Goal: Task Accomplishment & Management: Complete application form

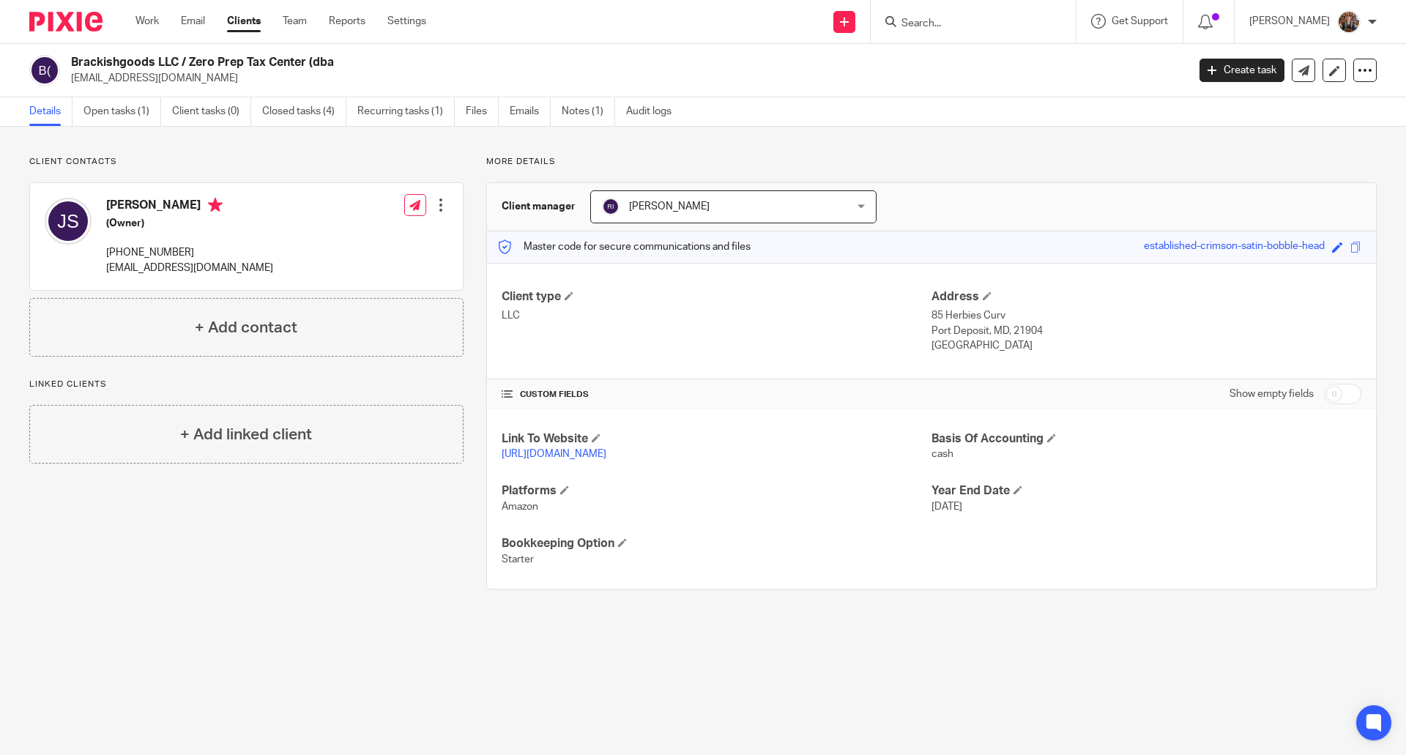
click at [243, 23] on link "Clients" at bounding box center [244, 21] width 34 height 15
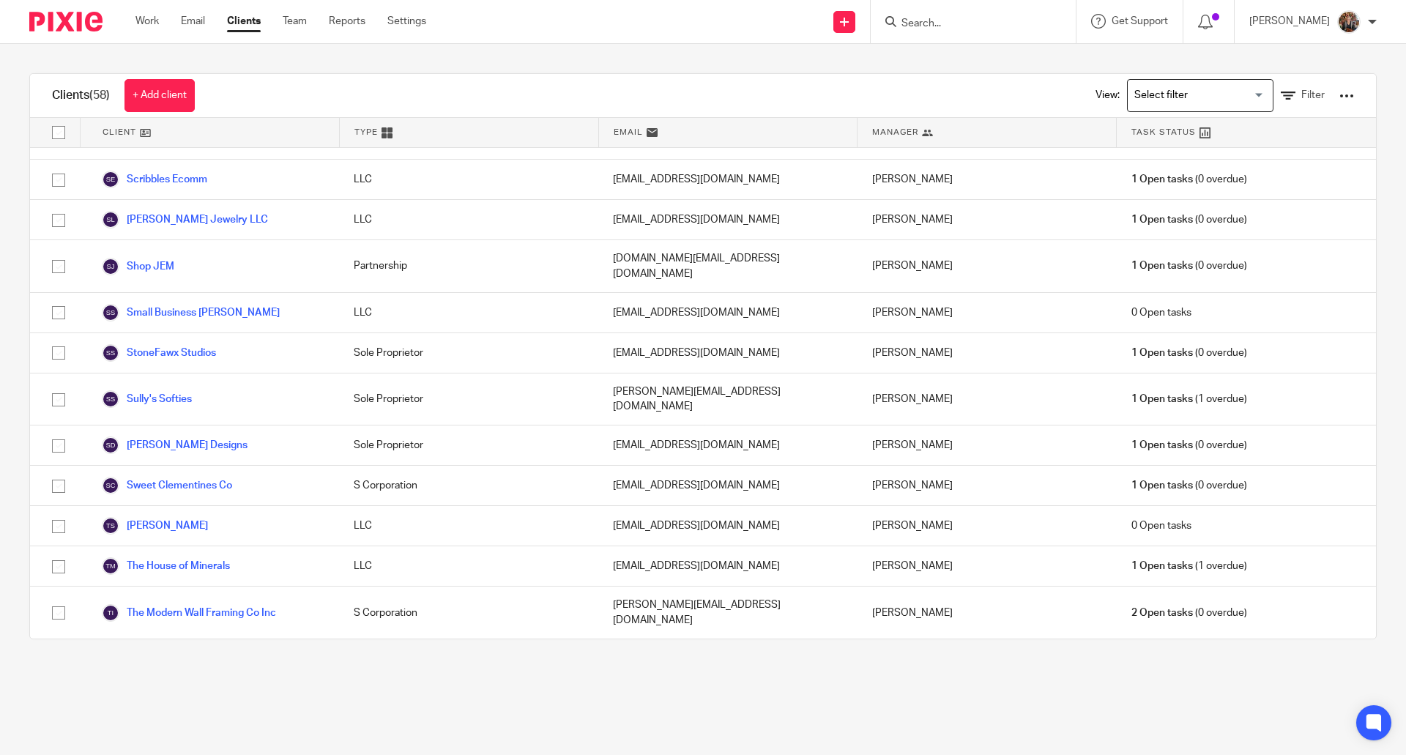
scroll to position [1874, 0]
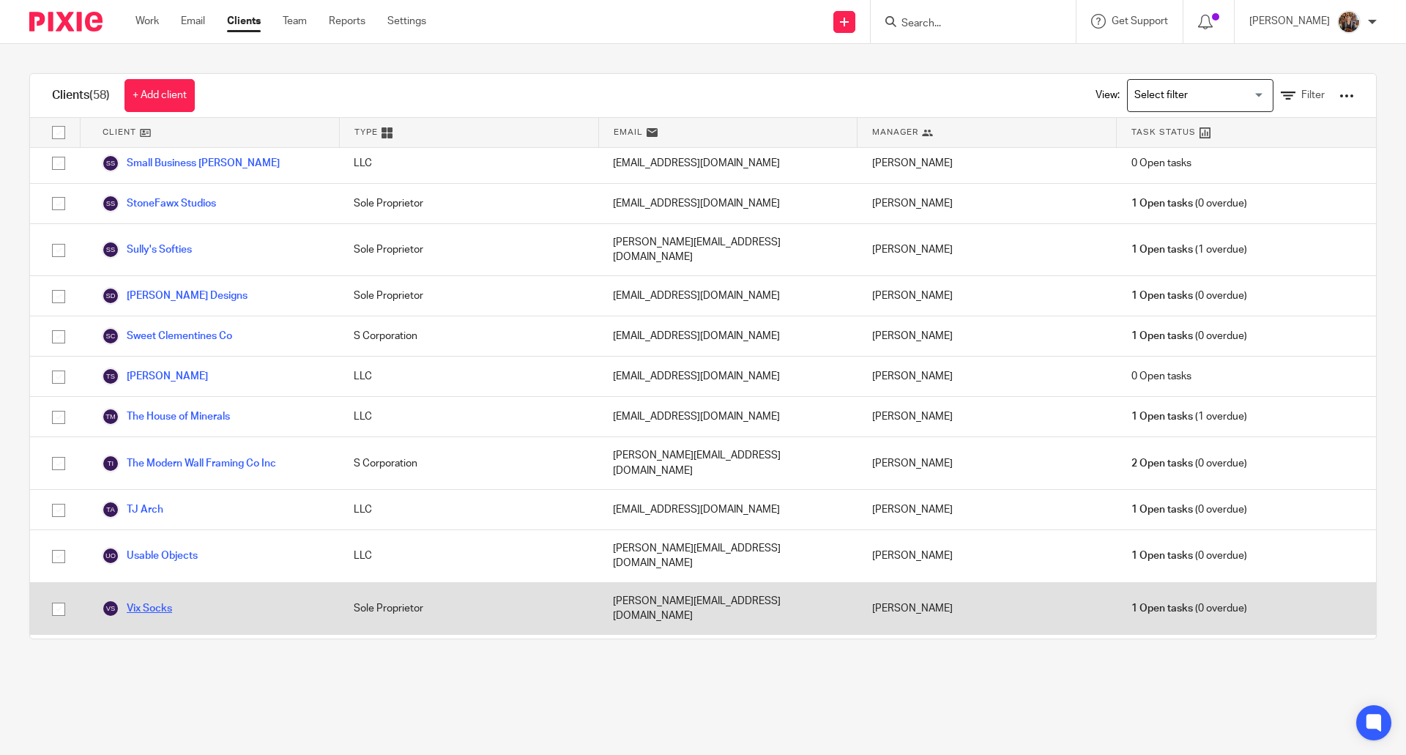
click at [144, 600] on link "Vix Socks" at bounding box center [137, 609] width 70 height 18
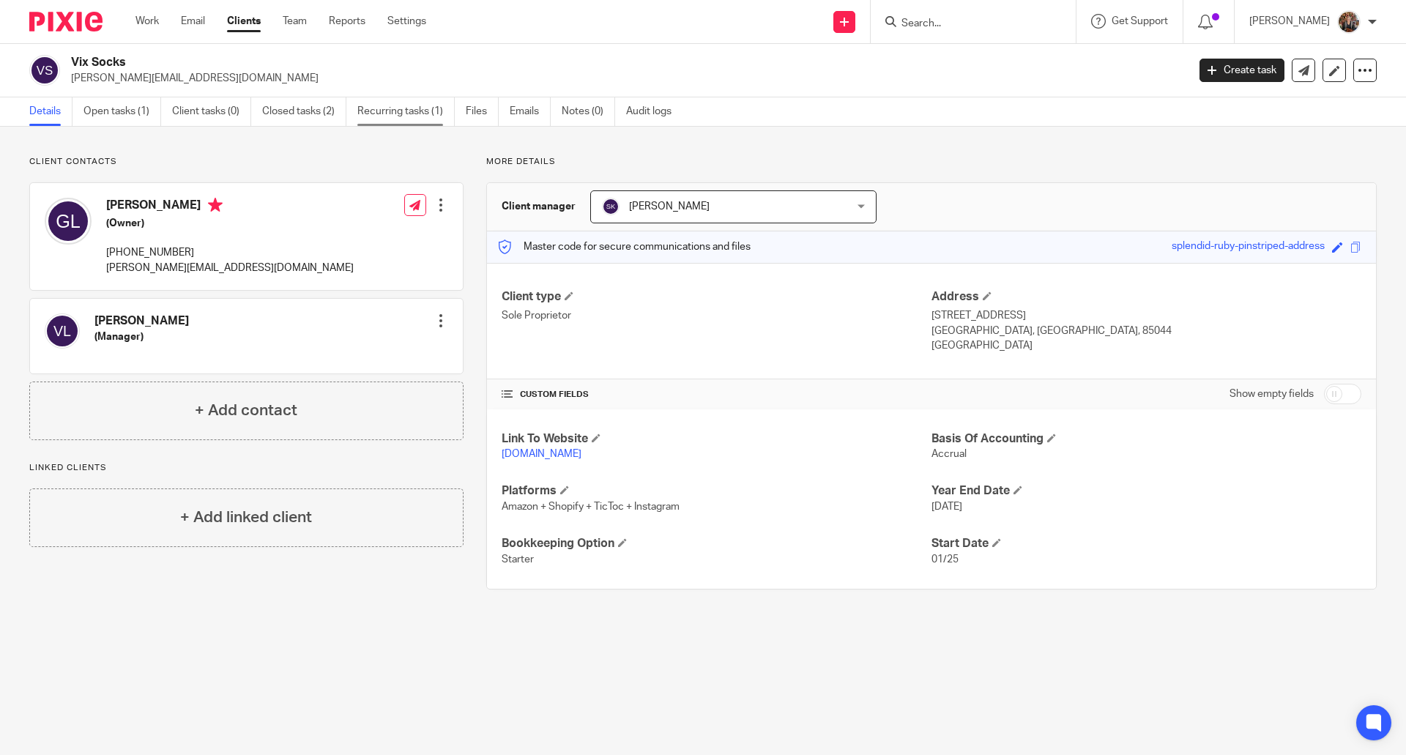
click at [408, 106] on link "Recurring tasks (1)" at bounding box center [405, 111] width 97 height 29
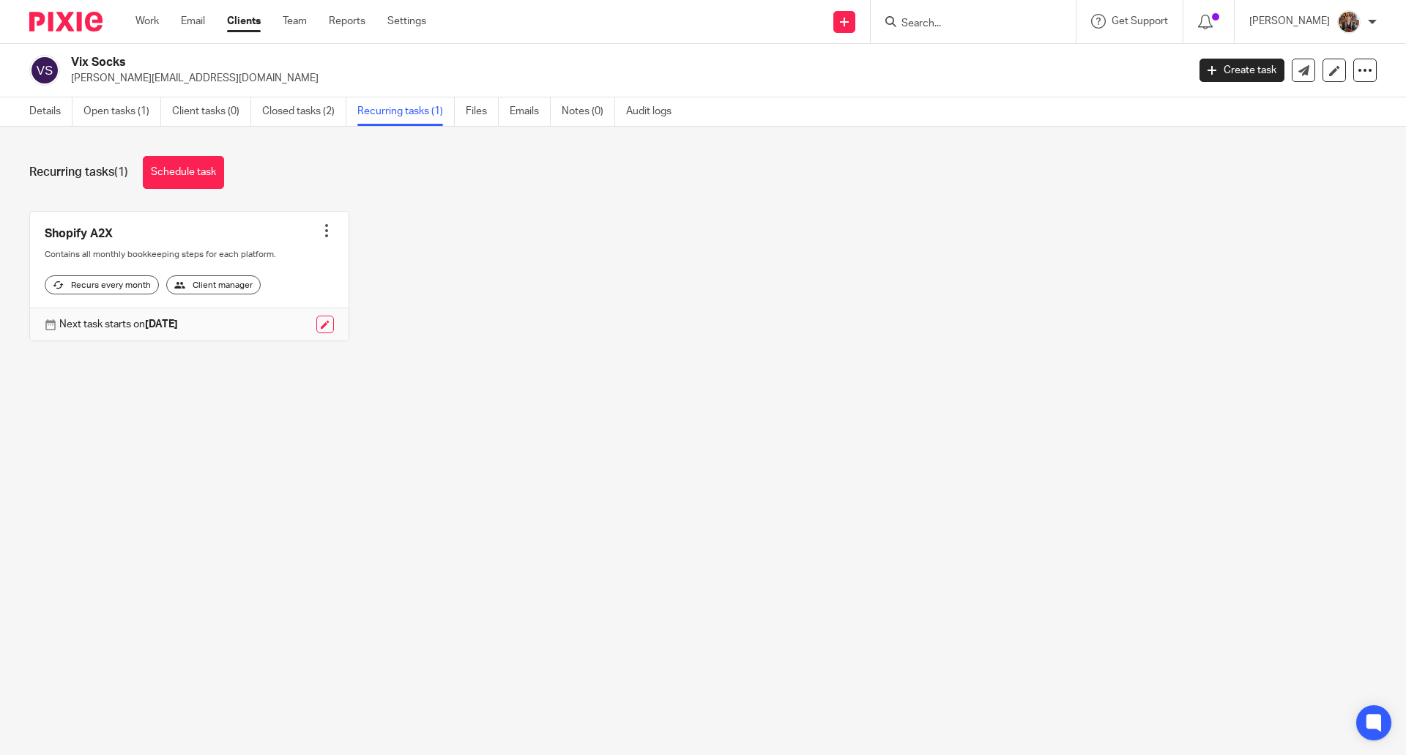
click at [236, 23] on link "Clients" at bounding box center [244, 21] width 34 height 15
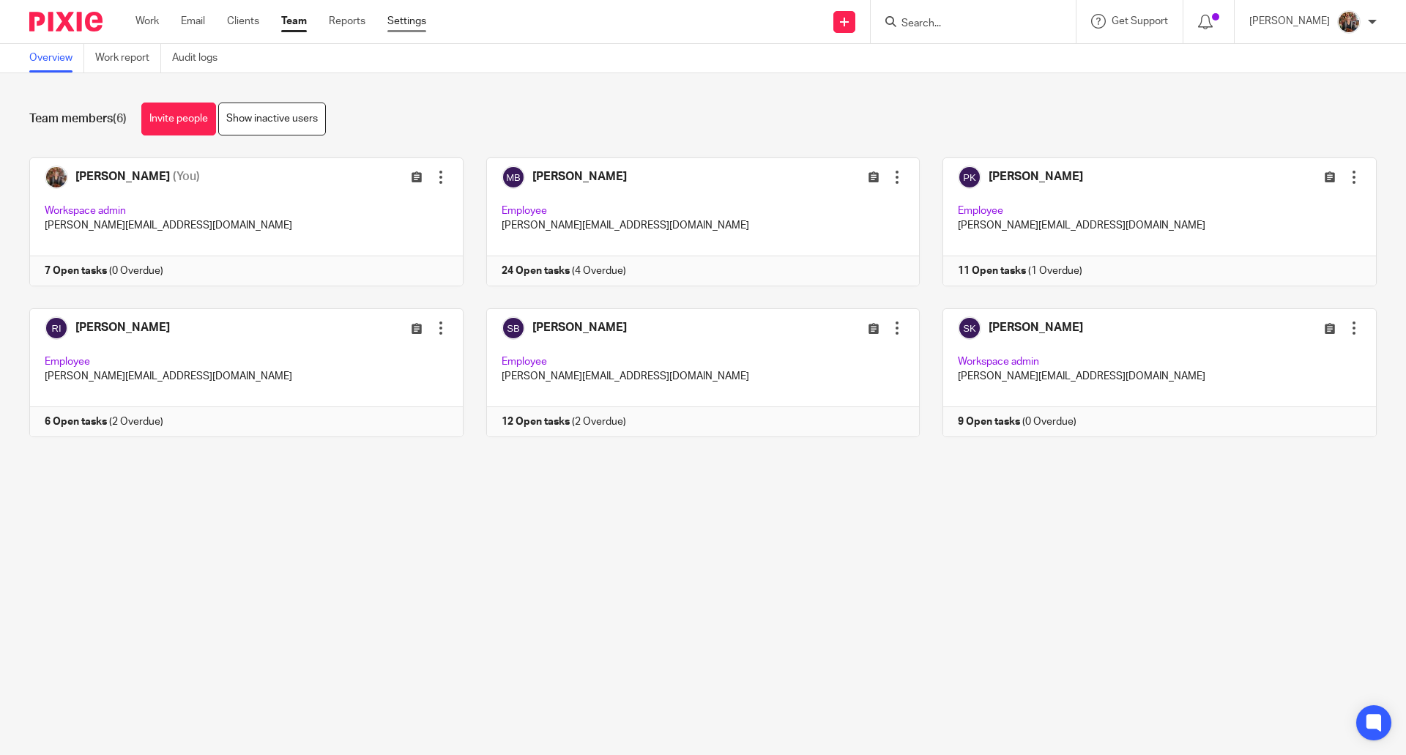
click at [409, 17] on link "Settings" at bounding box center [406, 21] width 39 height 15
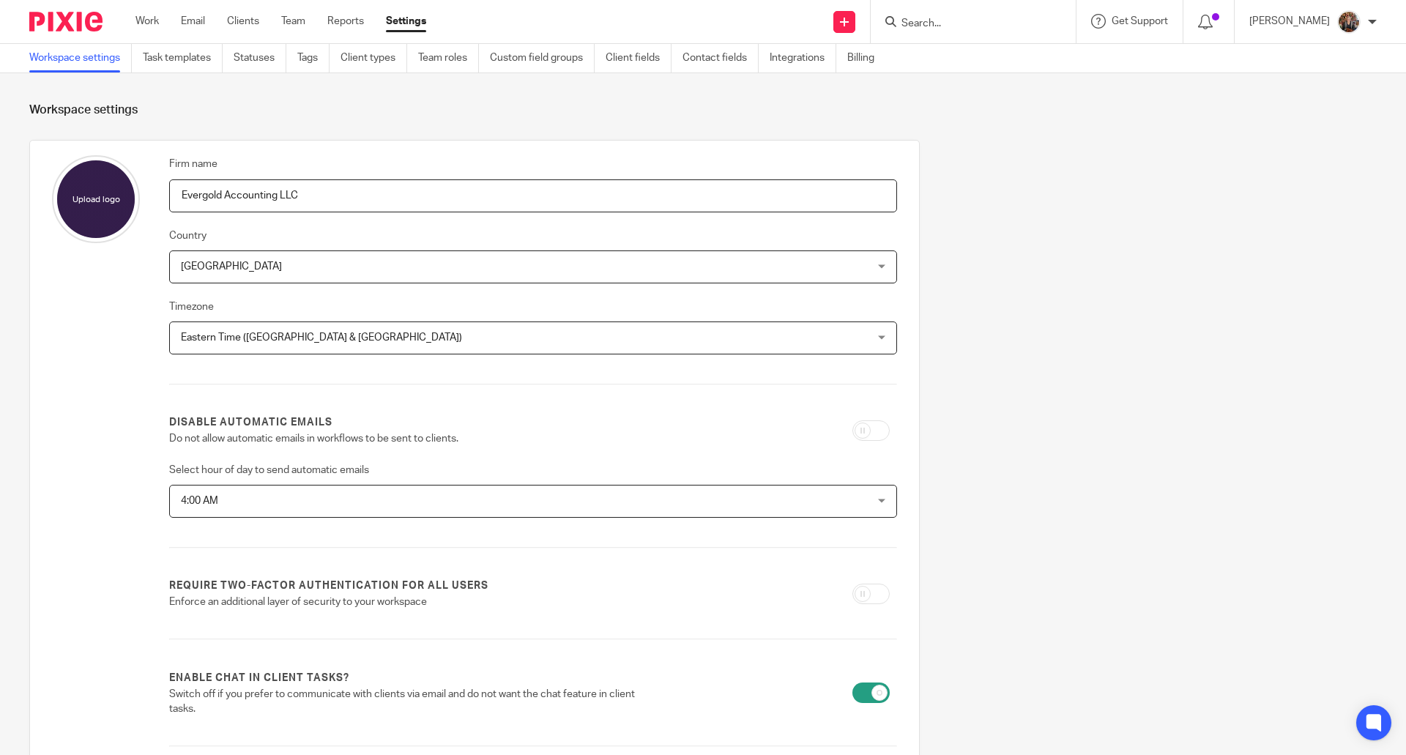
click at [162, 56] on link "Task templates" at bounding box center [183, 58] width 80 height 29
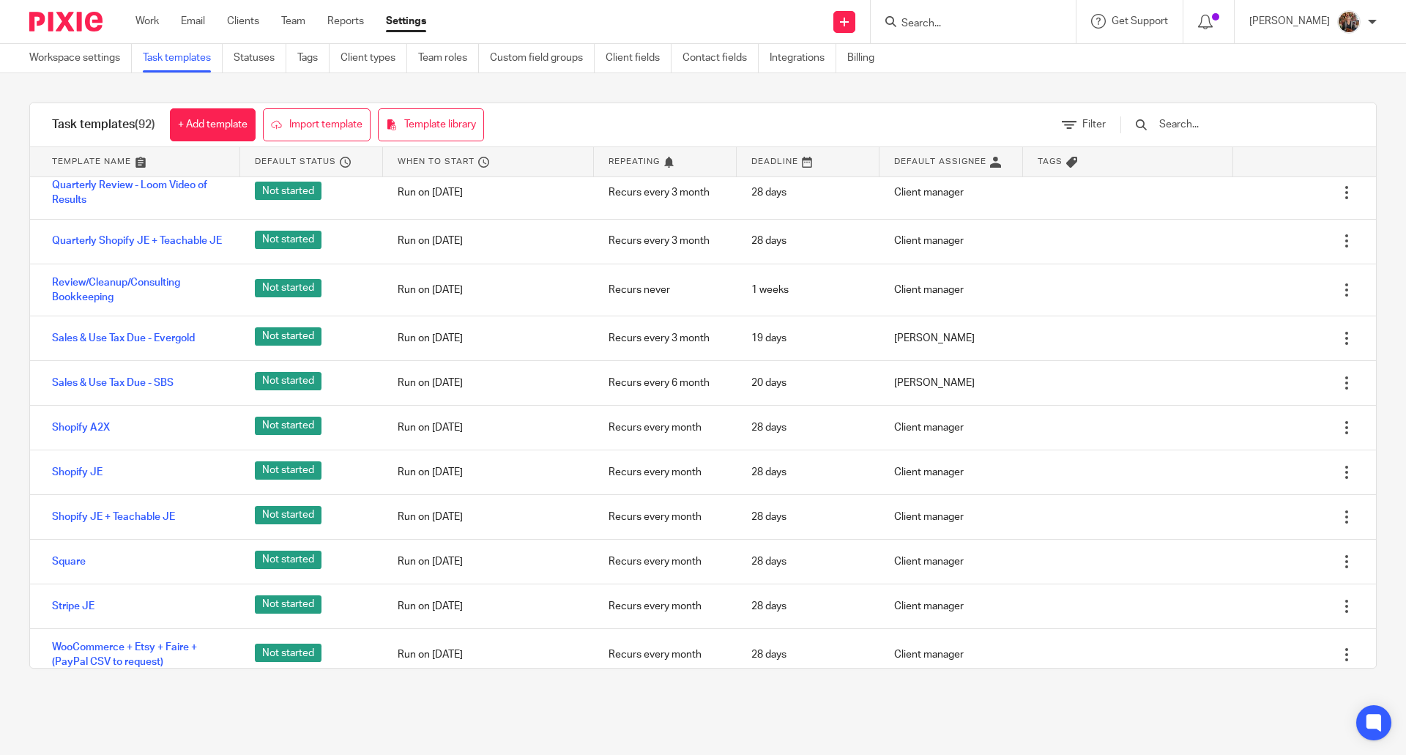
scroll to position [3873, 0]
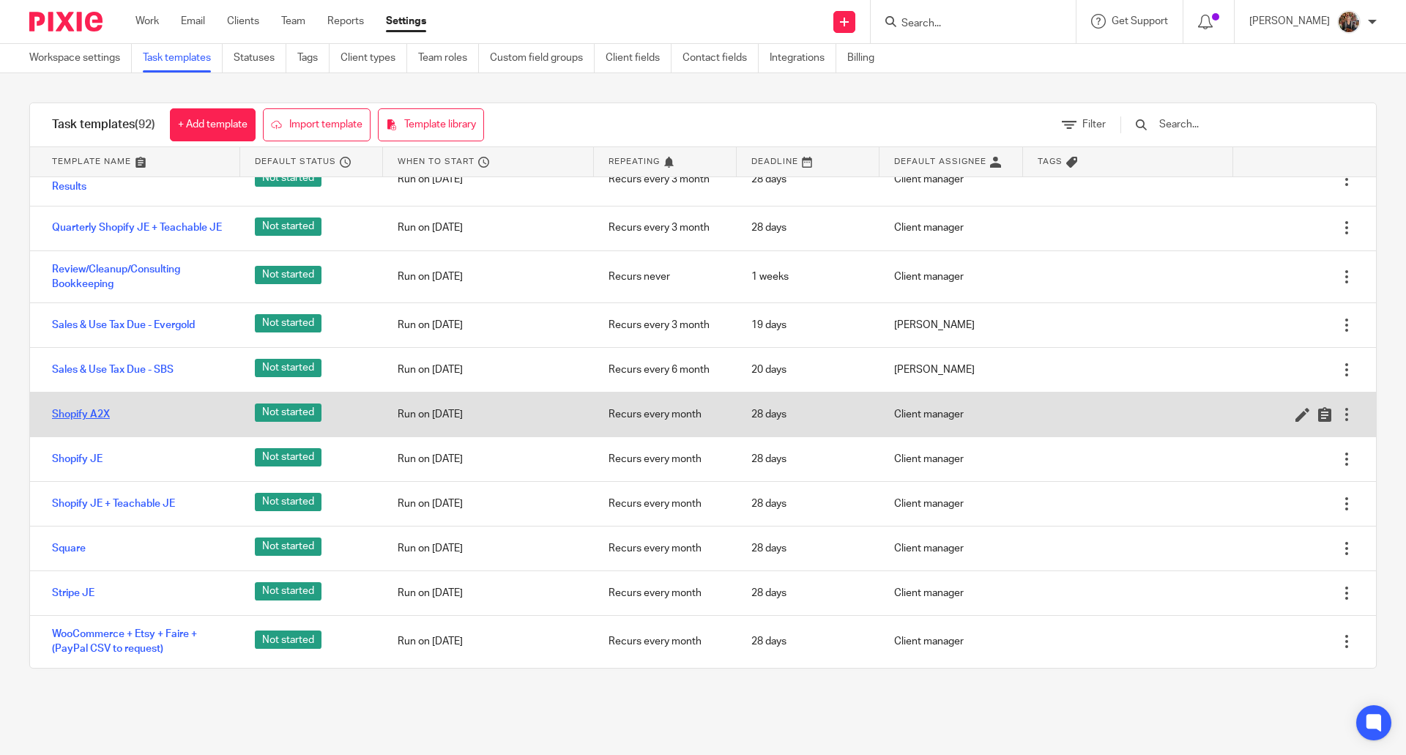
click at [93, 410] on link "Shopify A2X" at bounding box center [81, 414] width 58 height 15
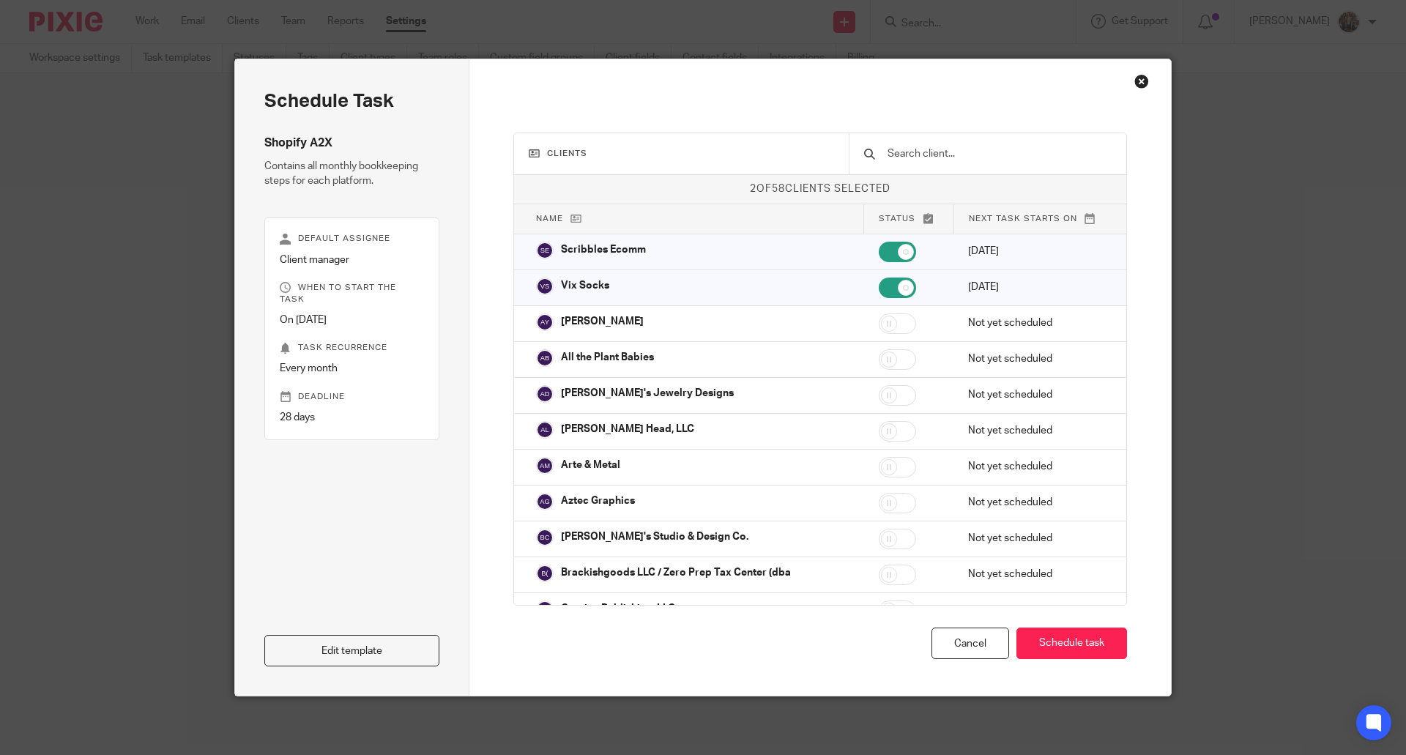
click at [1138, 81] on div "Close this dialog window" at bounding box center [1141, 81] width 15 height 15
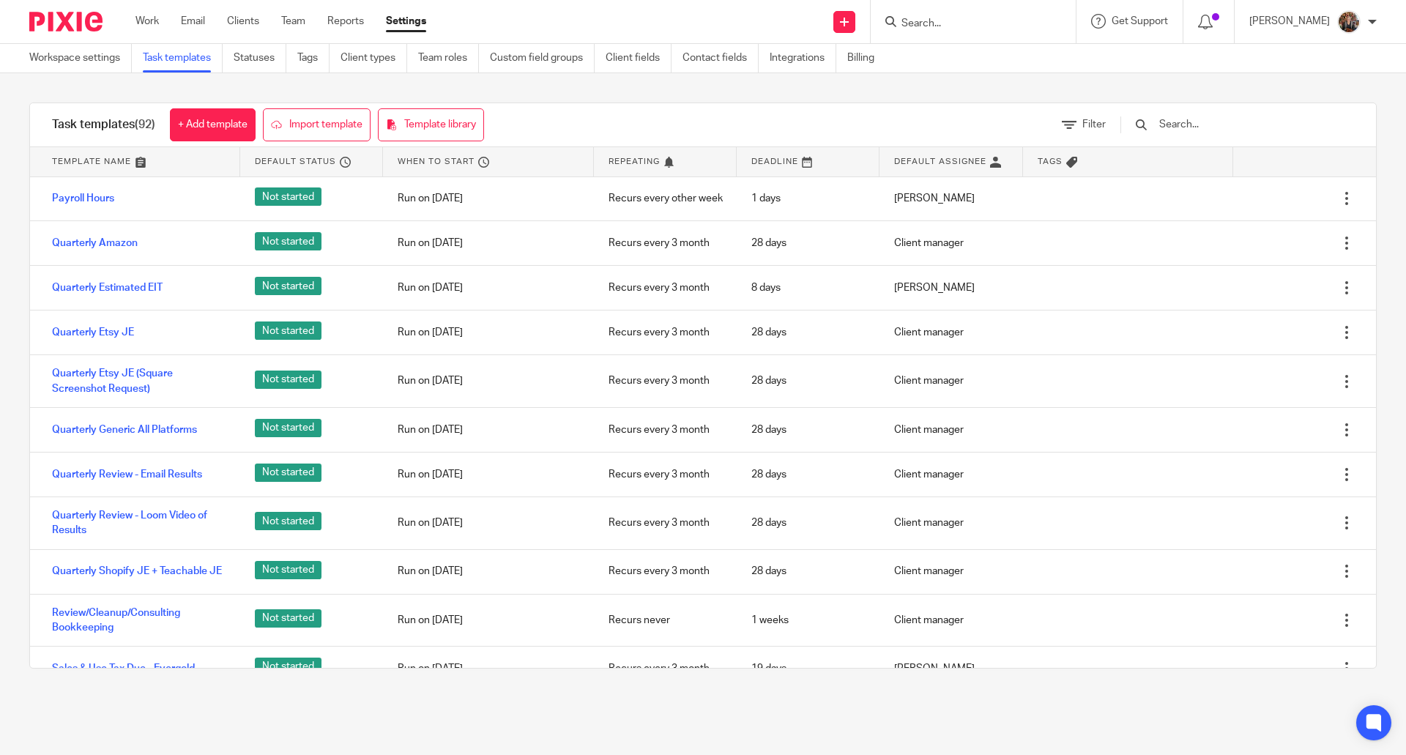
scroll to position [3873, 0]
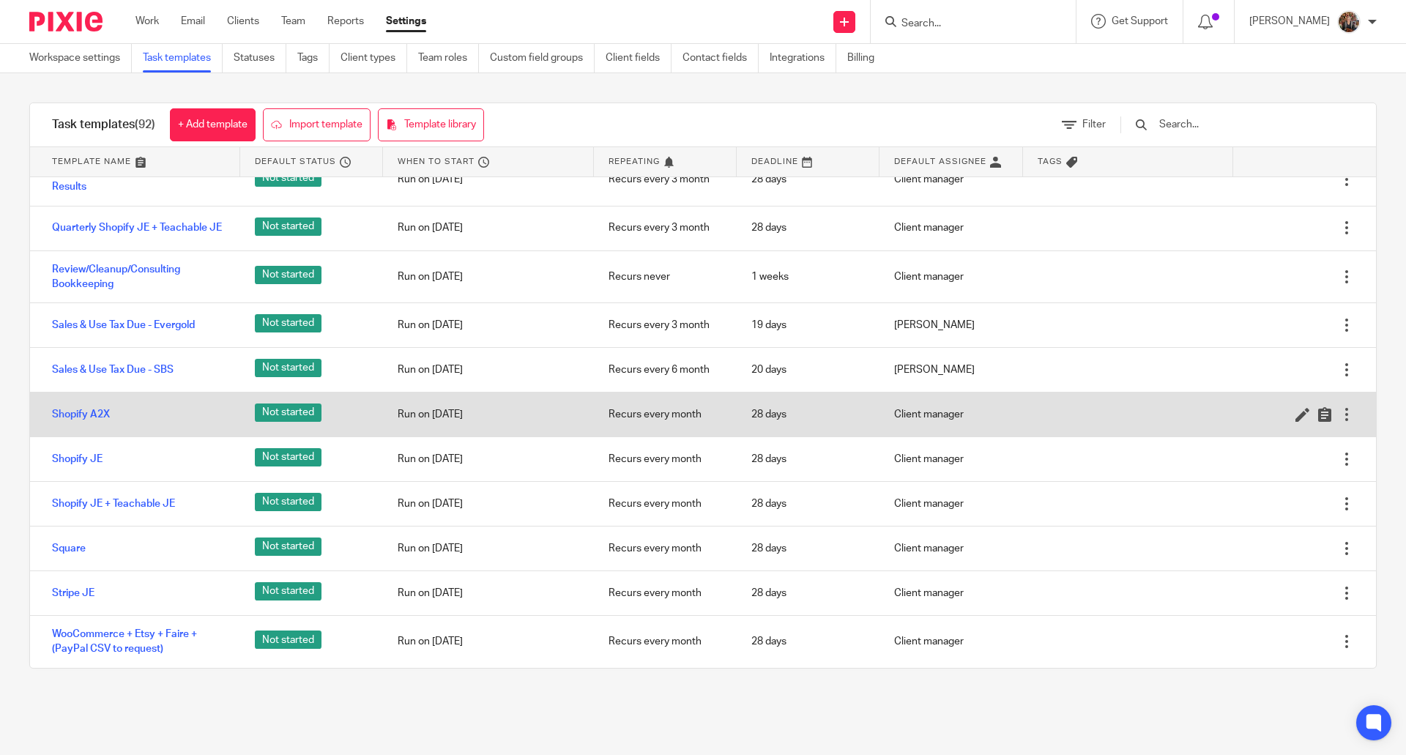
click at [1339, 413] on div at bounding box center [1346, 414] width 15 height 15
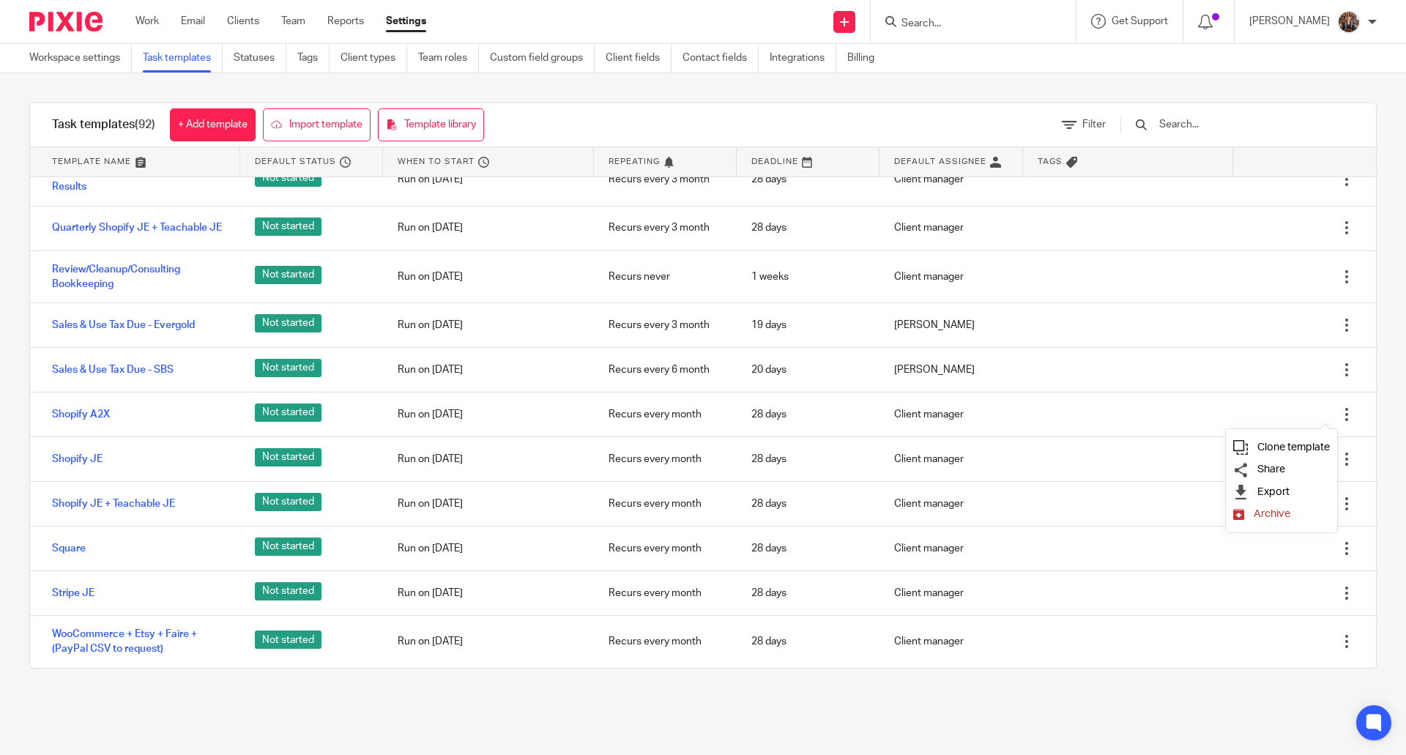
click at [1264, 447] on span "Clone template" at bounding box center [1293, 446] width 72 height 11
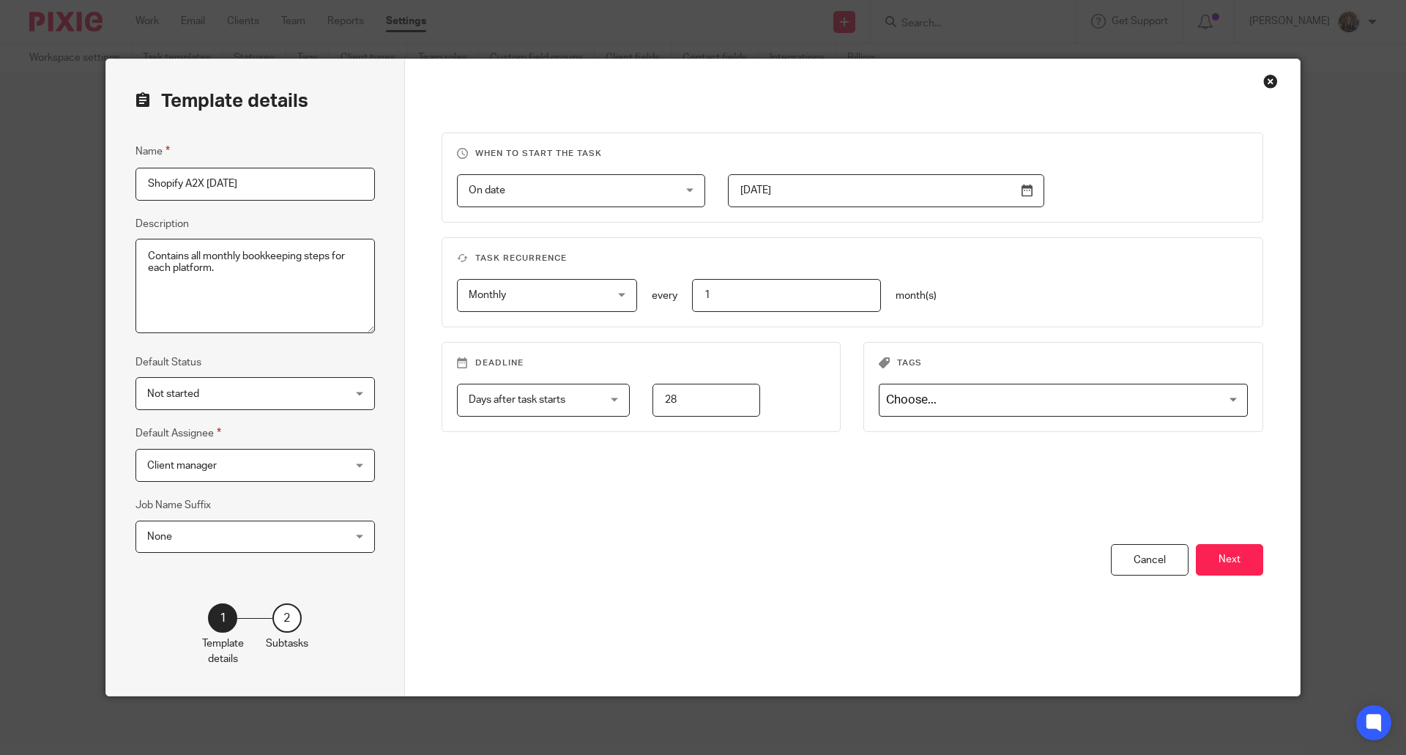
drag, startPoint x: 201, startPoint y: 182, endPoint x: 267, endPoint y: 168, distance: 67.2
click at [267, 168] on input "Shopify A2X 2025-08-14" at bounding box center [254, 184] width 239 height 33
type input "Shopify A2X Vix Socks"
click at [1213, 555] on button "Next" at bounding box center [1228, 559] width 67 height 31
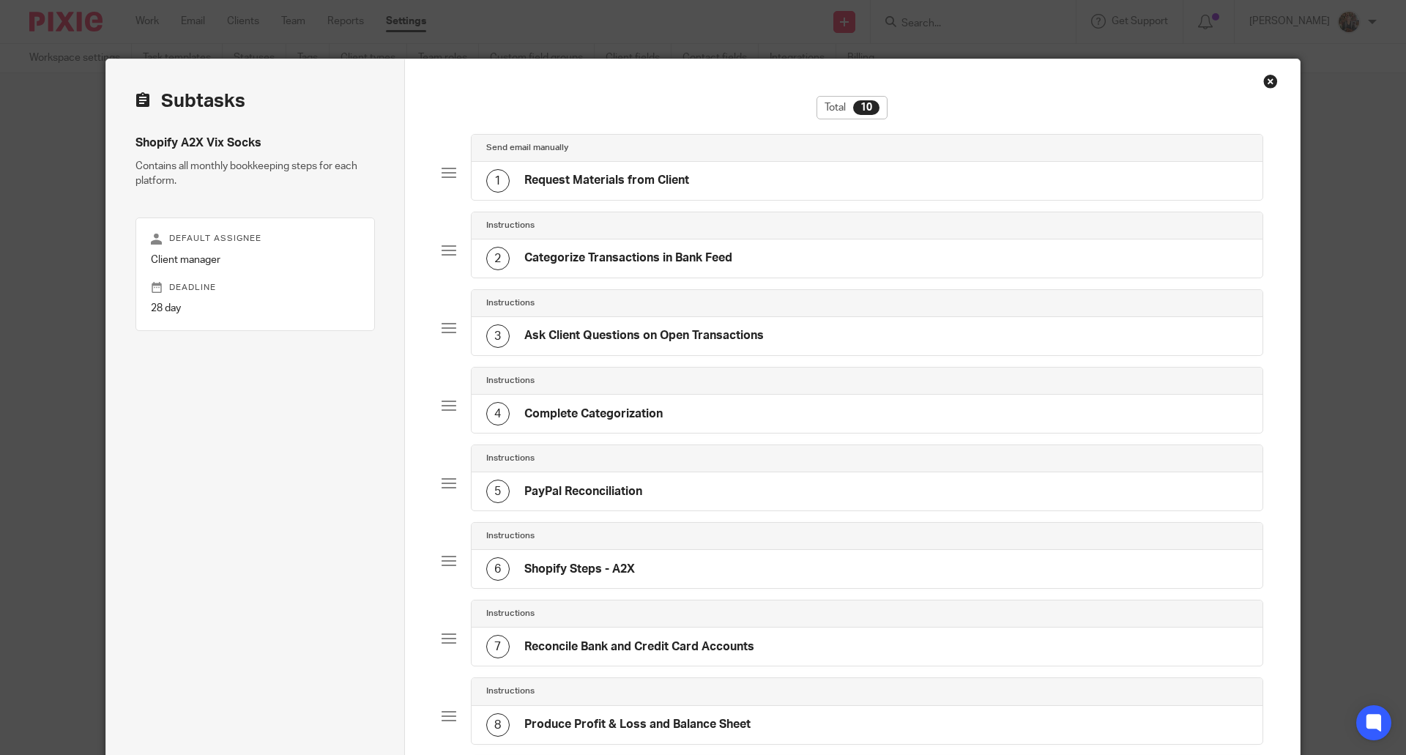
click at [603, 181] on h4 "Request Materials from Client" at bounding box center [606, 180] width 165 height 15
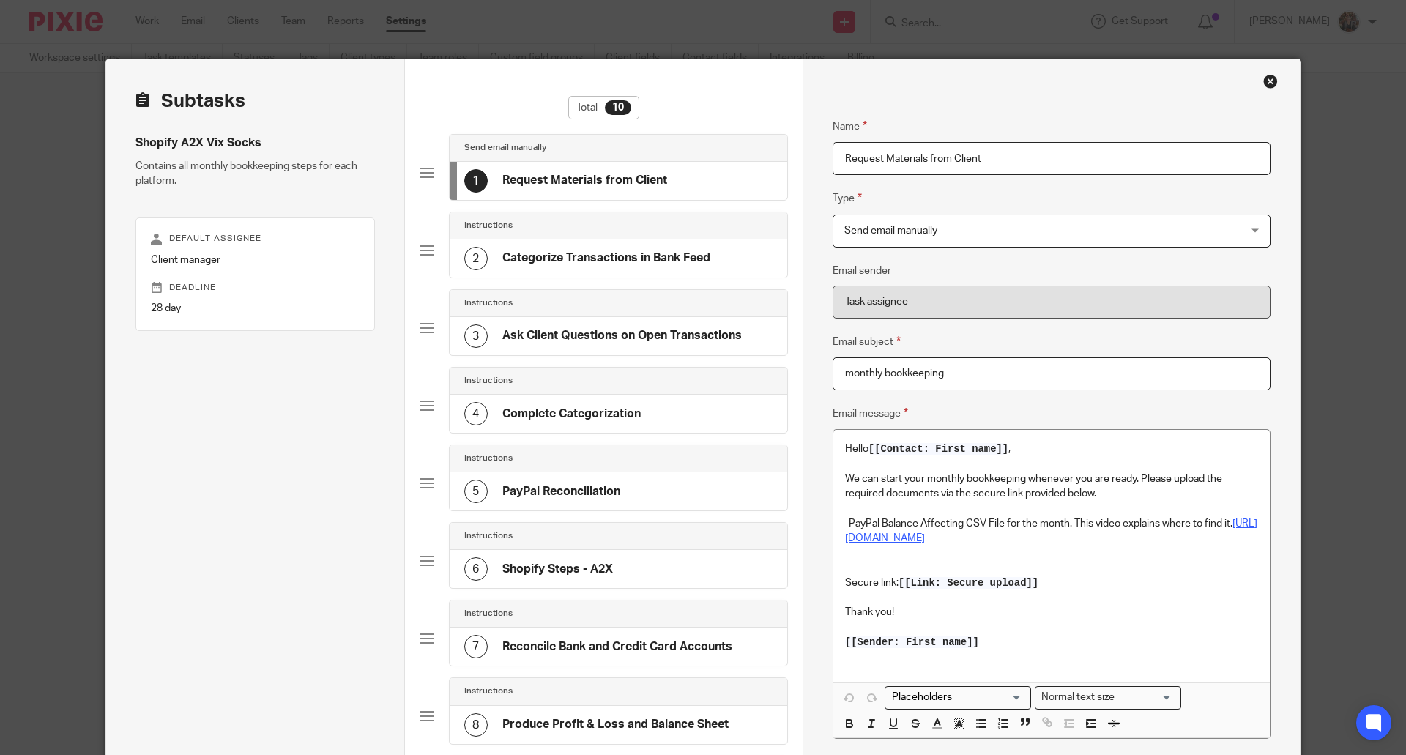
click at [1011, 243] on span "Send email manually" at bounding box center [1014, 230] width 340 height 31
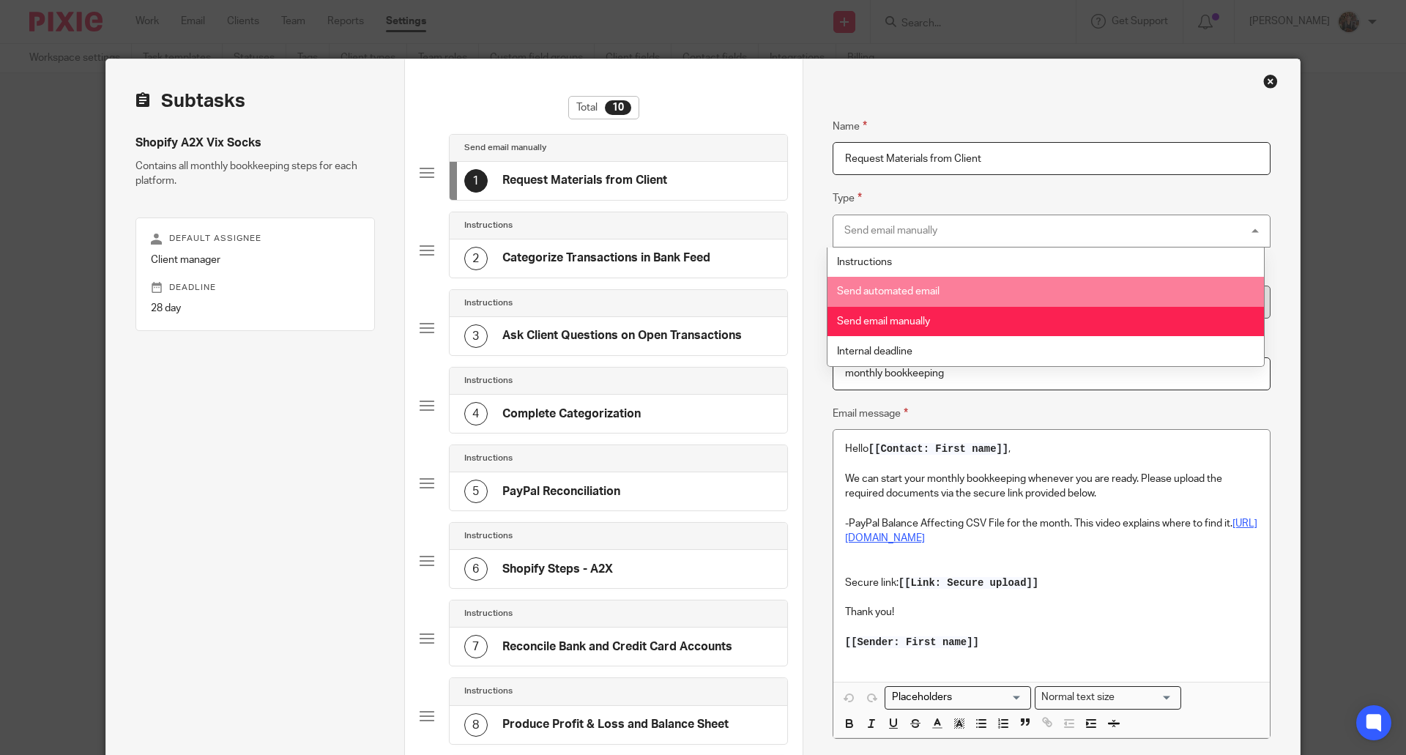
click at [998, 285] on li "Send automated email" at bounding box center [1045, 292] width 436 height 30
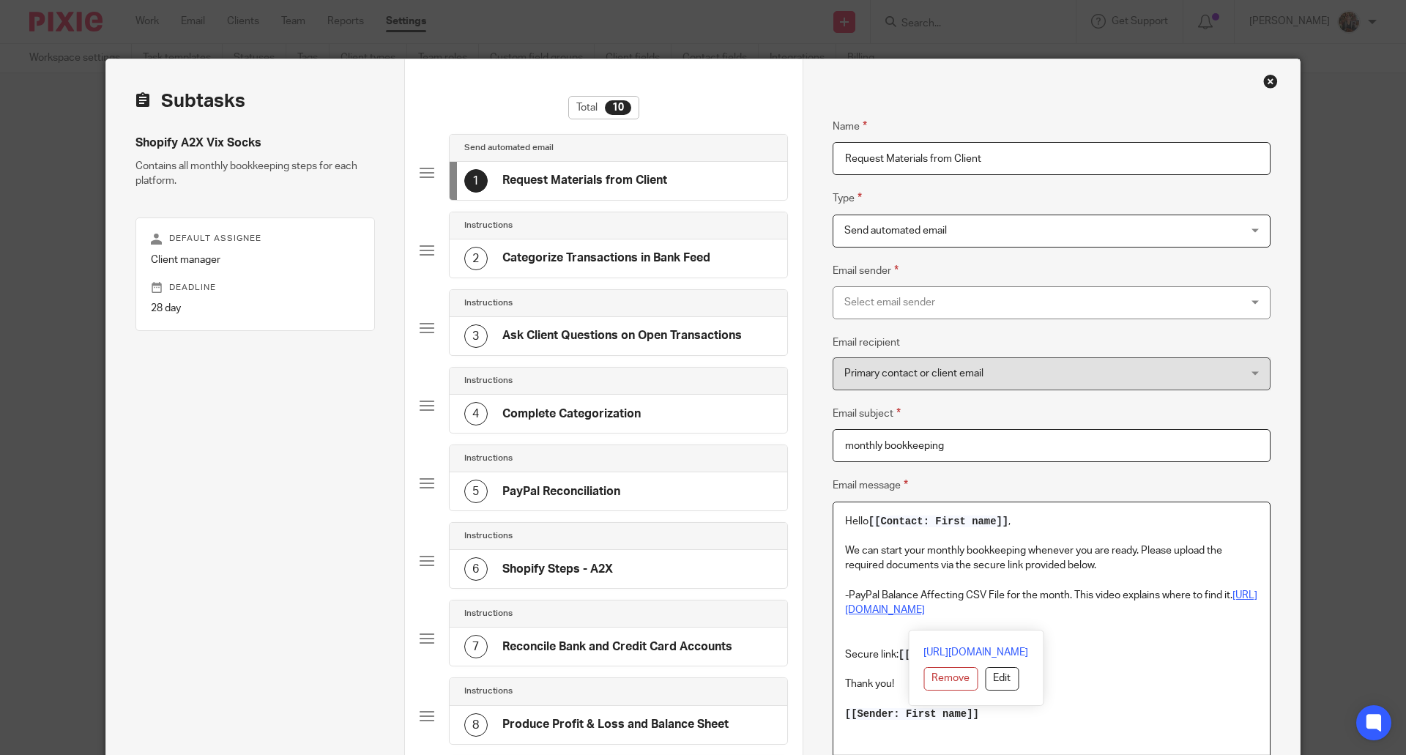
drag, startPoint x: 837, startPoint y: 595, endPoint x: 1040, endPoint y: 628, distance: 205.4
click at [1040, 628] on div "Hello [[Contact: First name]] , We can start your monthly bookkeeping whenever …" at bounding box center [1051, 628] width 436 height 252
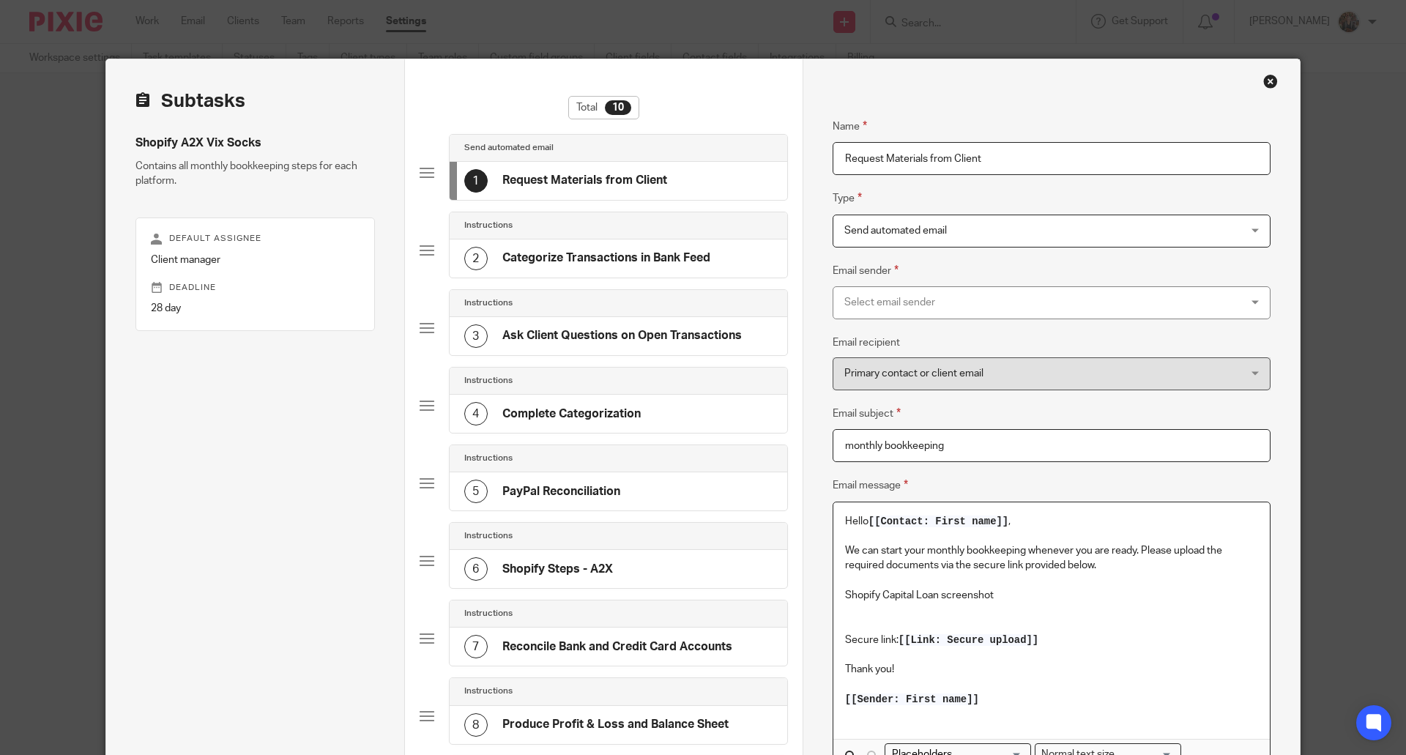
click at [863, 625] on p at bounding box center [1051, 624] width 413 height 15
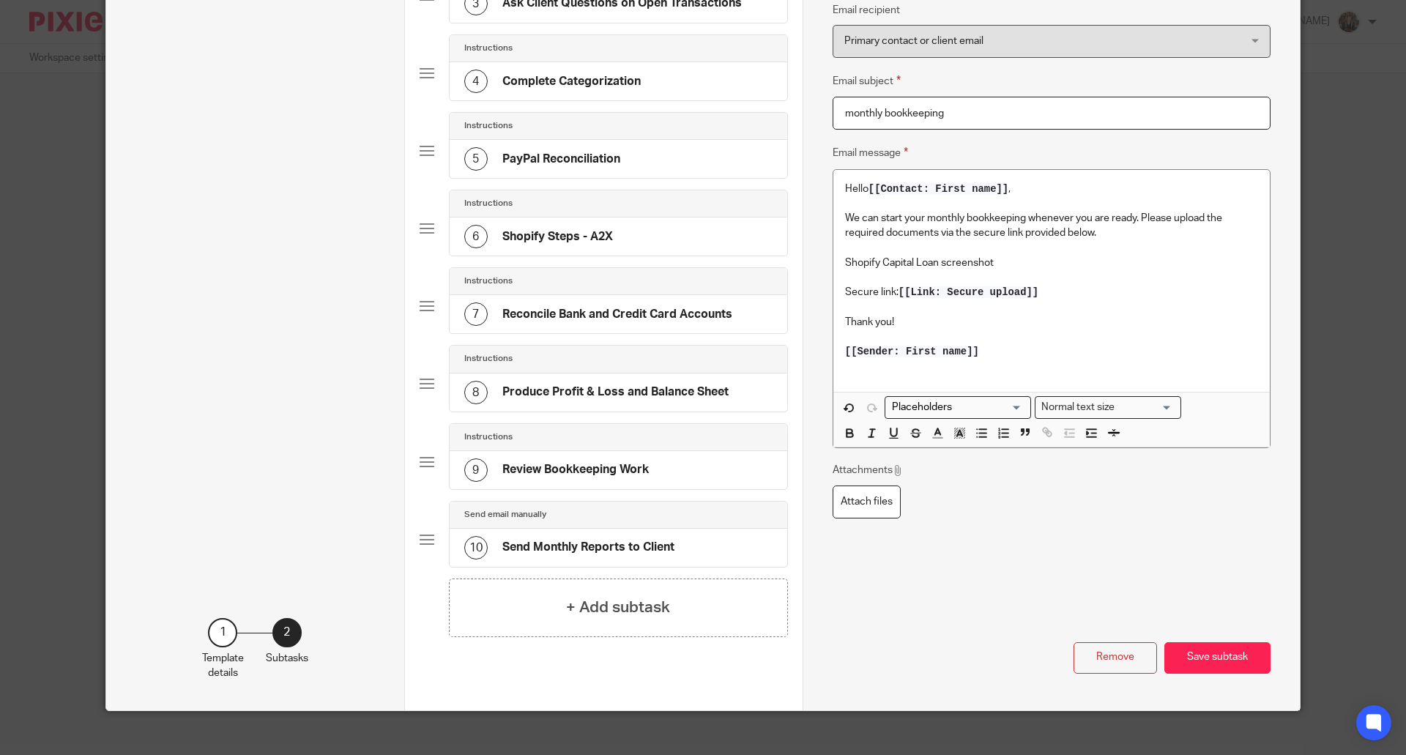
scroll to position [336, 0]
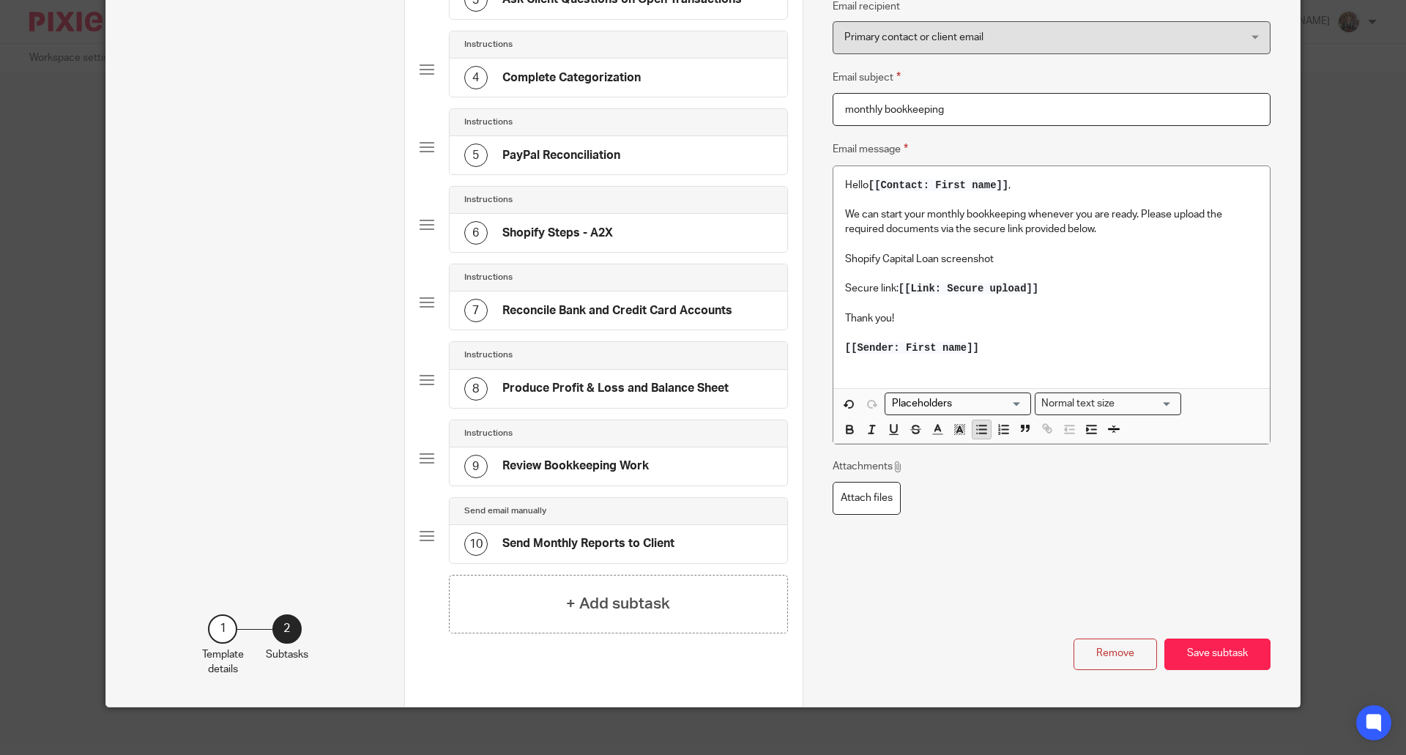
click at [979, 433] on line "button" at bounding box center [982, 433] width 7 height 0
click at [837, 255] on div "Hello [[Contact: First name]] , We can start your monthly bookkeeping whenever …" at bounding box center [1051, 277] width 436 height 222
click at [979, 429] on line "button" at bounding box center [982, 429] width 7 height 0
click at [1200, 649] on button "Save subtask" at bounding box center [1217, 653] width 106 height 31
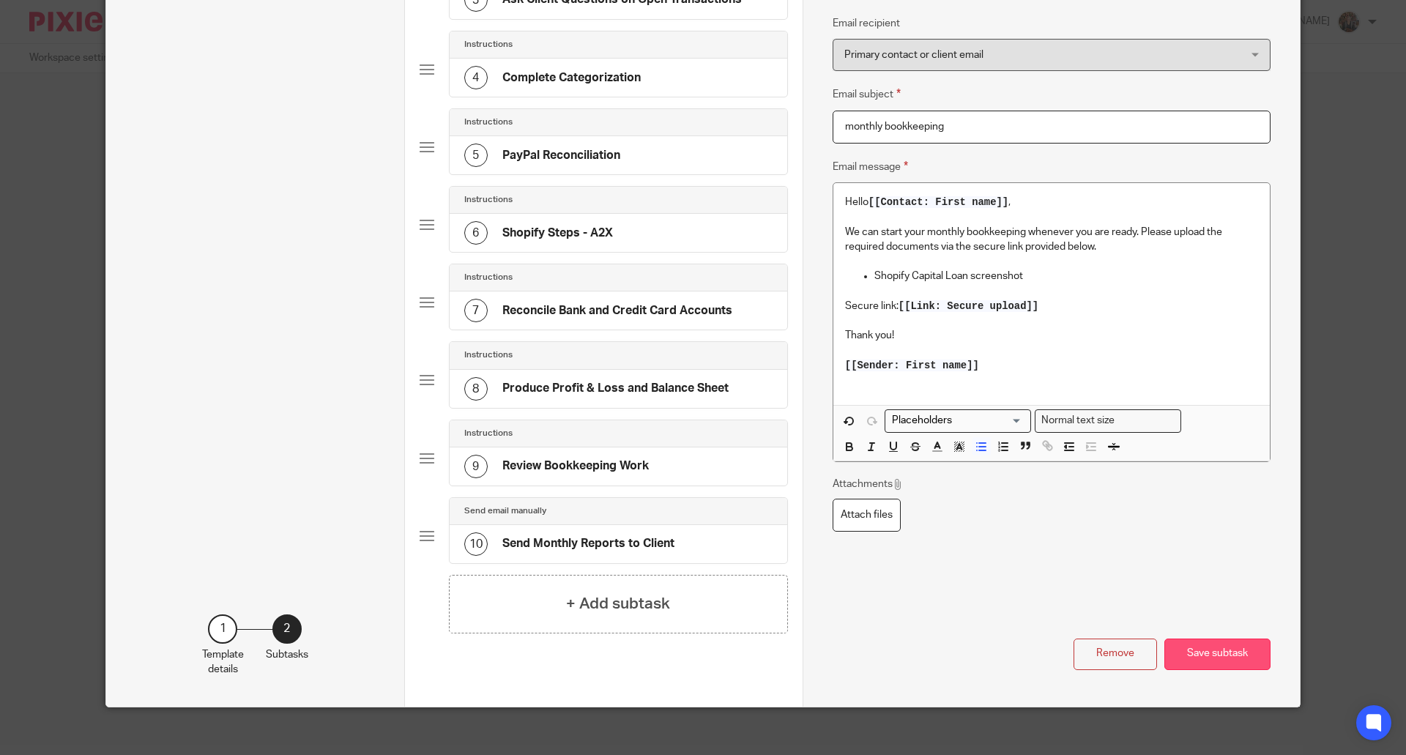
click at [1200, 649] on button "Save subtask" at bounding box center [1217, 653] width 106 height 31
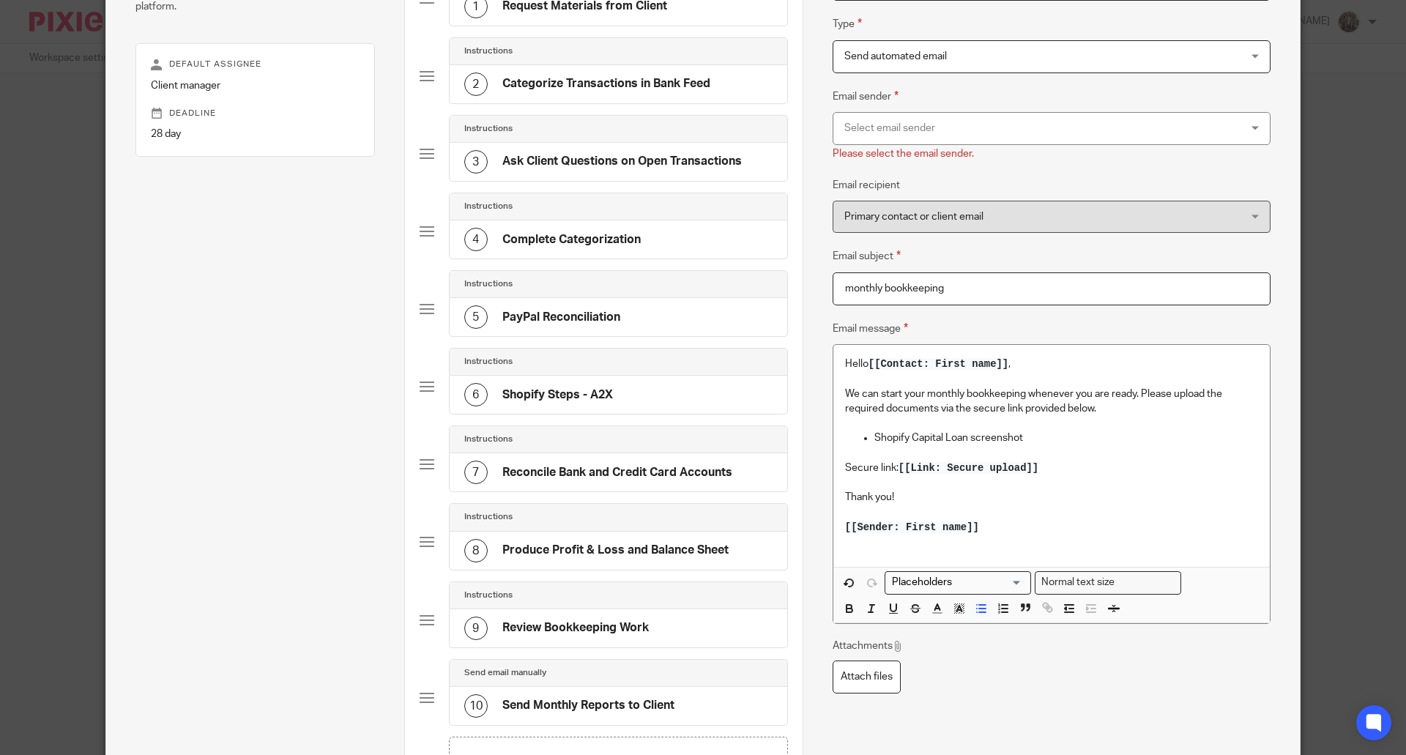
scroll to position [45, 0]
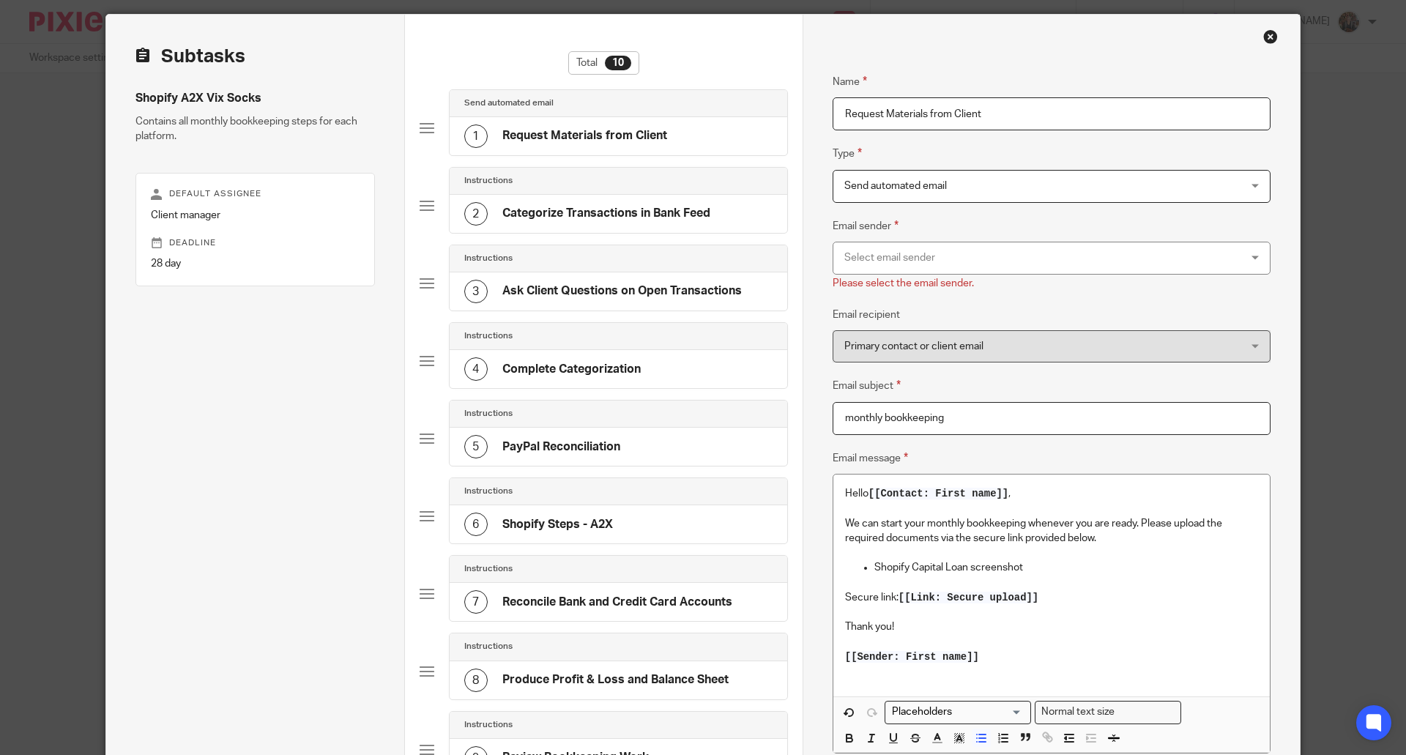
click at [1096, 265] on div "Select email sender" at bounding box center [1014, 257] width 340 height 31
click at [1096, 265] on div "Select email sender" at bounding box center [1051, 258] width 438 height 33
click at [906, 258] on div "Select email sender" at bounding box center [1014, 257] width 340 height 31
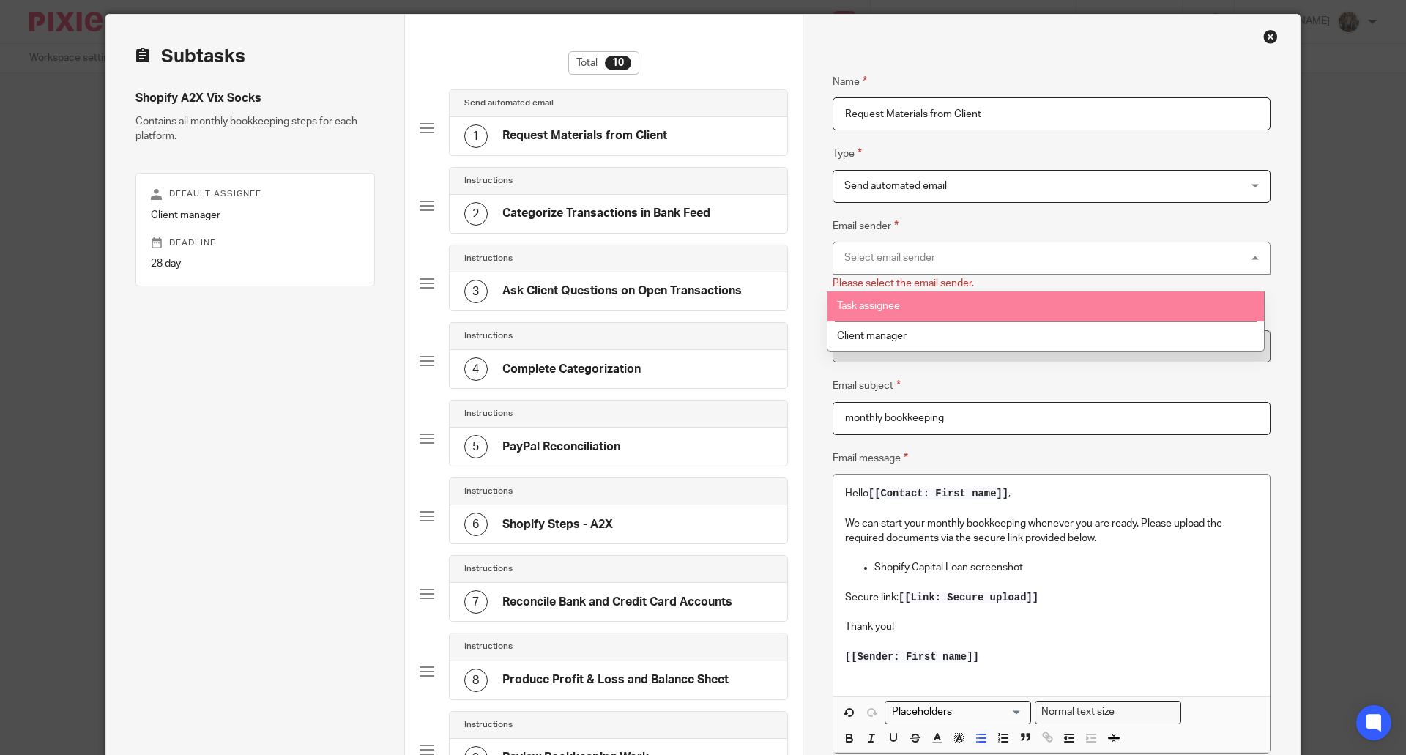
click at [901, 298] on li "Task assignee" at bounding box center [1045, 306] width 436 height 30
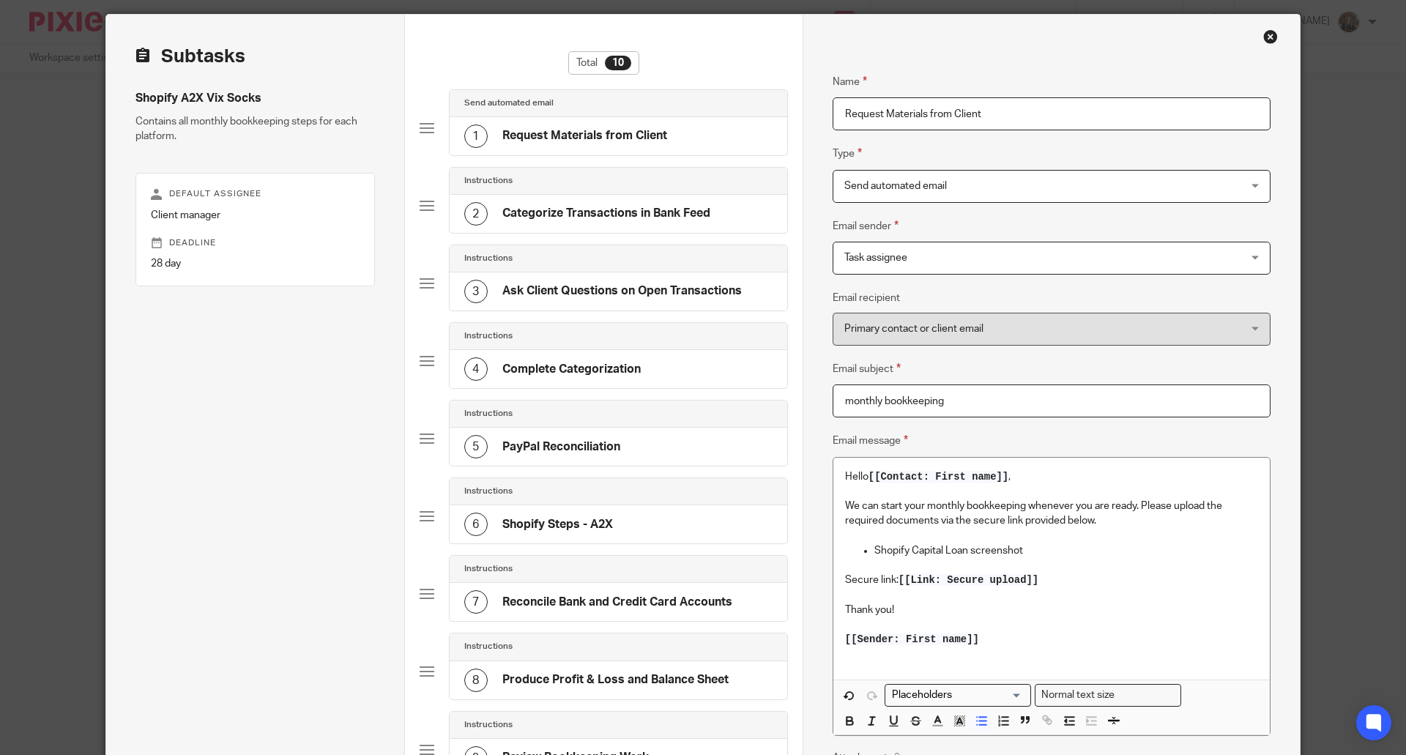
click at [1079, 261] on span "Task assignee" at bounding box center [1014, 257] width 340 height 31
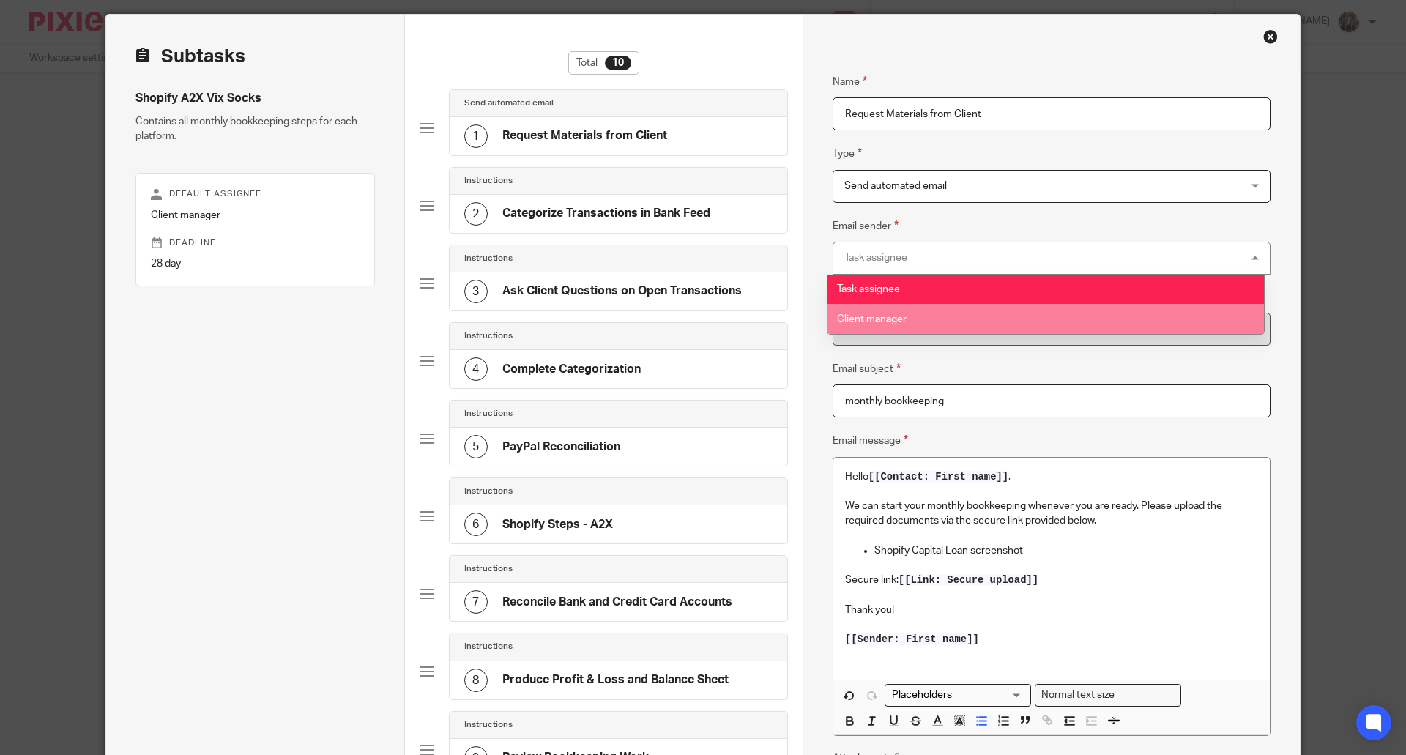
click at [1067, 320] on li "Client manager" at bounding box center [1045, 319] width 436 height 30
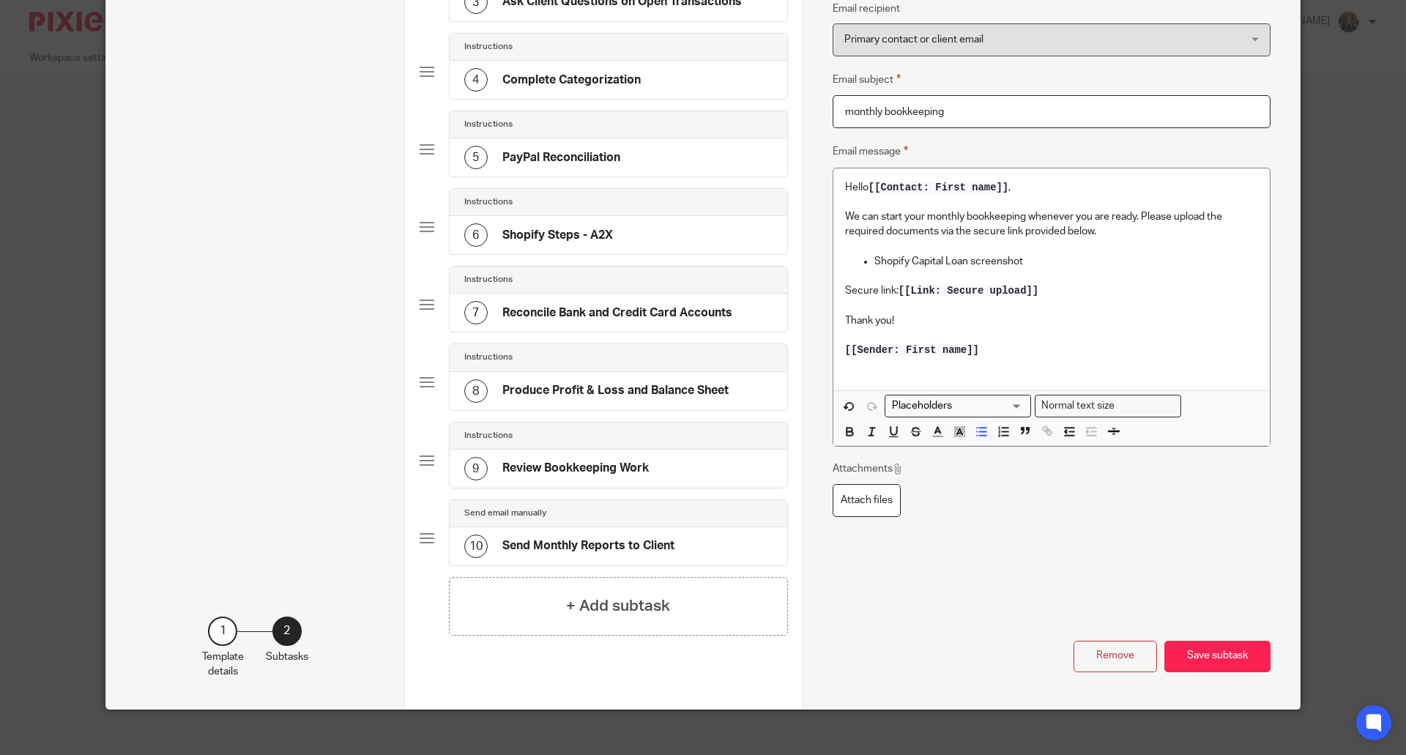
scroll to position [347, 0]
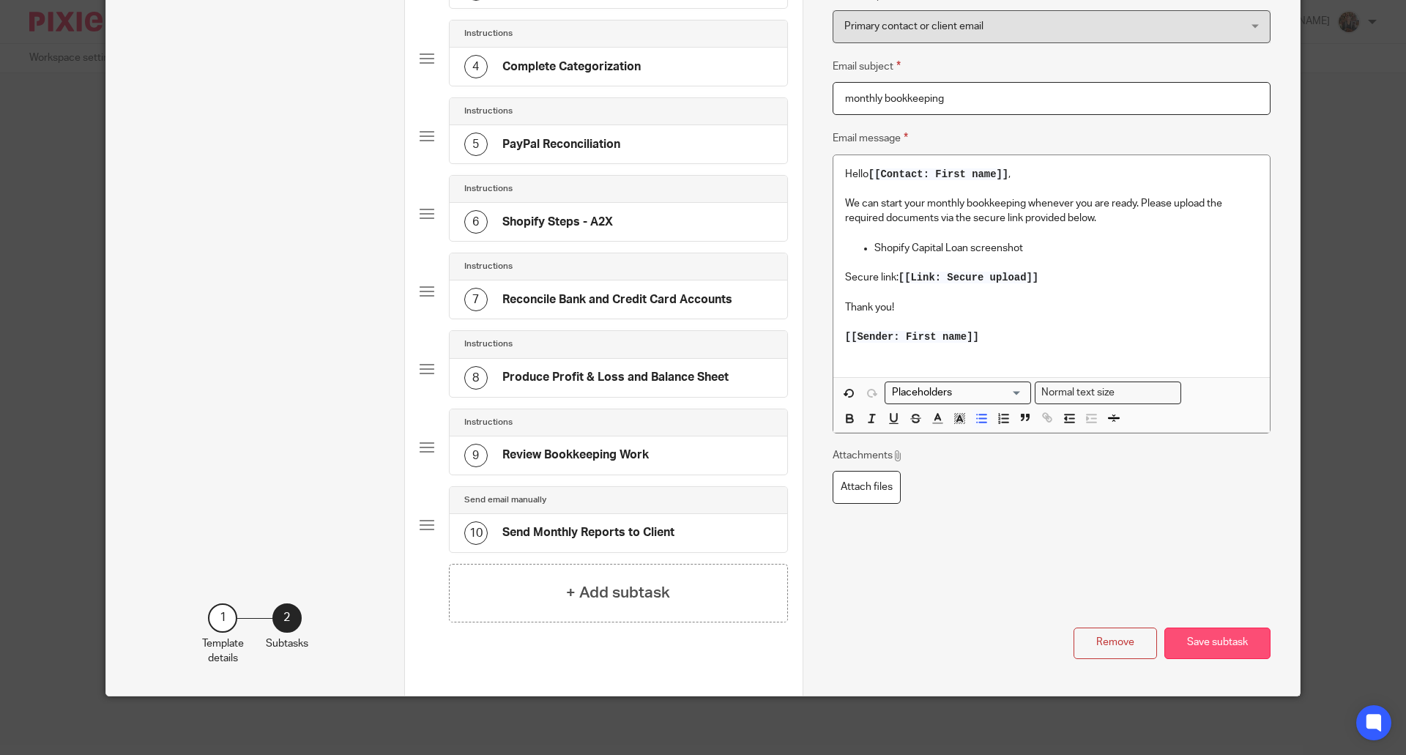
click at [1212, 640] on button "Save subtask" at bounding box center [1217, 642] width 106 height 31
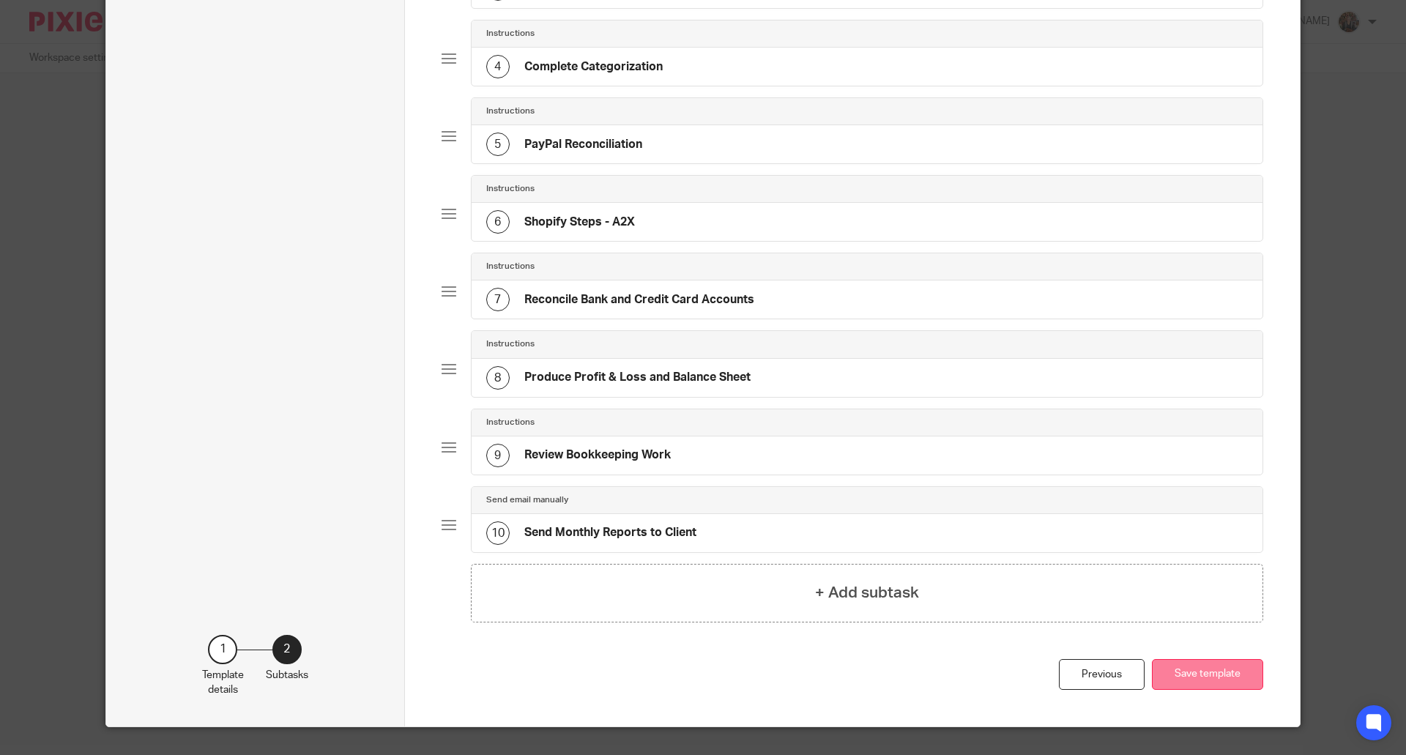
click at [1201, 665] on button "Save template" at bounding box center [1207, 674] width 111 height 31
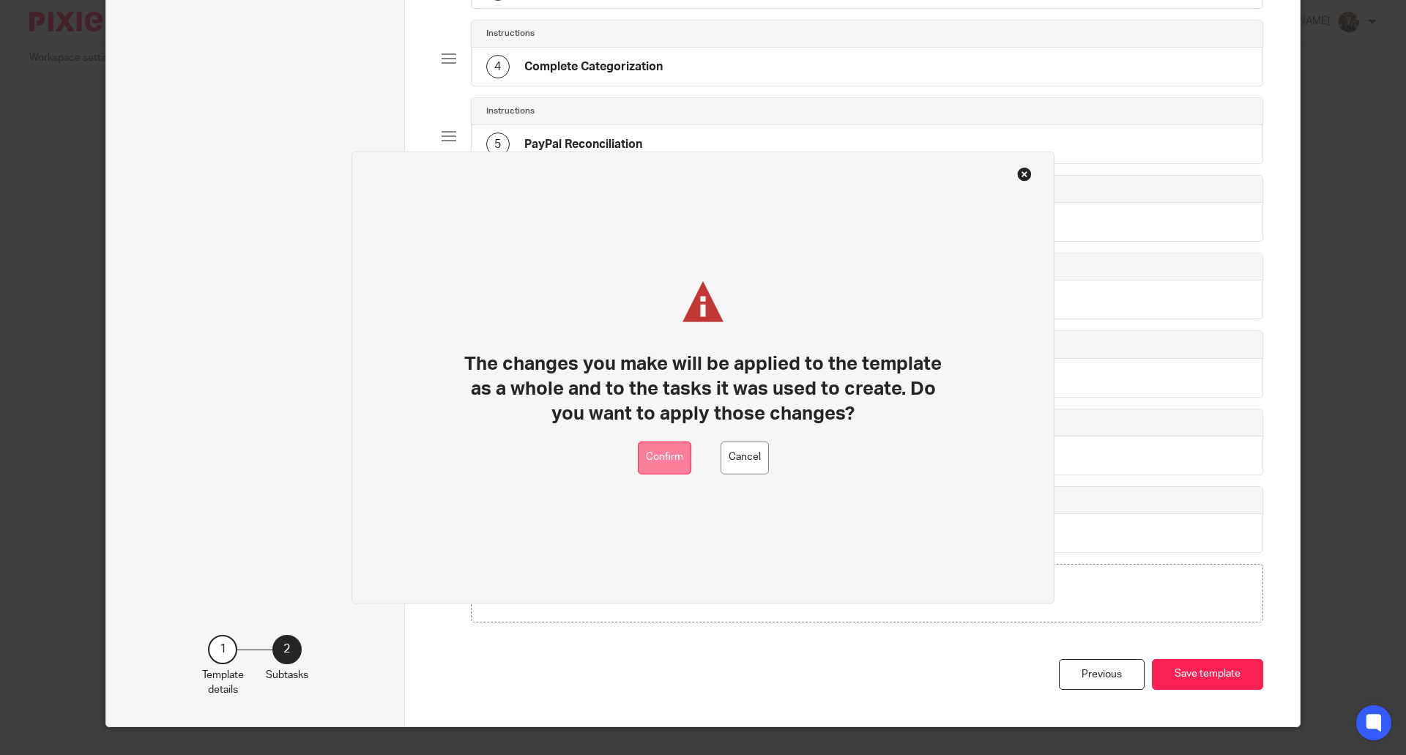
click at [654, 463] on button "Confirm" at bounding box center [664, 457] width 53 height 33
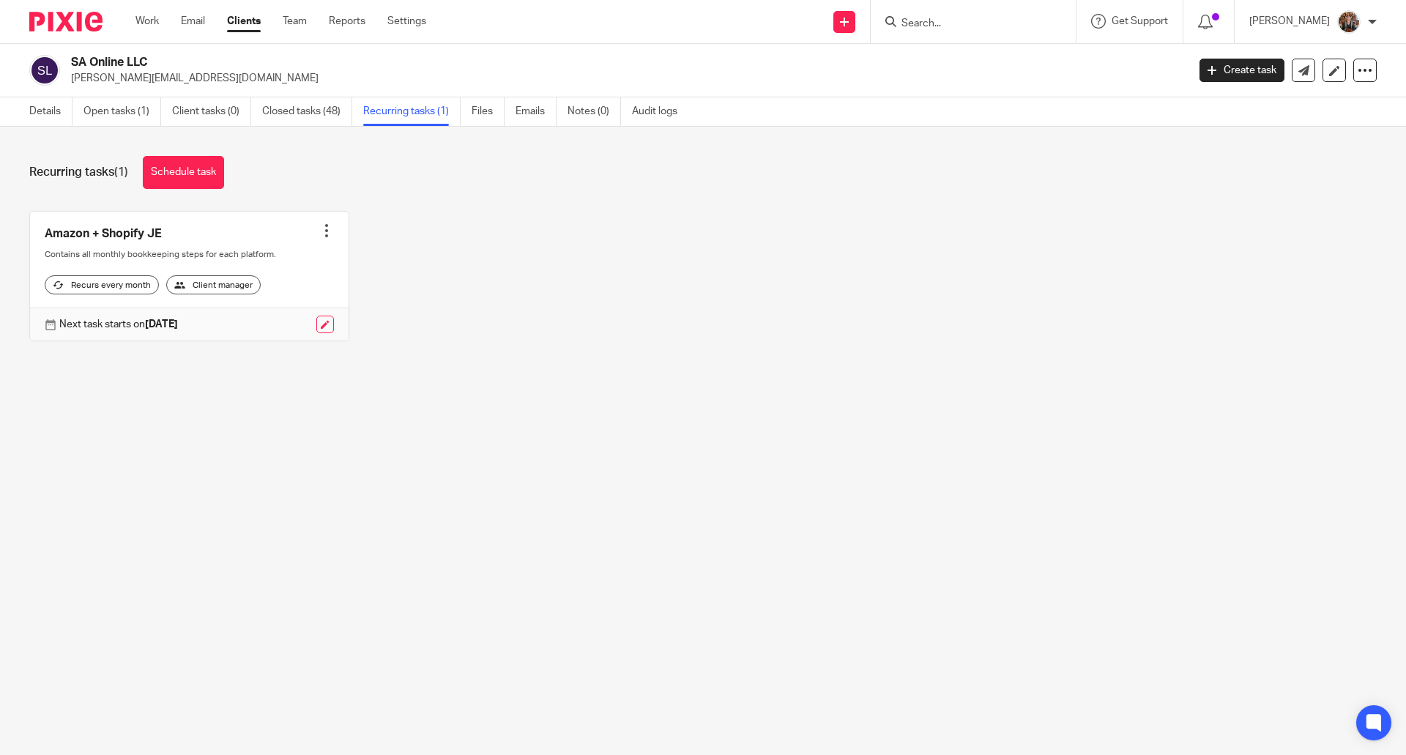
click at [109, 231] on link at bounding box center [189, 277] width 318 height 130
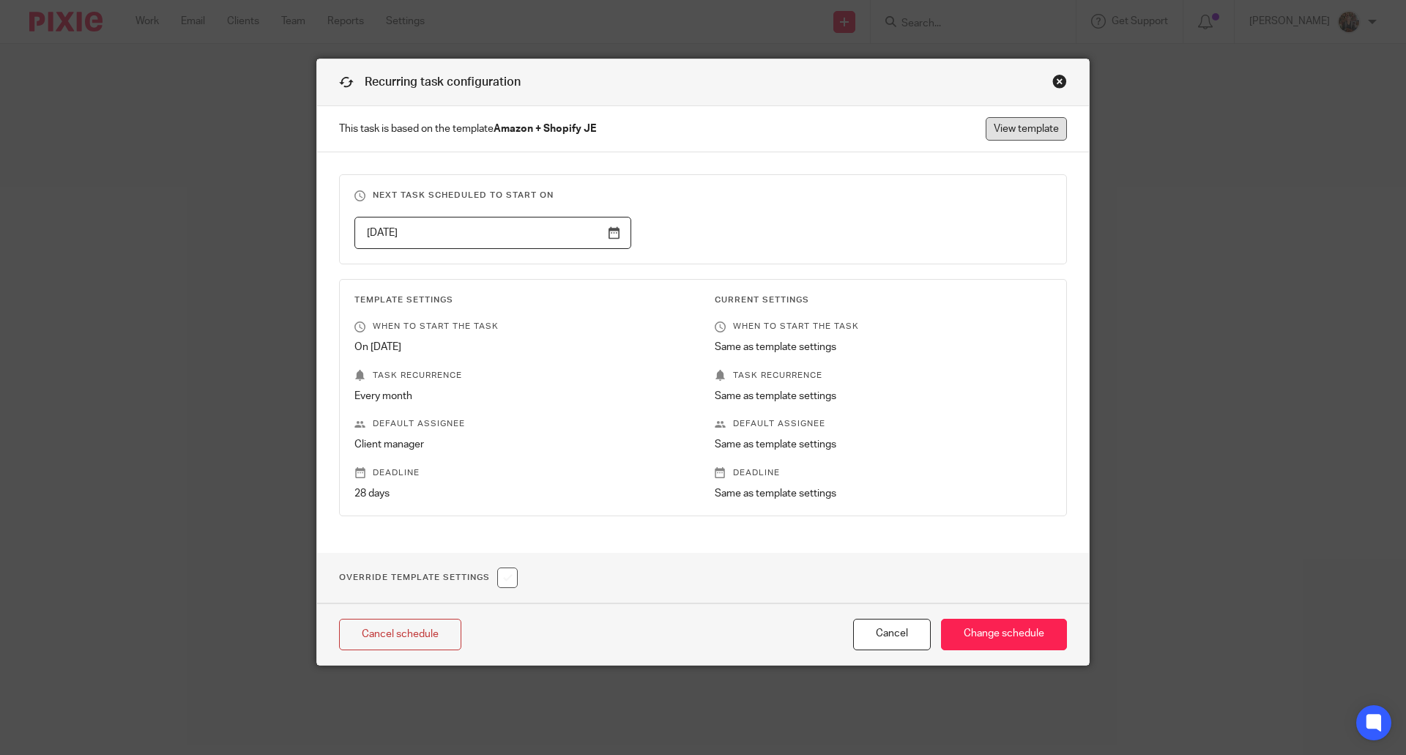
click at [1013, 131] on link "View template" at bounding box center [1025, 128] width 81 height 23
click at [1053, 82] on div "Close this dialog window" at bounding box center [1059, 81] width 15 height 15
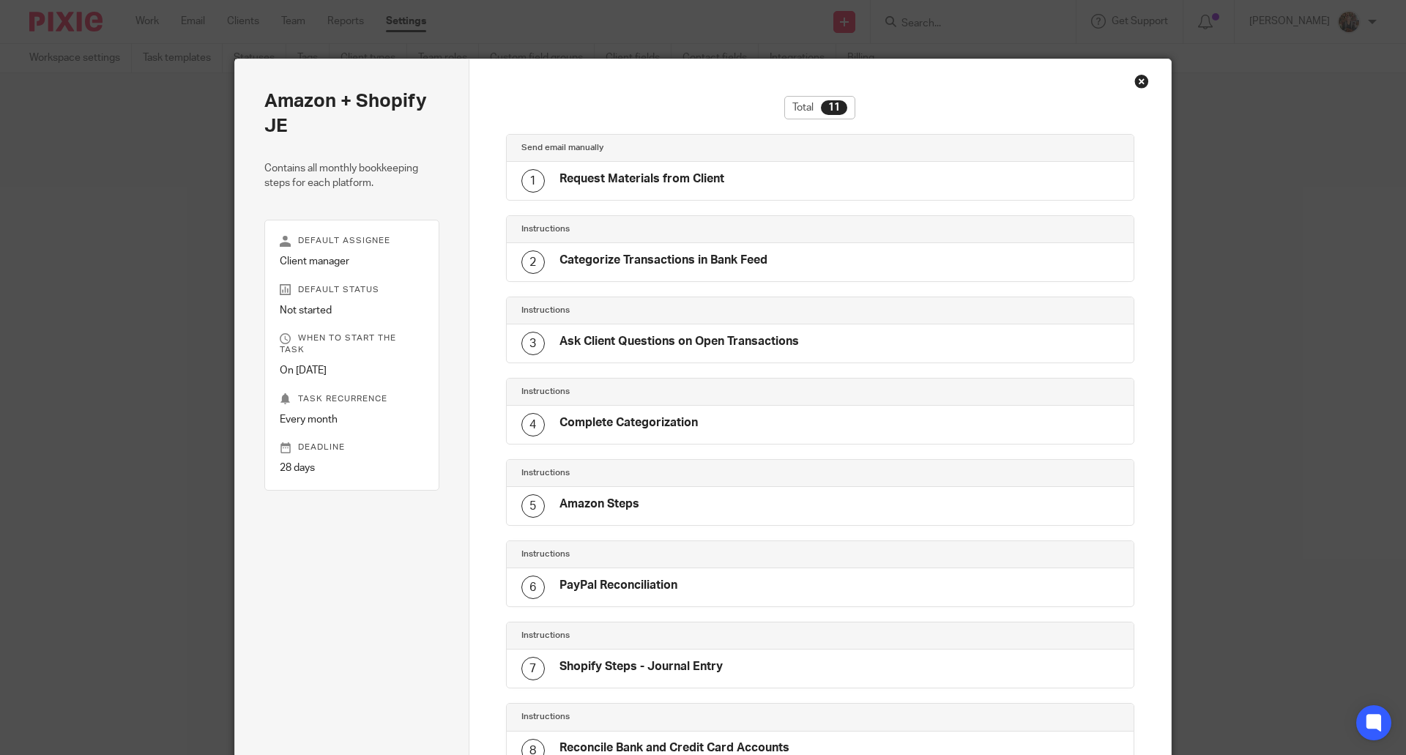
scroll to position [406, 0]
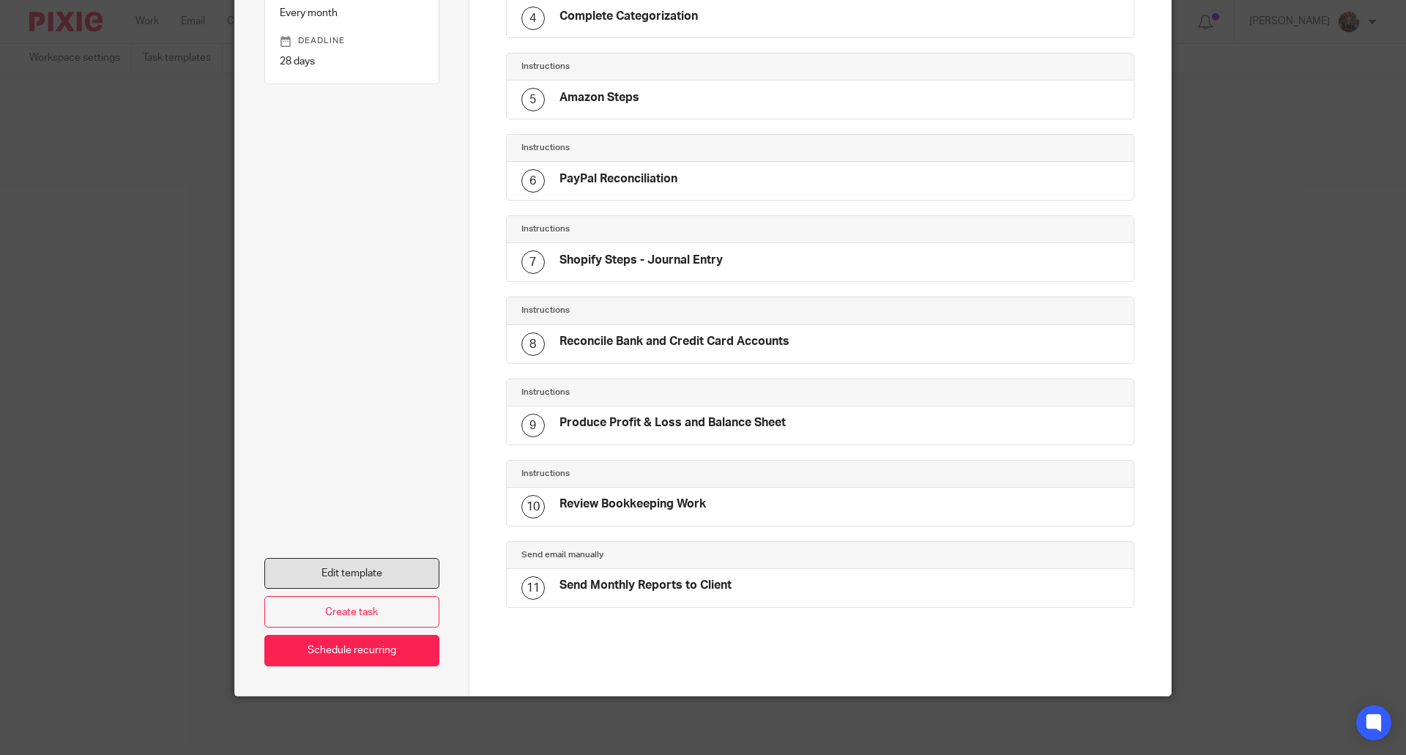
click at [351, 567] on link "Edit template" at bounding box center [351, 573] width 175 height 31
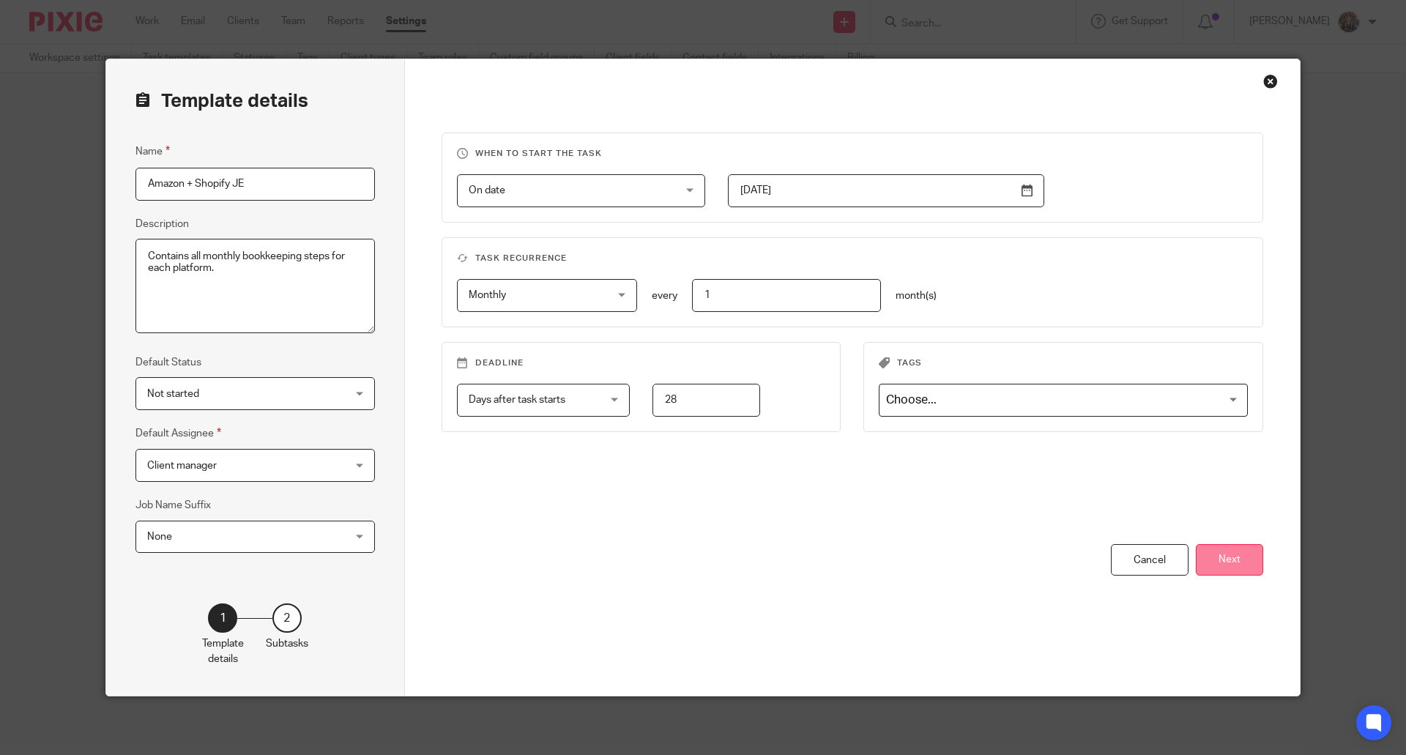
click at [1226, 561] on button "Next" at bounding box center [1228, 559] width 67 height 31
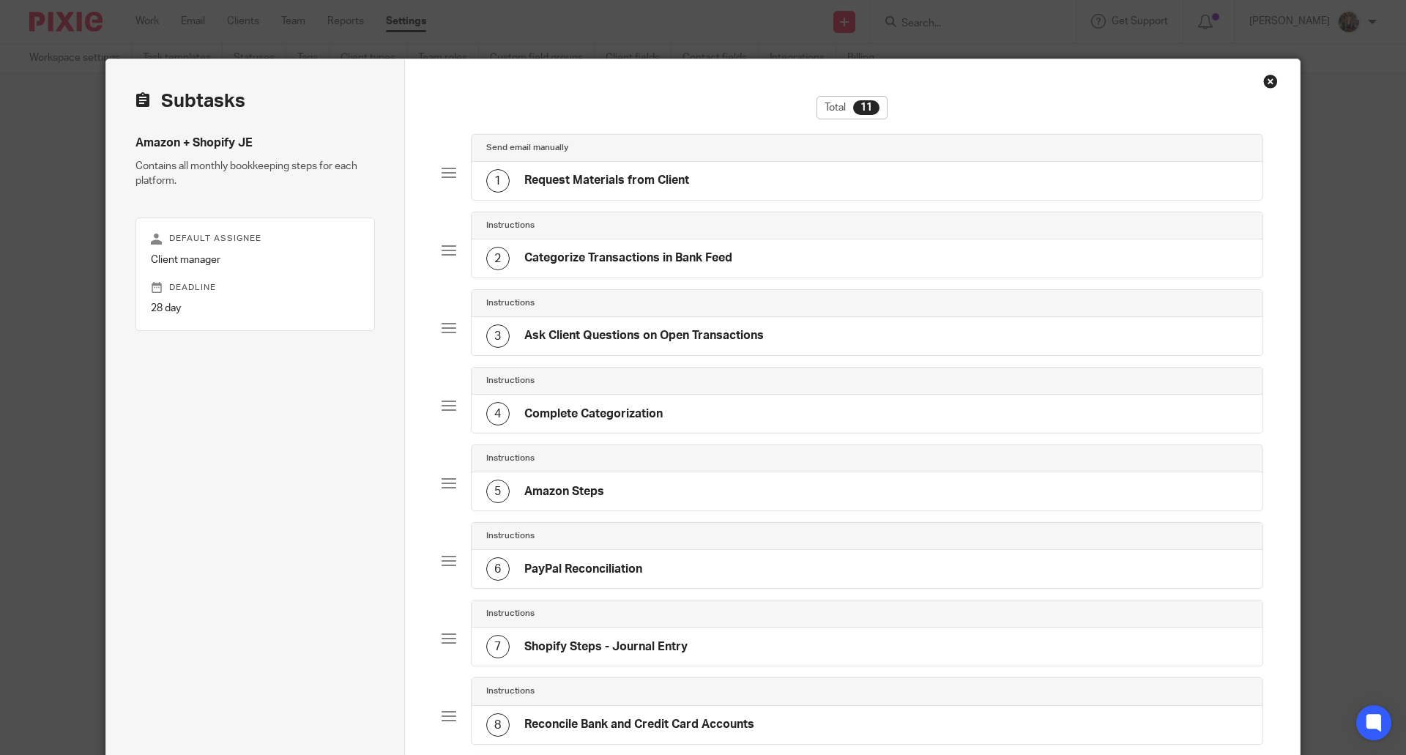
click at [630, 179] on h4 "Request Materials from Client" at bounding box center [606, 180] width 165 height 15
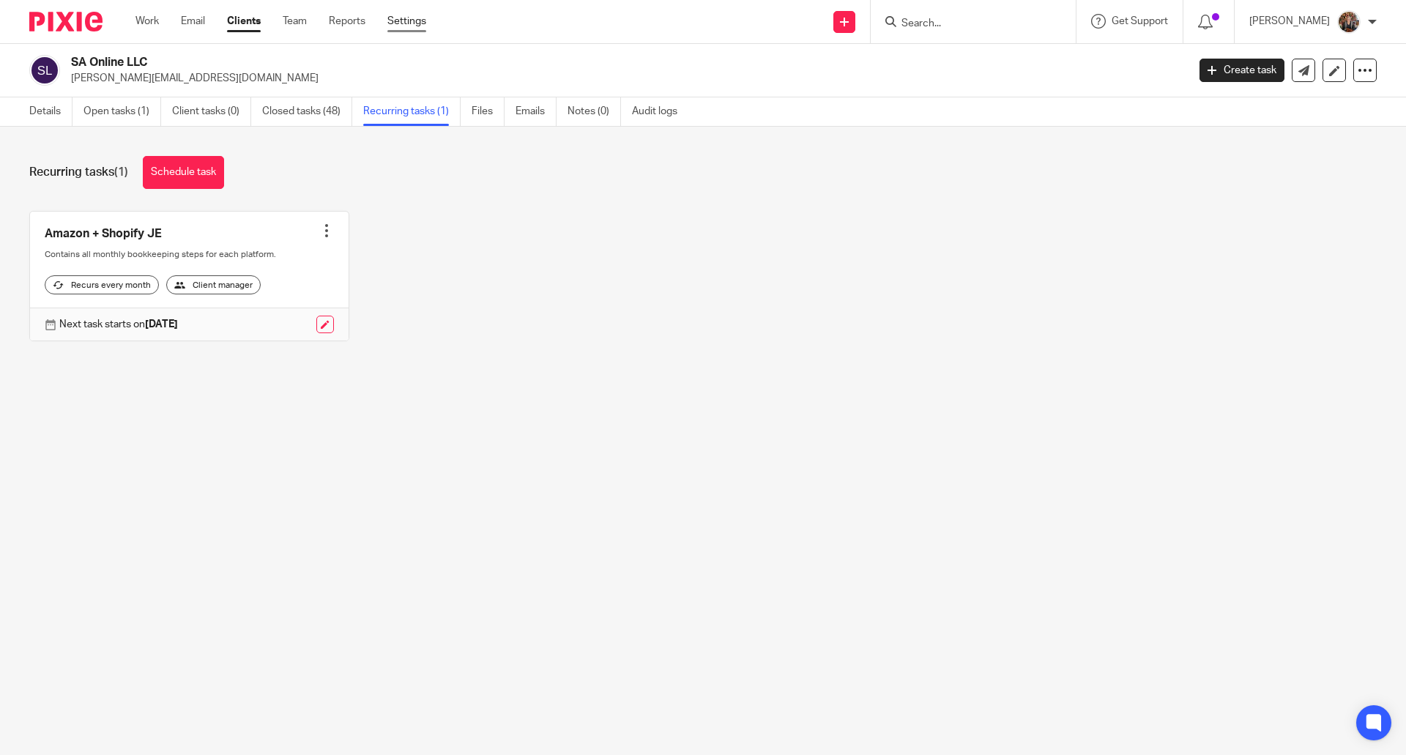
click at [414, 19] on link "Settings" at bounding box center [406, 21] width 39 height 15
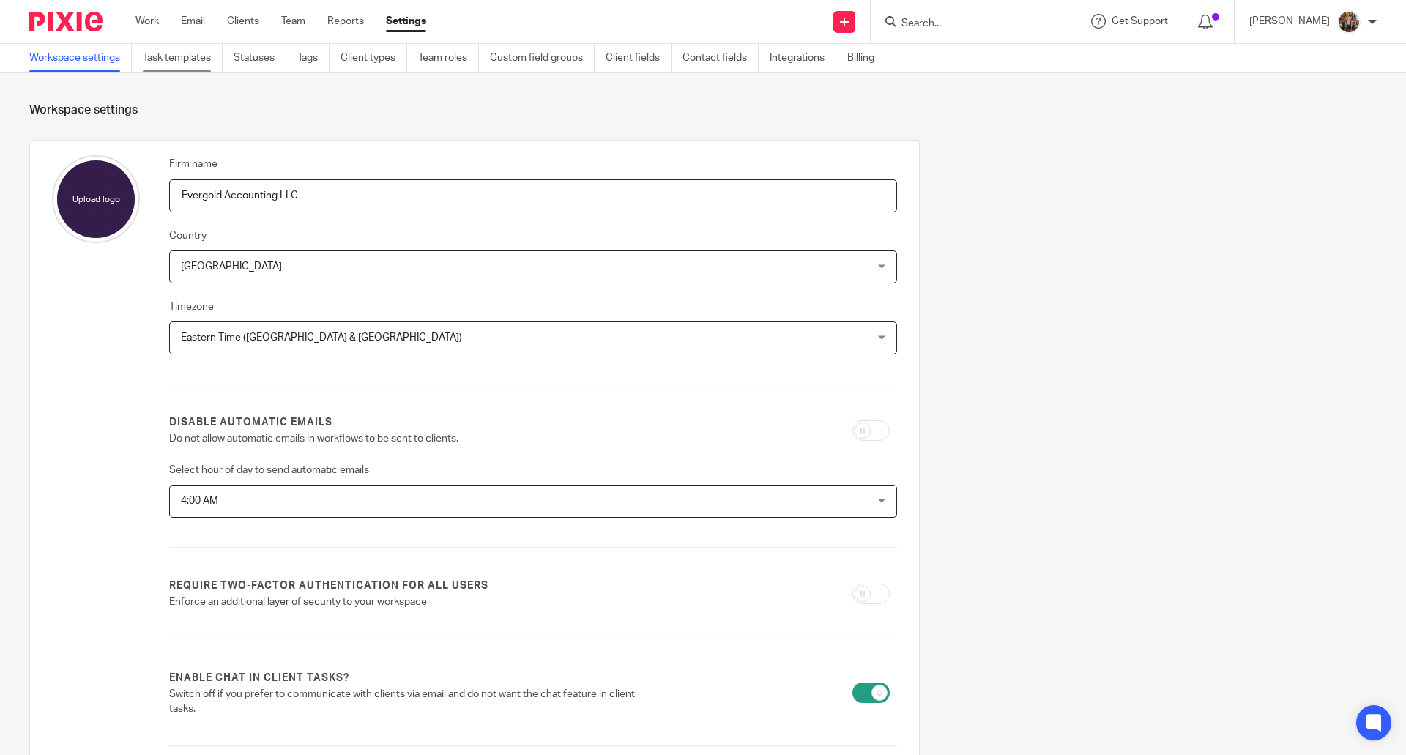
click at [164, 52] on link "Task templates" at bounding box center [183, 58] width 80 height 29
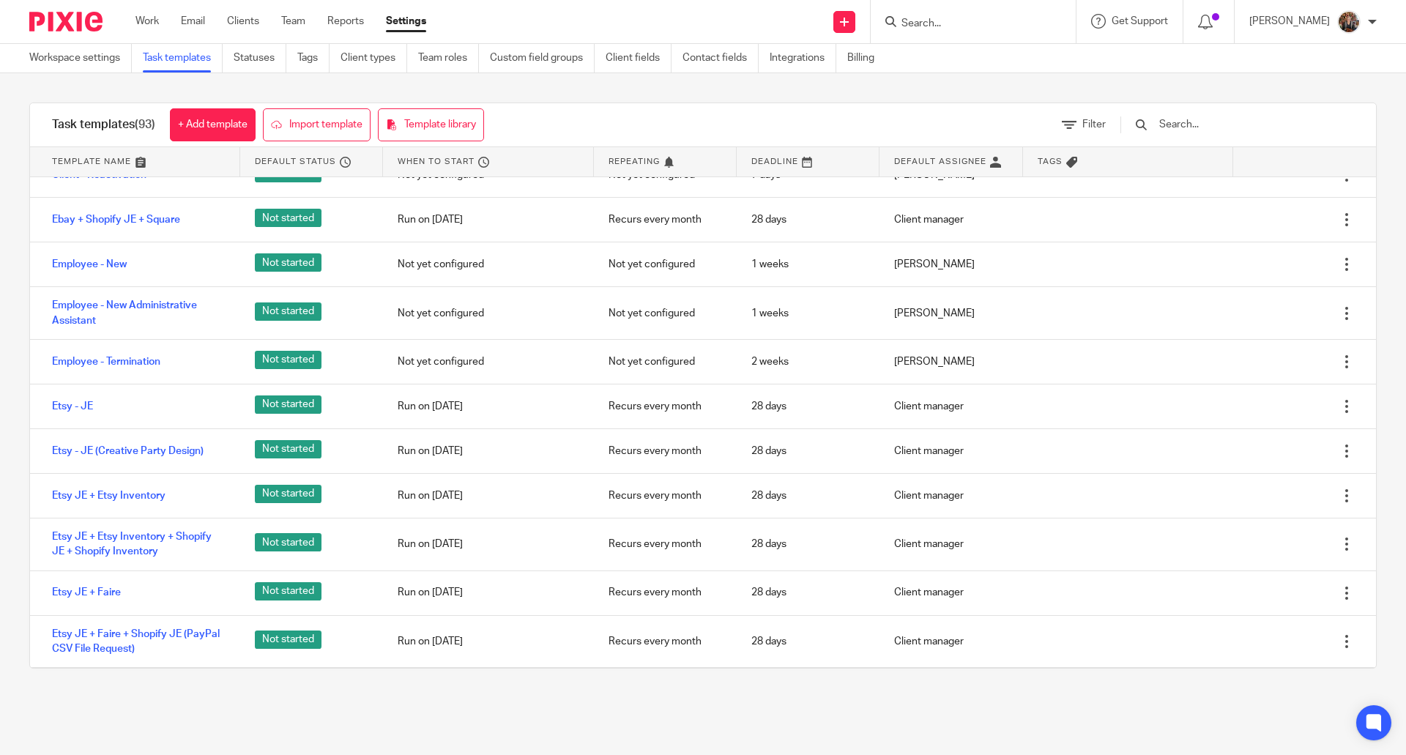
scroll to position [1566, 0]
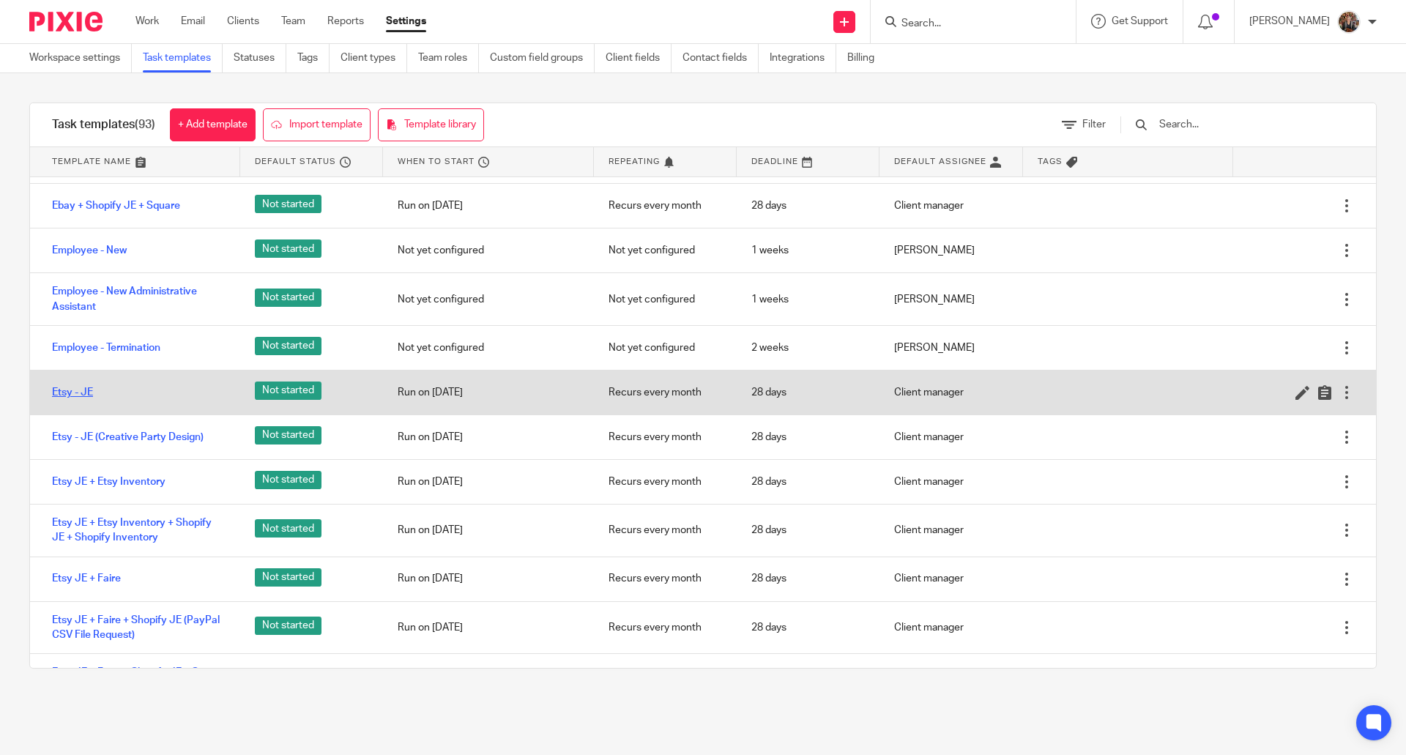
click at [68, 398] on link "Etsy - JE" at bounding box center [72, 392] width 41 height 15
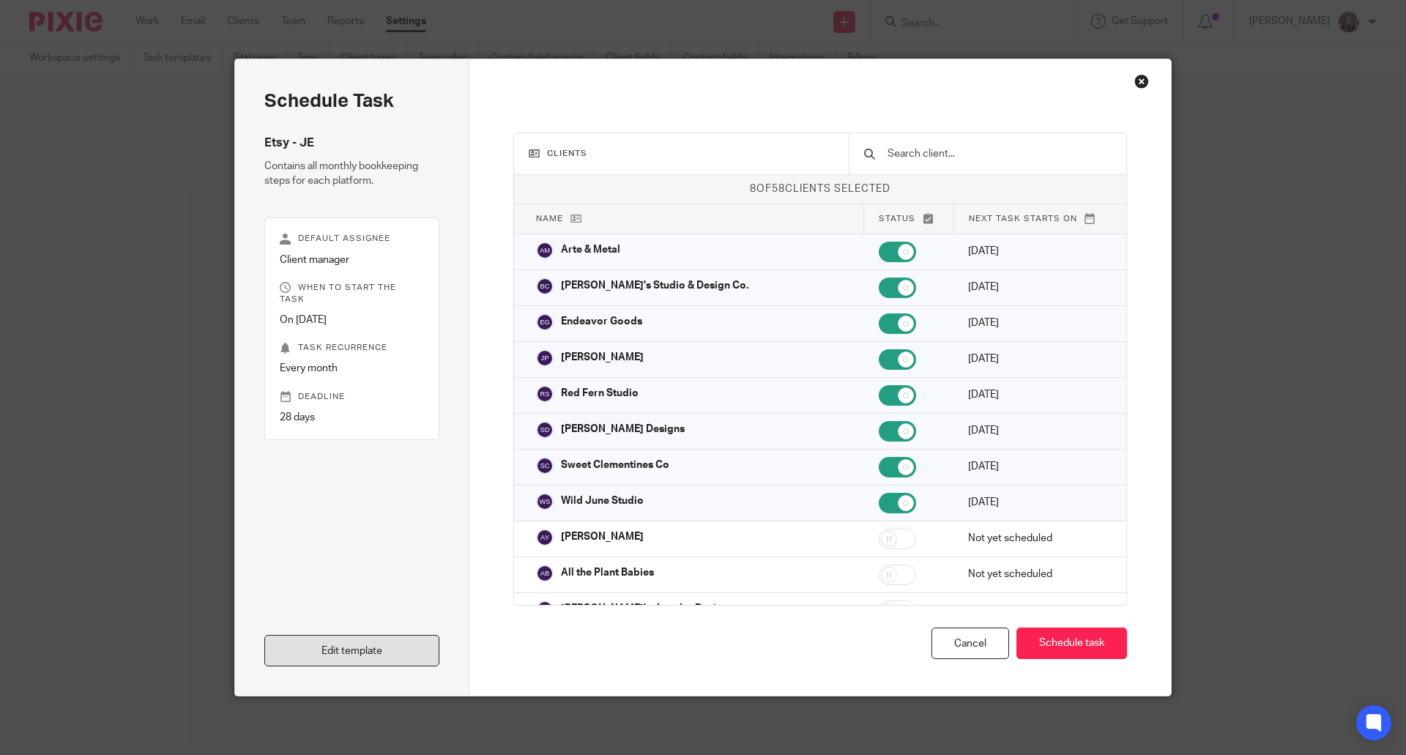
click at [323, 654] on link "Edit template" at bounding box center [351, 650] width 175 height 31
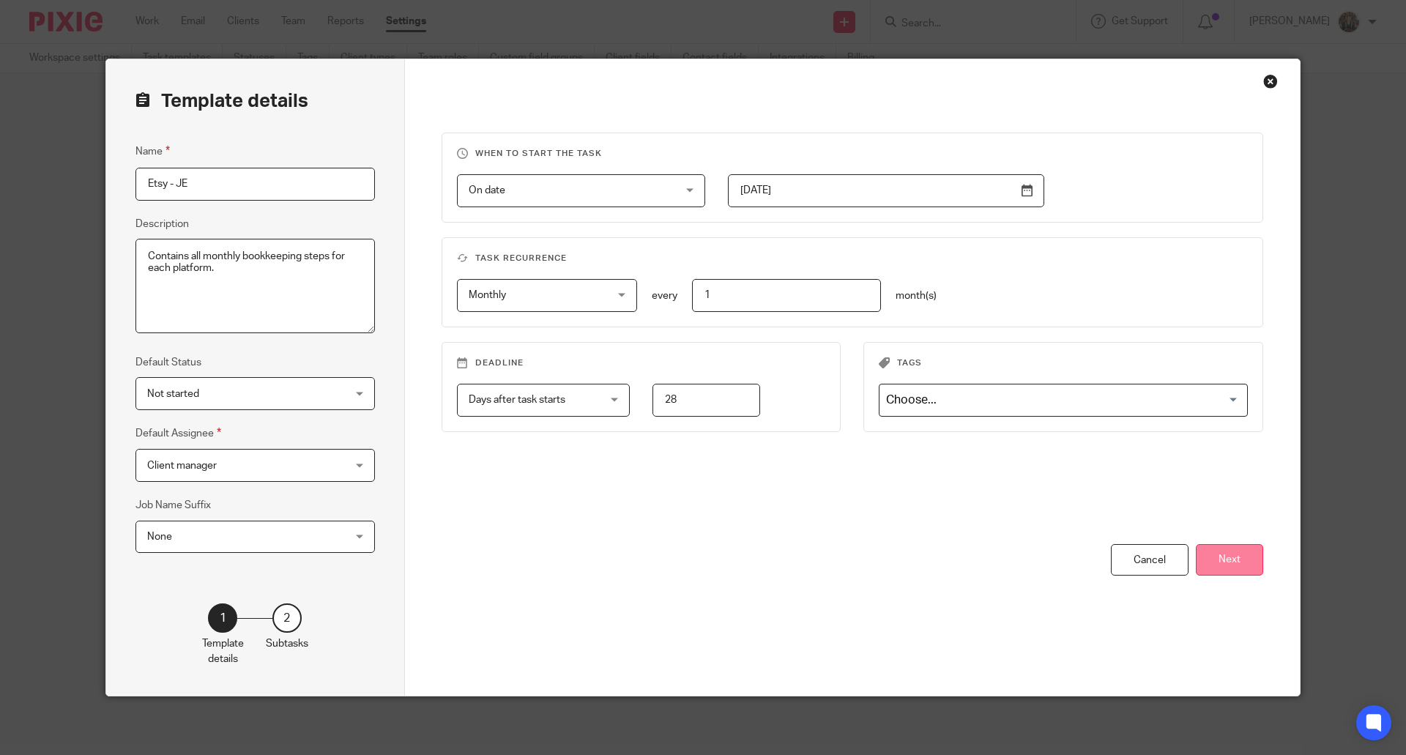
click at [1220, 556] on button "Next" at bounding box center [1228, 559] width 67 height 31
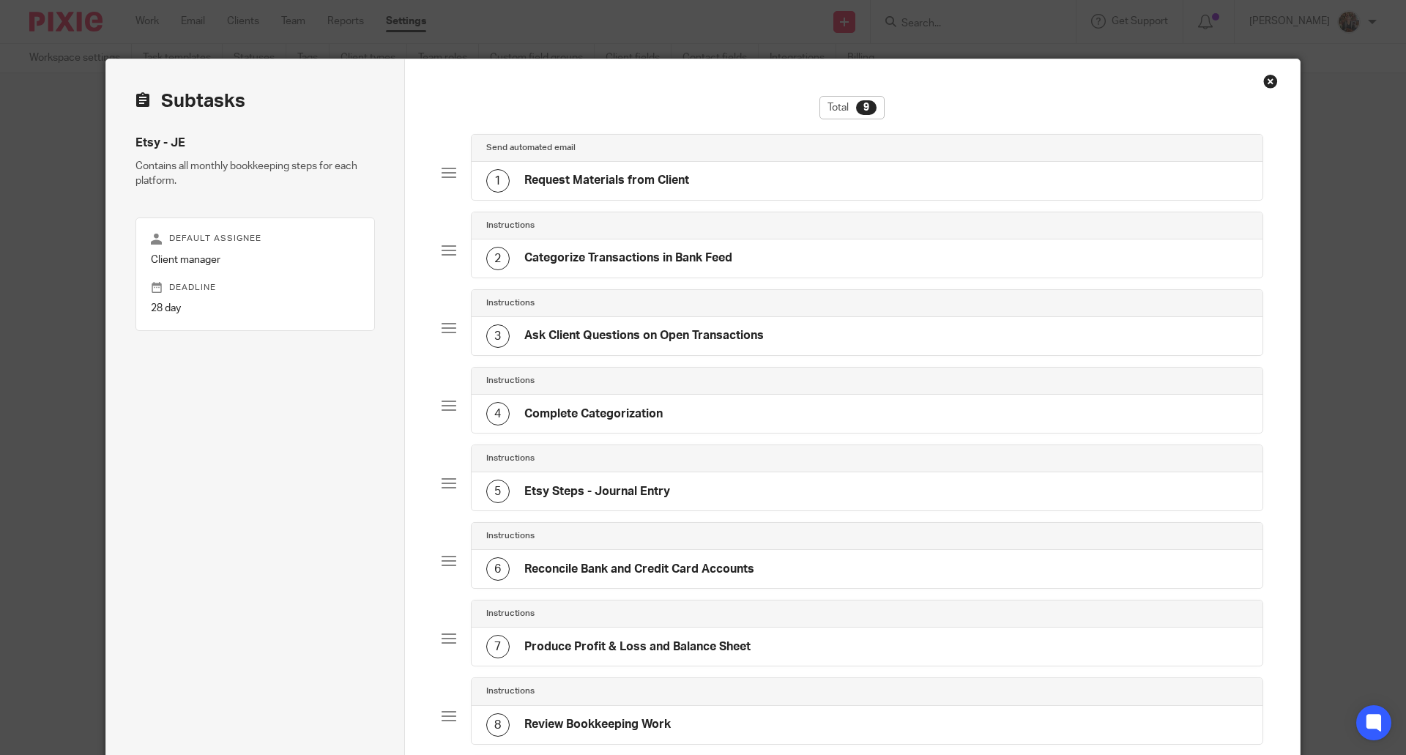
click at [652, 184] on h4 "Request Materials from Client" at bounding box center [606, 180] width 165 height 15
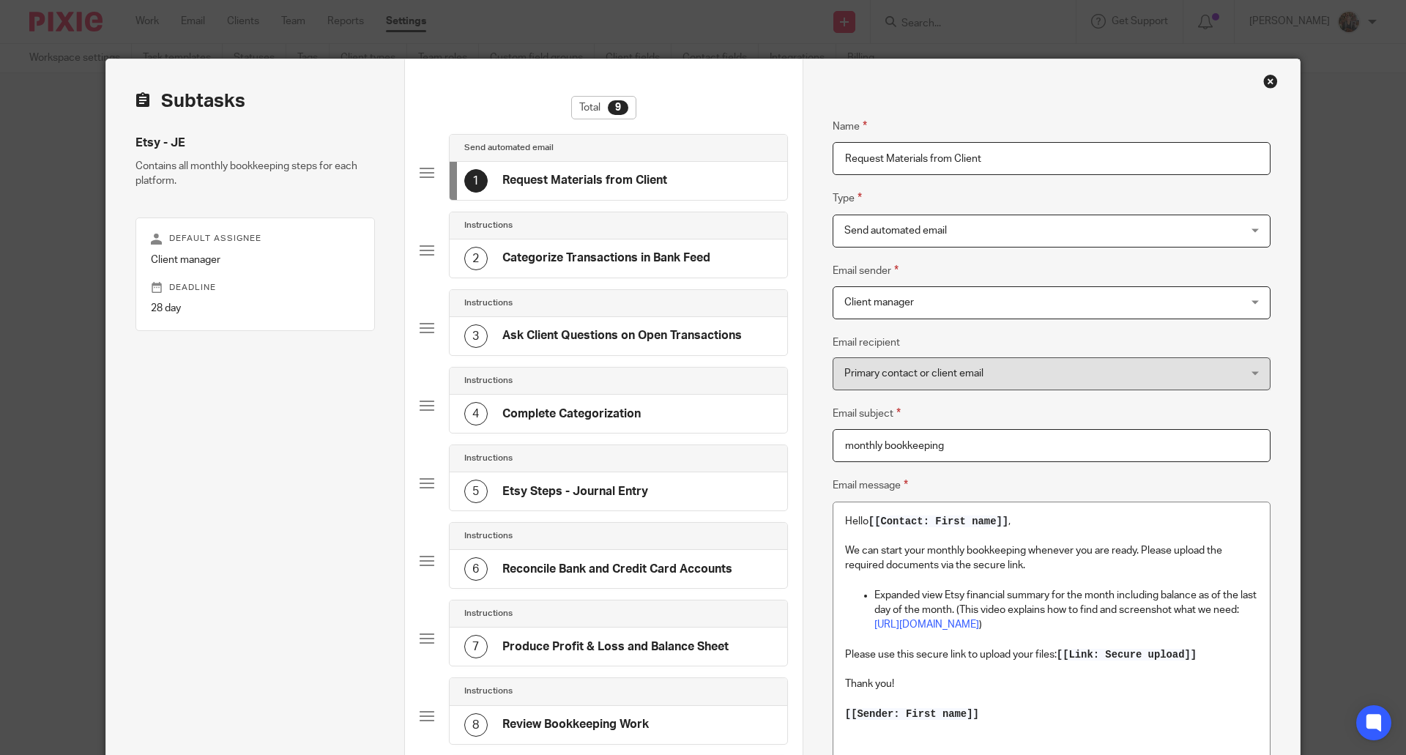
click at [1266, 83] on div "Close this dialog window" at bounding box center [1270, 81] width 15 height 15
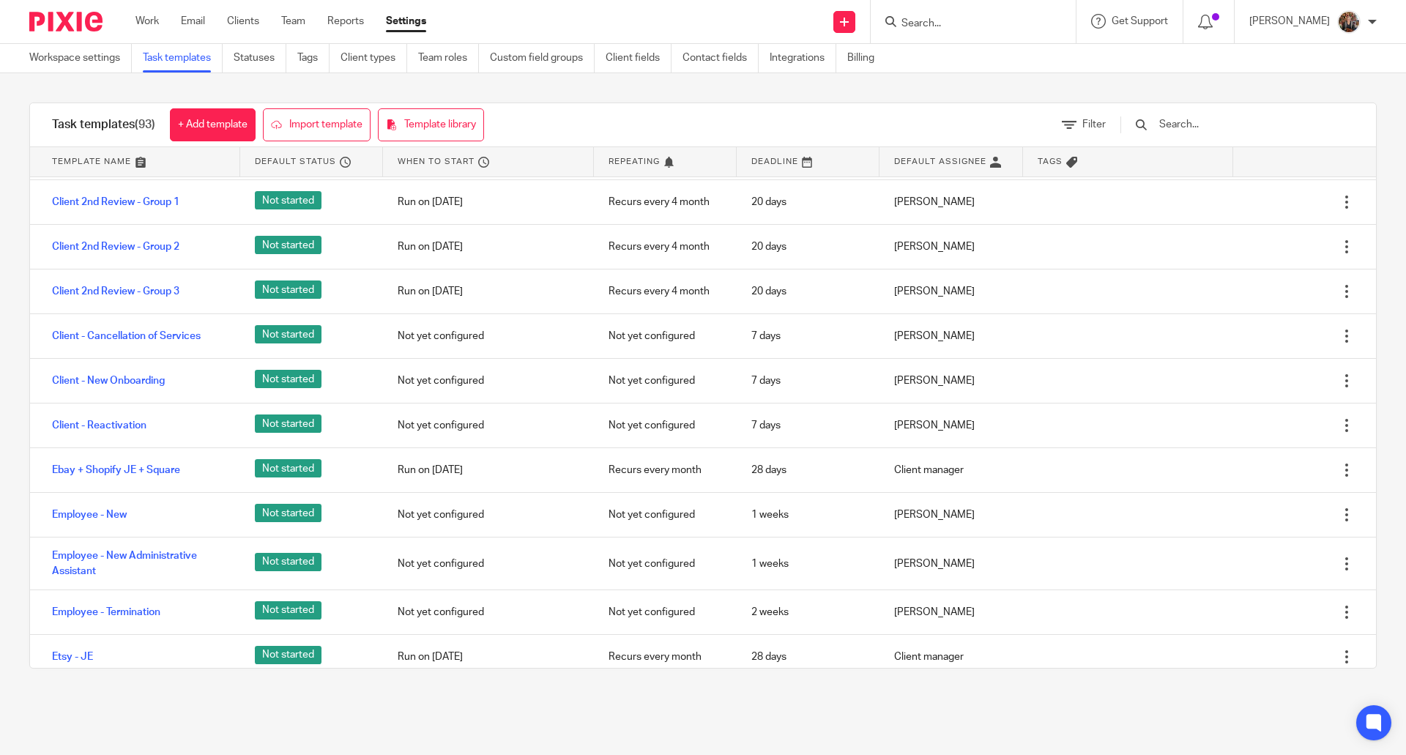
scroll to position [1392, 0]
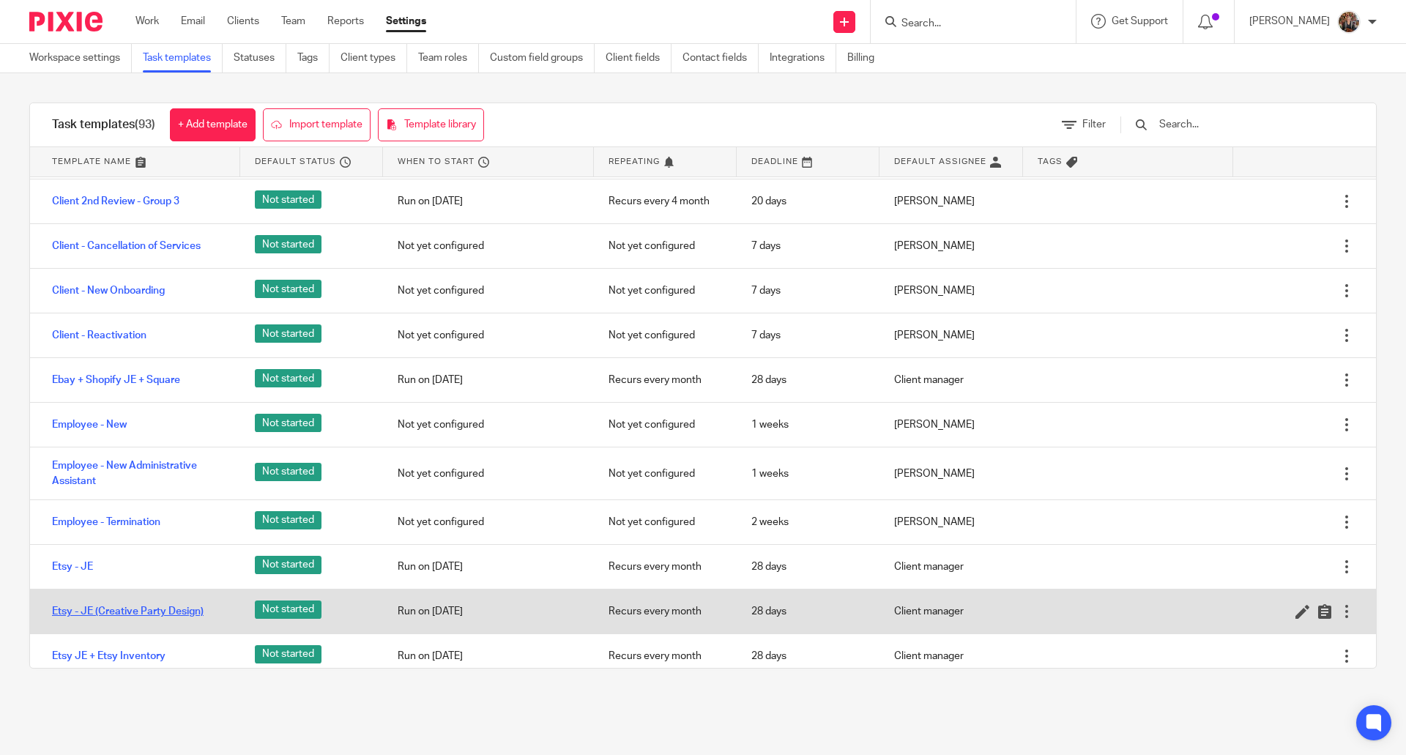
click at [75, 619] on link "Etsy - JE (Creative Party Design)" at bounding box center [128, 611] width 152 height 15
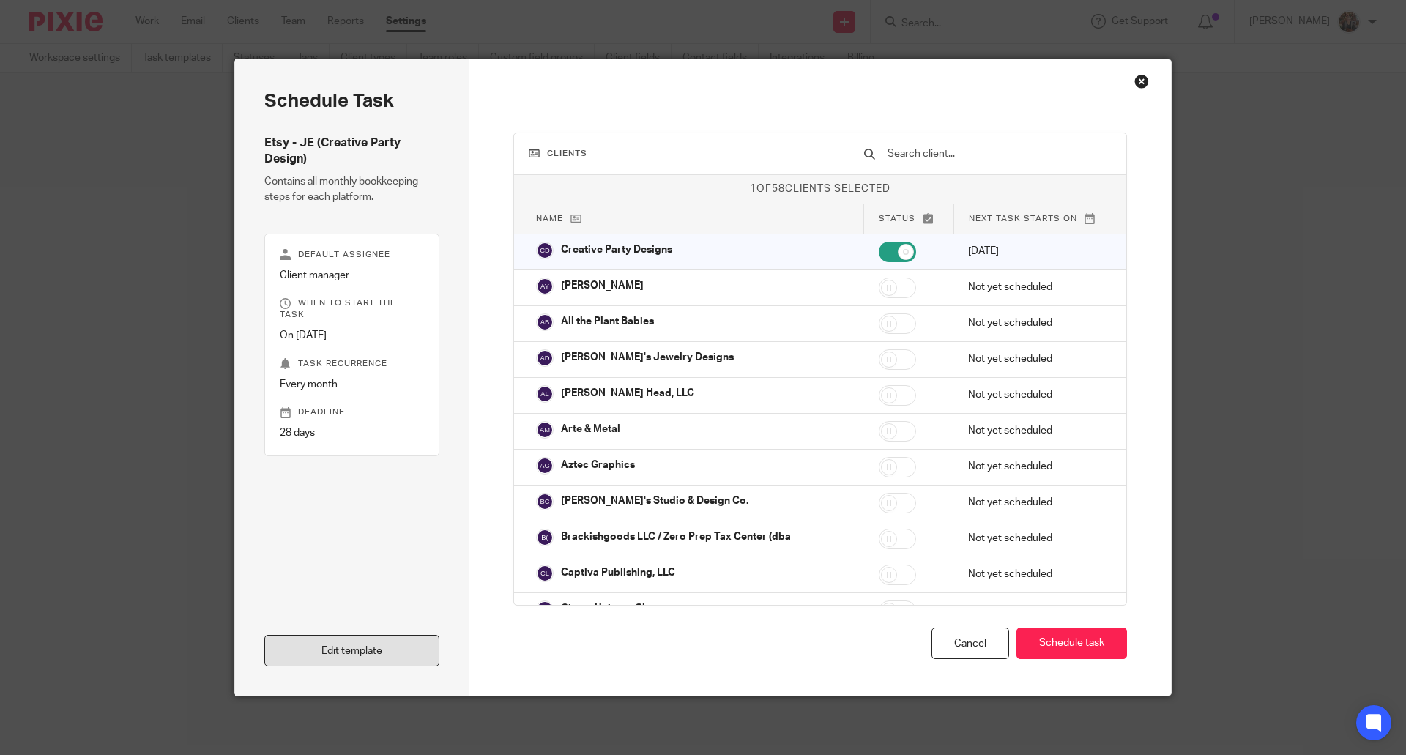
click at [336, 656] on link "Edit template" at bounding box center [351, 650] width 175 height 31
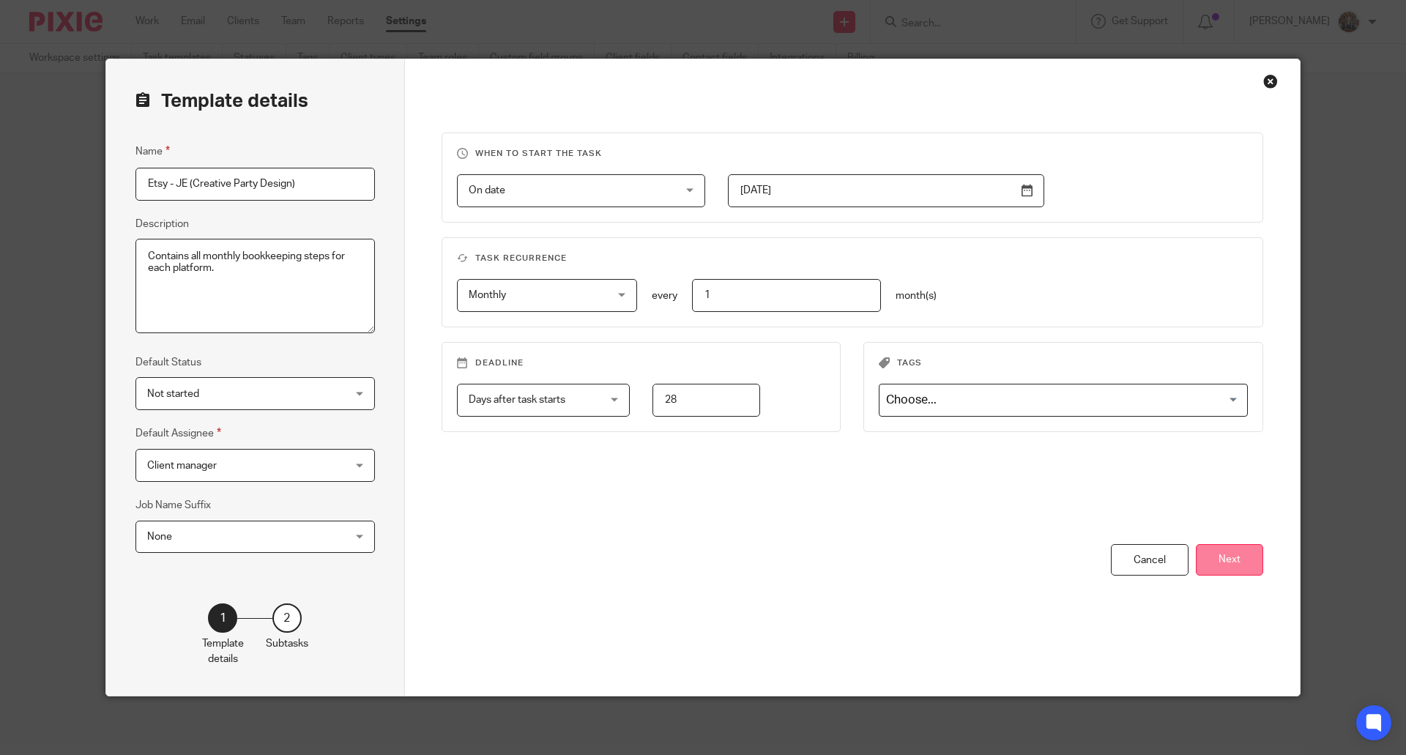
click at [1223, 548] on button "Next" at bounding box center [1228, 559] width 67 height 31
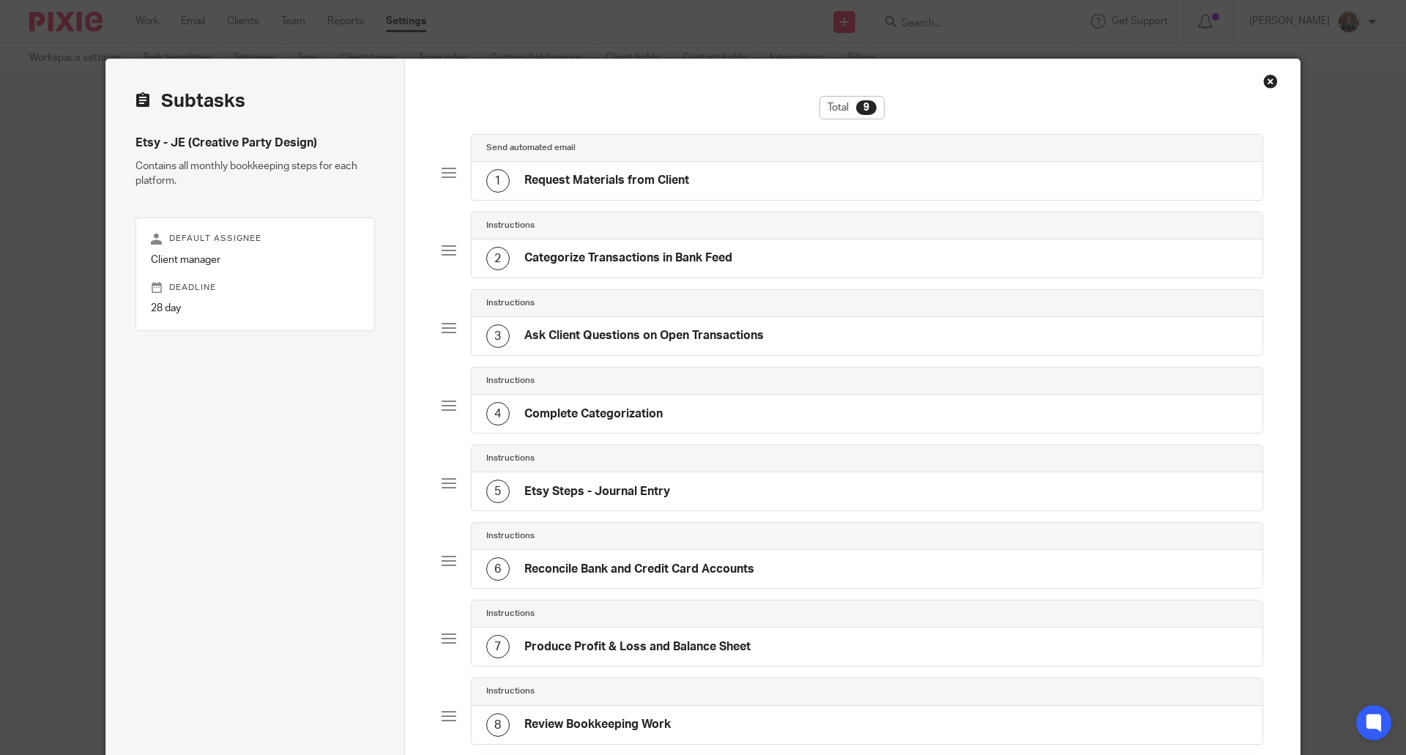
click at [608, 175] on h4 "Request Materials from Client" at bounding box center [606, 180] width 165 height 15
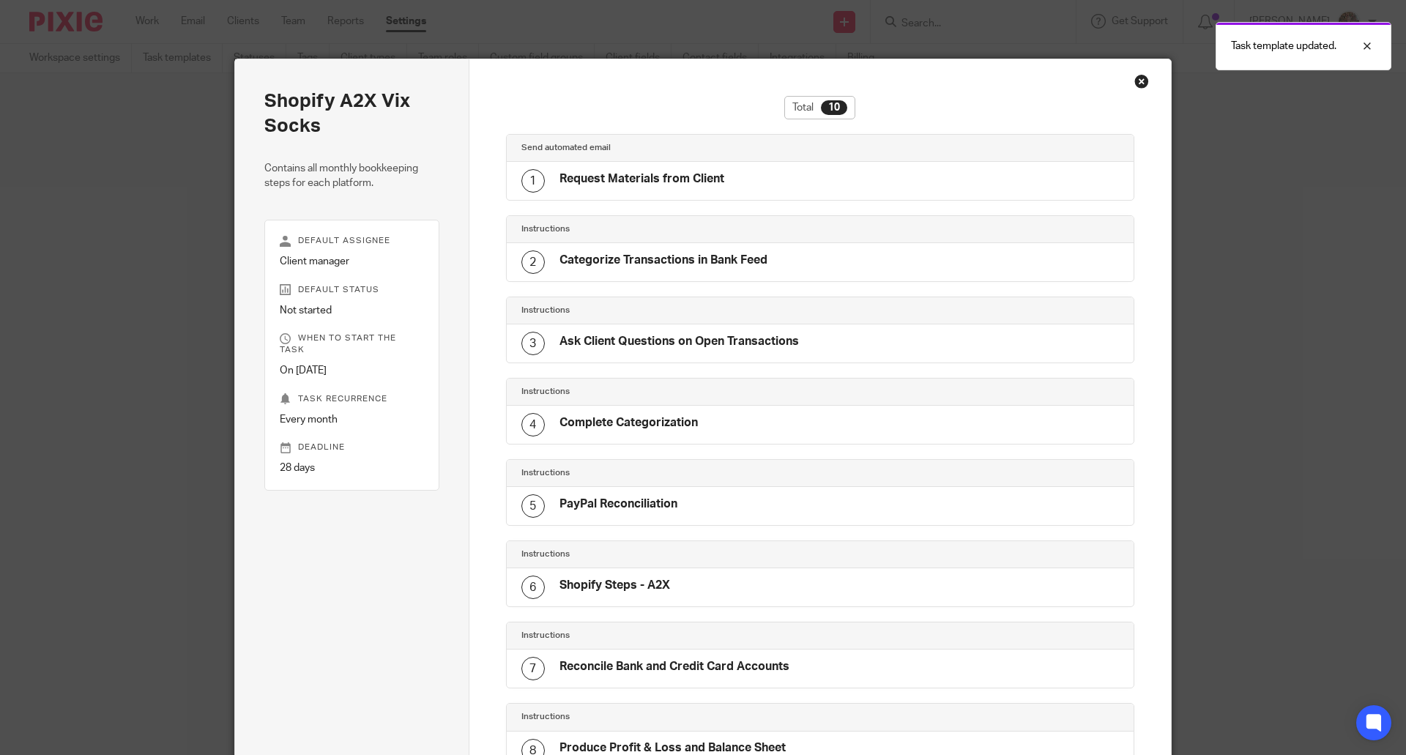
click at [1135, 83] on div "Close this dialog window" at bounding box center [1141, 81] width 15 height 15
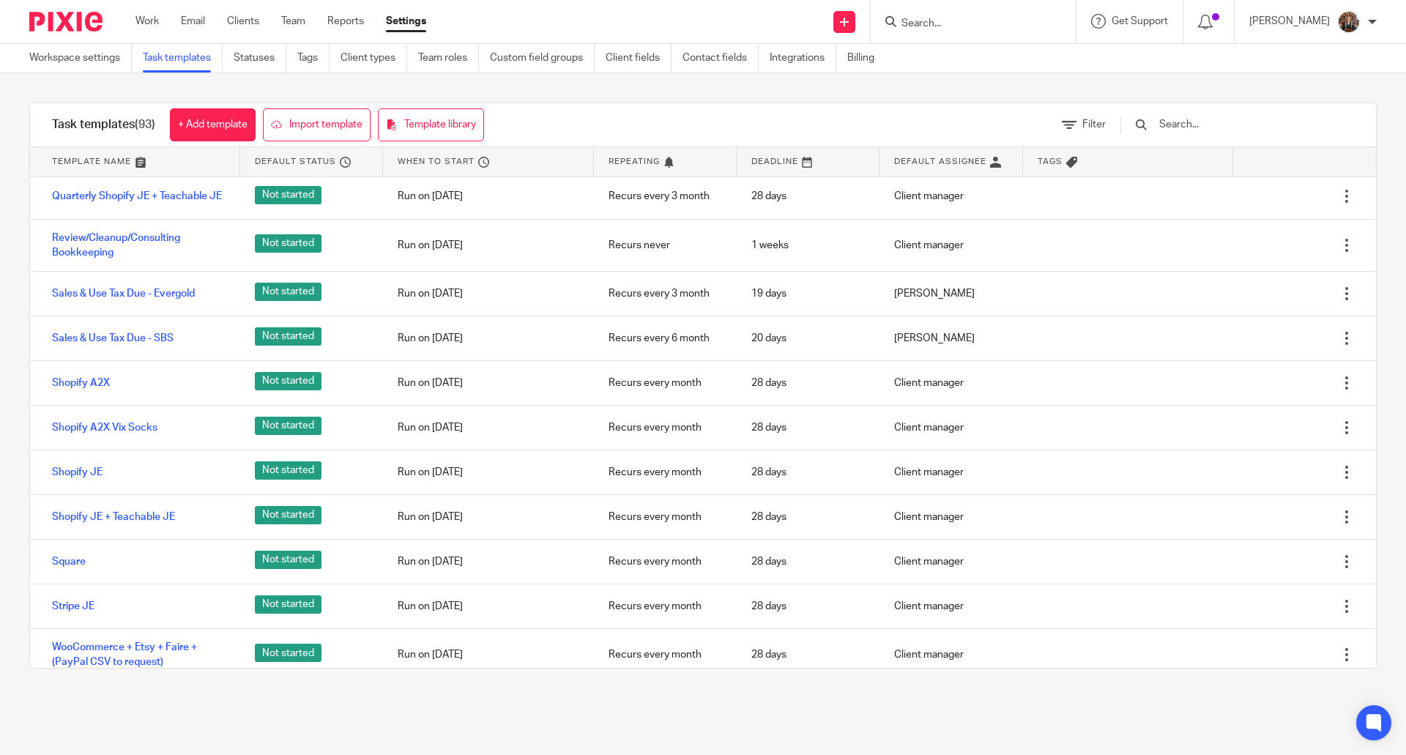
scroll to position [3918, 0]
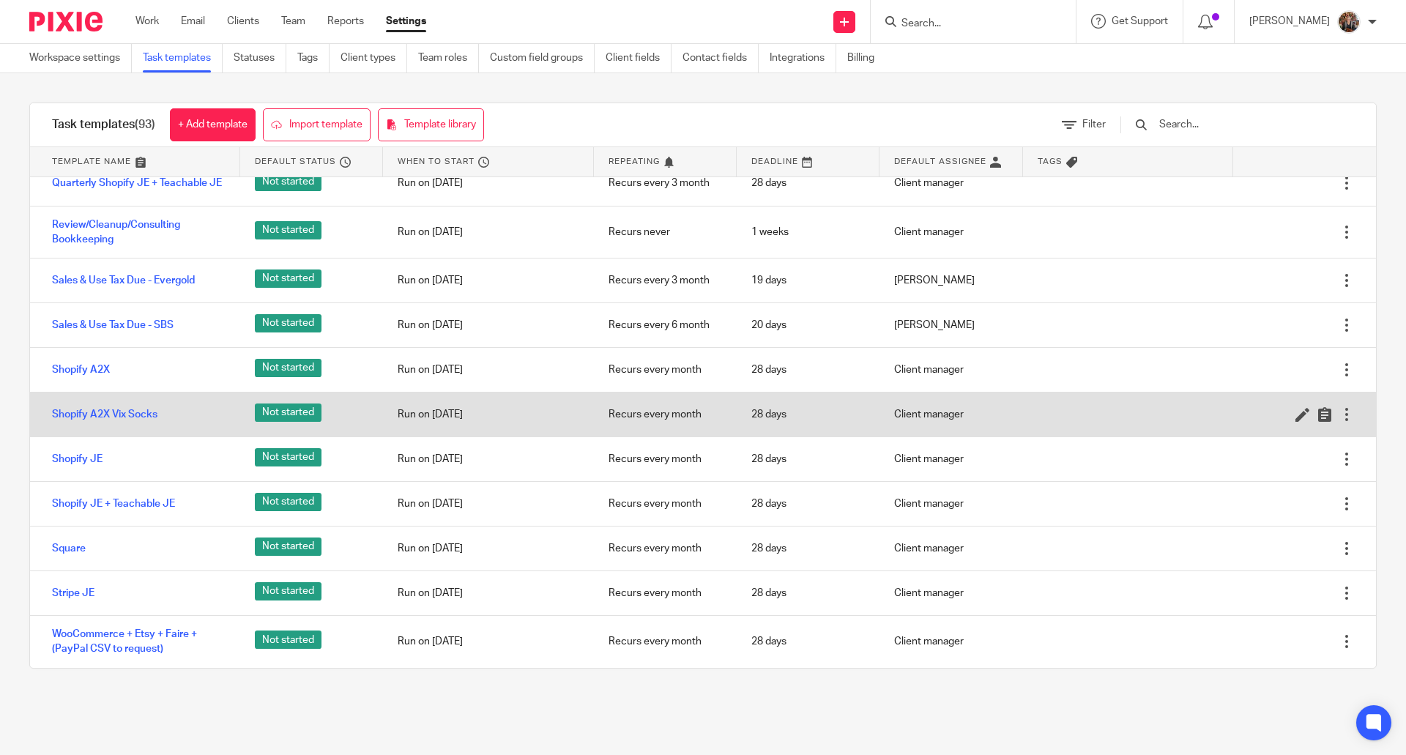
click at [113, 406] on div "Shopify A2X Vix Socks" at bounding box center [135, 414] width 210 height 37
click at [100, 417] on link "Shopify A2X Vix Socks" at bounding box center [104, 414] width 105 height 15
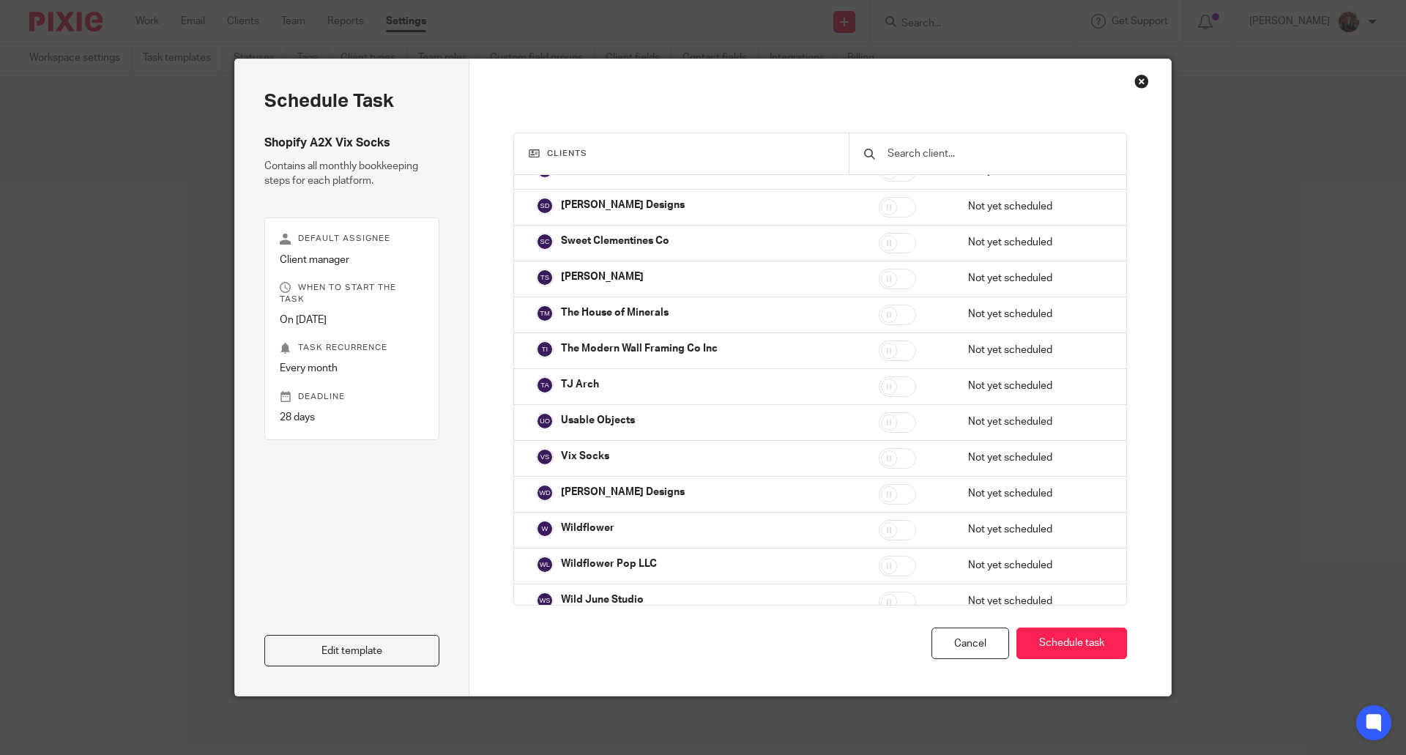
scroll to position [1709, 0]
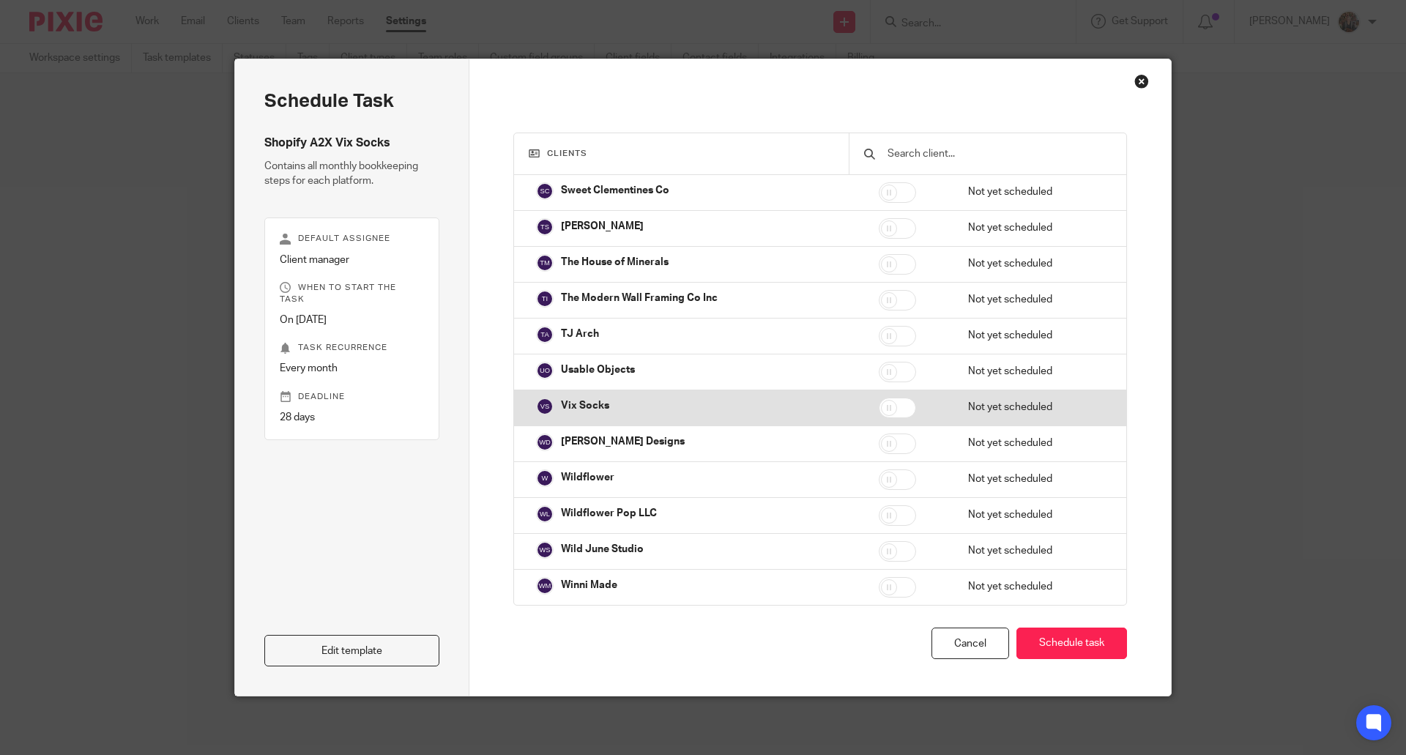
click at [878, 404] on input "checkbox" at bounding box center [896, 408] width 37 height 20
checkbox input "true"
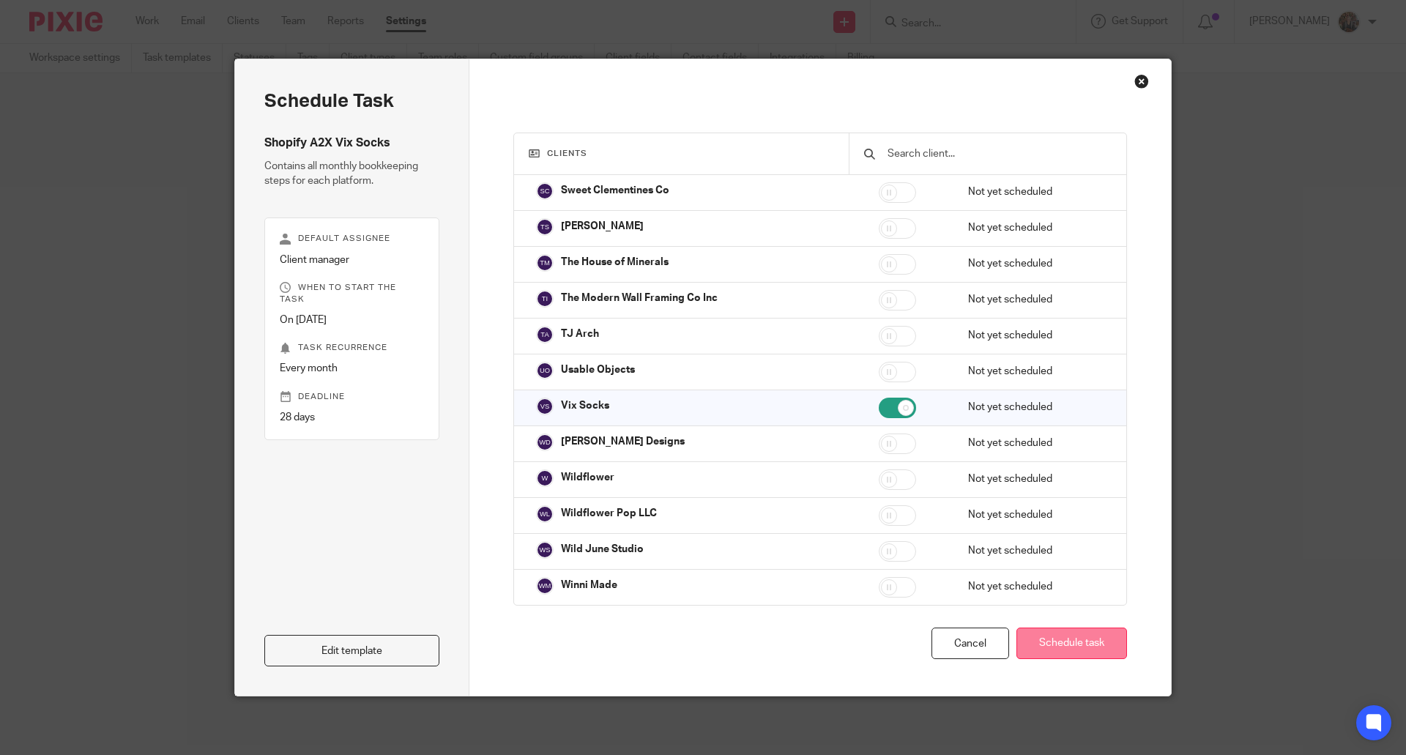
click at [1068, 638] on button "Schedule task" at bounding box center [1071, 642] width 111 height 31
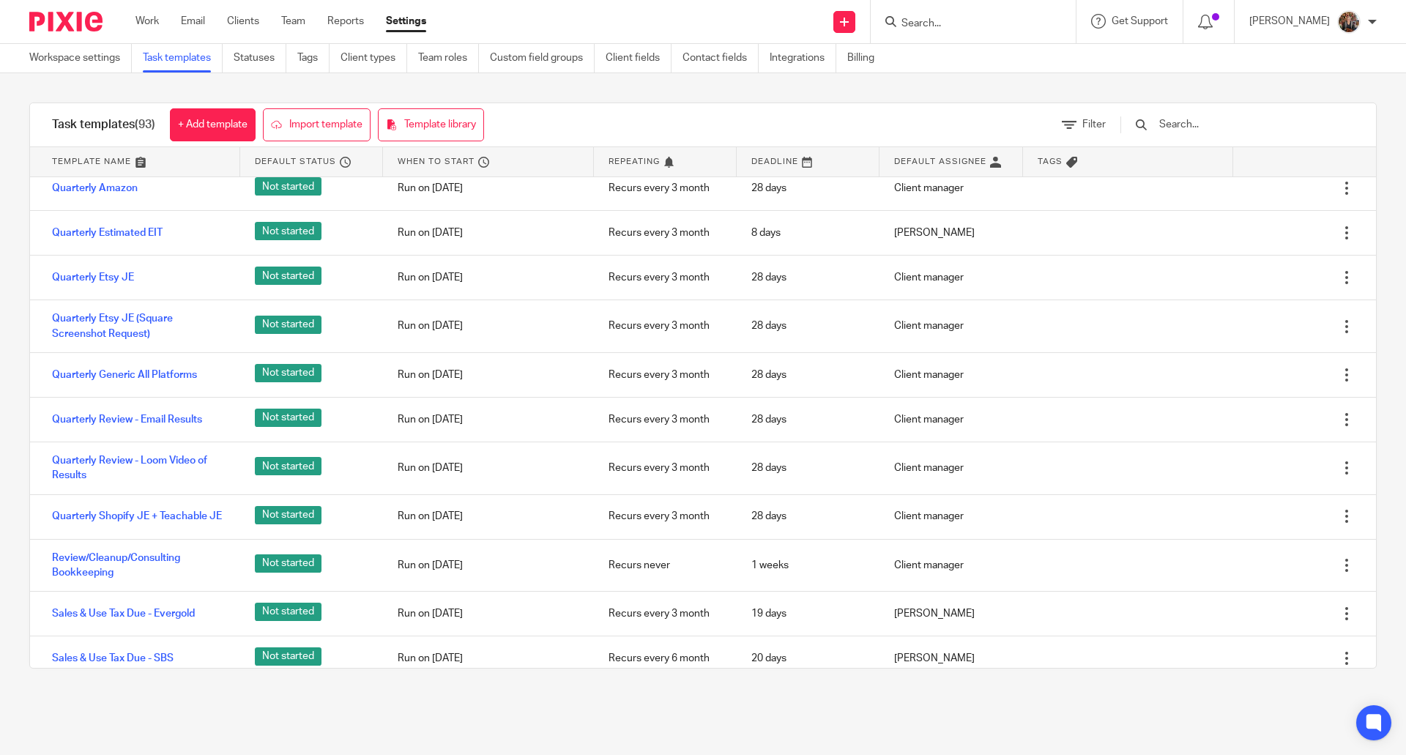
scroll to position [3918, 0]
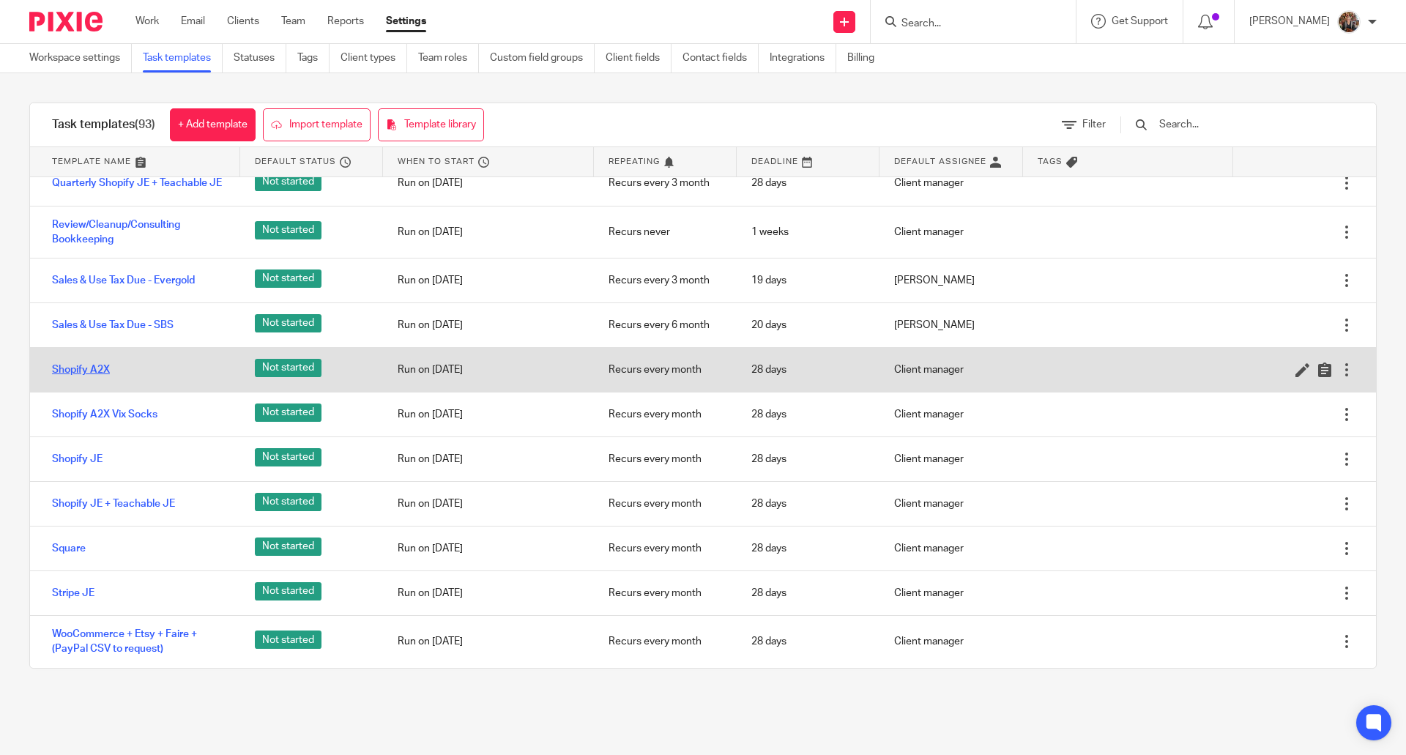
click at [64, 370] on link "Shopify A2X" at bounding box center [81, 369] width 58 height 15
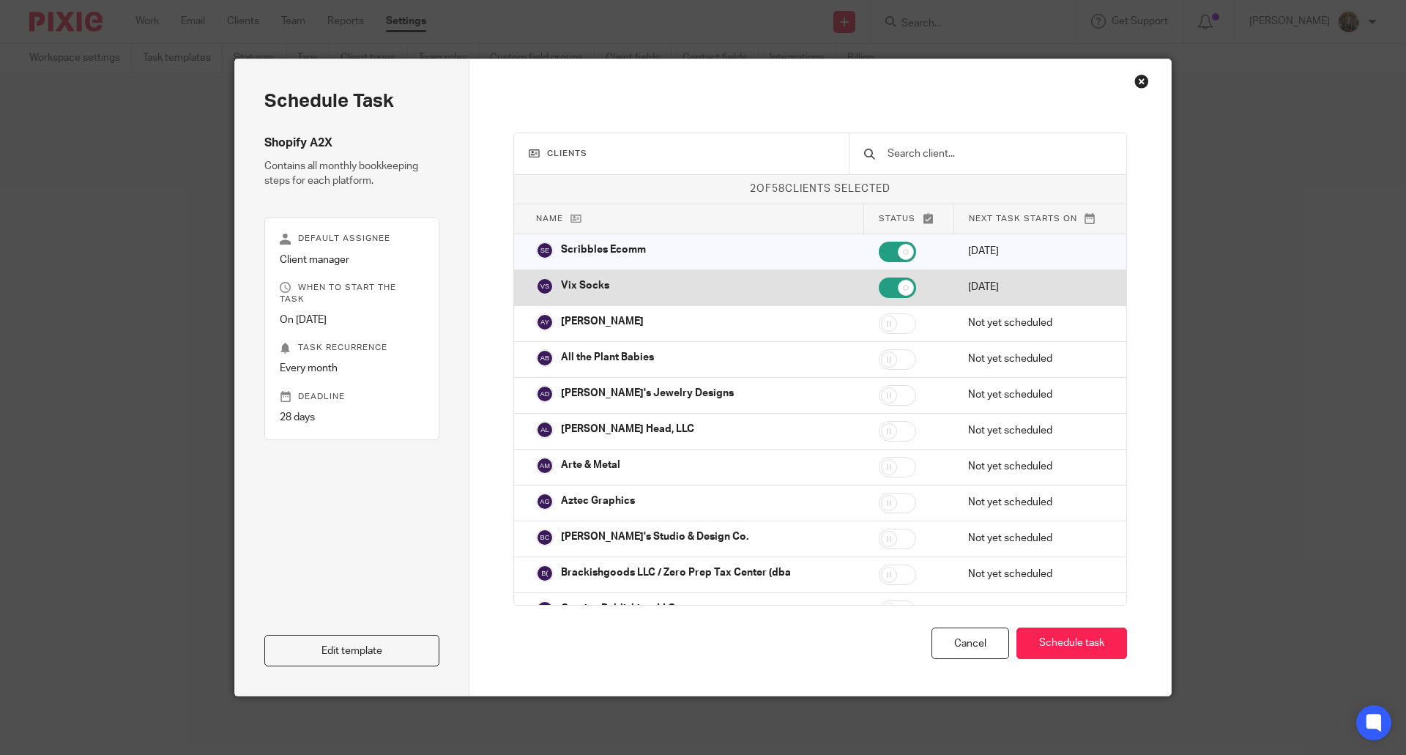
click at [878, 294] on input "checkbox" at bounding box center [896, 287] width 37 height 20
checkbox input "false"
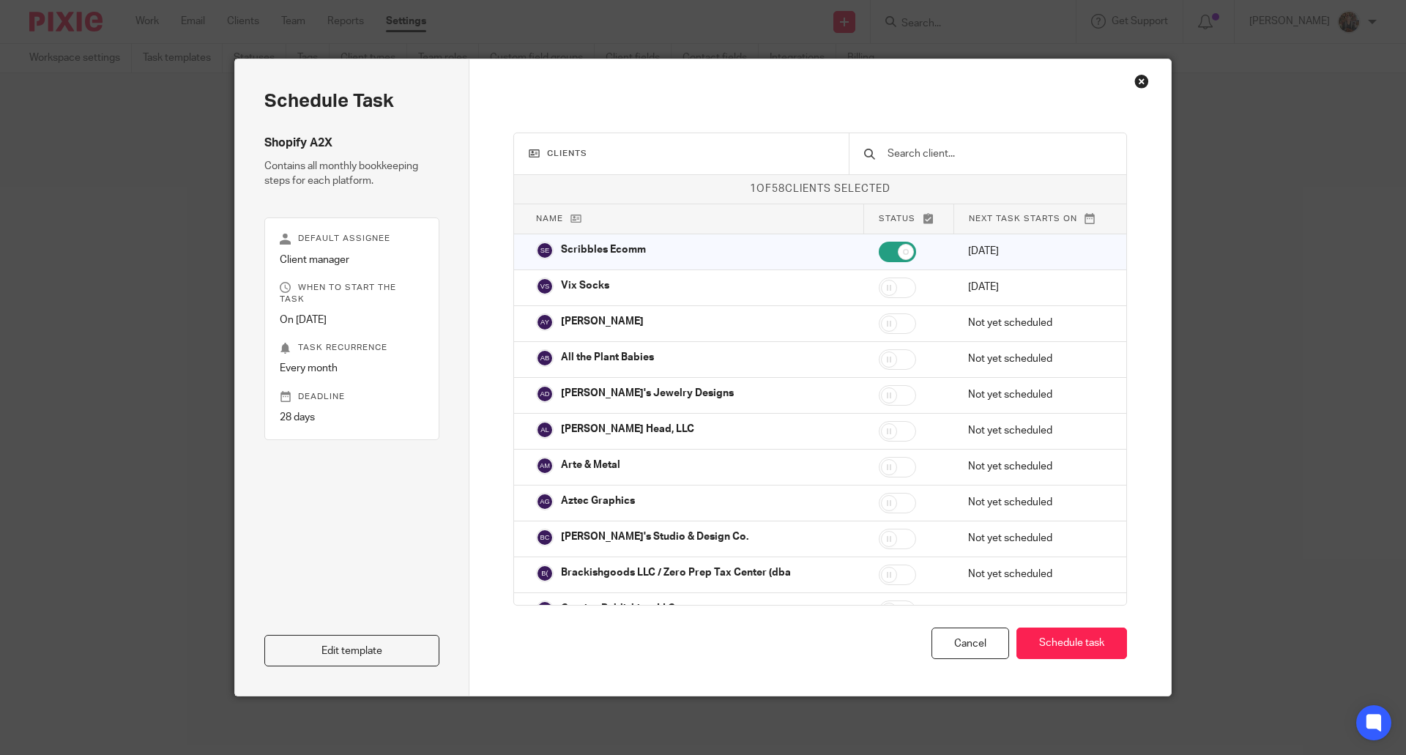
click at [1134, 83] on div "Close this dialog window" at bounding box center [1141, 81] width 15 height 15
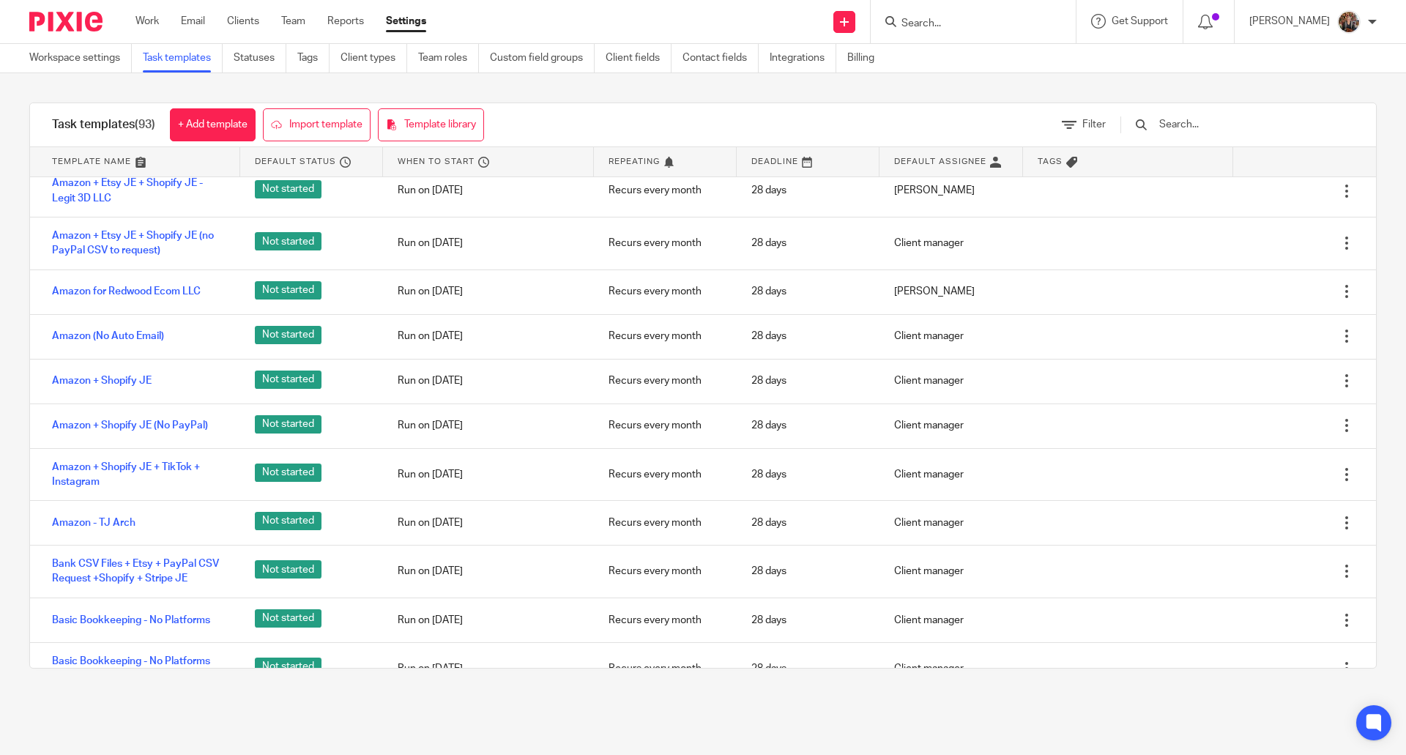
scroll to position [501, 0]
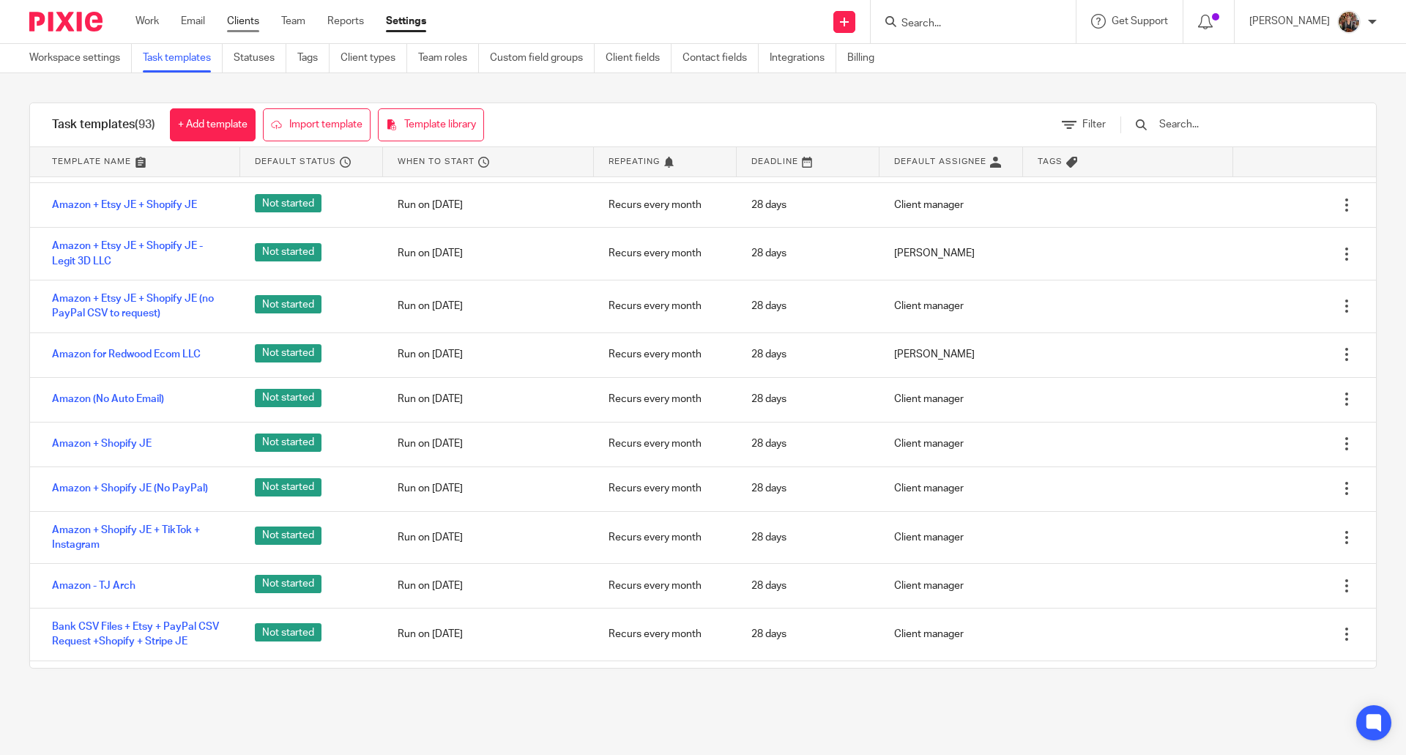
click at [247, 22] on link "Clients" at bounding box center [243, 21] width 32 height 15
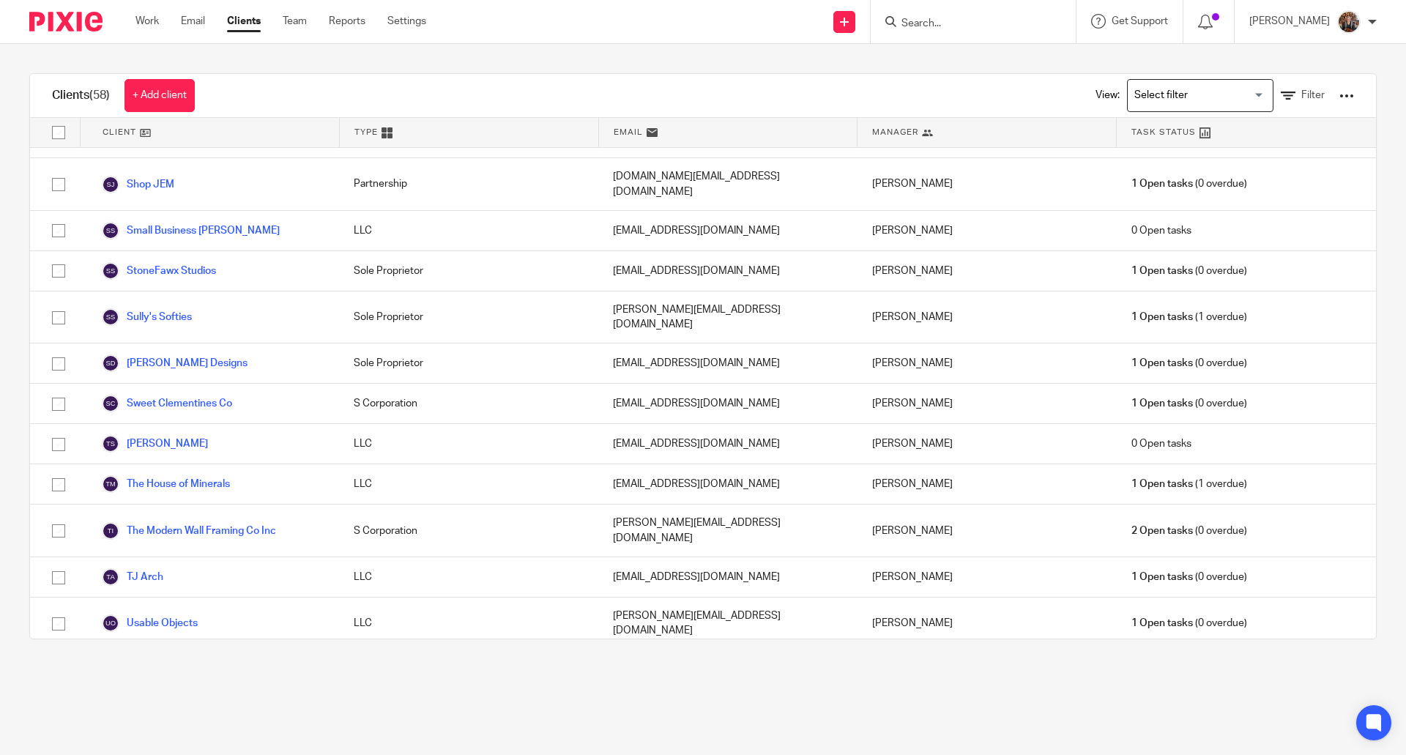
scroll to position [1874, 0]
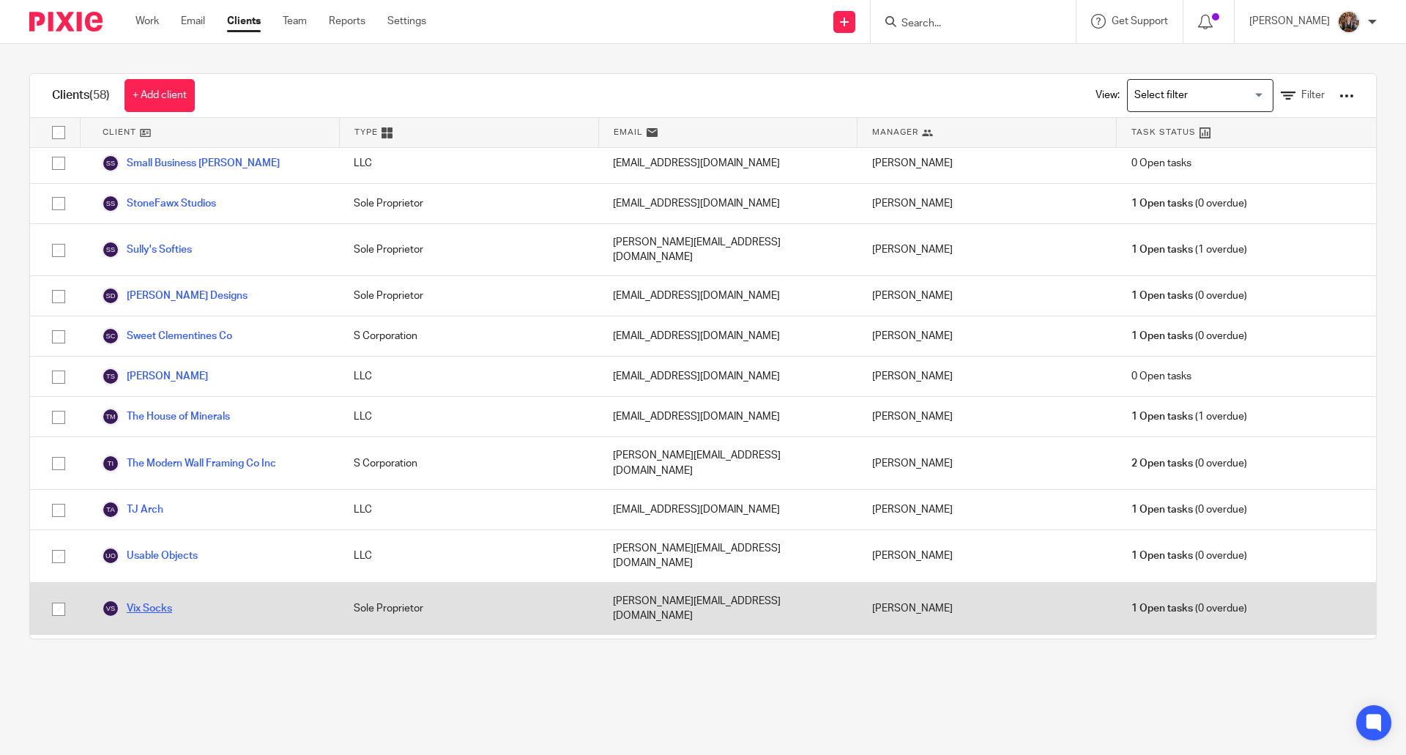
click at [147, 600] on link "Vix Socks" at bounding box center [137, 609] width 70 height 18
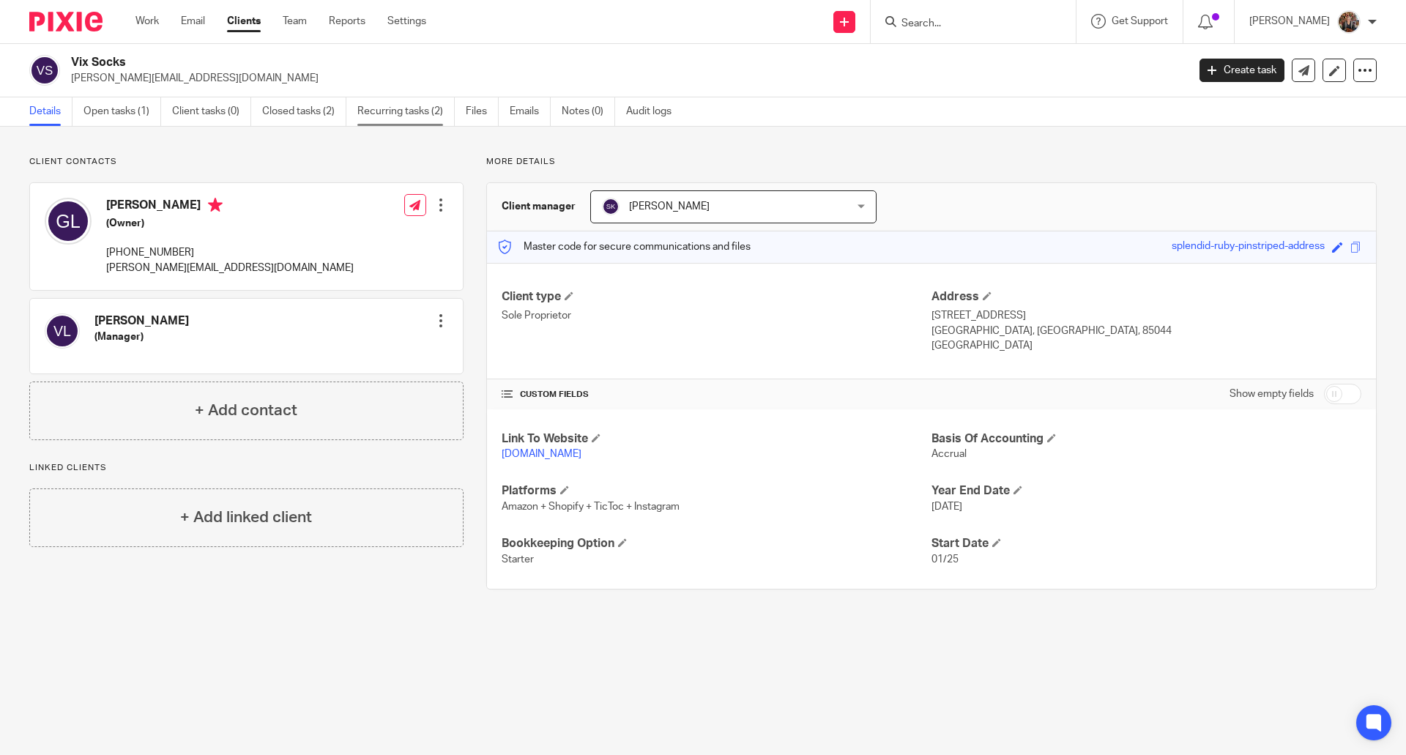
click at [414, 109] on link "Recurring tasks (2)" at bounding box center [405, 111] width 97 height 29
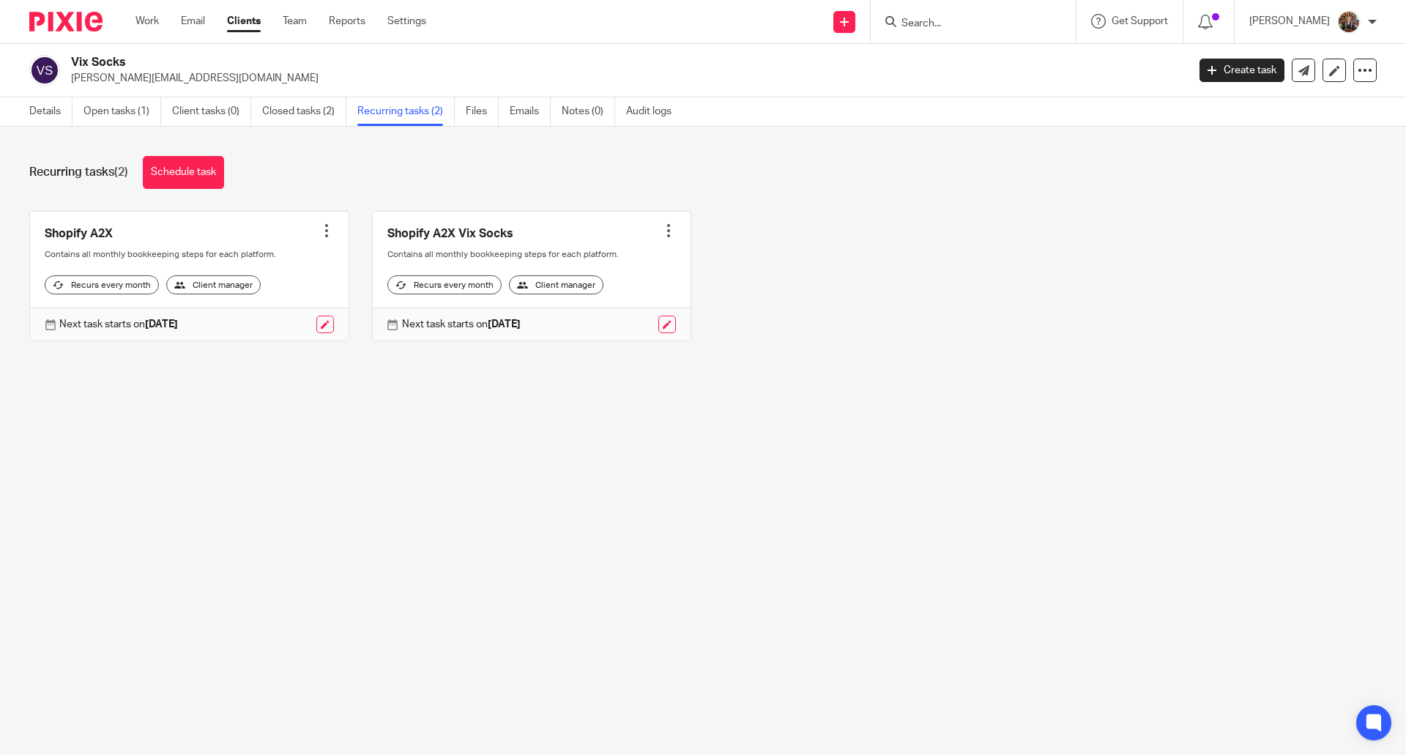
click at [323, 235] on div at bounding box center [326, 230] width 15 height 15
click at [281, 320] on span "Cancel schedule" at bounding box center [266, 323] width 77 height 10
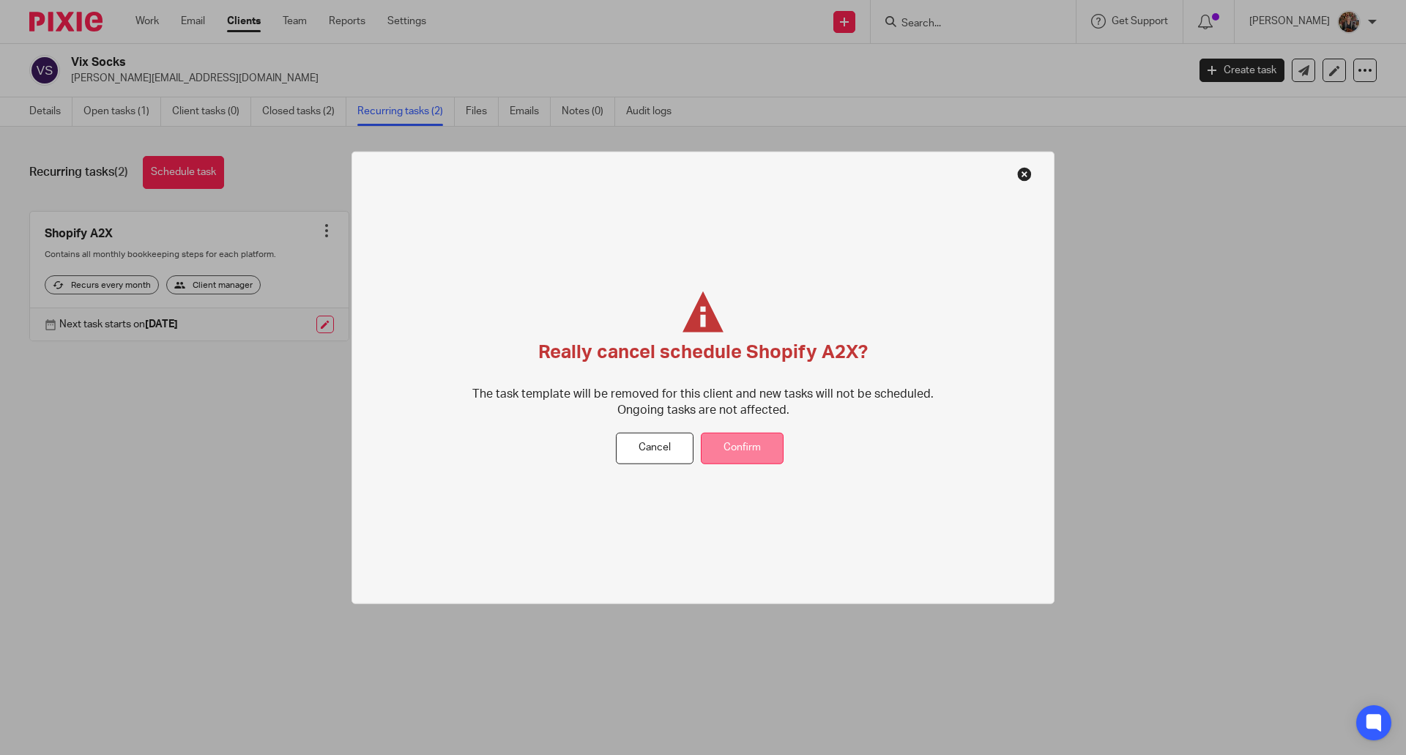
click at [742, 455] on button "Confirm" at bounding box center [742, 448] width 83 height 31
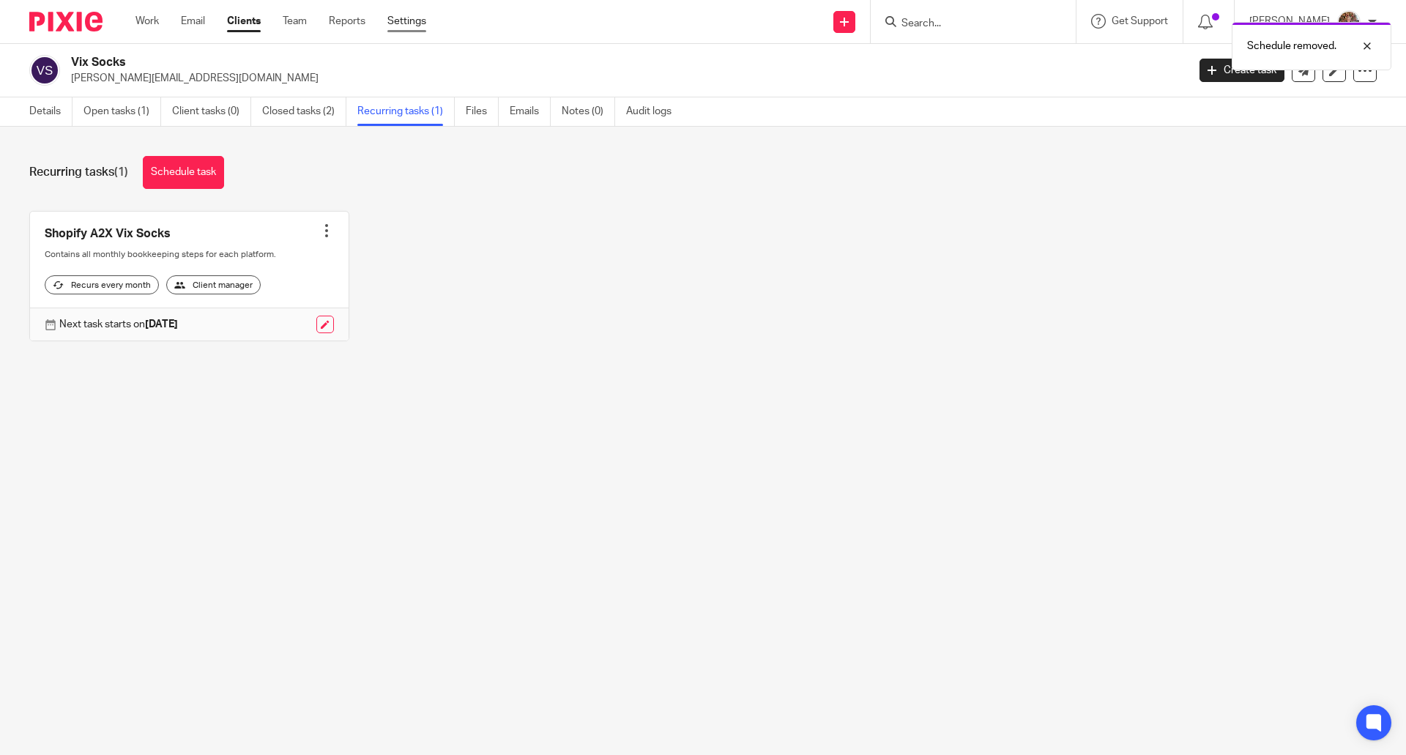
click at [409, 23] on link "Settings" at bounding box center [406, 21] width 39 height 15
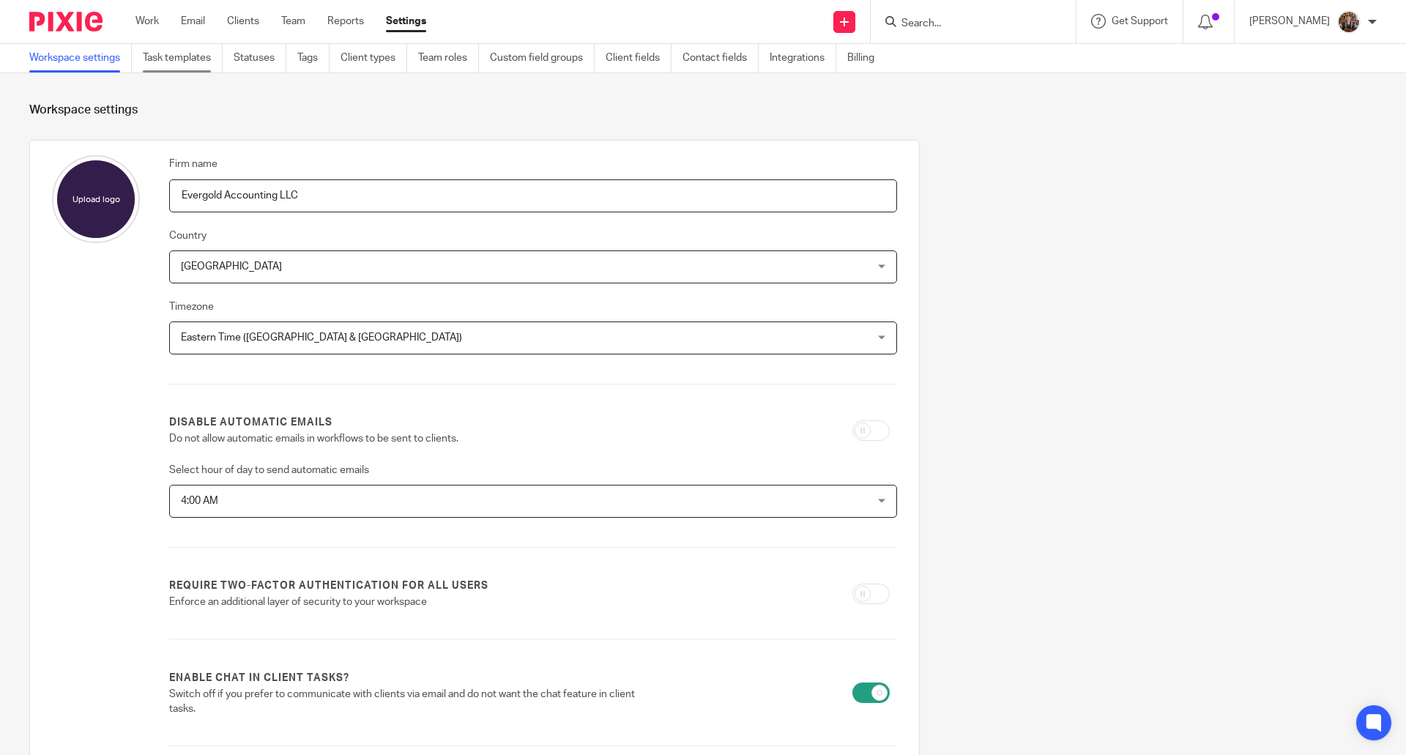
click at [168, 56] on link "Task templates" at bounding box center [183, 58] width 80 height 29
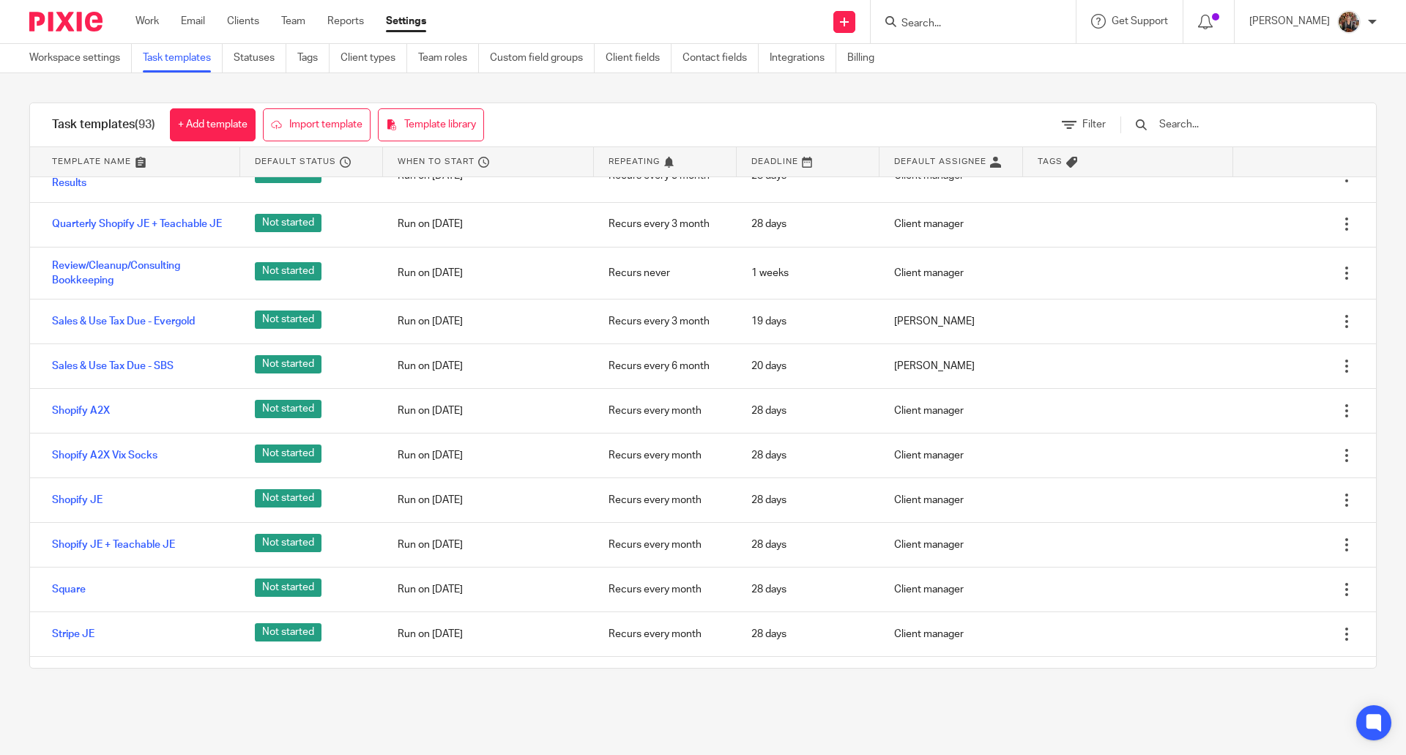
scroll to position [3918, 0]
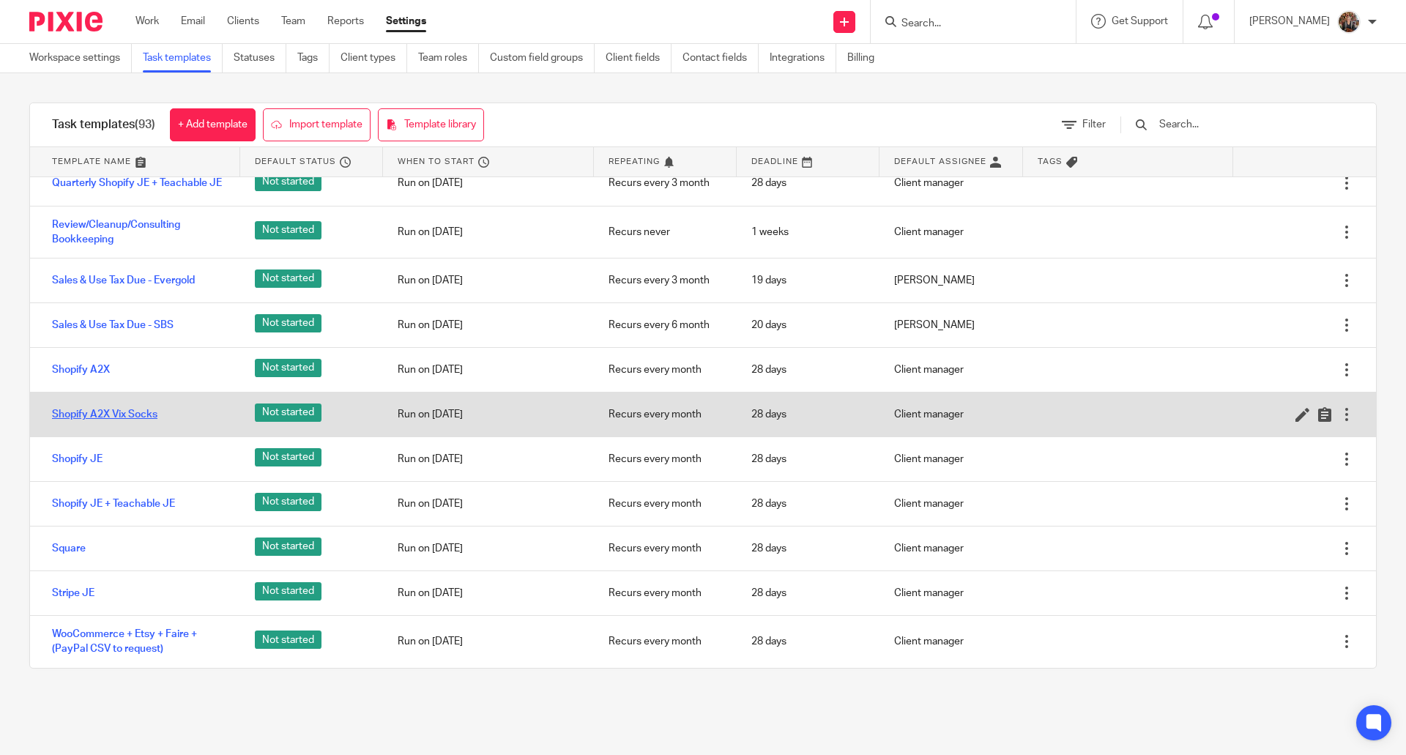
click at [78, 414] on link "Shopify A2X Vix Socks" at bounding box center [104, 414] width 105 height 15
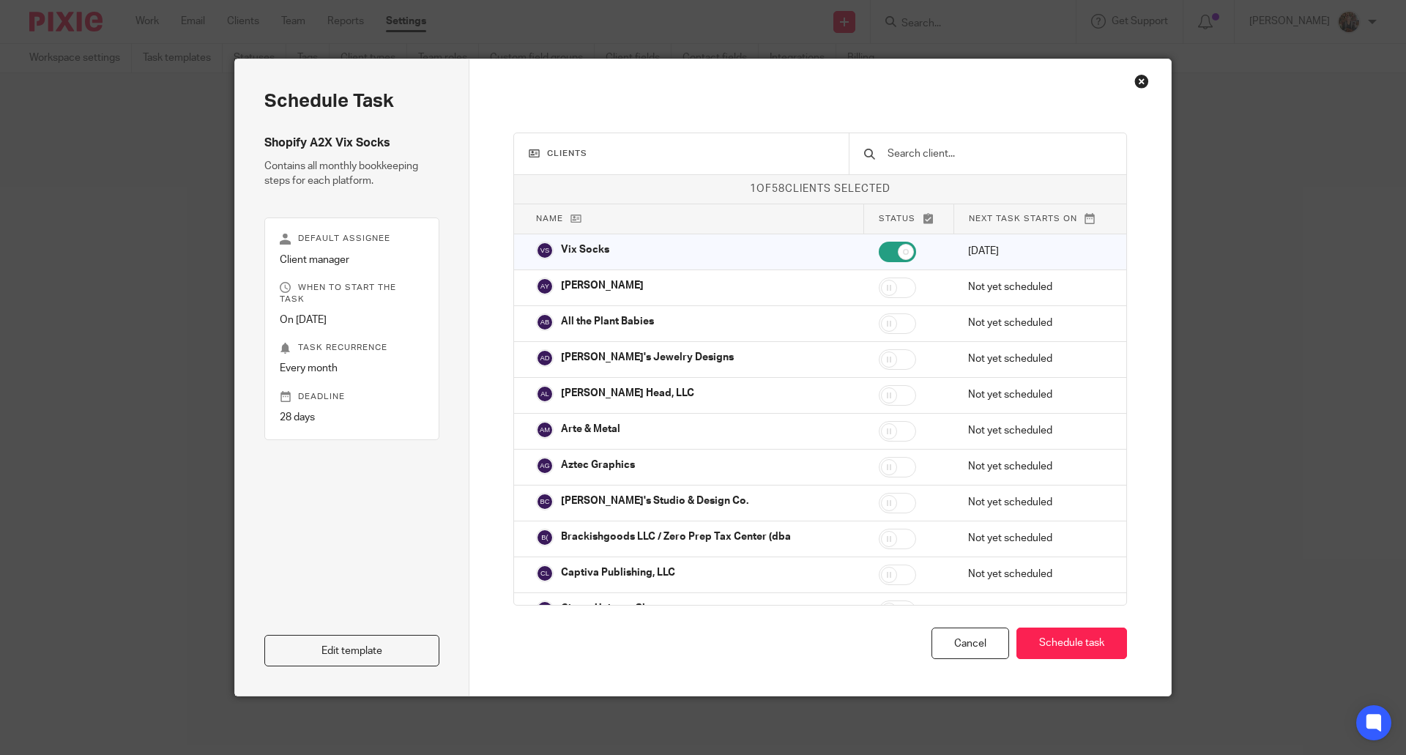
click at [1137, 78] on div "Close this dialog window" at bounding box center [1141, 81] width 15 height 15
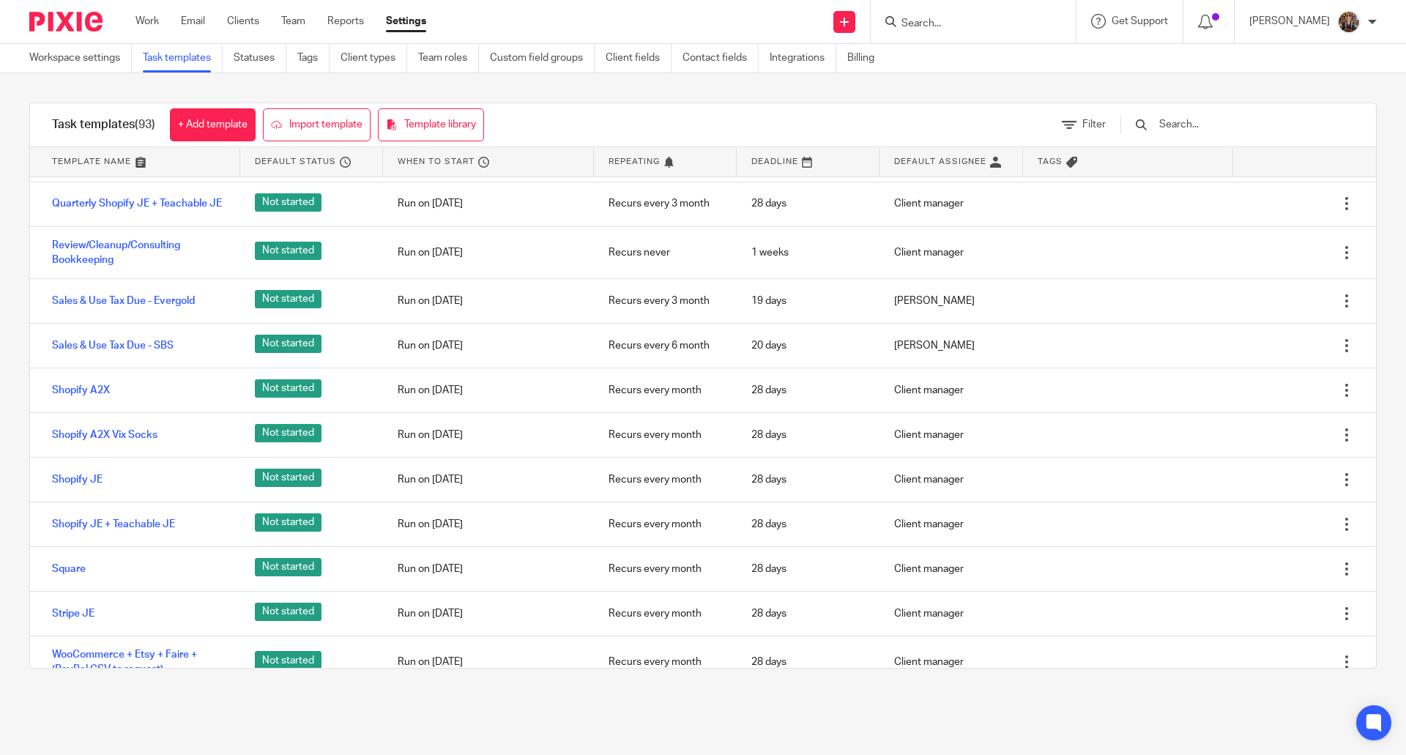
scroll to position [3918, 0]
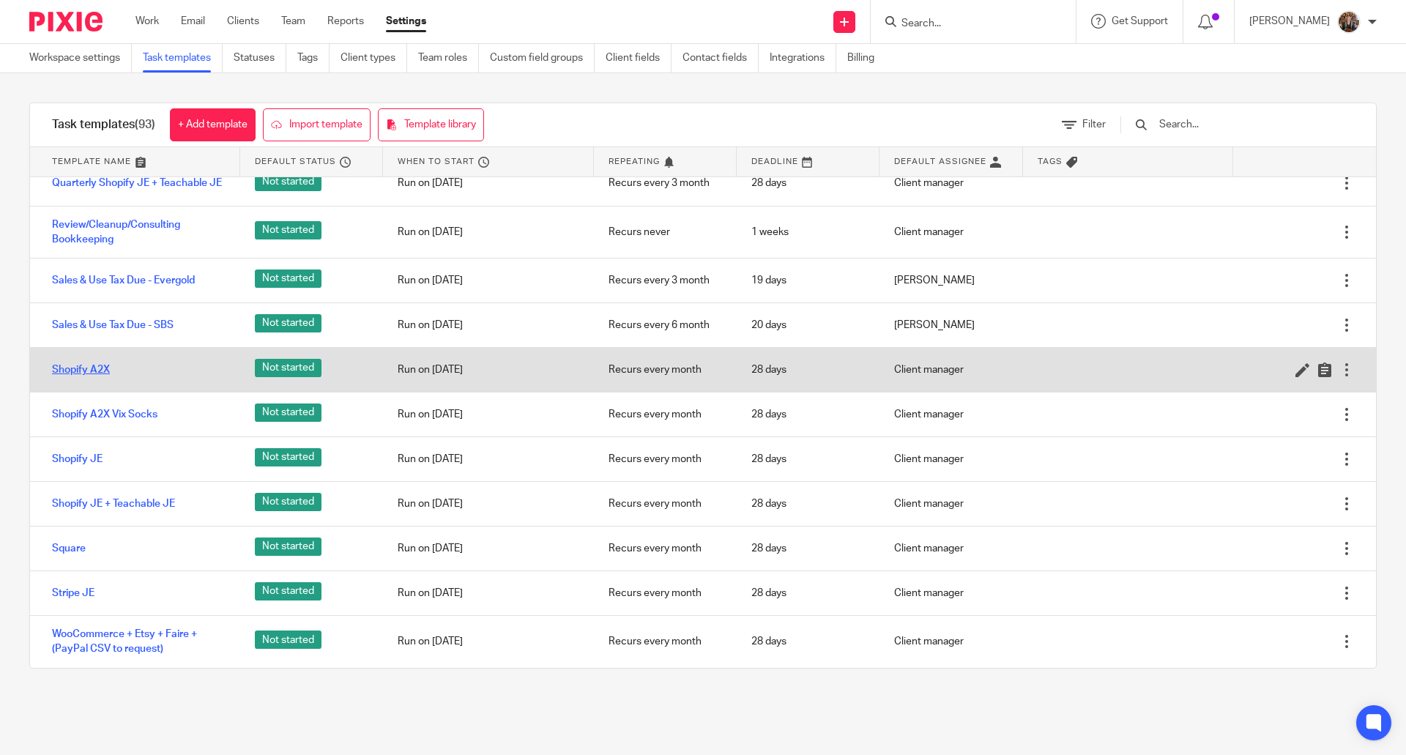
click at [67, 369] on link "Shopify A2X" at bounding box center [81, 369] width 58 height 15
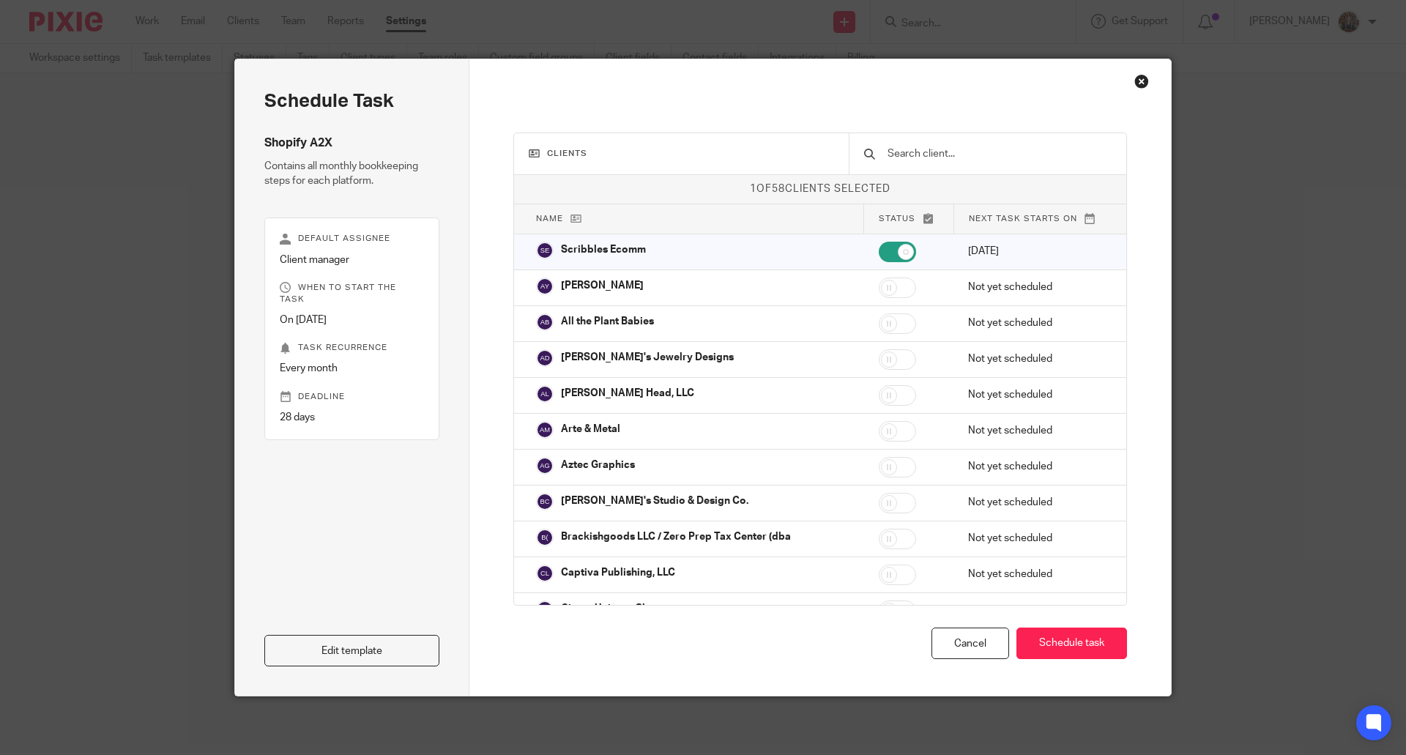
click at [1138, 78] on div "Close this dialog window" at bounding box center [1141, 81] width 15 height 15
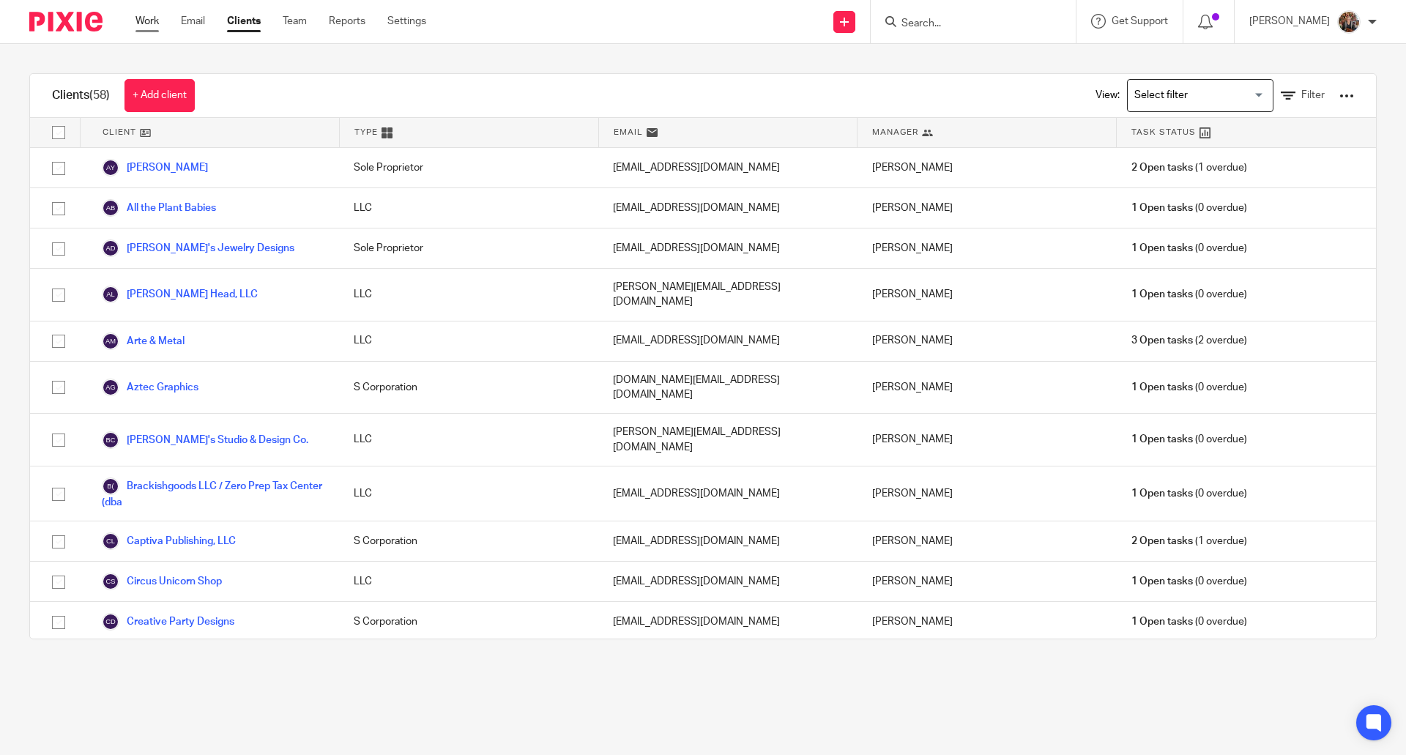
click at [144, 27] on link "Work" at bounding box center [146, 21] width 23 height 15
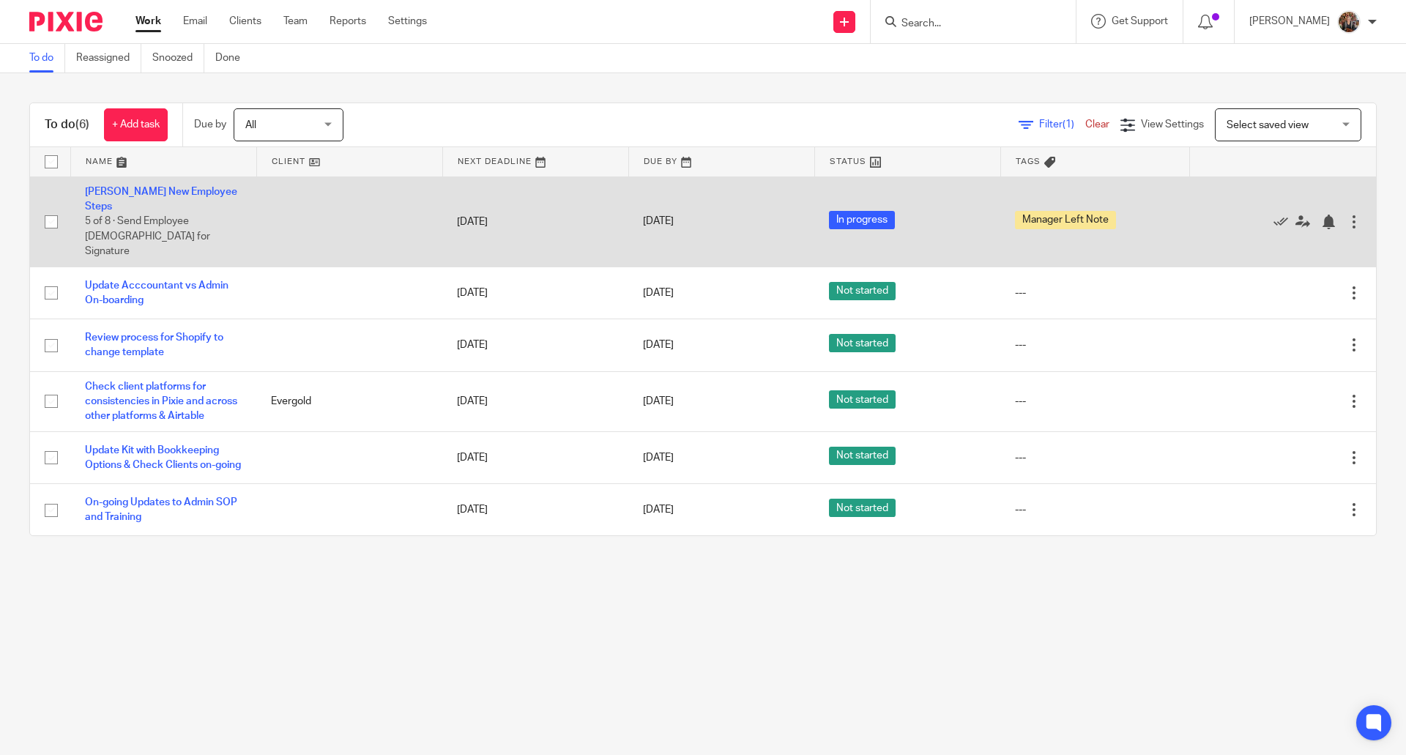
click at [1045, 211] on span "Manager Left Note" at bounding box center [1065, 220] width 101 height 18
click at [1057, 211] on span "Manager Left Note" at bounding box center [1065, 220] width 101 height 18
click at [1051, 211] on span "Manager Left Note" at bounding box center [1065, 220] width 101 height 18
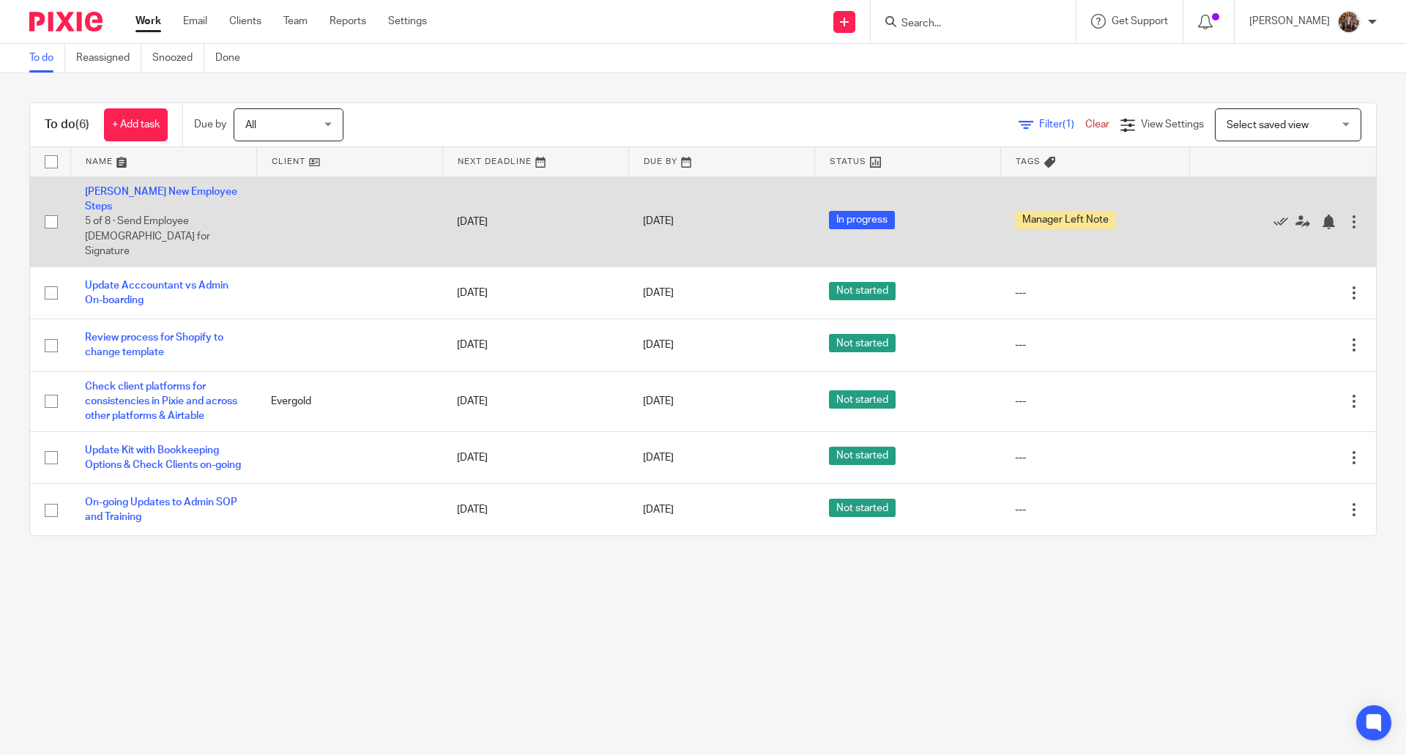
click at [1051, 211] on span "Manager Left Note" at bounding box center [1065, 220] width 101 height 18
click at [1346, 214] on div at bounding box center [1353, 221] width 15 height 15
click at [1044, 213] on span "Manager Left Note" at bounding box center [1065, 220] width 101 height 18
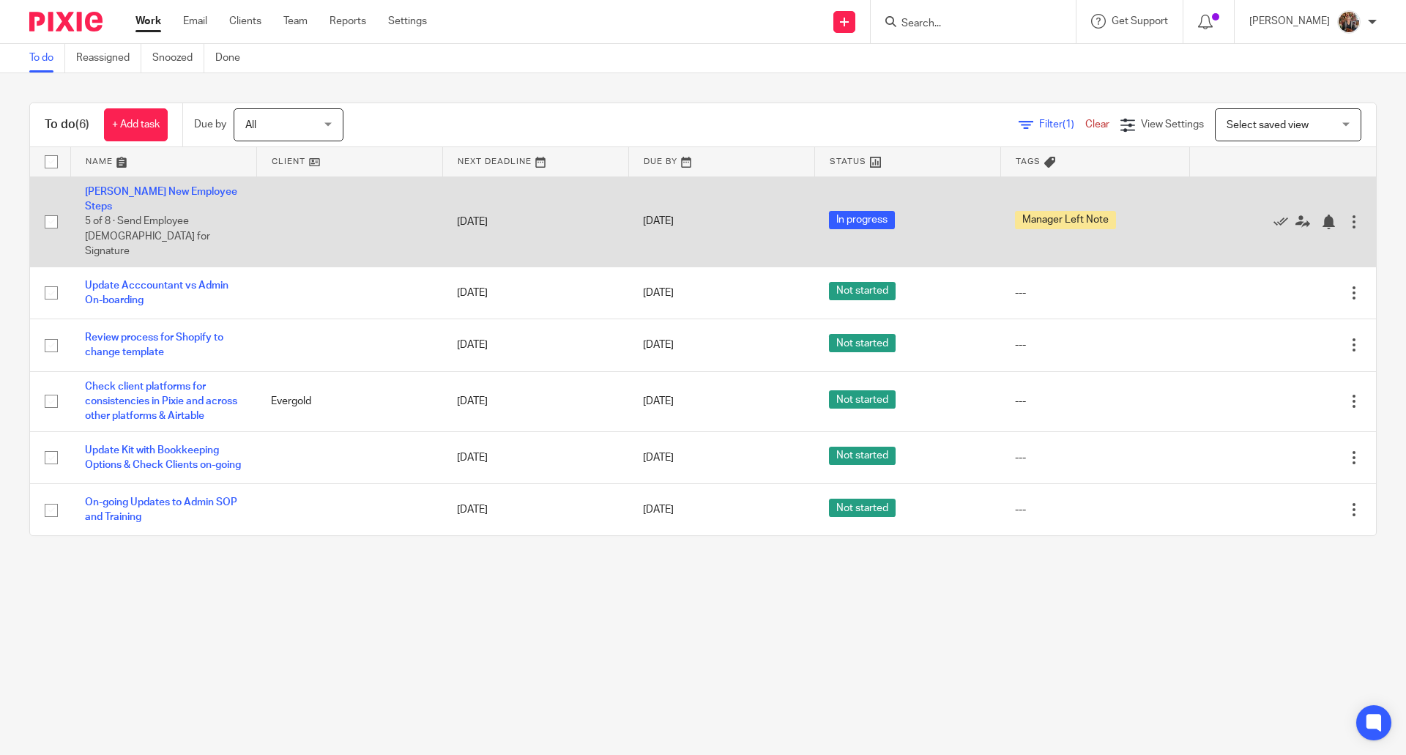
click at [1044, 213] on span "Manager Left Note" at bounding box center [1065, 220] width 101 height 18
click at [1043, 211] on span "Manager Left Note" at bounding box center [1065, 220] width 101 height 18
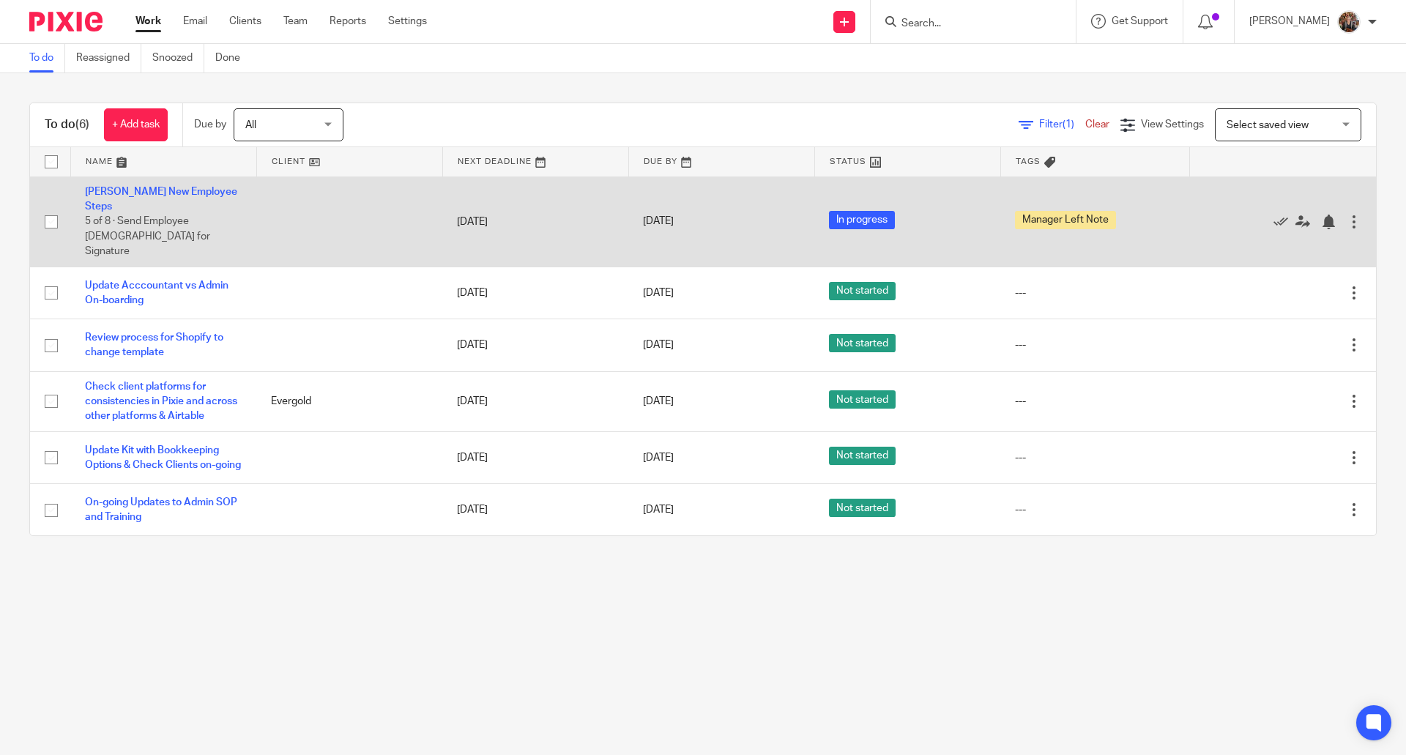
click at [1043, 211] on span "Manager Left Note" at bounding box center [1065, 220] width 101 height 18
click at [150, 191] on link "[PERSON_NAME] New Employee Steps" at bounding box center [161, 199] width 152 height 25
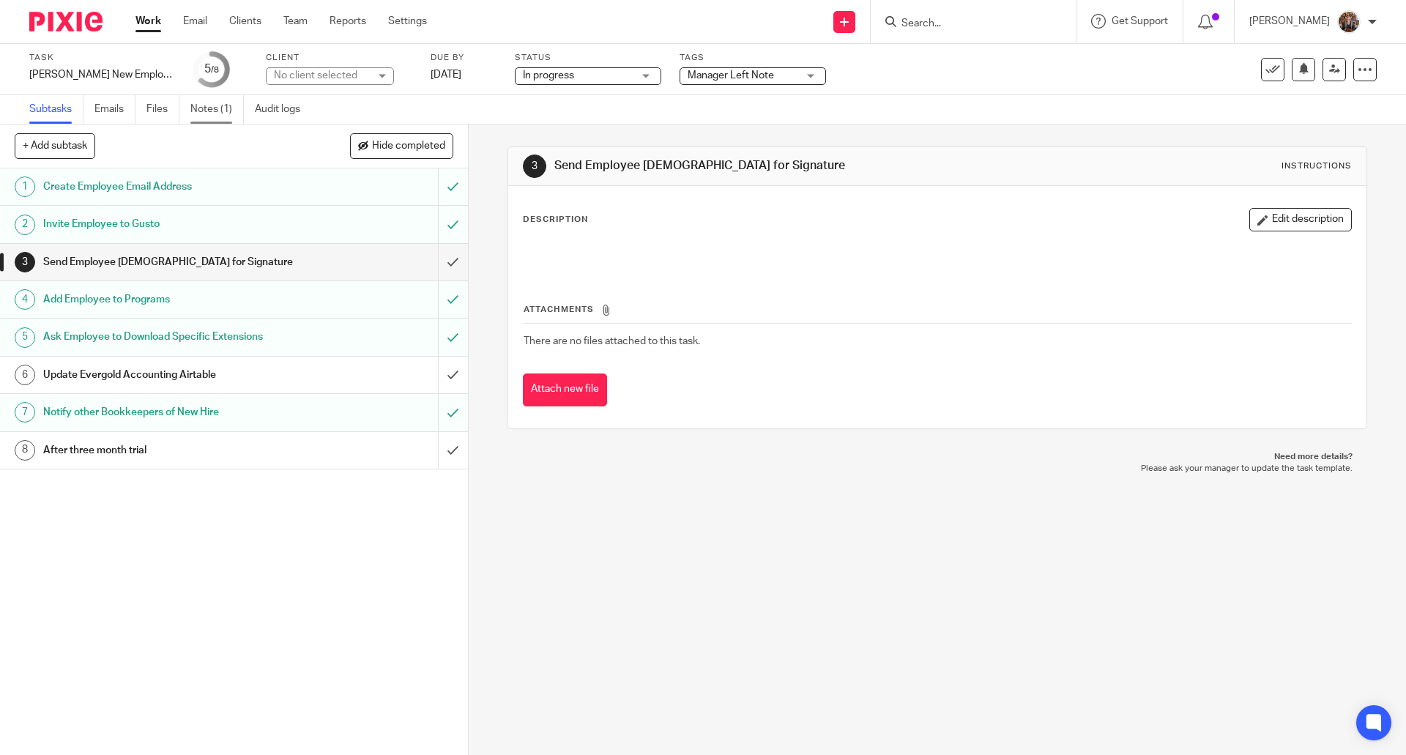
click at [212, 104] on link "Notes (1)" at bounding box center [216, 109] width 53 height 29
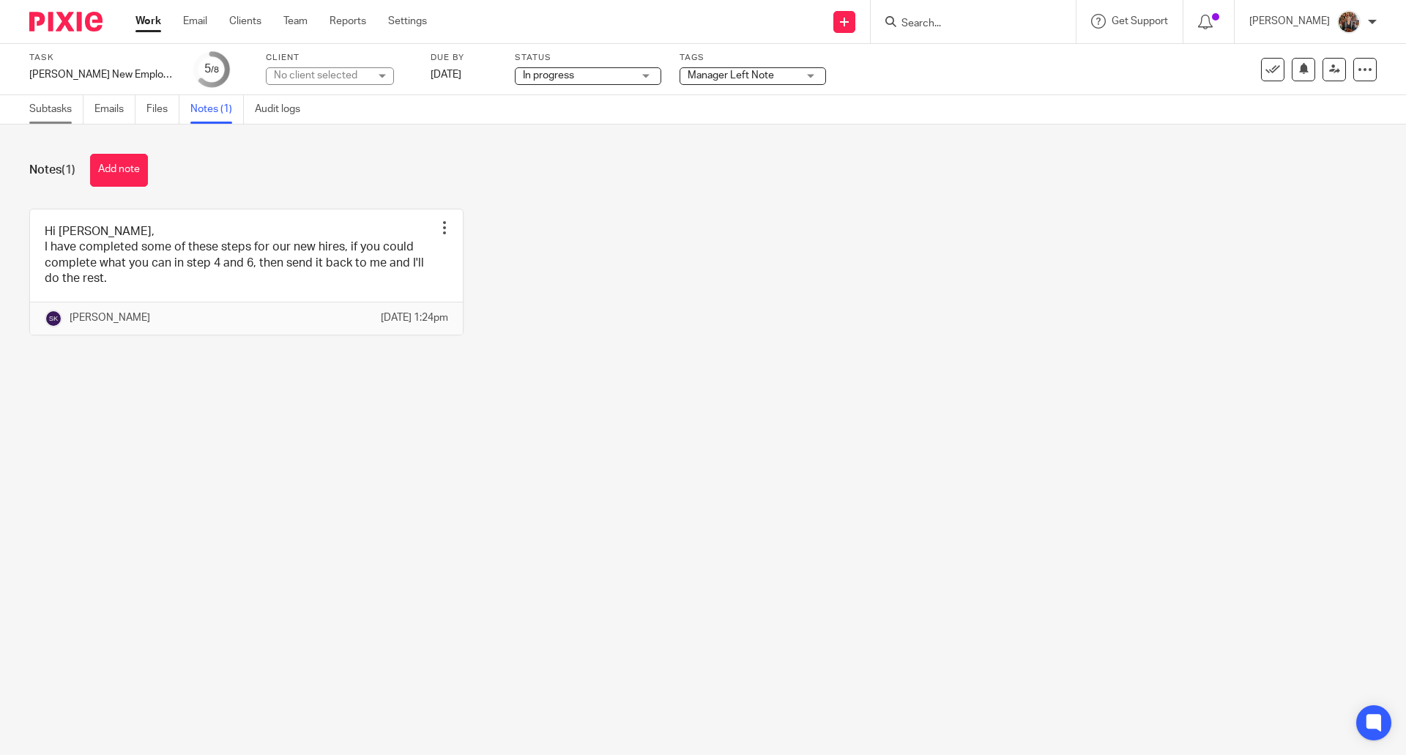
click at [53, 110] on link "Subtasks" at bounding box center [56, 109] width 54 height 29
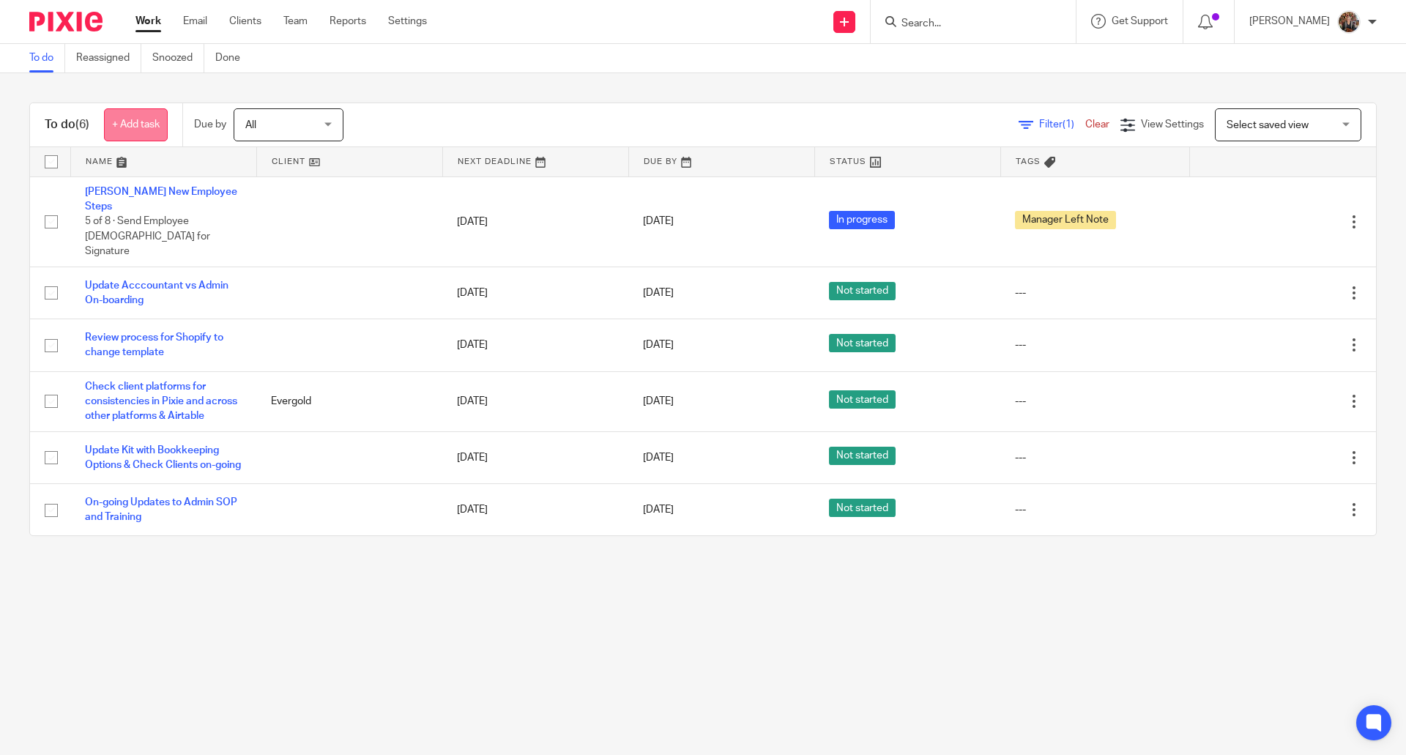
click at [137, 118] on link "+ Add task" at bounding box center [136, 124] width 64 height 33
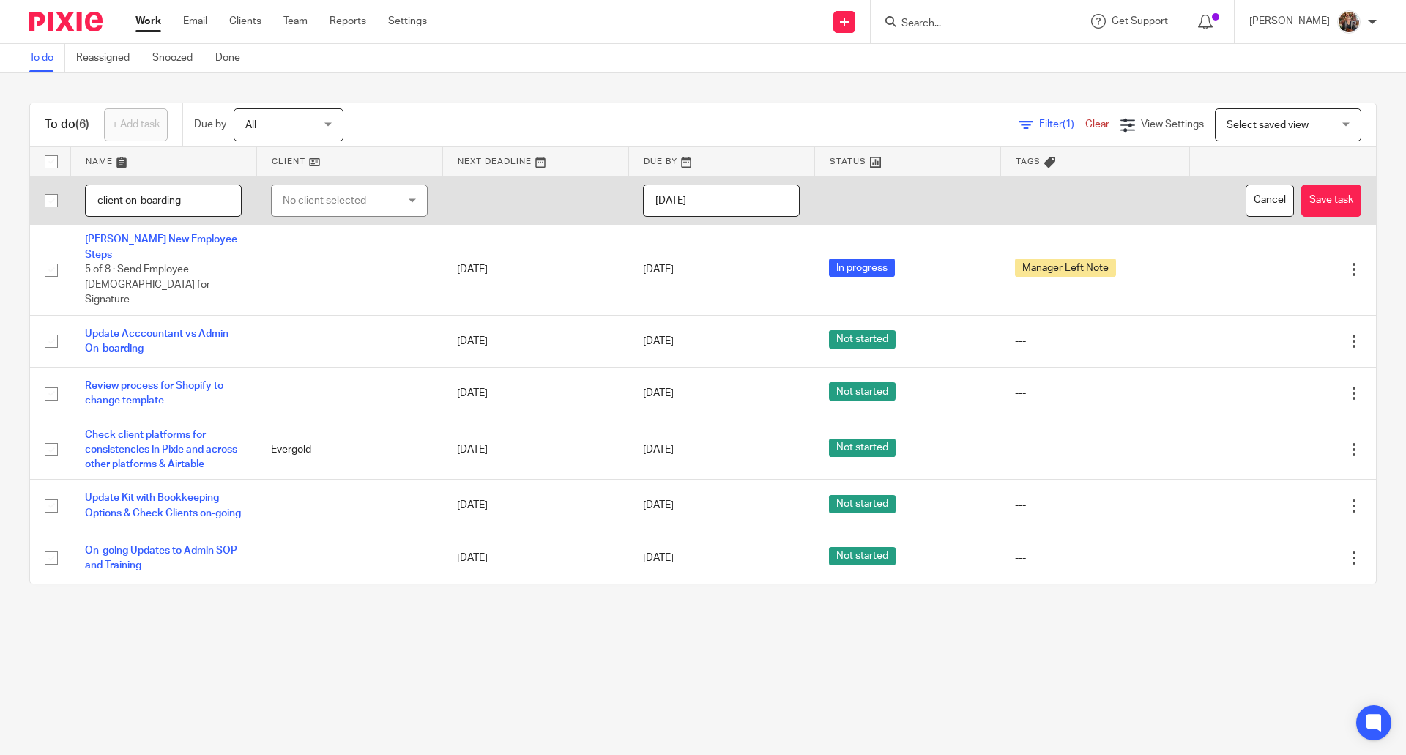
type input "client on-boarding"
click at [712, 207] on input "[DATE]" at bounding box center [721, 200] width 157 height 33
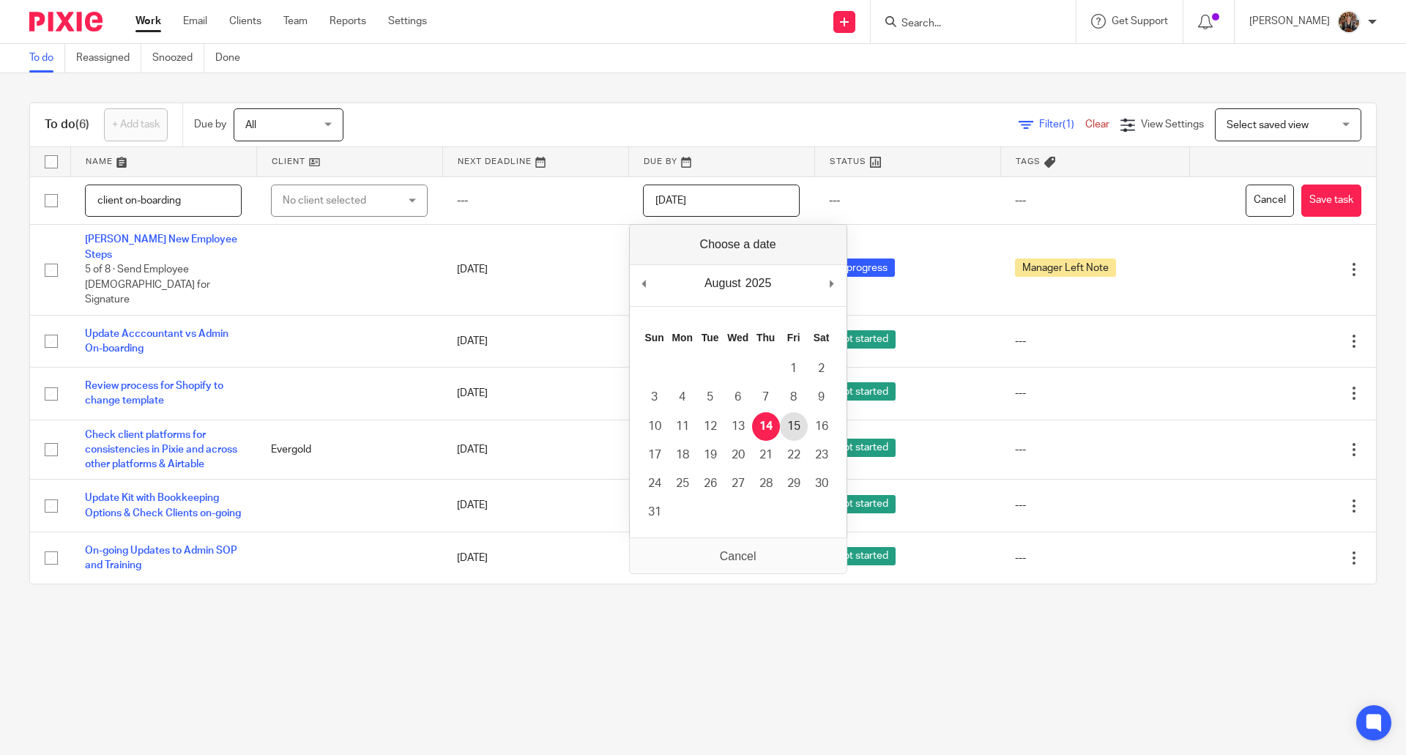
type input "2025-08-15"
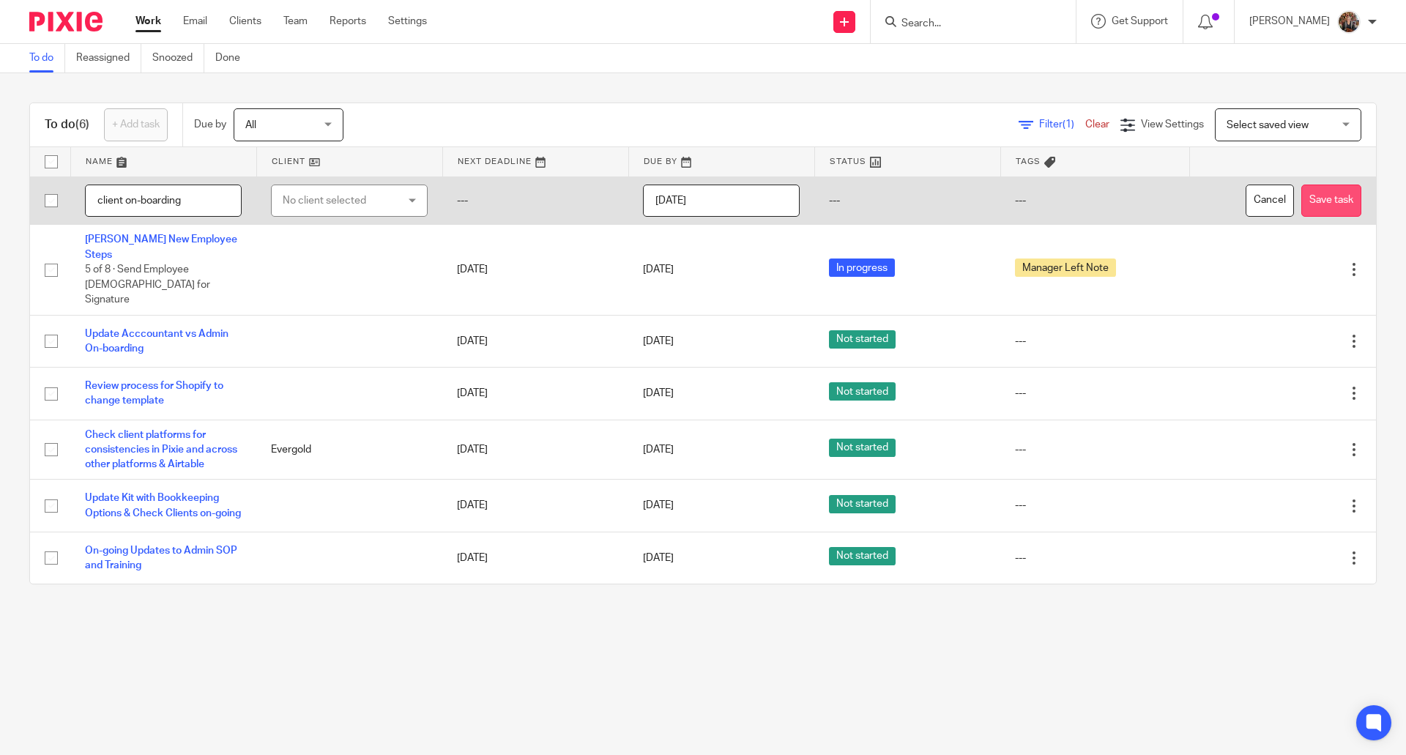
click at [1316, 200] on button "Save task" at bounding box center [1331, 200] width 60 height 33
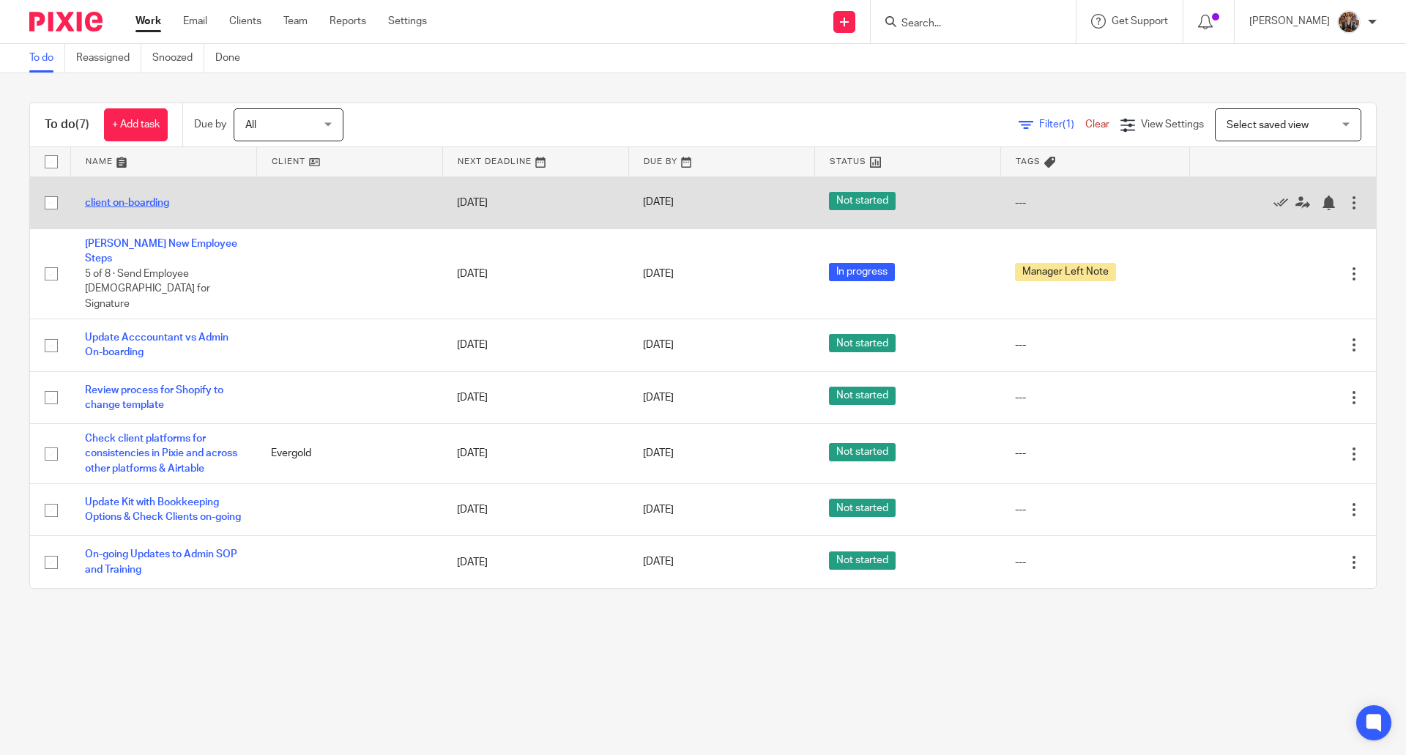
click at [127, 205] on link "client on-boarding" at bounding box center [127, 203] width 84 height 10
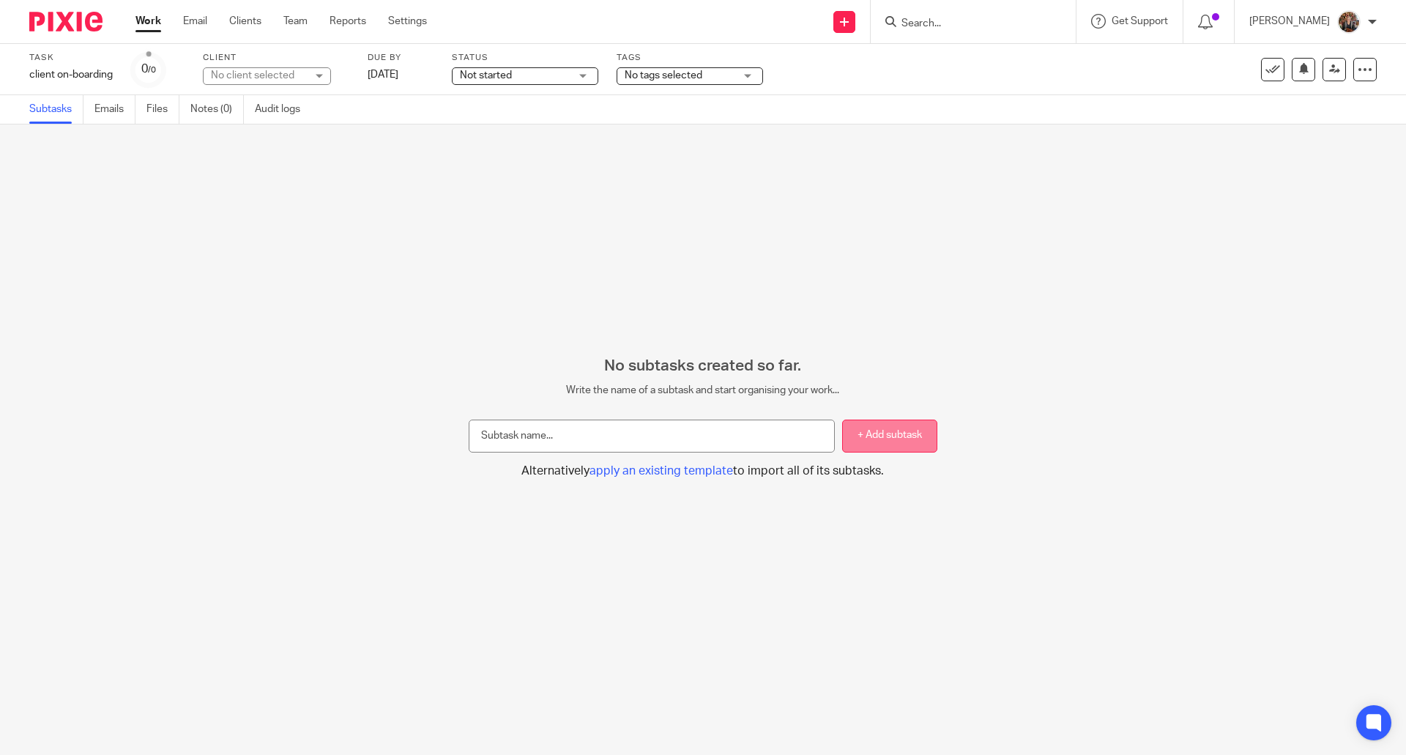
click at [877, 450] on button "+ Add subtask" at bounding box center [889, 435] width 95 height 33
click at [873, 439] on button "+ Add subtask" at bounding box center [889, 435] width 95 height 33
click at [681, 465] on span "apply an existing template" at bounding box center [660, 471] width 143 height 12
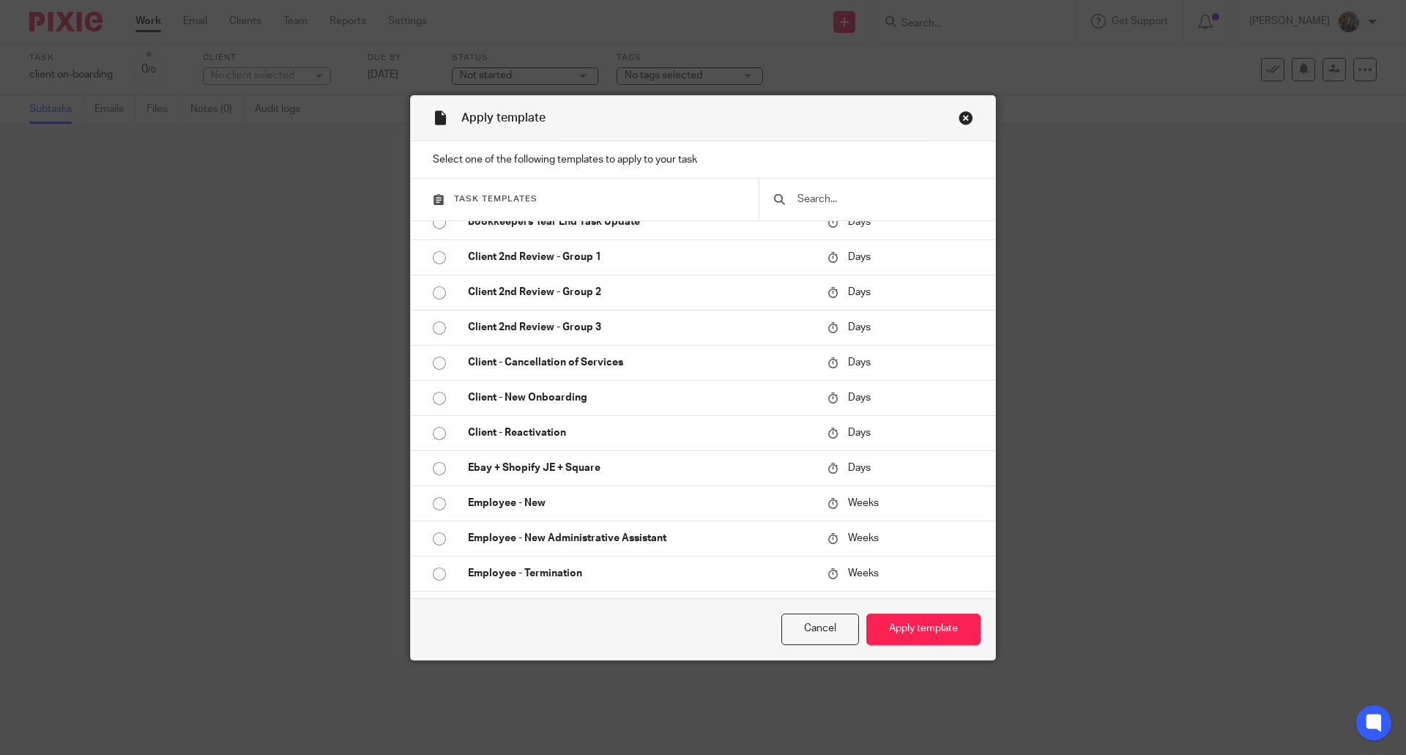
scroll to position [992, 0]
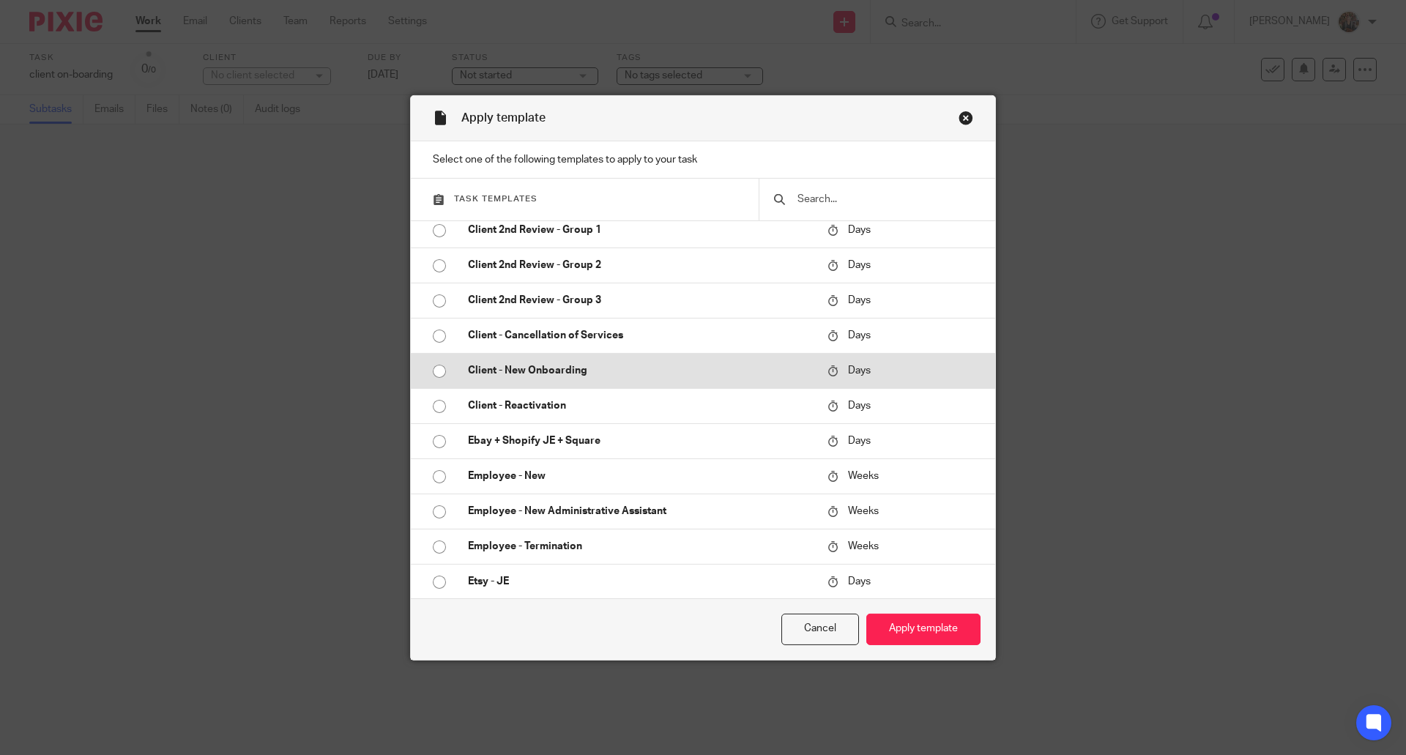
click at [428, 373] on input "radio" at bounding box center [439, 371] width 28 height 28
radio input "false"
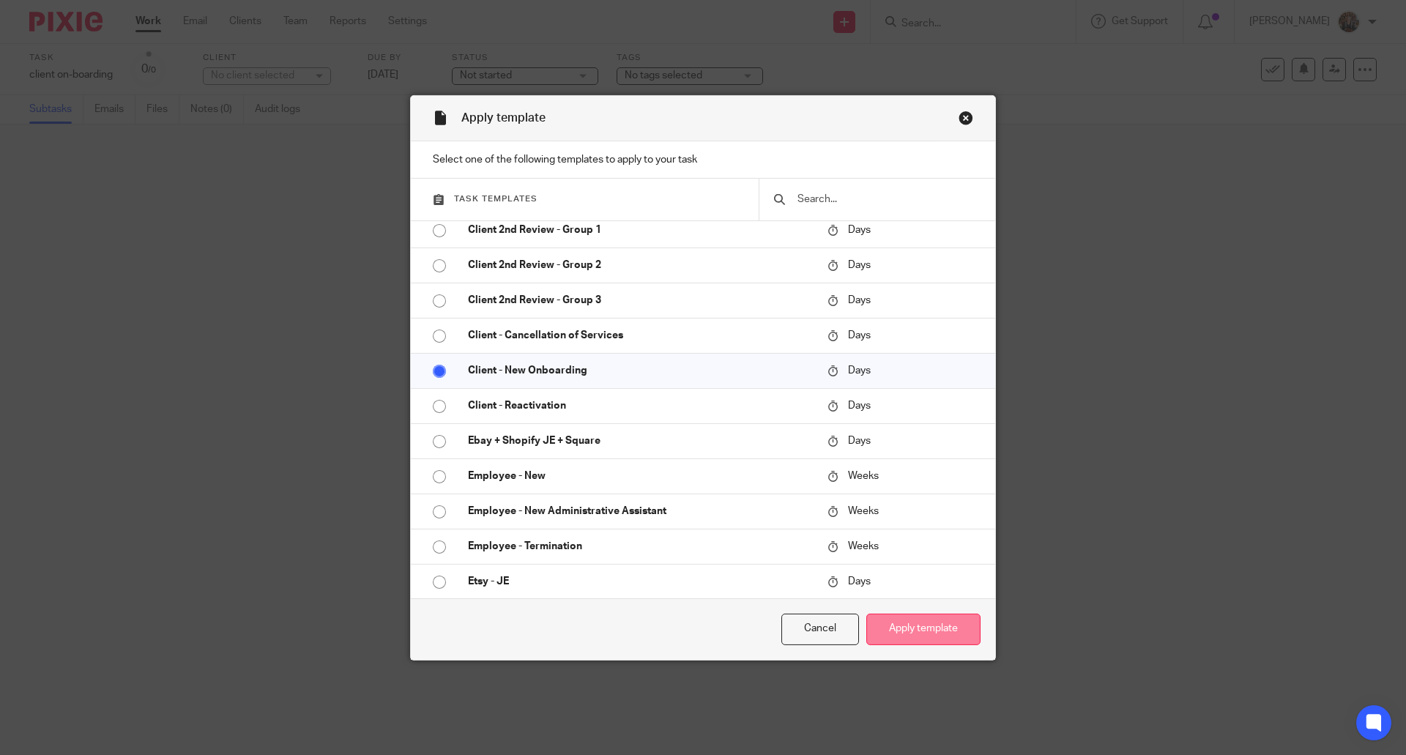
click at [902, 625] on button "Apply template" at bounding box center [923, 628] width 114 height 31
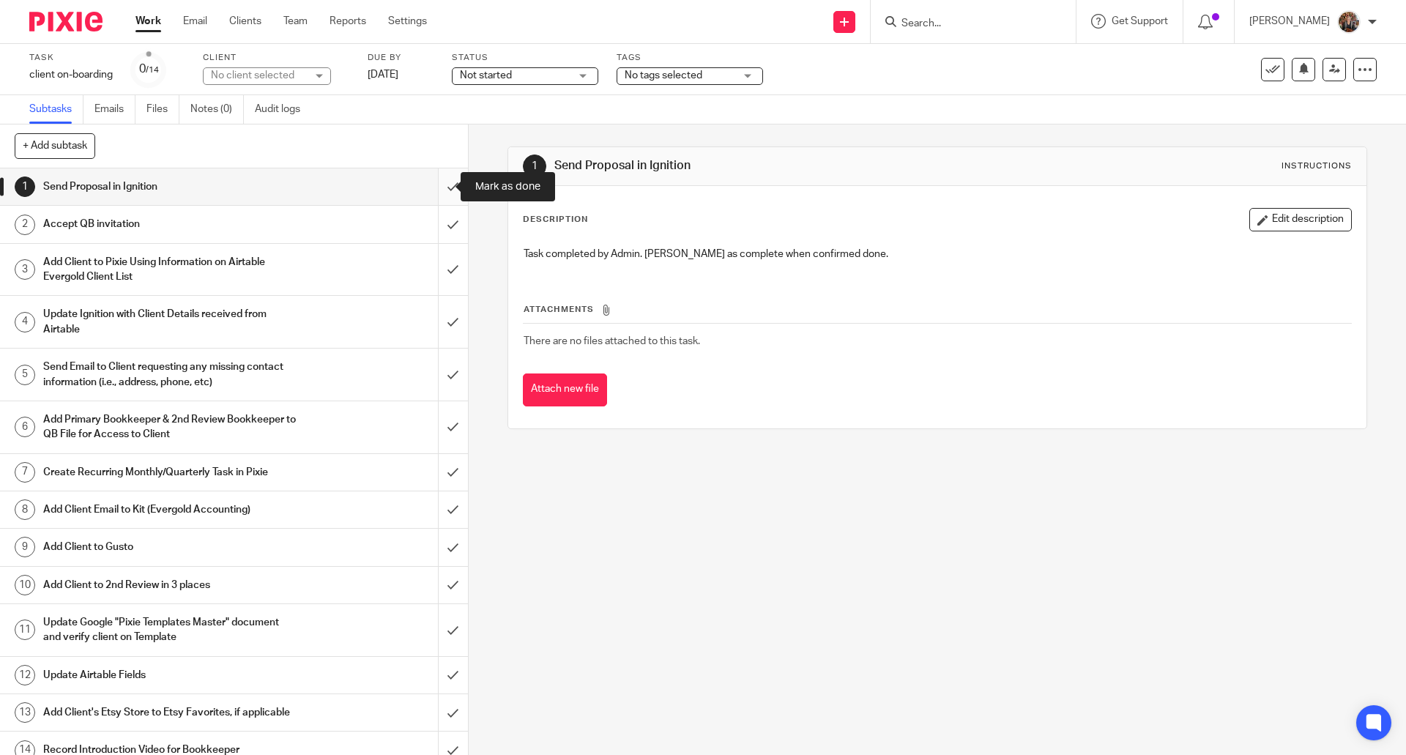
click at [434, 182] on input "submit" at bounding box center [234, 186] width 468 height 37
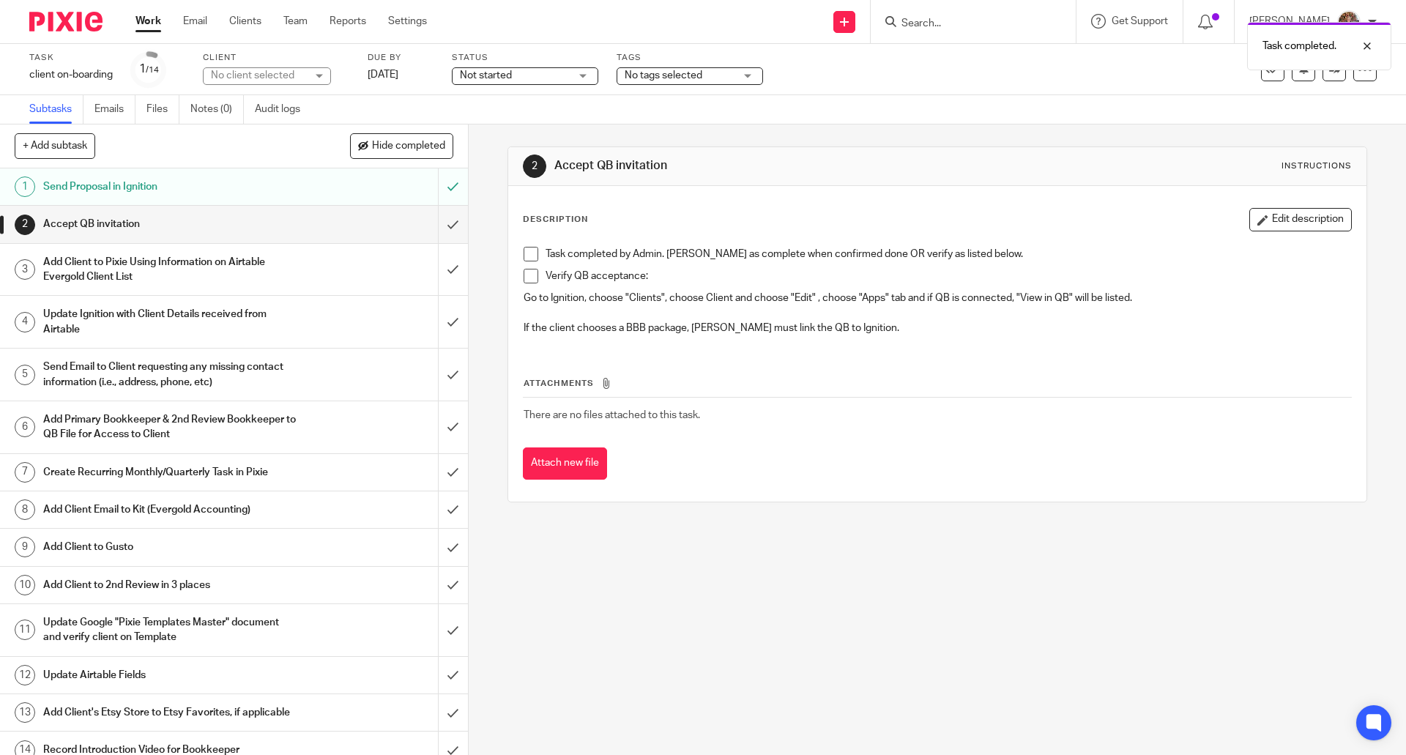
click at [183, 225] on h1 "Accept QB invitation" at bounding box center [169, 224] width 253 height 22
click at [434, 226] on input "submit" at bounding box center [234, 224] width 468 height 37
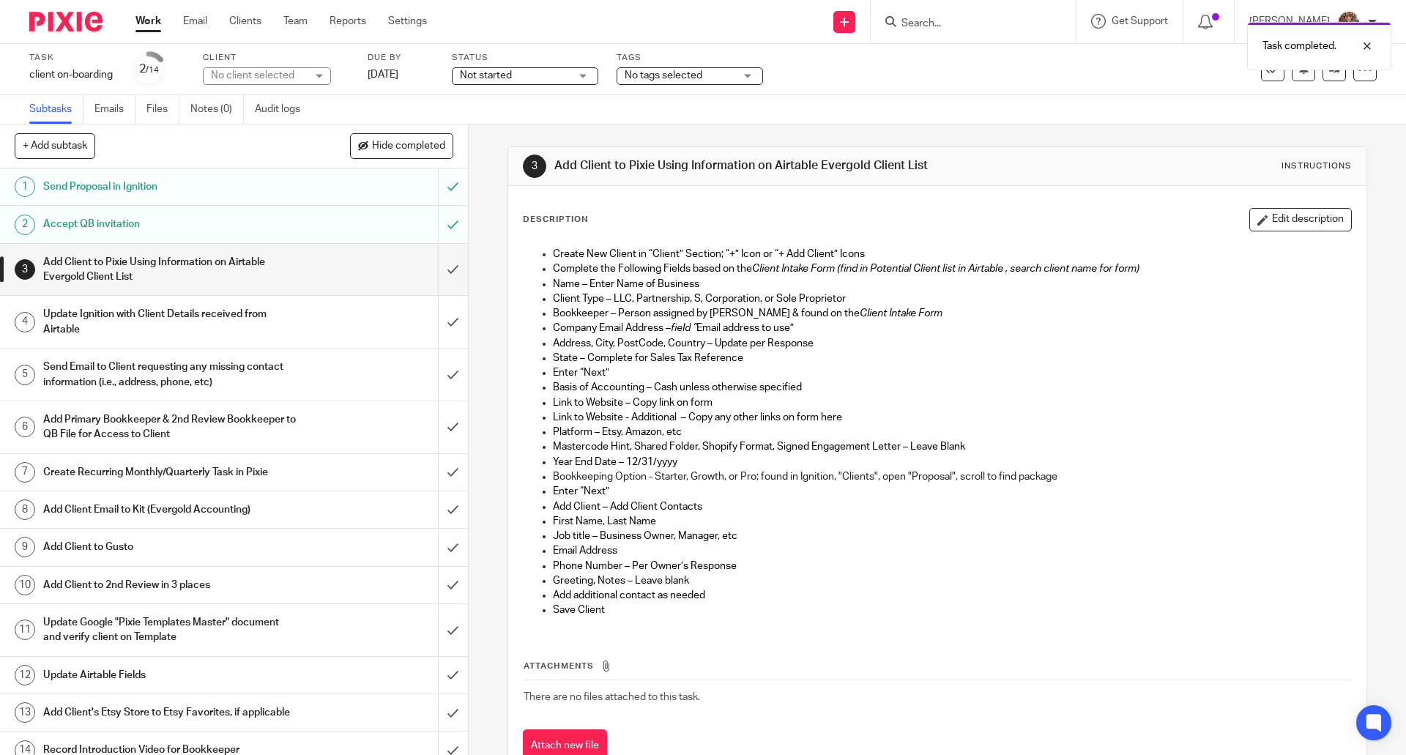
click at [128, 220] on h1 "Accept QB invitation" at bounding box center [169, 224] width 253 height 22
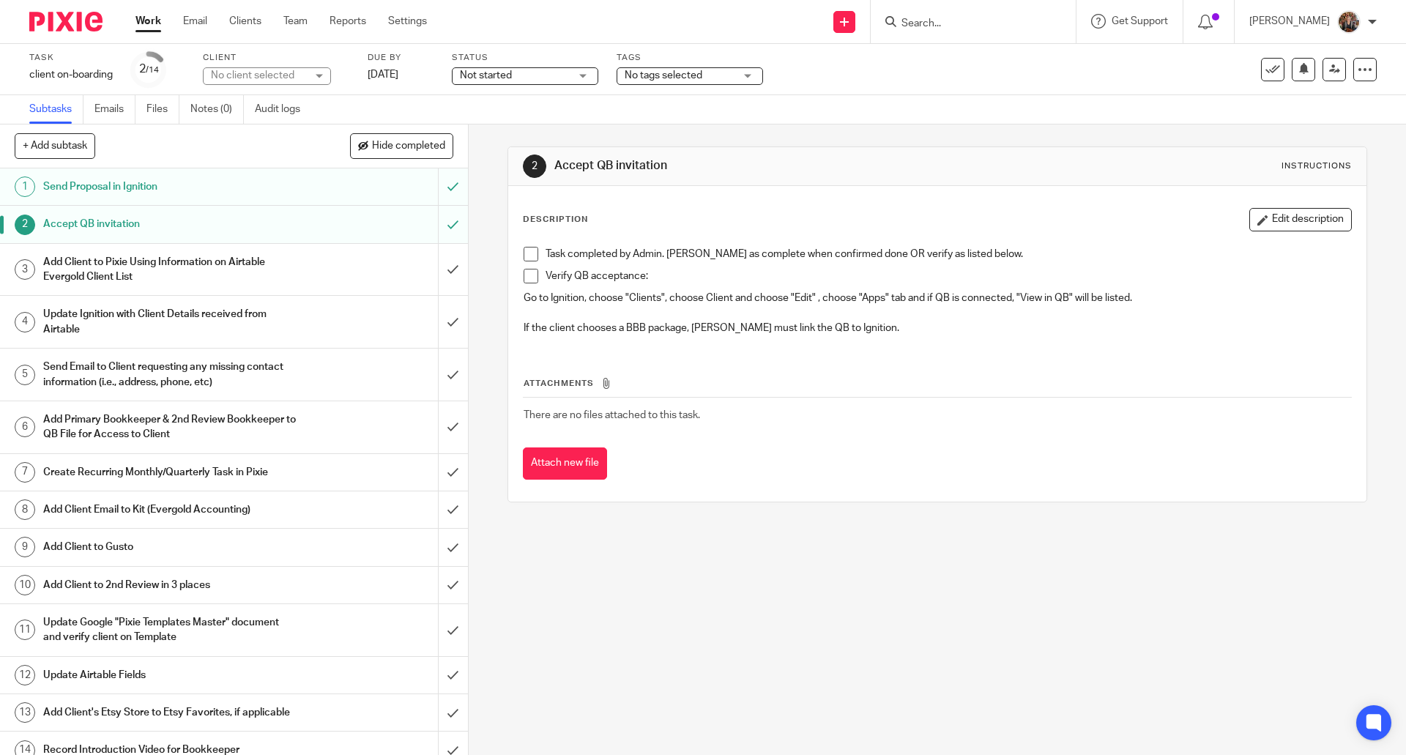
click at [528, 277] on span at bounding box center [530, 276] width 15 height 15
click at [527, 255] on span at bounding box center [530, 254] width 15 height 15
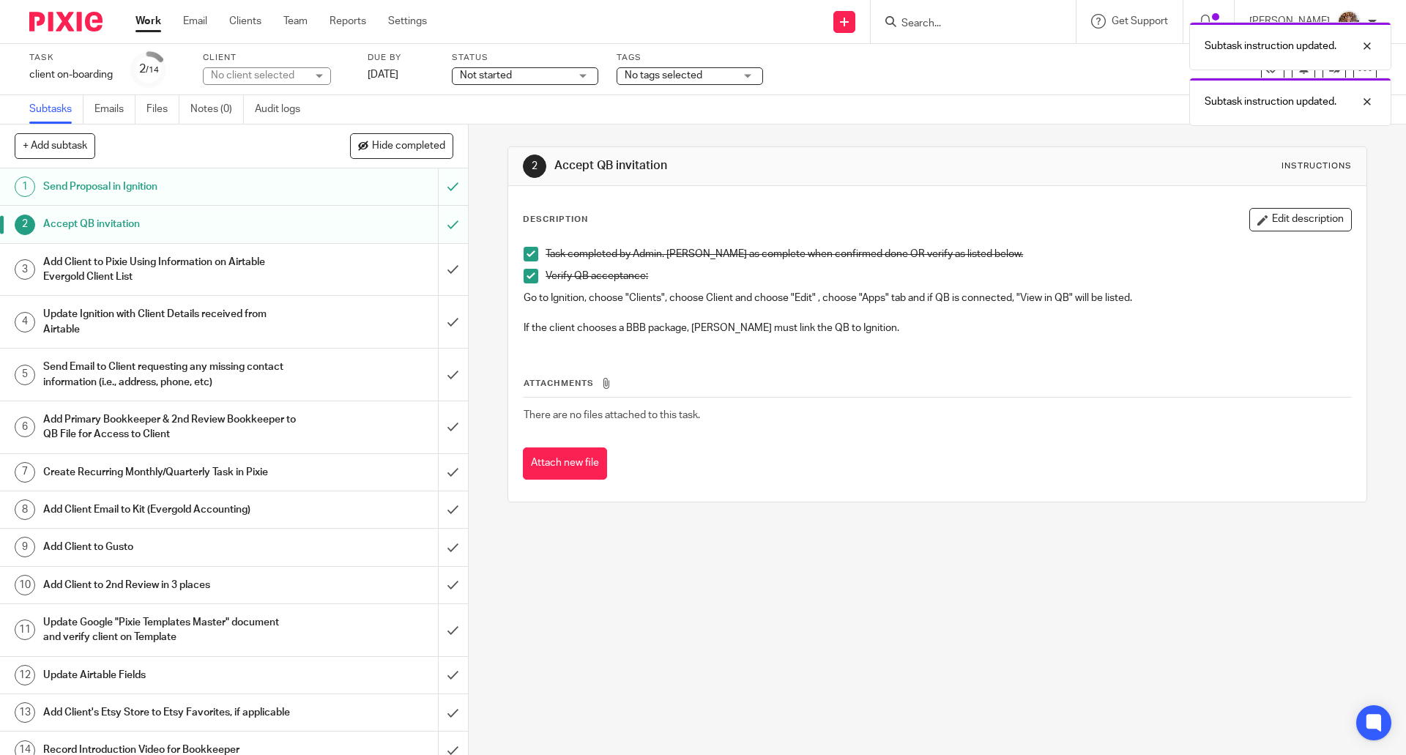
click at [176, 258] on h1 "Add Client to Pixie Using Information on Airtable Evergold Client List" at bounding box center [169, 269] width 253 height 37
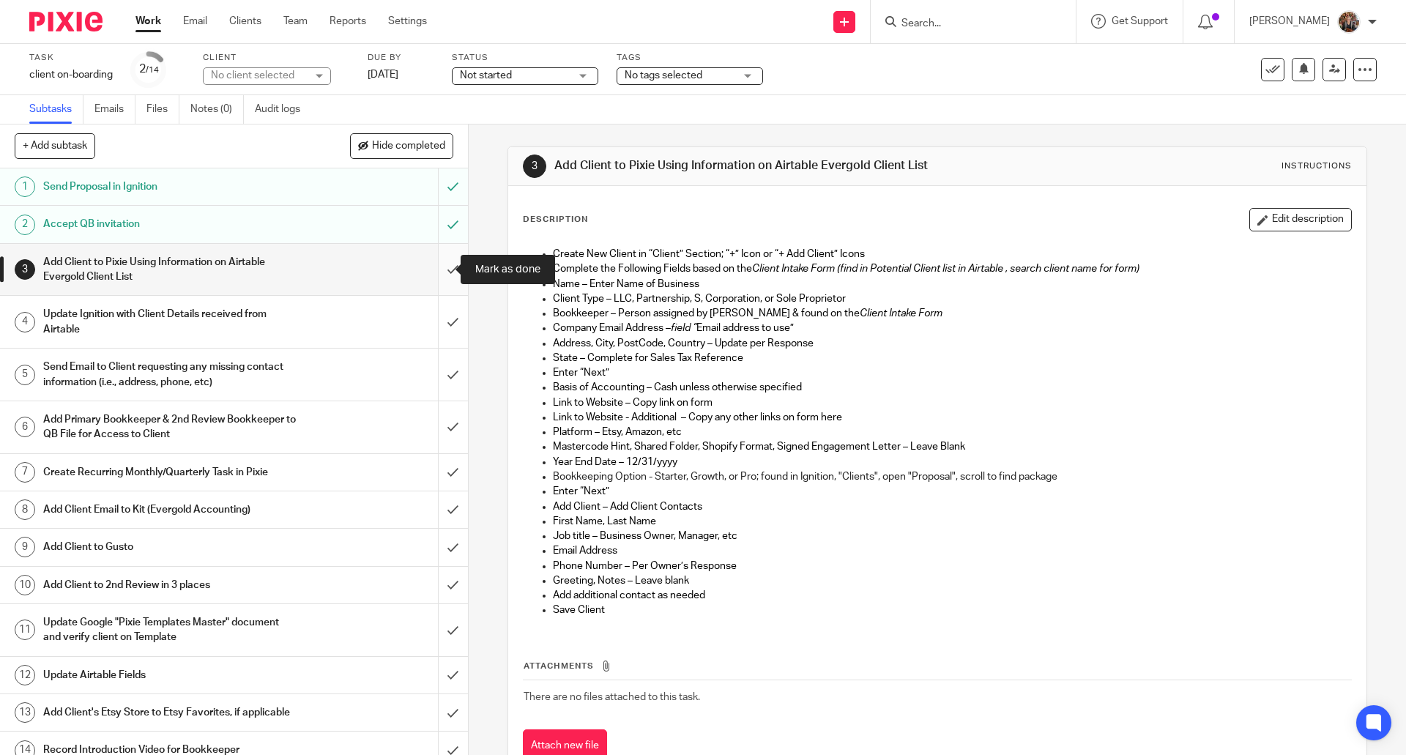
click at [433, 278] on input "submit" at bounding box center [234, 270] width 468 height 52
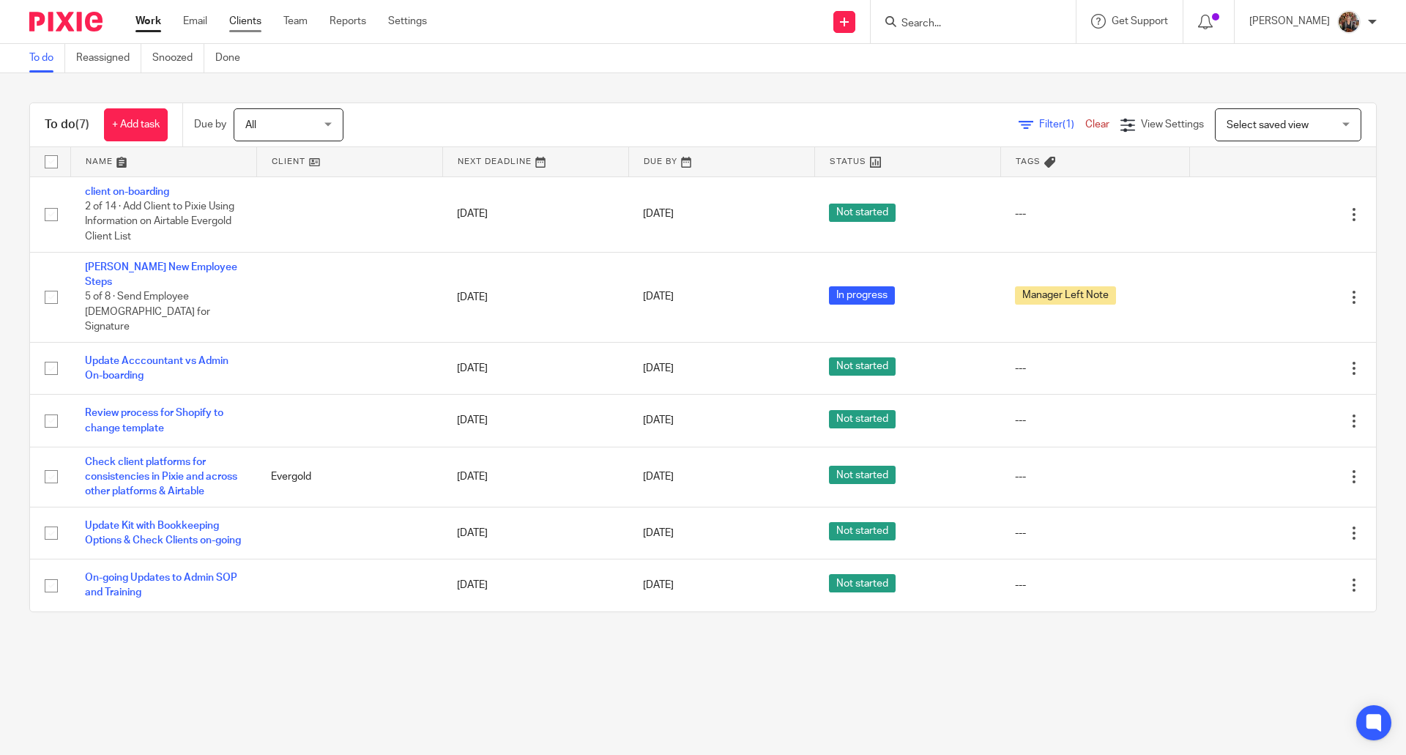
click at [245, 25] on link "Clients" at bounding box center [245, 21] width 32 height 15
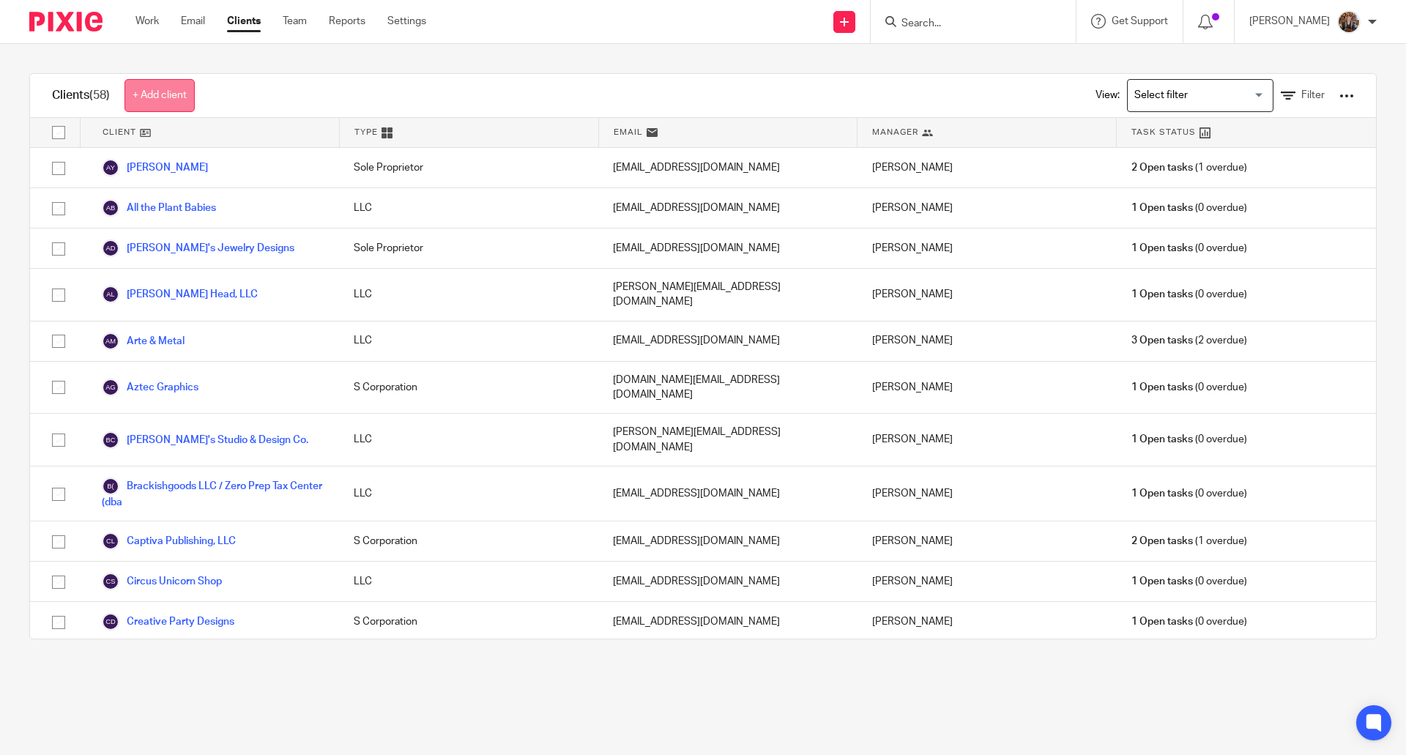
click at [171, 88] on link "+ Add client" at bounding box center [159, 95] width 70 height 33
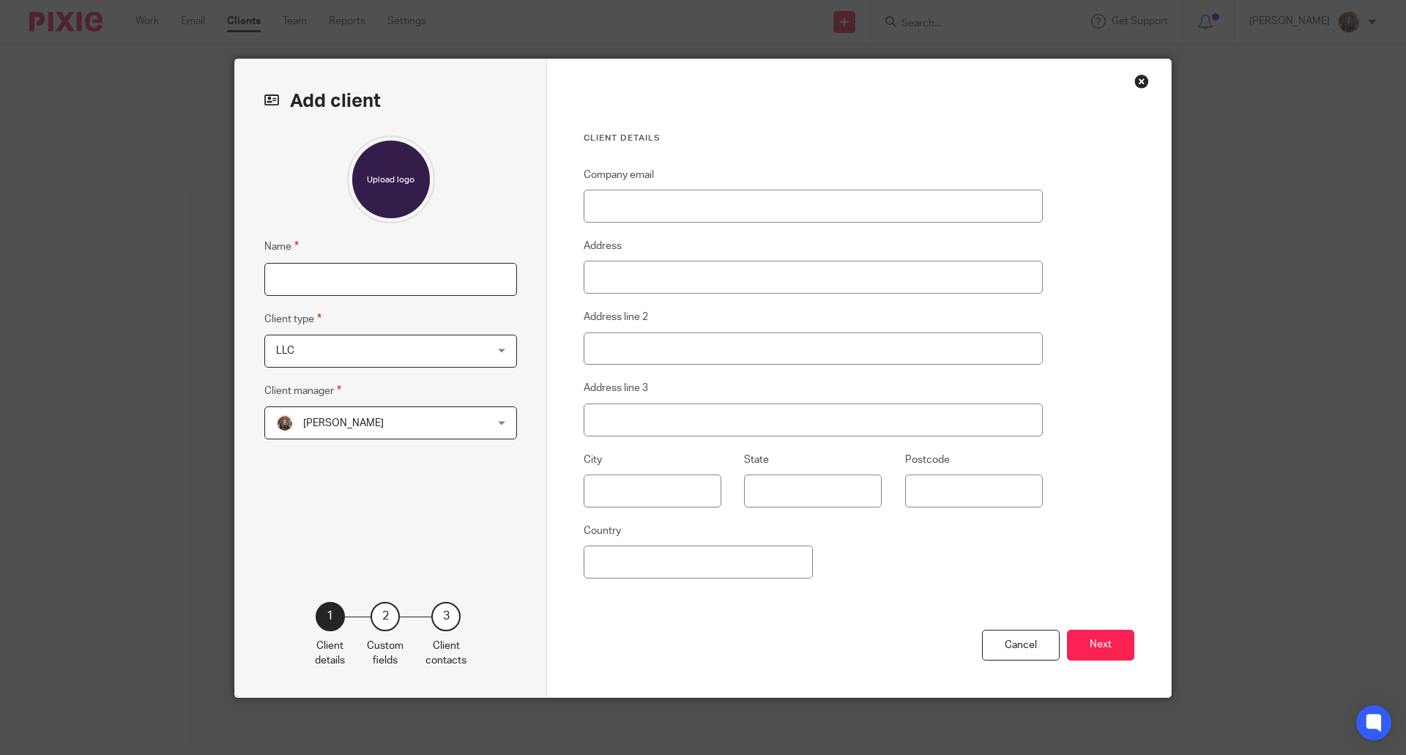
click at [302, 280] on input "Name" at bounding box center [390, 279] width 253 height 33
type input "Gifts the Speak"
click at [640, 213] on input "Company email" at bounding box center [812, 206] width 459 height 33
click at [602, 209] on input "Company email" at bounding box center [812, 206] width 459 height 33
paste input "[EMAIL_ADDRESS][DOMAIN_NAME]"
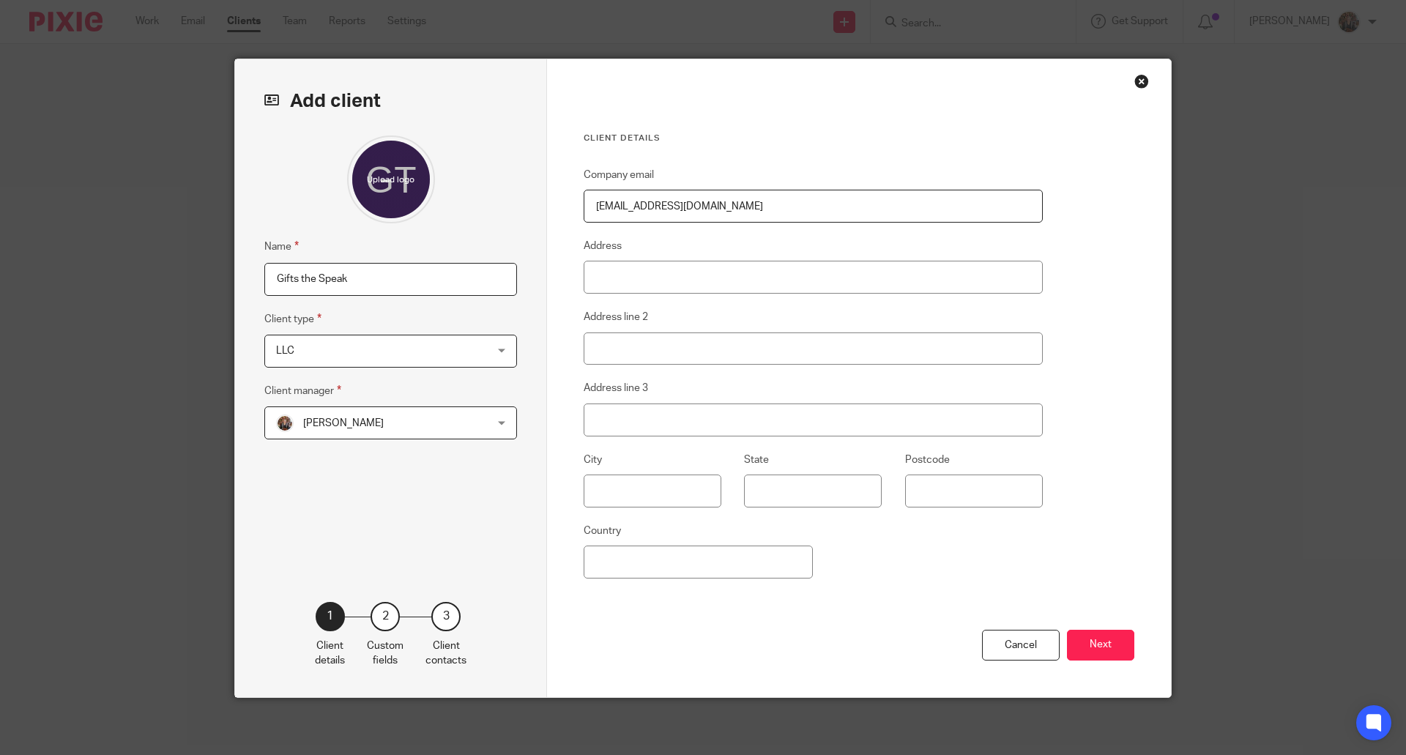
type input "[EMAIL_ADDRESS][DOMAIN_NAME]"
click at [614, 272] on input "Address" at bounding box center [812, 277] width 459 height 33
click at [637, 284] on input "Address" at bounding box center [812, 277] width 459 height 33
paste input "[STREET_ADDRESS]"
drag, startPoint x: 739, startPoint y: 280, endPoint x: 679, endPoint y: 280, distance: 60.8
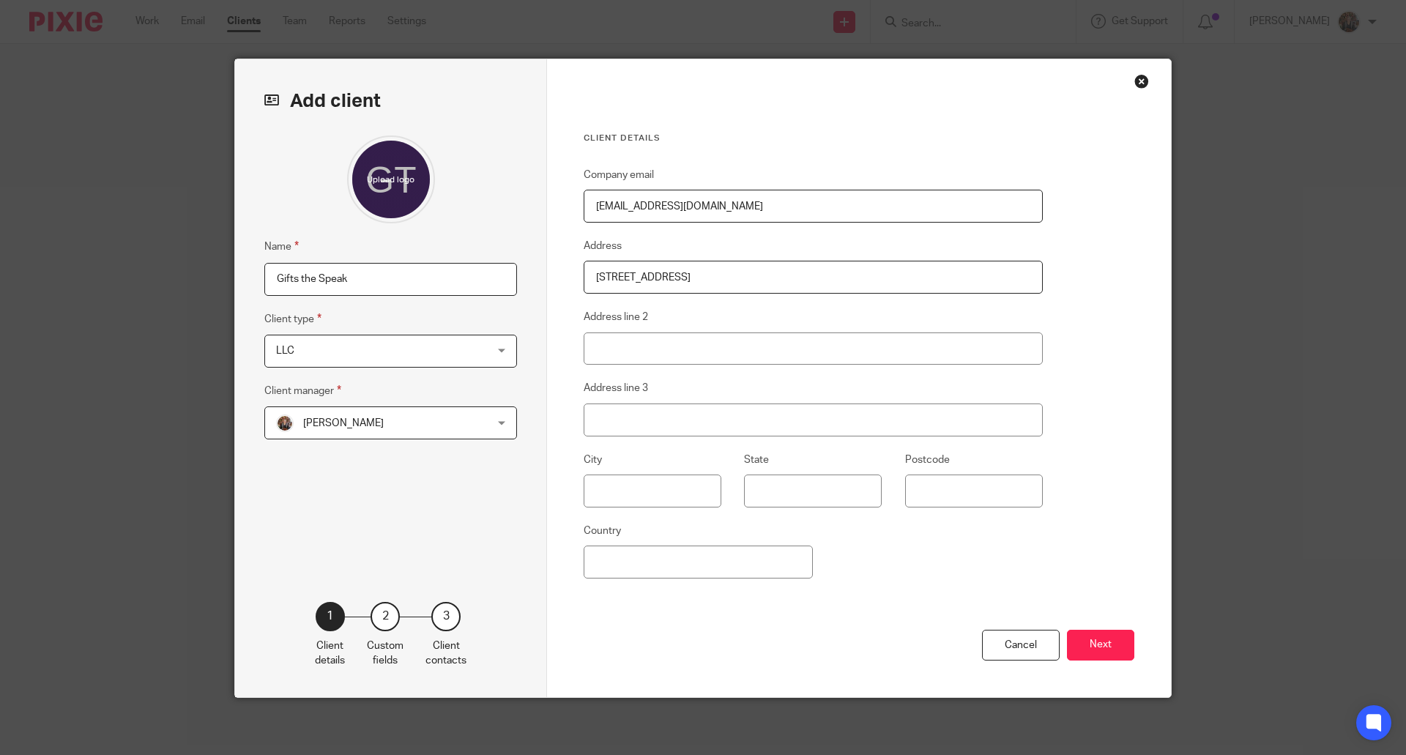
click at [679, 280] on input "801 Shelby Street Suite #511" at bounding box center [812, 277] width 459 height 33
type input "801 Shelby Street"
click at [666, 351] on input "Suite #511" at bounding box center [812, 348] width 459 height 33
type input "Suite #511"
click at [632, 488] on input "text" at bounding box center [652, 490] width 138 height 33
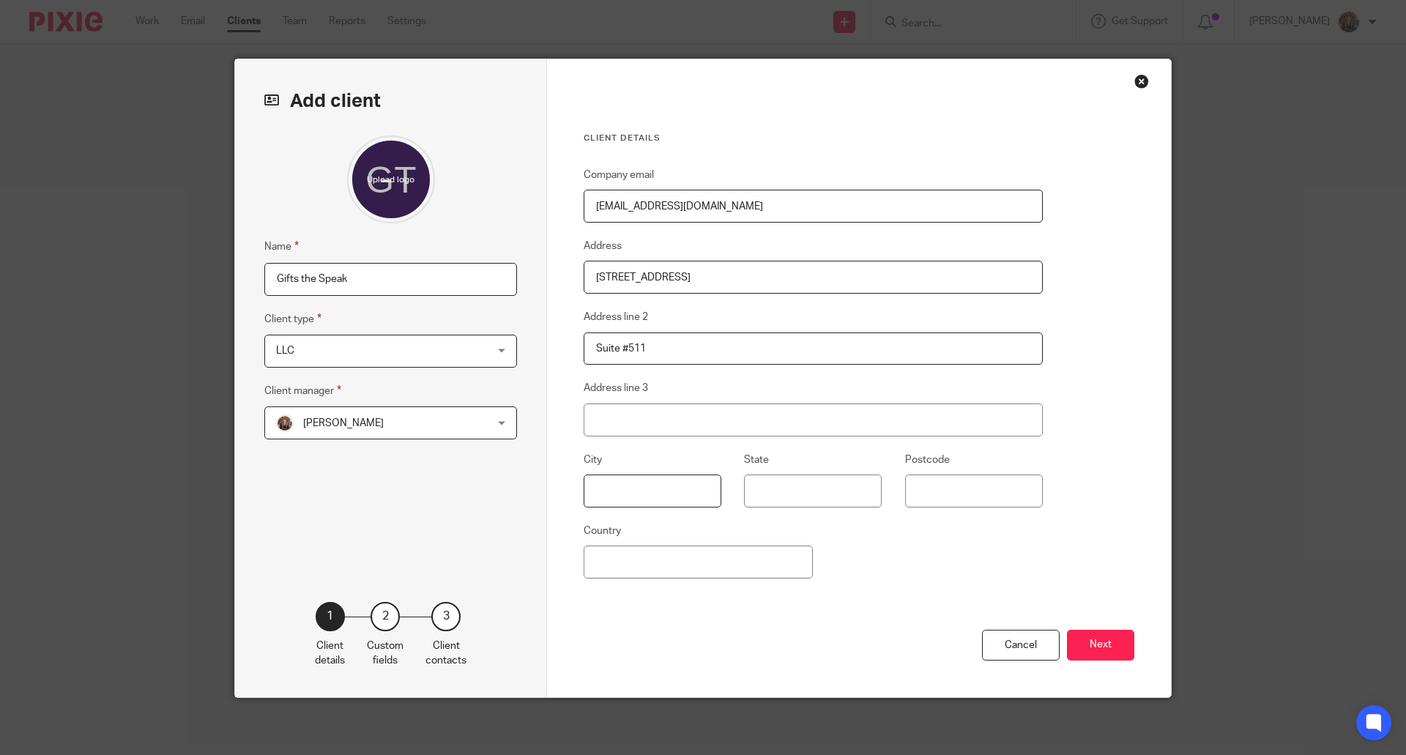
click at [613, 490] on input "text" at bounding box center [652, 490] width 138 height 33
type input "Indianapolis"
click at [763, 490] on input "State" at bounding box center [813, 490] width 138 height 33
type input "Indiana"
paste input "46203"
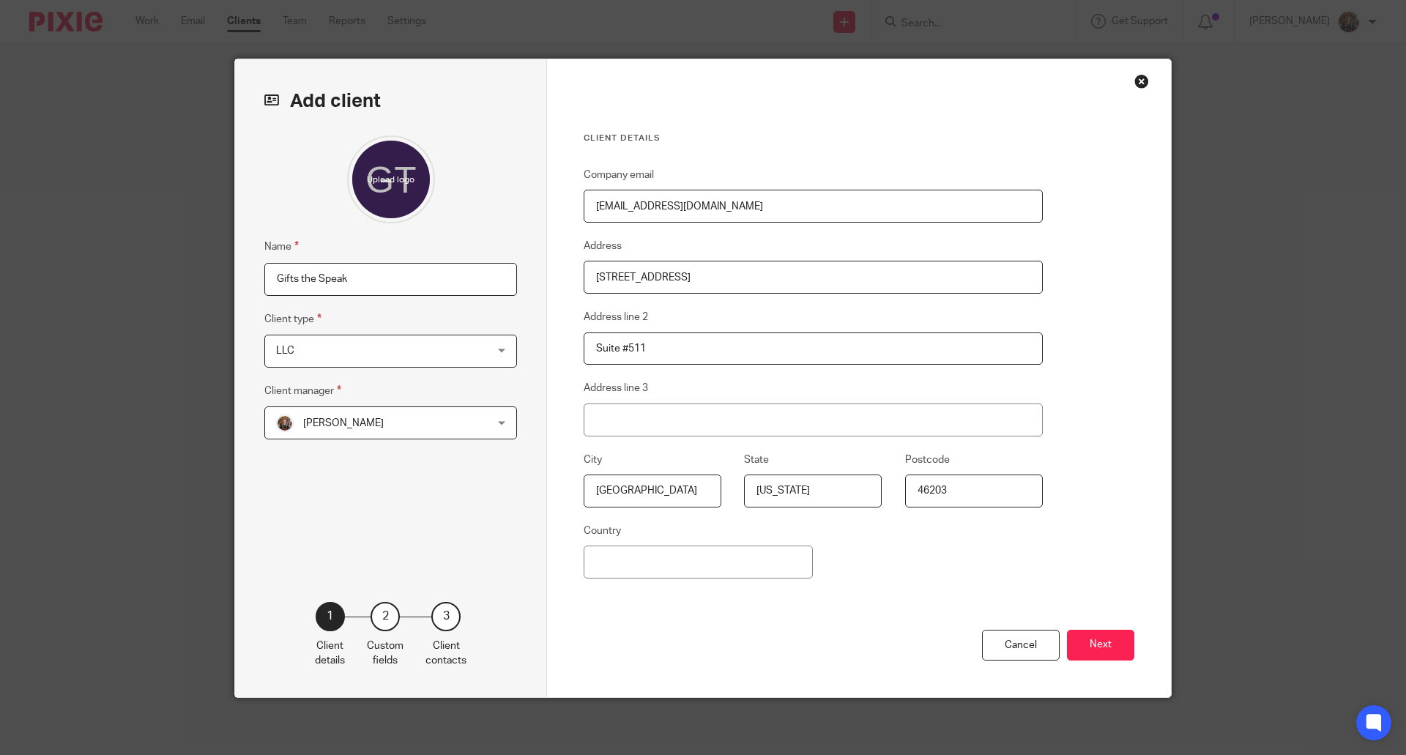
type input "46203"
click at [763, 490] on input "Indiana" at bounding box center [813, 490] width 138 height 33
click at [695, 564] on input "Country" at bounding box center [697, 561] width 229 height 33
type input "United States"
click at [1102, 639] on button "Next" at bounding box center [1100, 645] width 67 height 31
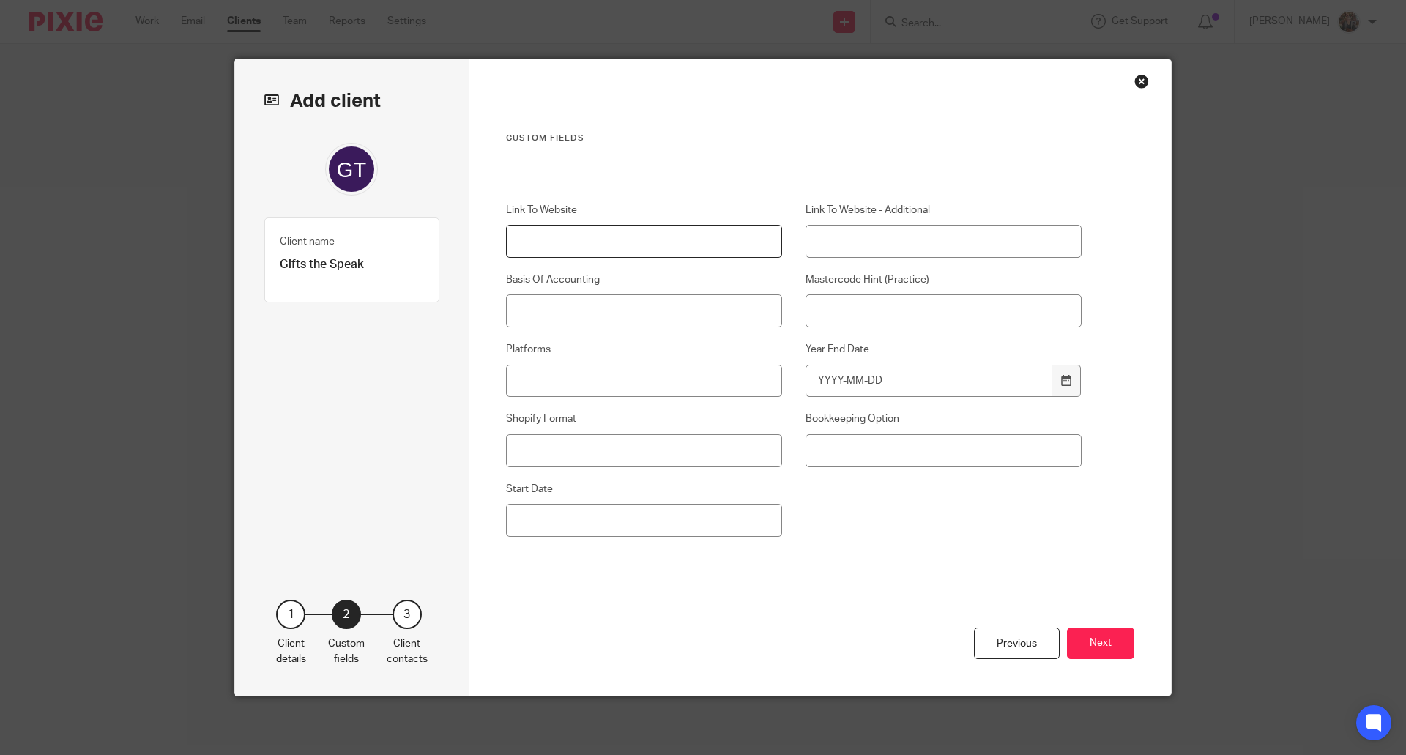
click at [592, 230] on input "Link To Website" at bounding box center [644, 241] width 277 height 33
click at [529, 249] on input "Link To Website" at bounding box center [644, 241] width 277 height 33
paste input "www.etsy.com/shop/GiftsThatSpeaks"
type input "www.etsy.com/shop/GiftsThatSpeaks"
click at [641, 322] on input "Basis Of Accounting" at bounding box center [644, 310] width 277 height 33
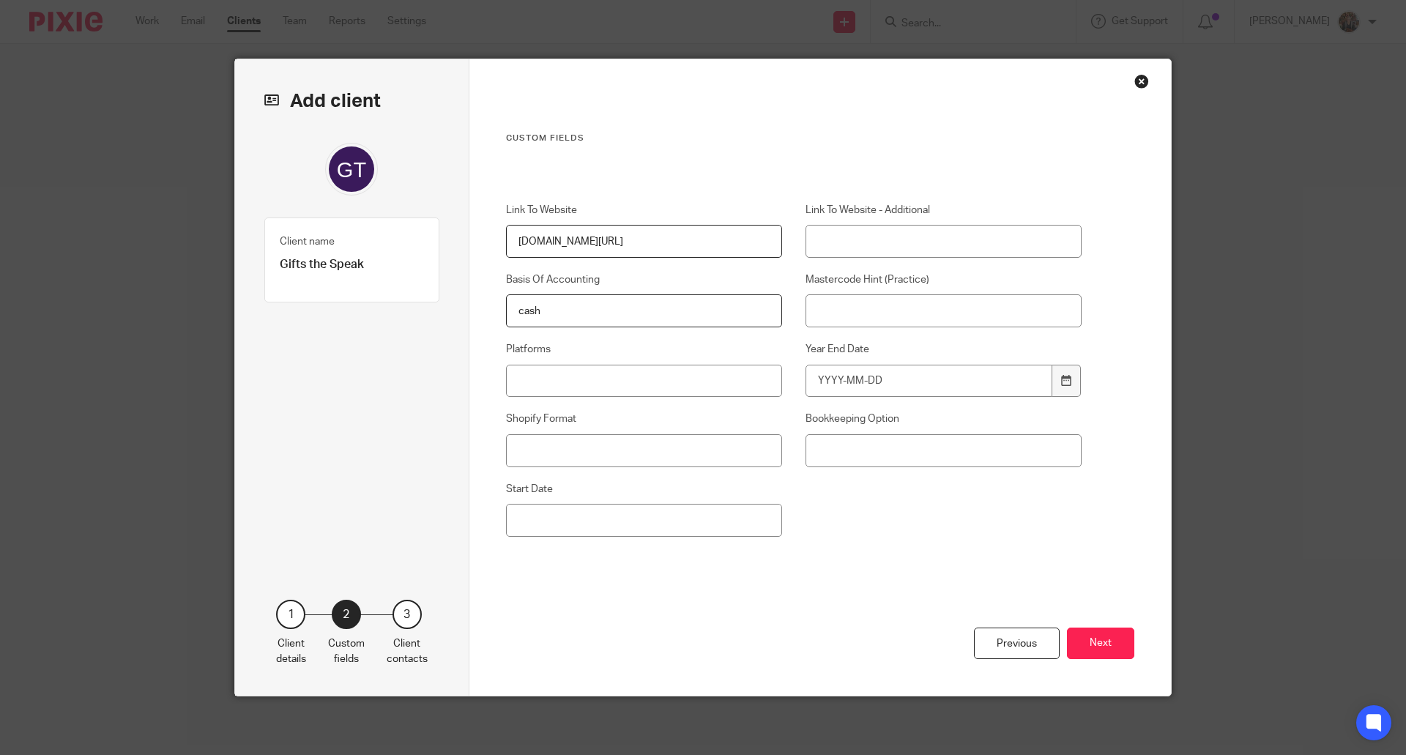
type input "cash"
click at [607, 378] on input "Platforms" at bounding box center [644, 381] width 277 height 33
type input "Etsy"
click at [885, 380] on input "Year End Date" at bounding box center [928, 381] width 247 height 33
click at [865, 417] on label "Bookkeeping Option" at bounding box center [943, 418] width 277 height 15
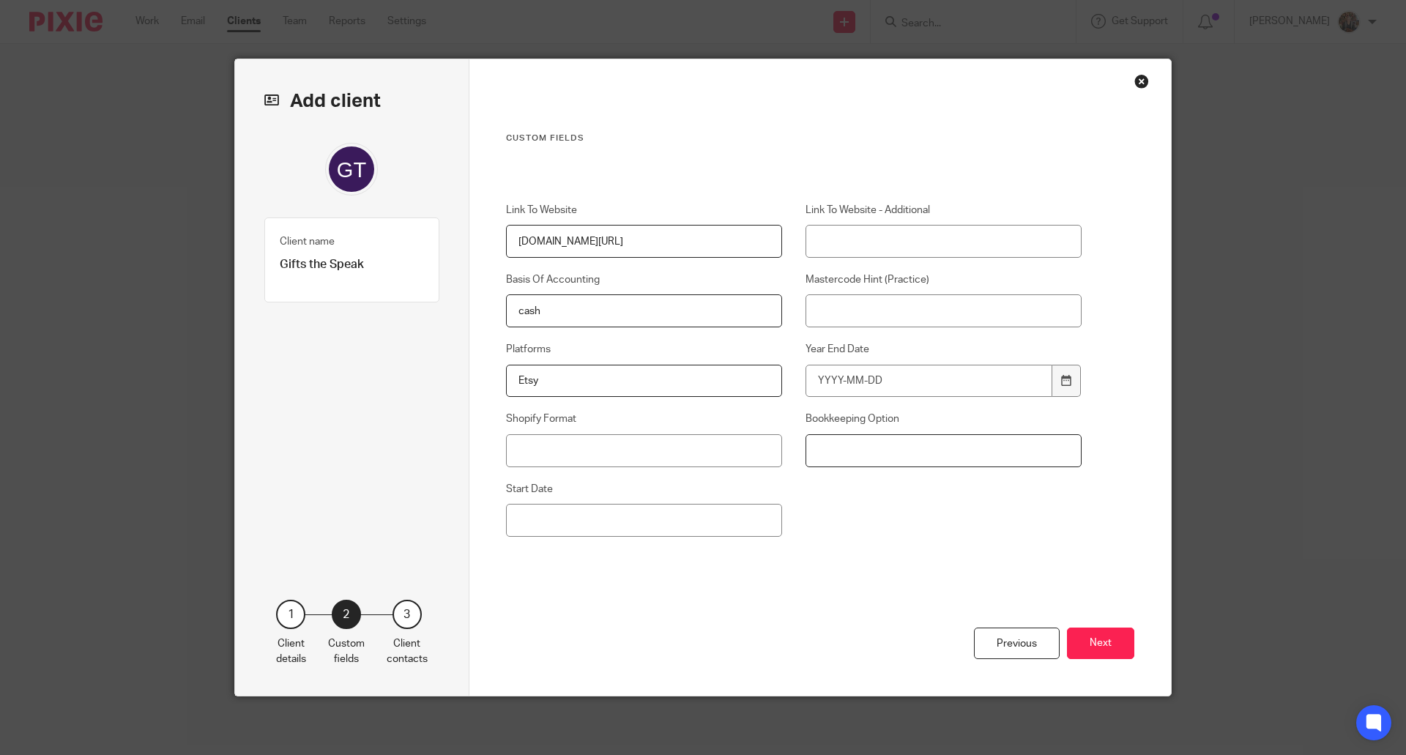
click at [865, 434] on input "Bookkeeping Option" at bounding box center [943, 450] width 277 height 33
click at [865, 417] on label "Bookkeeping Option" at bounding box center [943, 418] width 277 height 15
click at [865, 434] on input "Bookkeeping Option" at bounding box center [943, 450] width 277 height 33
click at [858, 387] on input "Year End Date" at bounding box center [928, 381] width 247 height 33
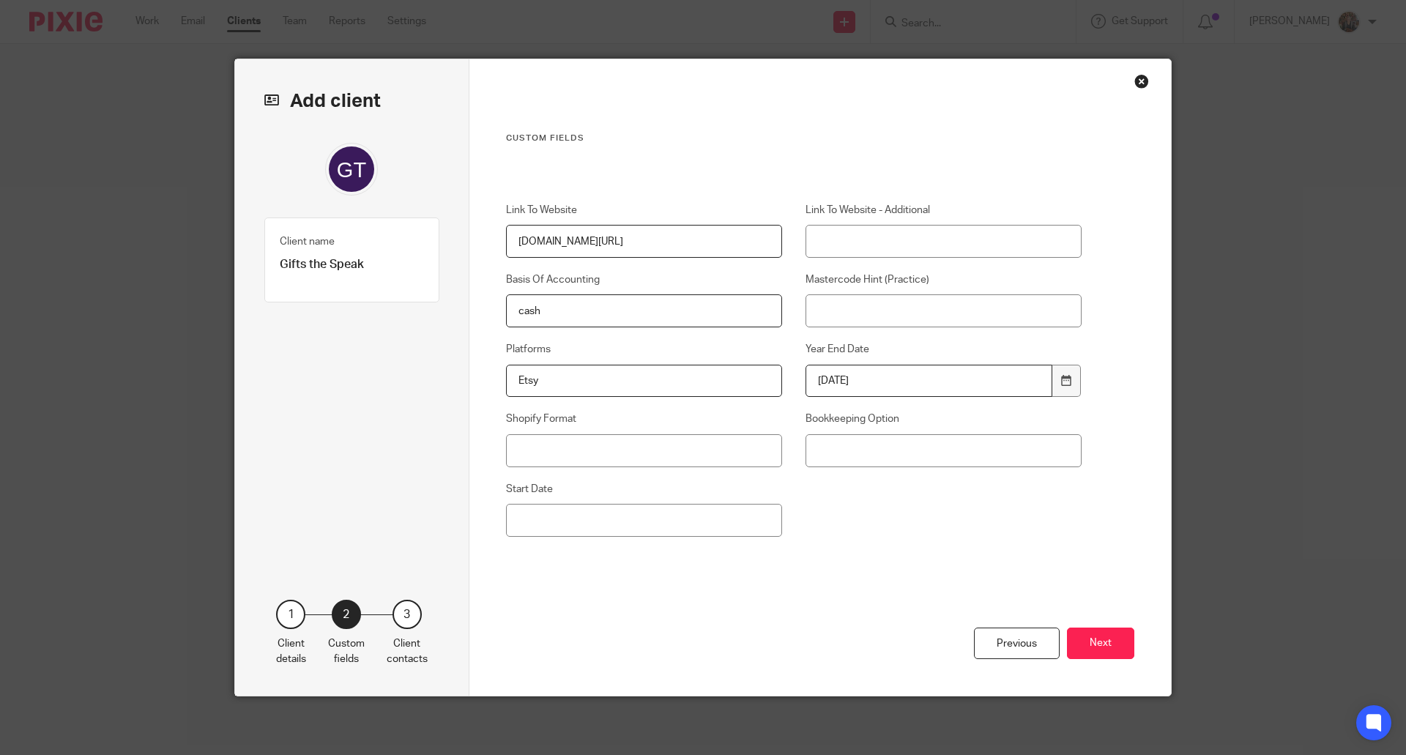
drag, startPoint x: 834, startPoint y: 378, endPoint x: 810, endPoint y: 378, distance: 24.2
click at [810, 378] on input "1931-10-25" at bounding box center [928, 381] width 247 height 33
type input "2925"
drag, startPoint x: 860, startPoint y: 377, endPoint x: 768, endPoint y: 381, distance: 92.3
click at [768, 381] on div "Link To Website www.etsy.com/shop/GiftsThatSpeaks Link To Website - Additional …" at bounding box center [781, 395] width 599 height 385
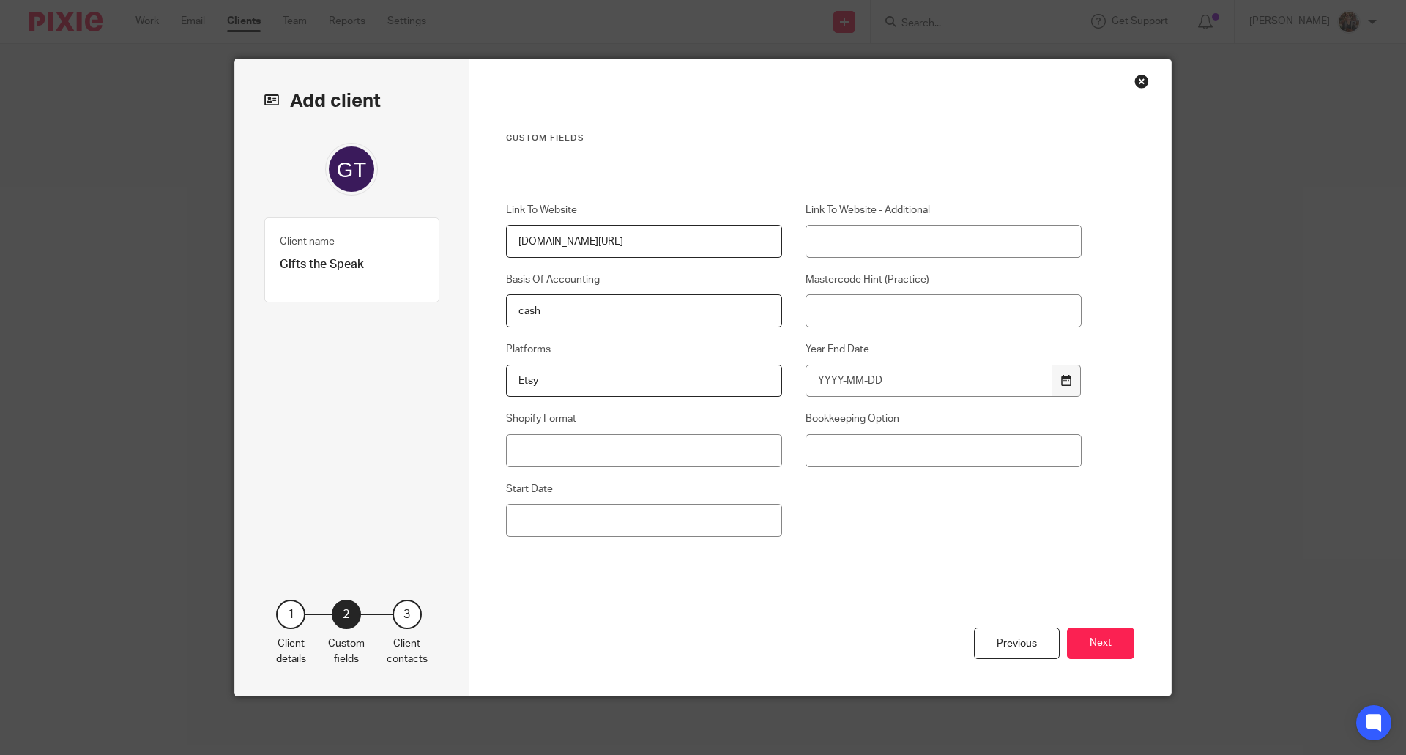
click at [1069, 387] on div at bounding box center [1066, 381] width 28 height 33
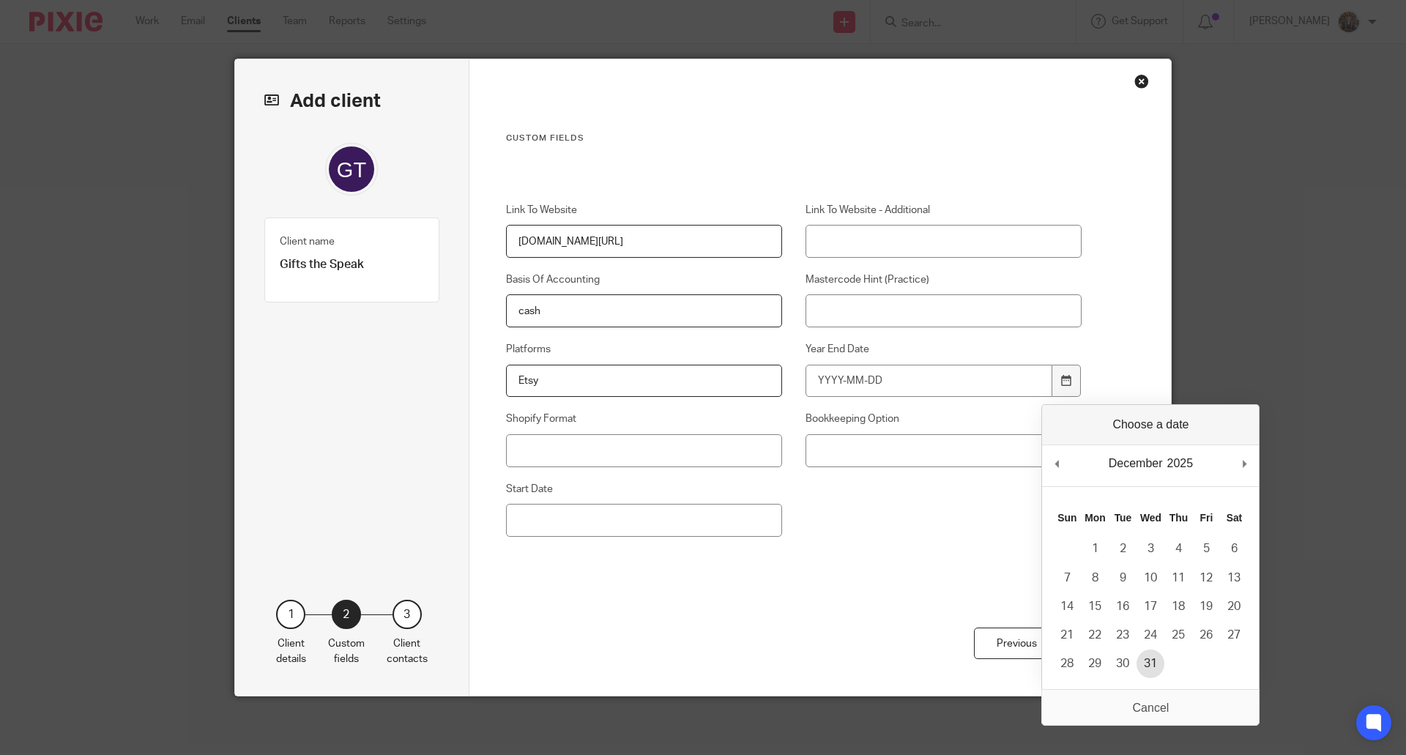
type input "2025-12-31"
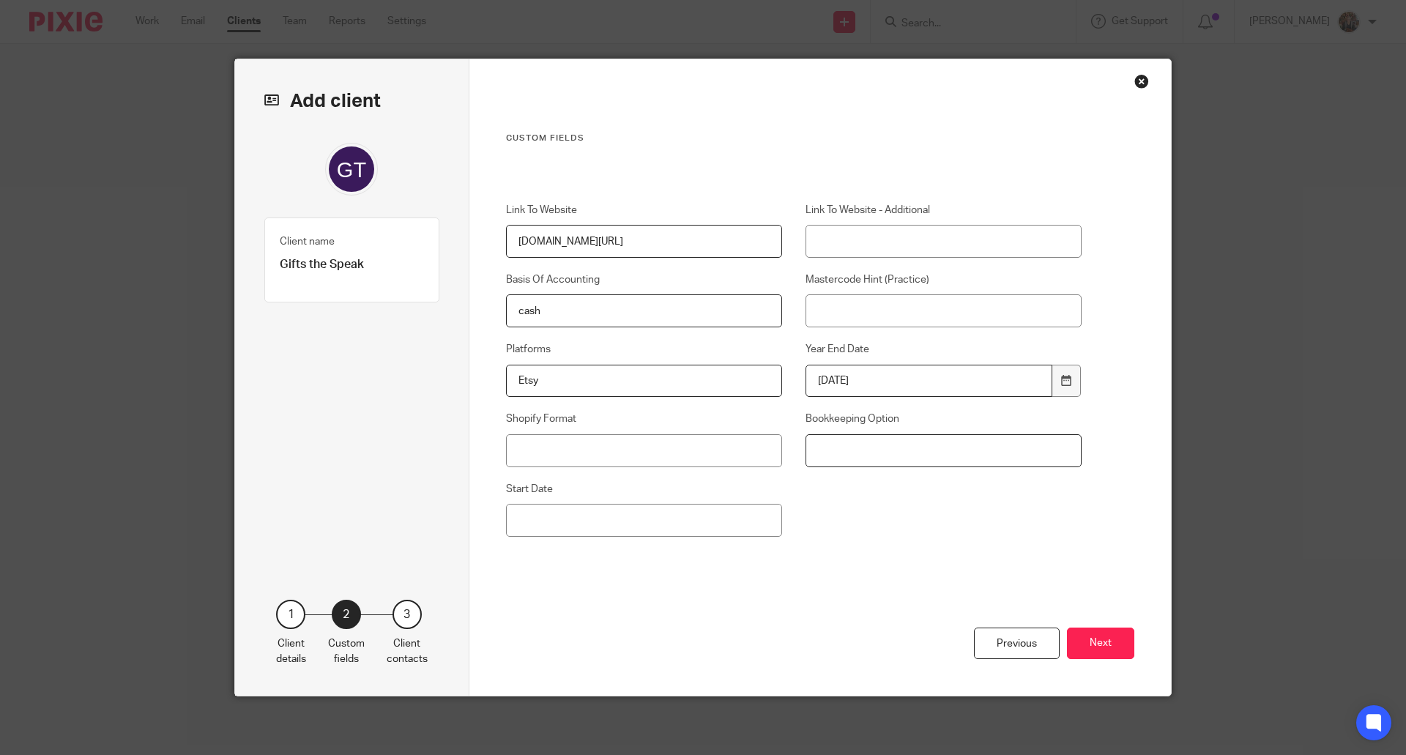
click at [846, 448] on input "Bookkeeping Option" at bounding box center [943, 450] width 277 height 33
type input "Starter"
click at [598, 514] on input "Start Date" at bounding box center [644, 520] width 277 height 33
type input "01/01/2025"
click at [1111, 642] on button "Next" at bounding box center [1100, 642] width 67 height 31
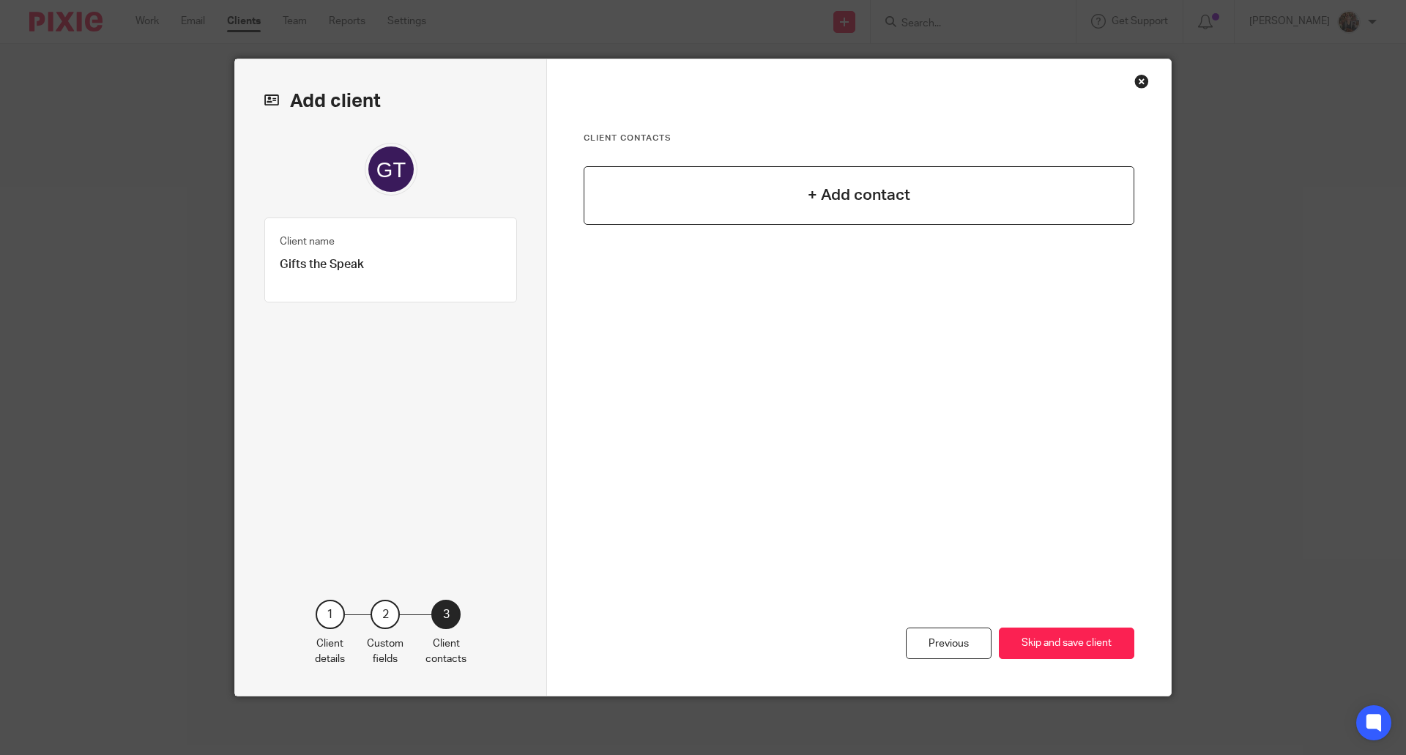
click at [769, 206] on div "+ Add contact" at bounding box center [858, 195] width 551 height 59
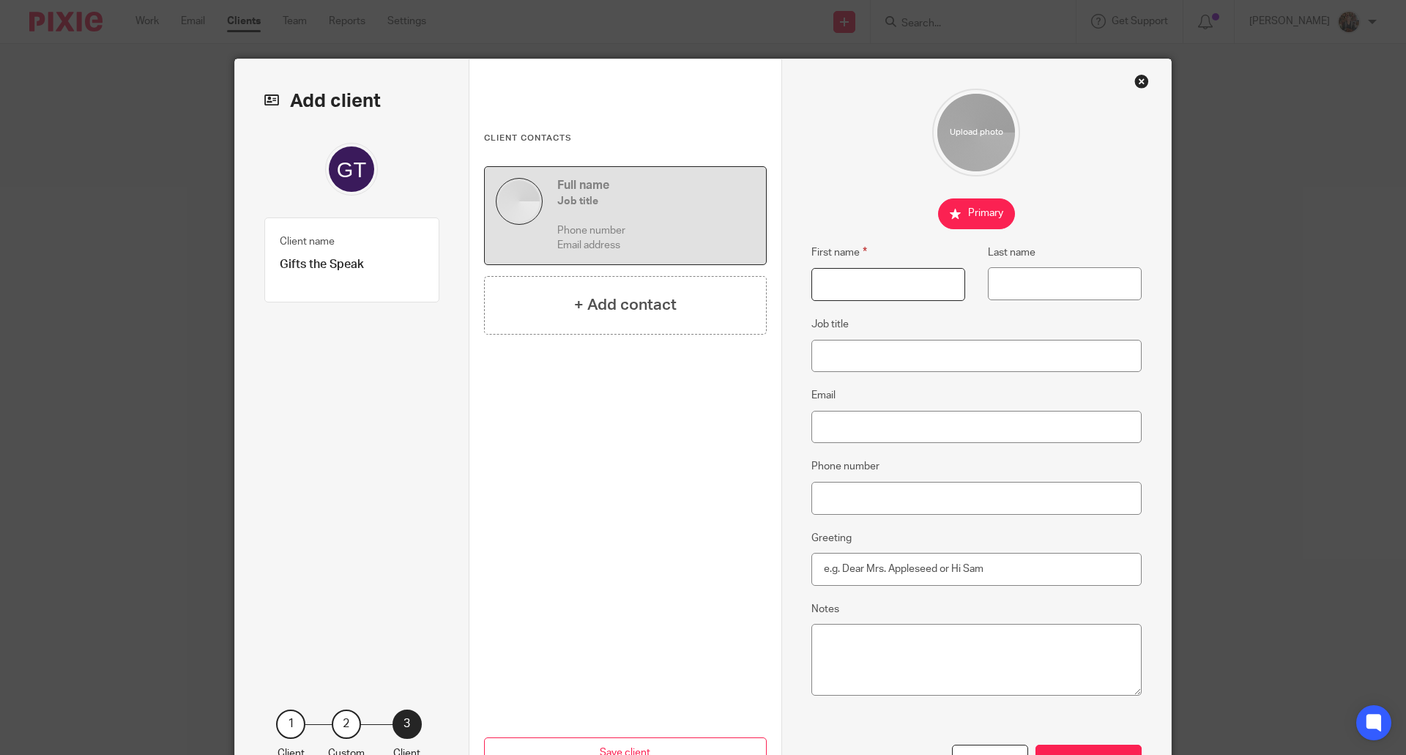
click at [846, 282] on input "First name" at bounding box center [888, 284] width 154 height 33
type input "Patrice"
paste input "Nesbeth-Bowen"
type input "Nesbeth-Bowen"
click at [825, 351] on input "Job title" at bounding box center [976, 356] width 331 height 33
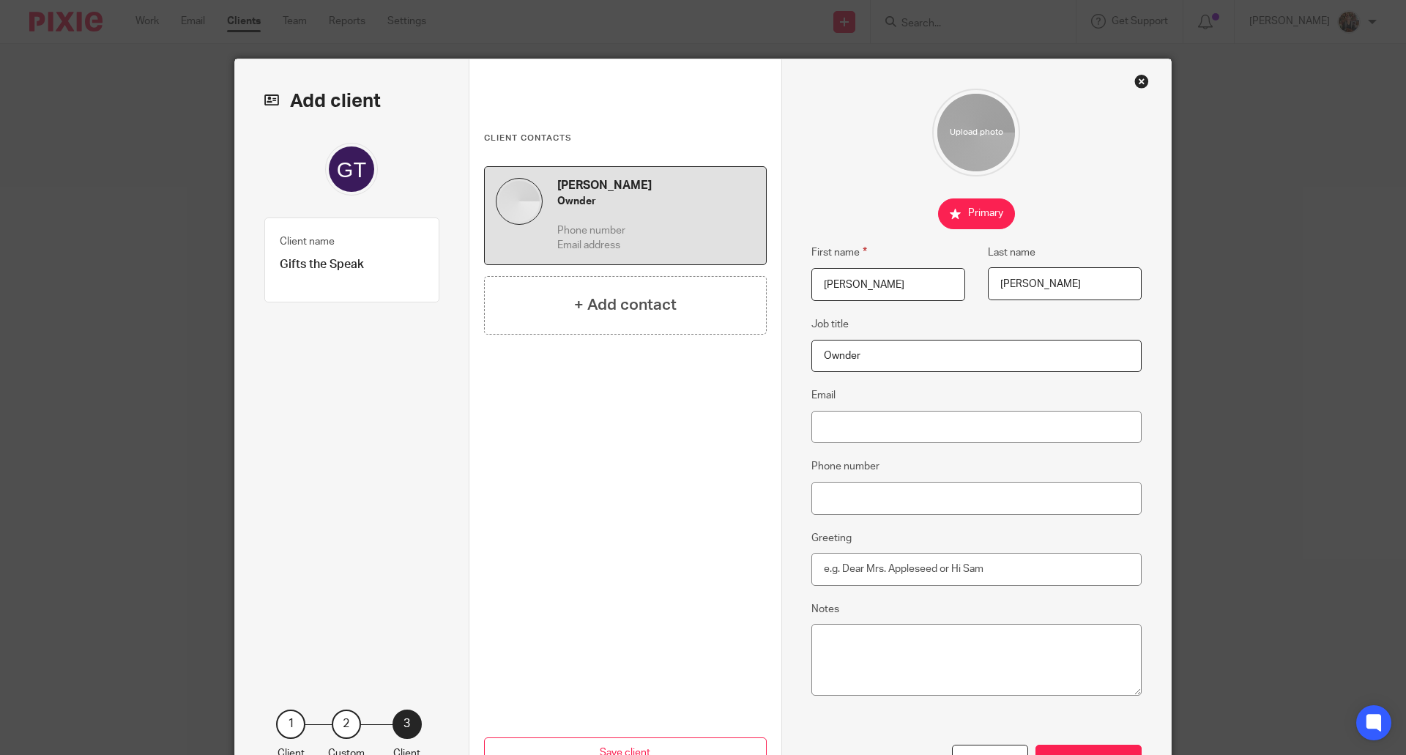
click at [864, 346] on input "Ownder" at bounding box center [976, 356] width 331 height 33
type input "Owner"
click at [855, 420] on input "Email" at bounding box center [976, 427] width 331 height 33
click at [867, 424] on input "Email" at bounding box center [976, 427] width 331 height 33
paste input "info@giftsthatspeak.com"
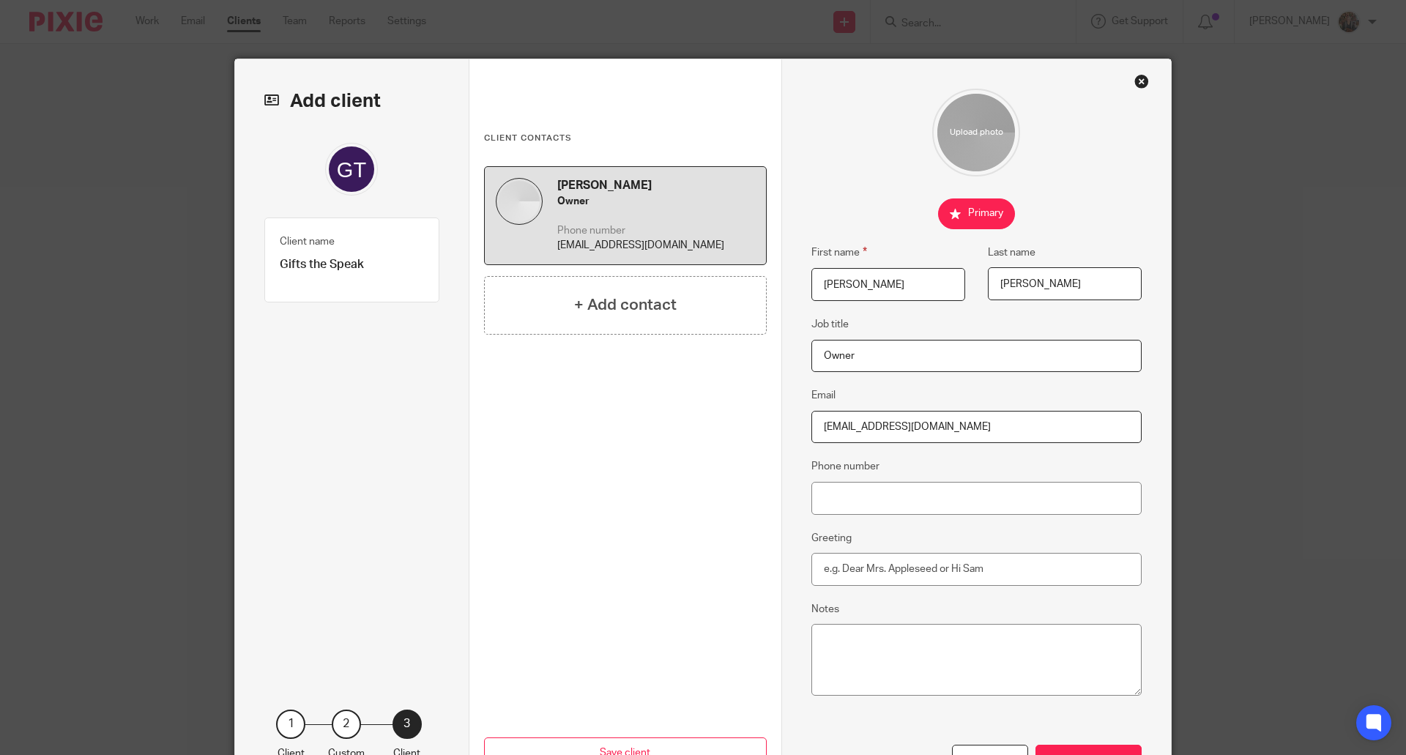
type input "info@giftsthatspeak.com"
click at [871, 510] on input "Phone number" at bounding box center [976, 498] width 331 height 33
click at [923, 496] on input "Phone number" at bounding box center [976, 498] width 331 height 33
paste input "(412) 294-2247"
type input "(412) 294-2247"
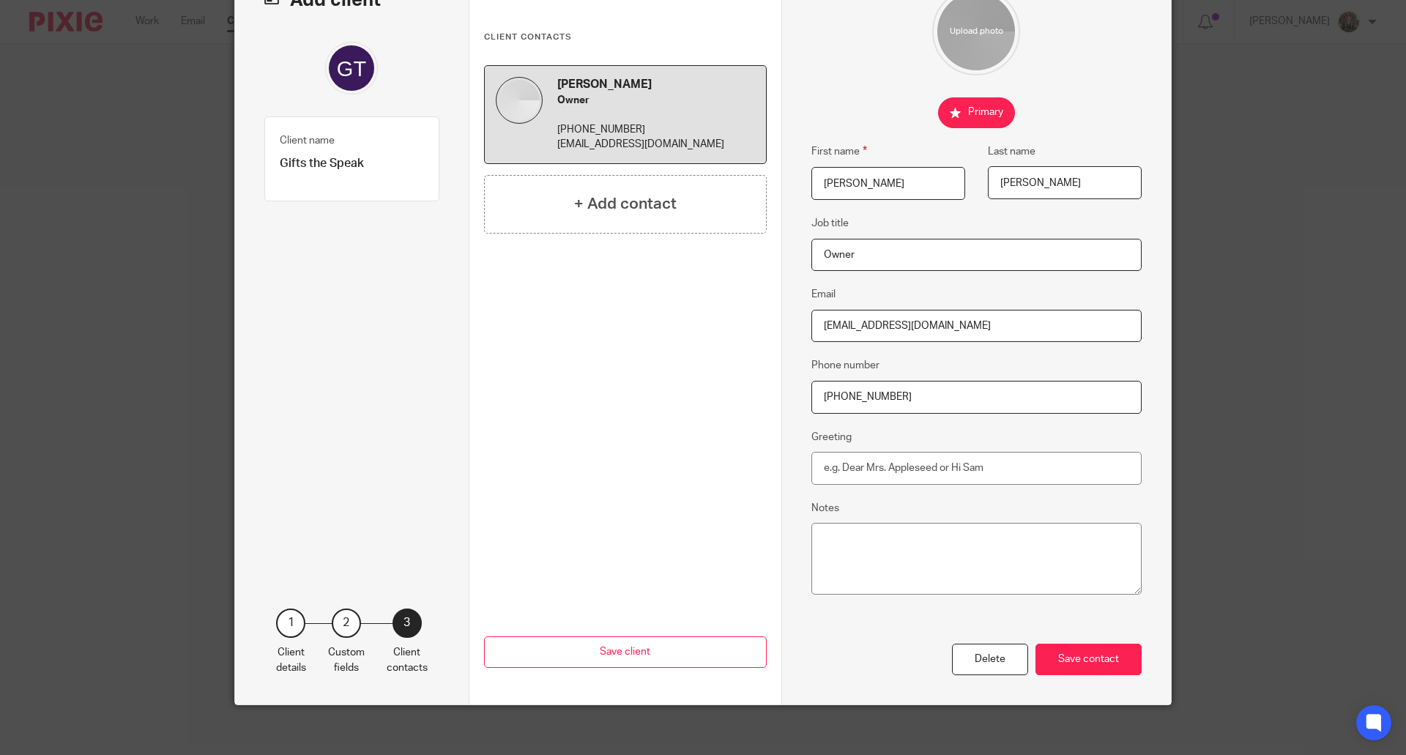
scroll to position [110, 0]
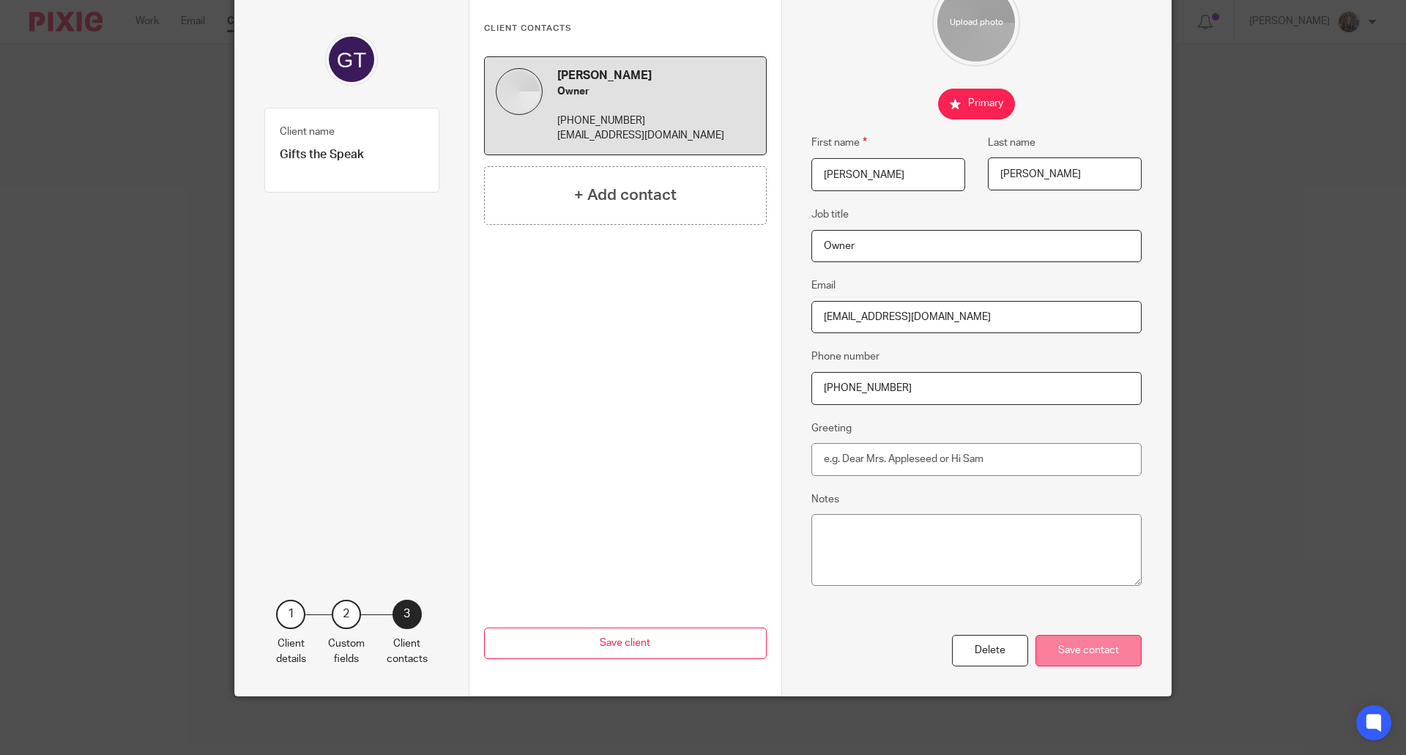
click at [1092, 656] on div "Save contact" at bounding box center [1088, 650] width 106 height 31
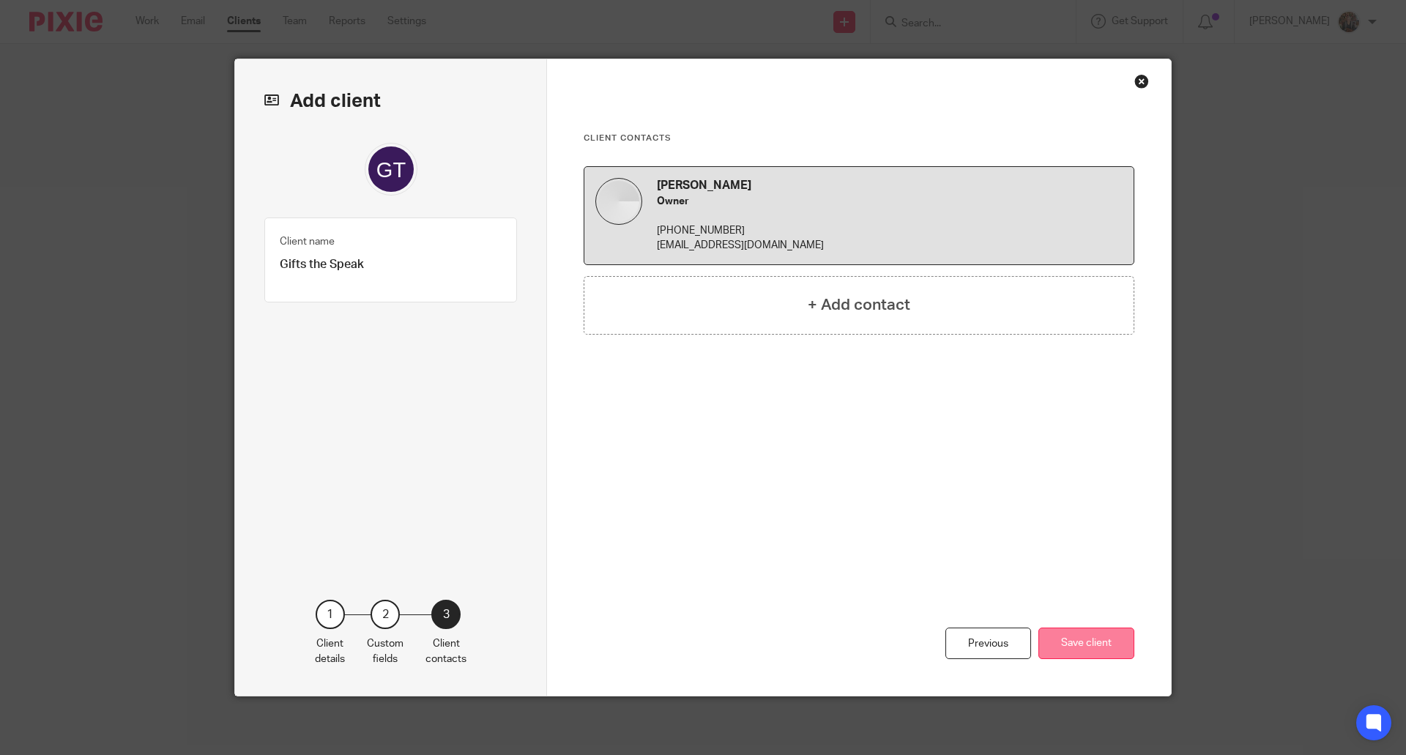
click at [1085, 646] on button "Save client" at bounding box center [1086, 642] width 96 height 31
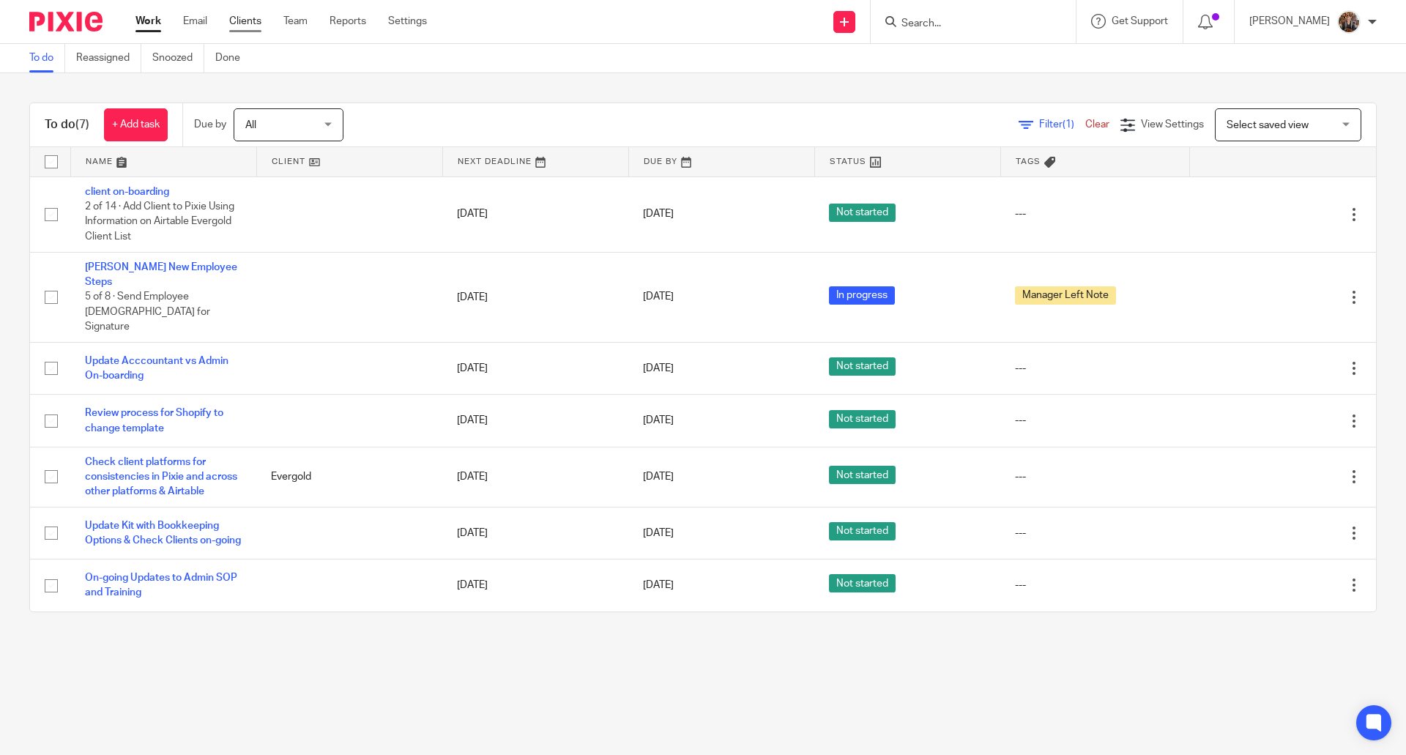
click at [239, 17] on link "Clients" at bounding box center [245, 21] width 32 height 15
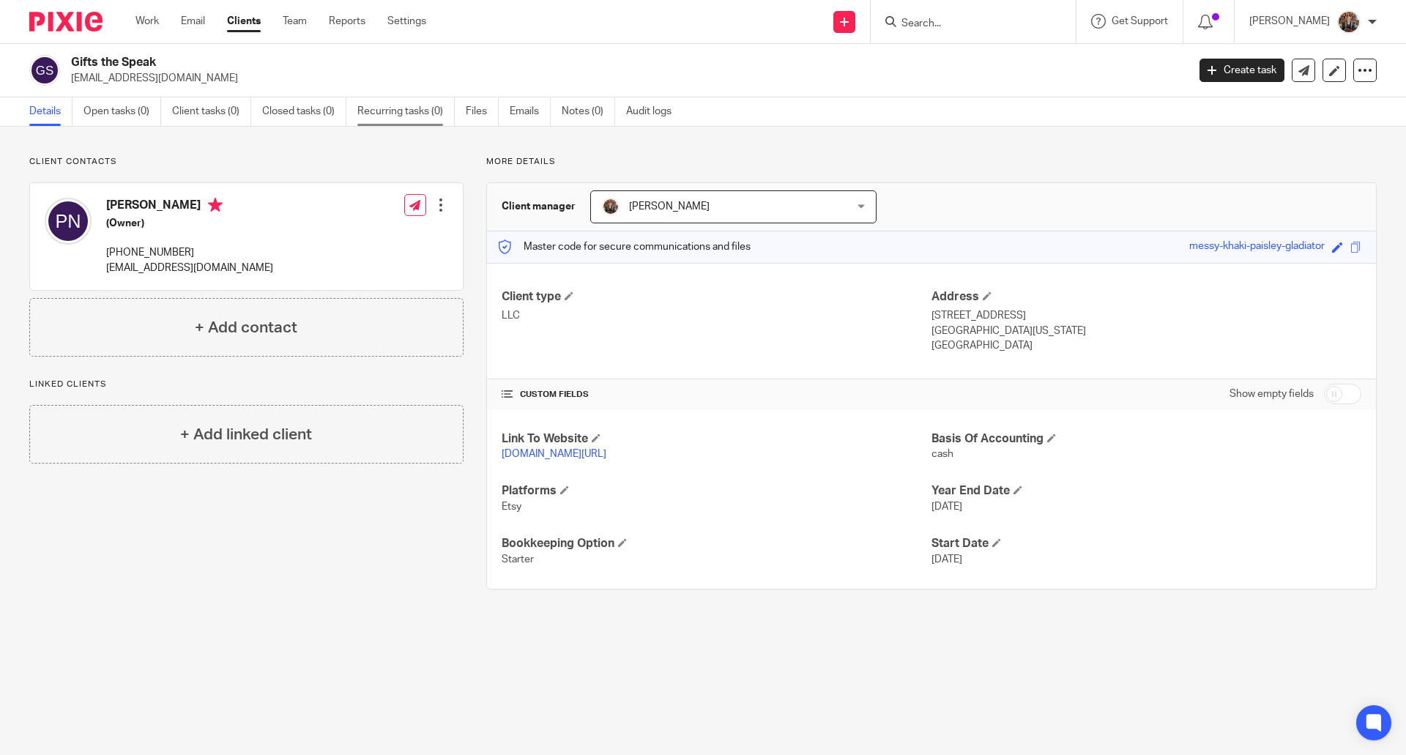
click at [393, 108] on link "Recurring tasks (0)" at bounding box center [405, 111] width 97 height 29
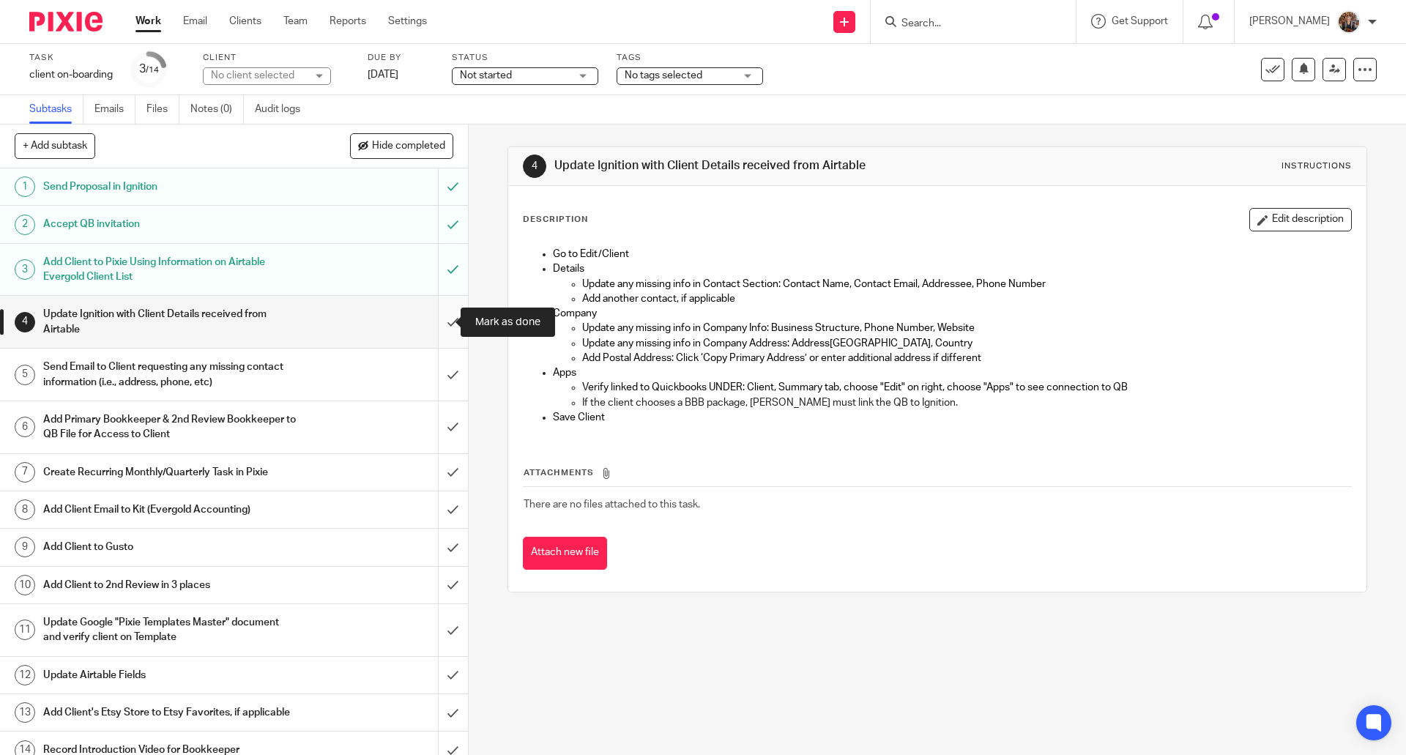
click at [439, 321] on input "submit" at bounding box center [234, 322] width 468 height 52
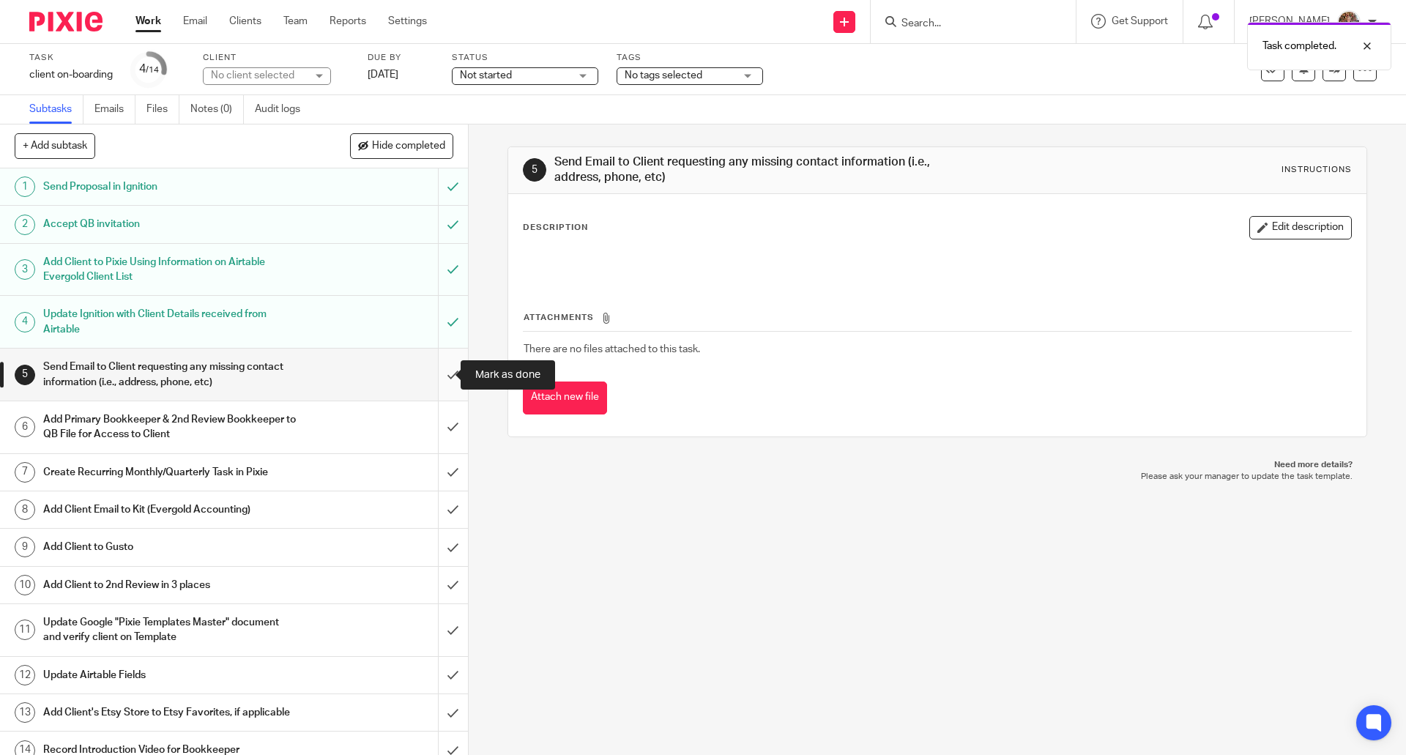
click at [441, 371] on input "submit" at bounding box center [234, 374] width 468 height 52
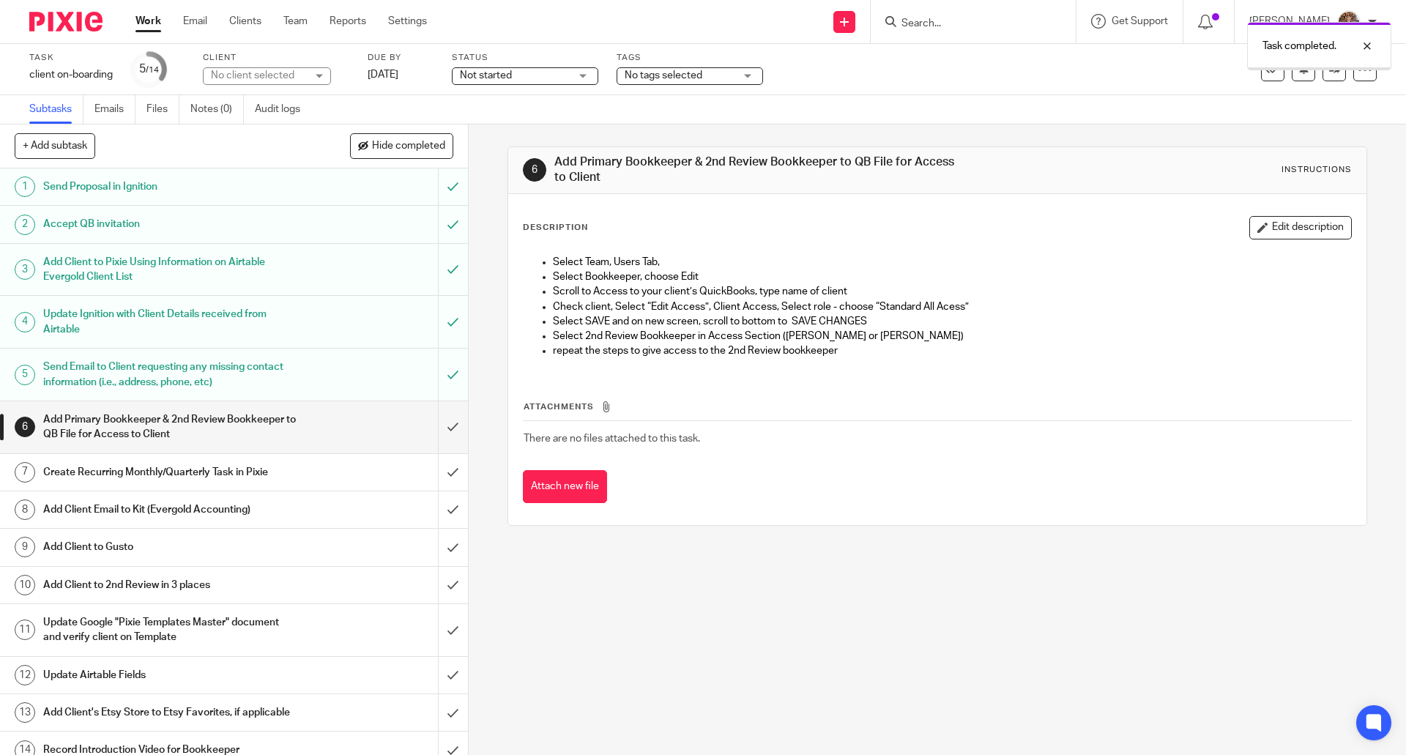
click at [277, 417] on h1 "Add Primary Bookkeeper & 2nd Review Bookkeeper to QB File for Access to Client" at bounding box center [169, 426] width 253 height 37
click at [875, 321] on p "Select SAVE and on new screen, scroll to bottom to SAVE CHANGES" at bounding box center [951, 321] width 797 height 15
click at [1313, 224] on button "Edit description" at bounding box center [1300, 227] width 102 height 23
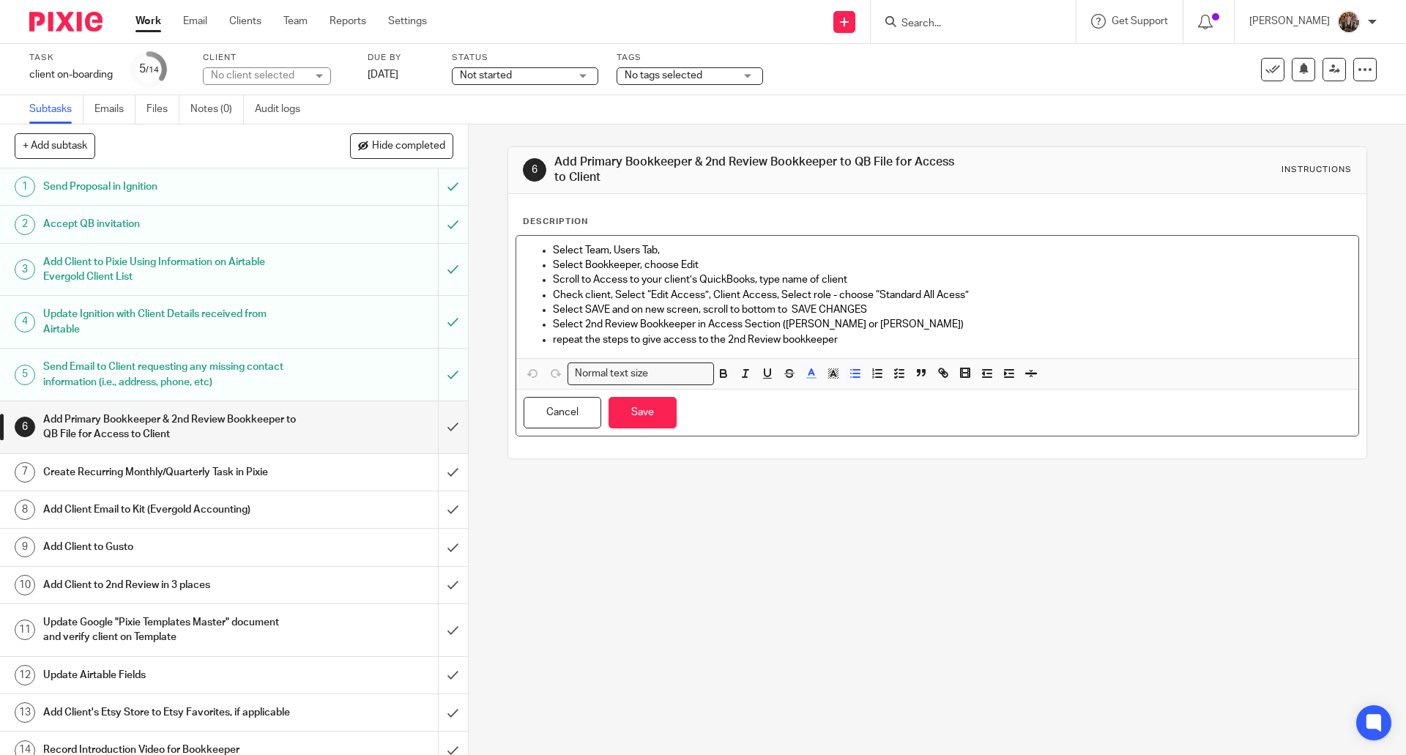
drag, startPoint x: 788, startPoint y: 308, endPoint x: 900, endPoint y: 302, distance: 112.2
click at [900, 302] on p "Select SAVE and on new screen, scroll to bottom to SAVE CHANGES" at bounding box center [951, 309] width 797 height 15
click at [633, 414] on button "Save" at bounding box center [642, 412] width 68 height 31
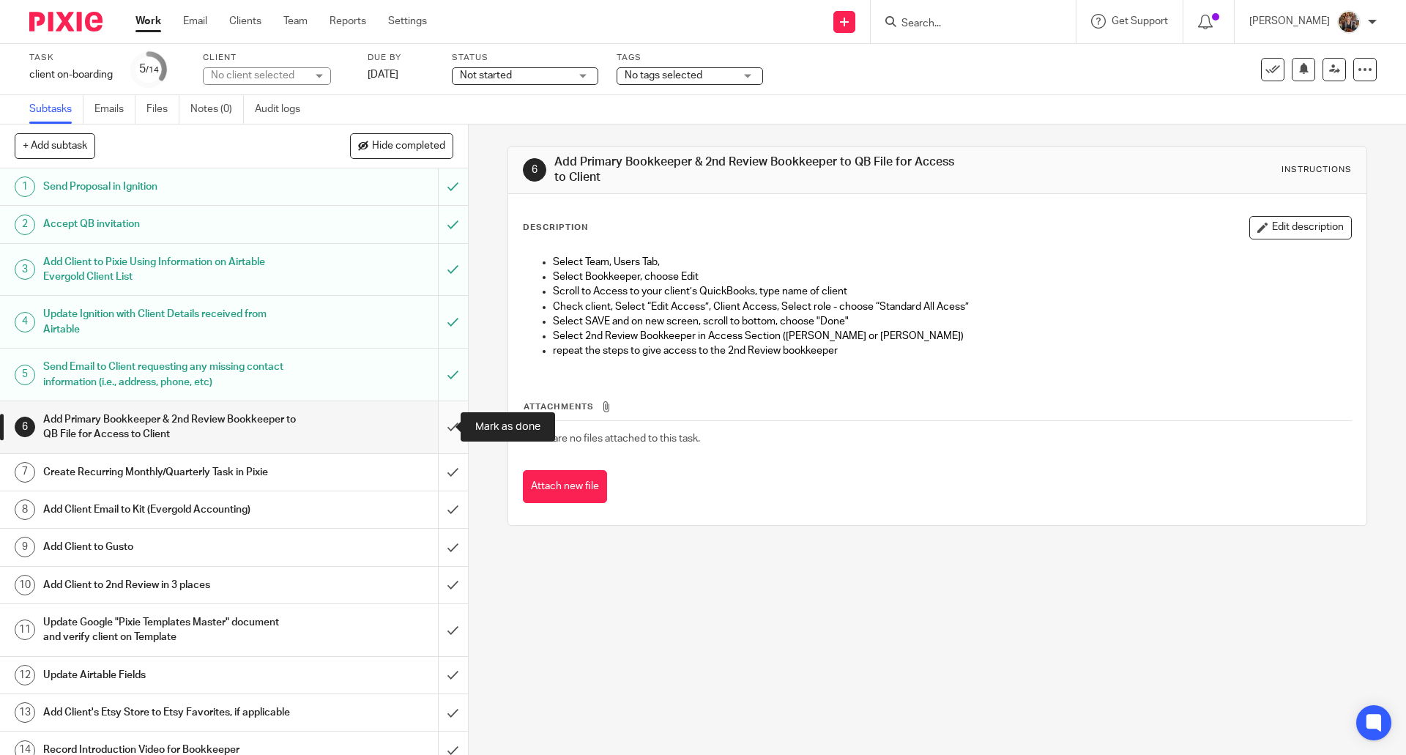
click at [439, 423] on input "submit" at bounding box center [234, 427] width 468 height 52
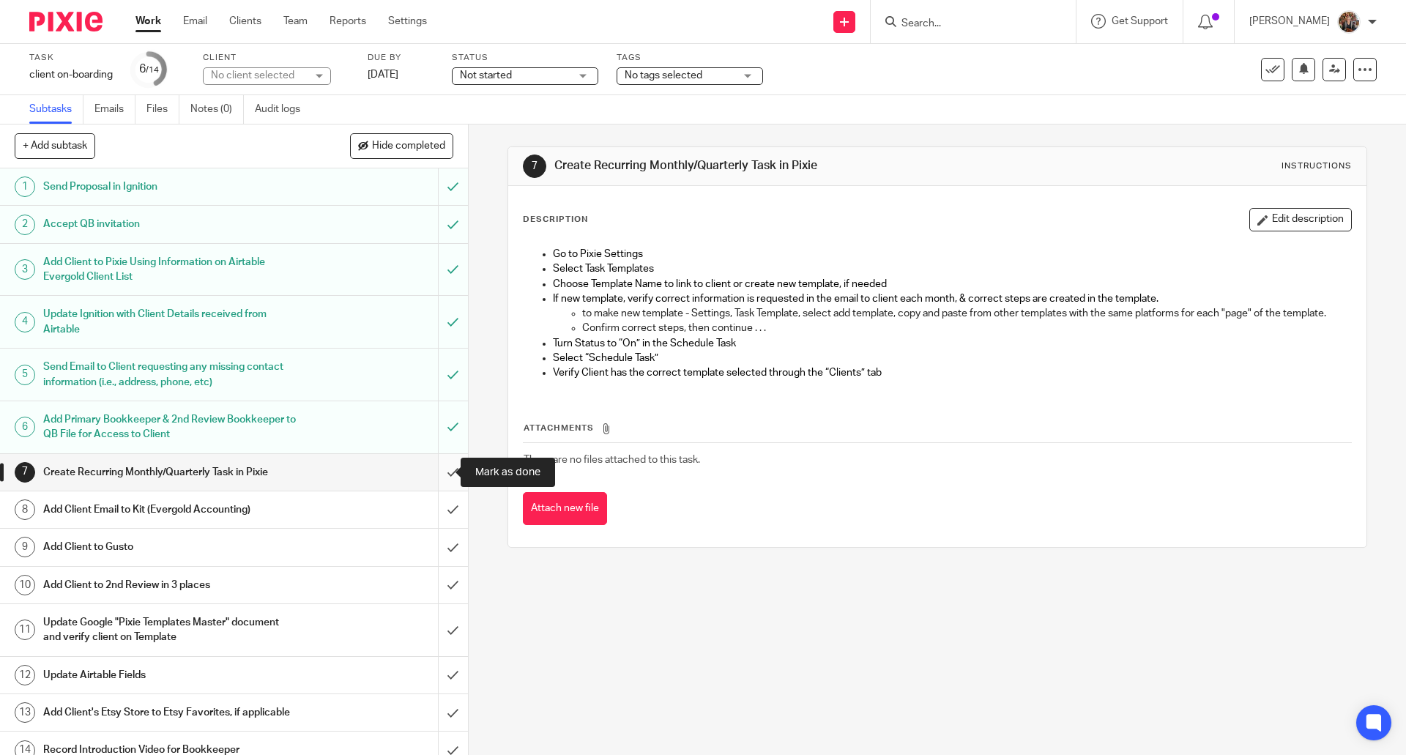
click at [436, 471] on input "submit" at bounding box center [234, 472] width 468 height 37
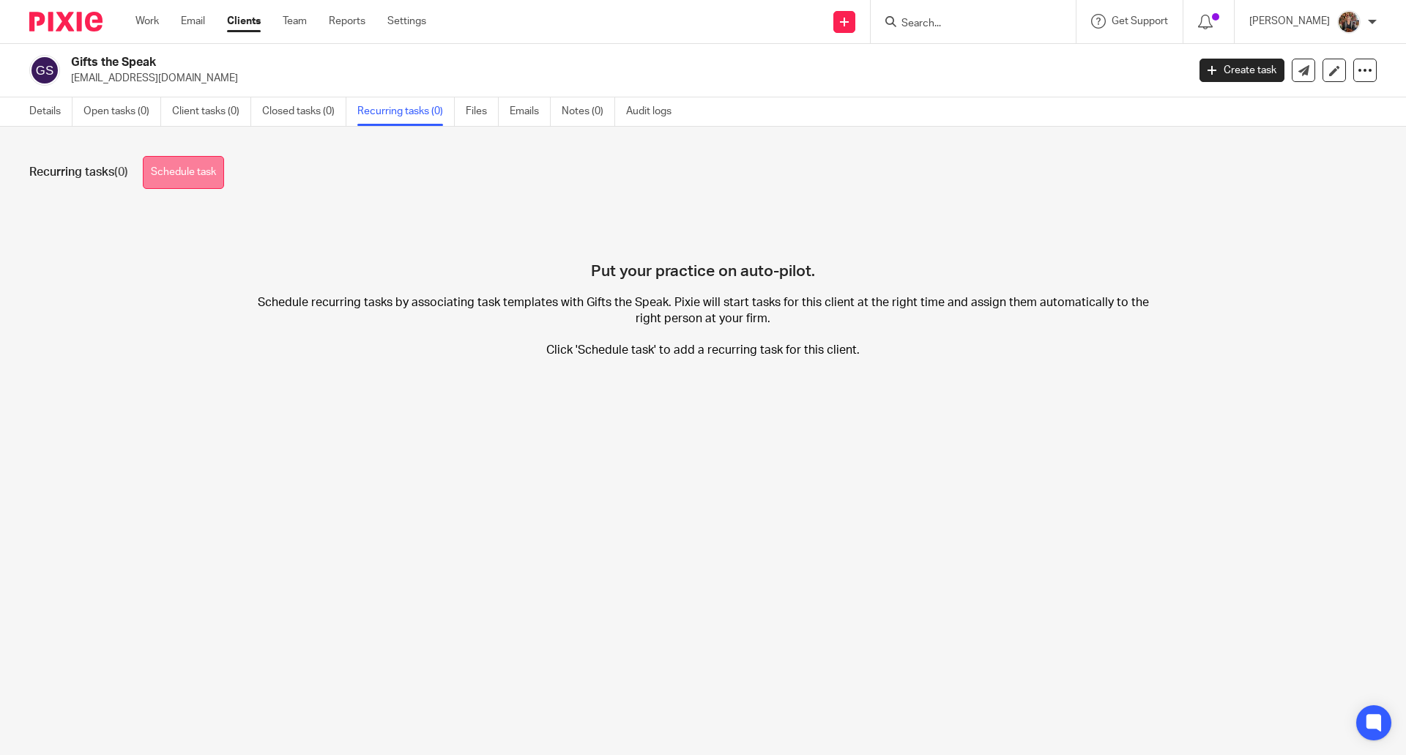
click at [195, 173] on link "Schedule task" at bounding box center [183, 172] width 81 height 33
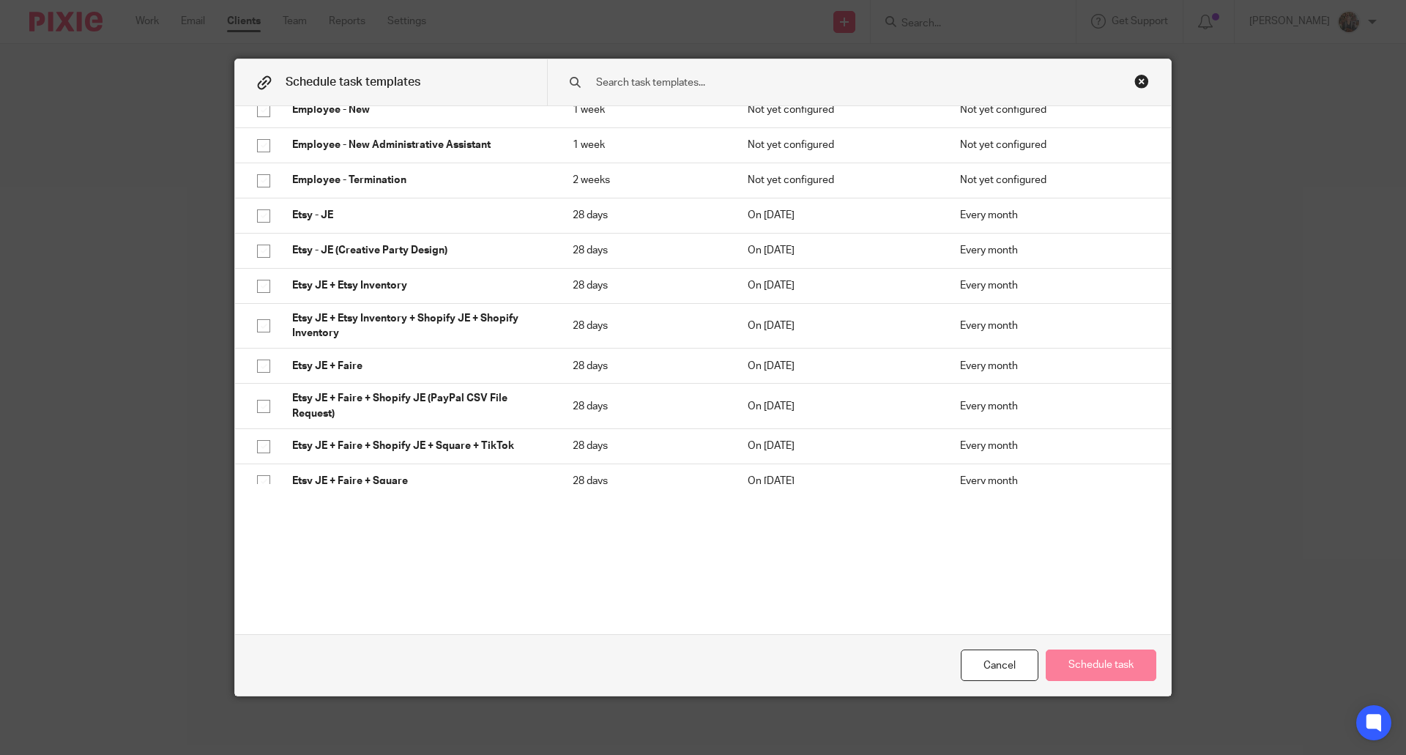
scroll to position [1296, 0]
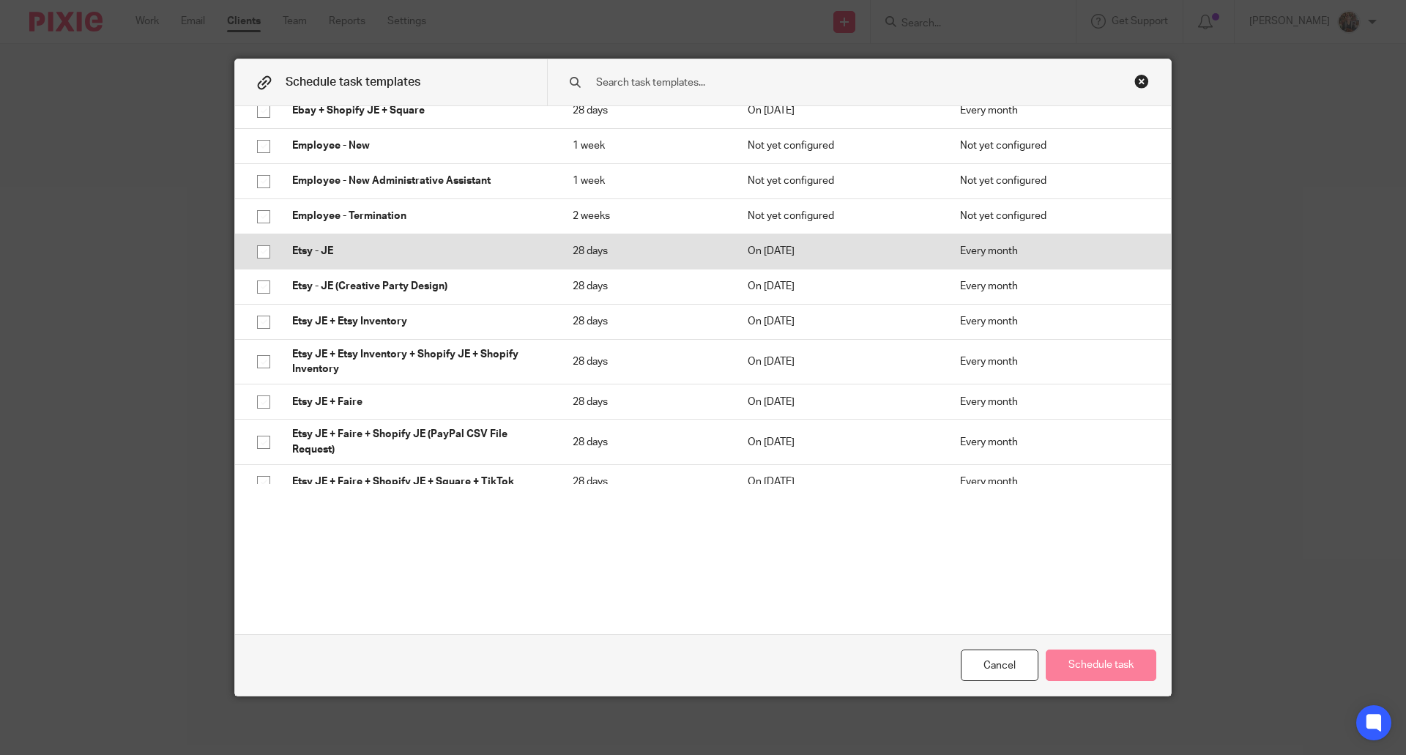
click at [258, 250] on input "checkbox" at bounding box center [264, 252] width 28 height 28
checkbox input "true"
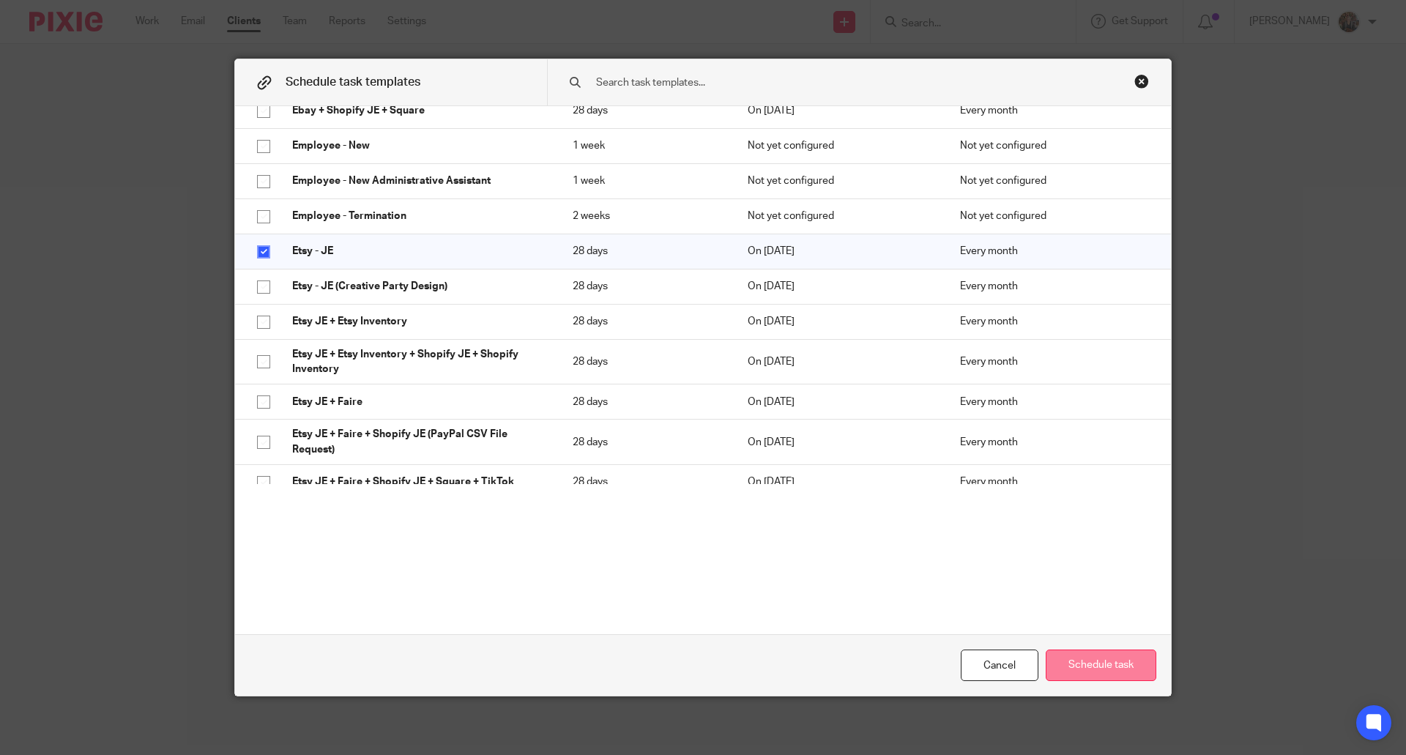
click at [1102, 656] on button "Schedule task" at bounding box center [1100, 664] width 111 height 31
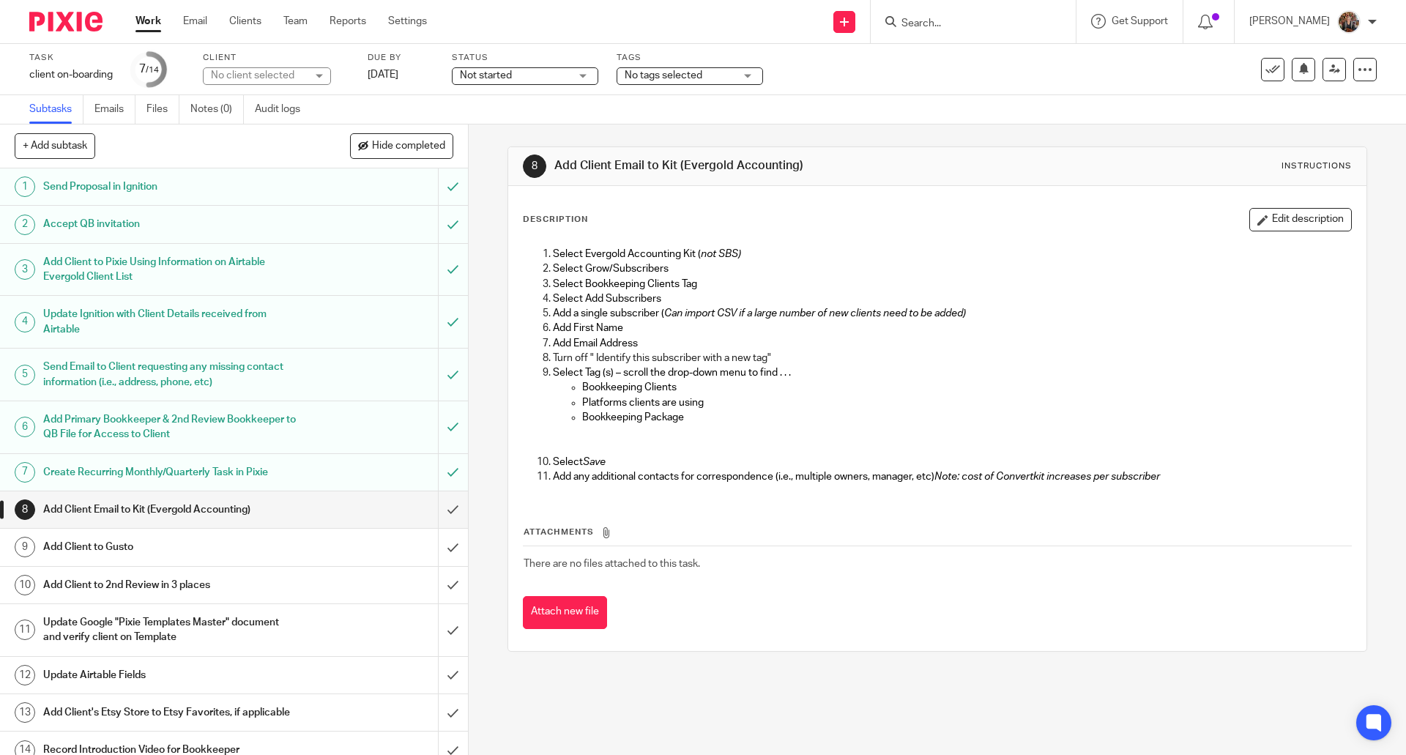
click at [382, 508] on div "Add Client Email to Kit (Evergold Accounting)" at bounding box center [233, 510] width 380 height 22
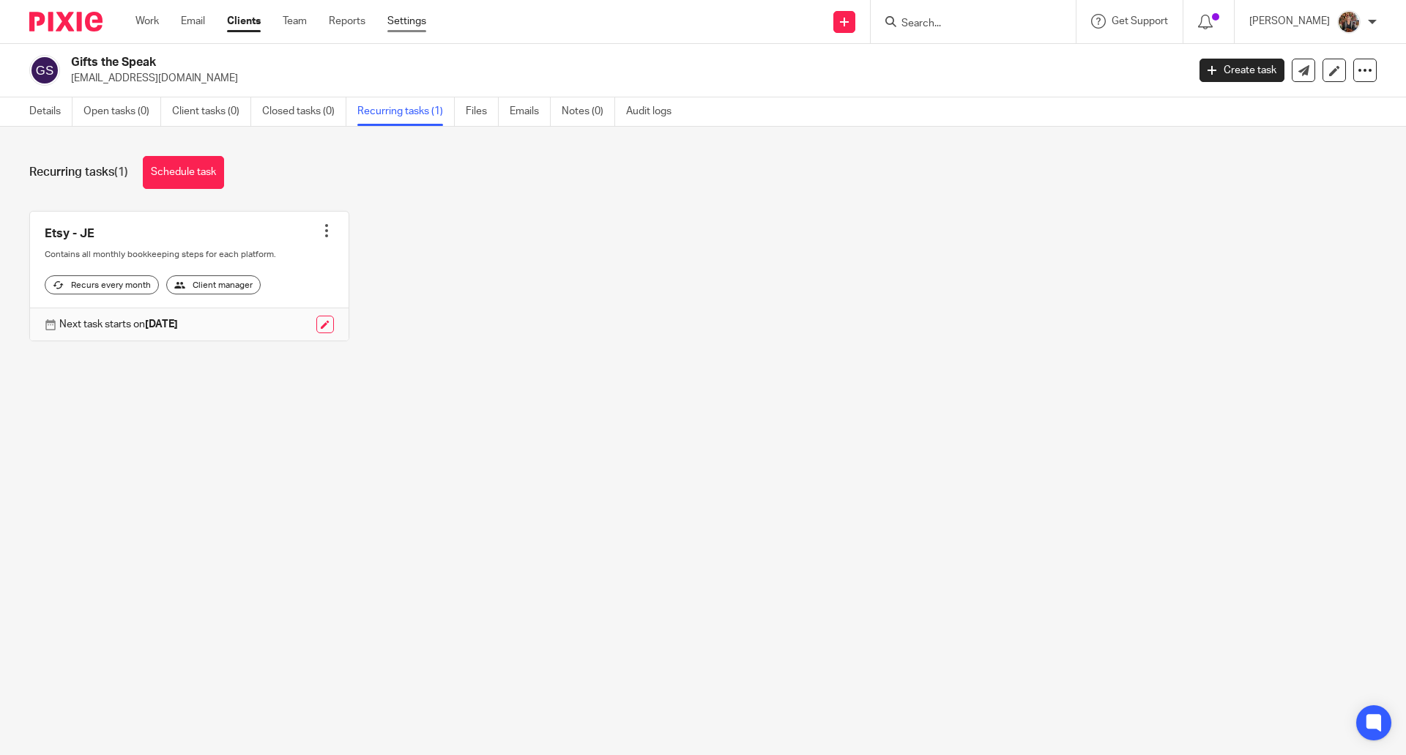
click at [409, 22] on link "Settings" at bounding box center [406, 21] width 39 height 15
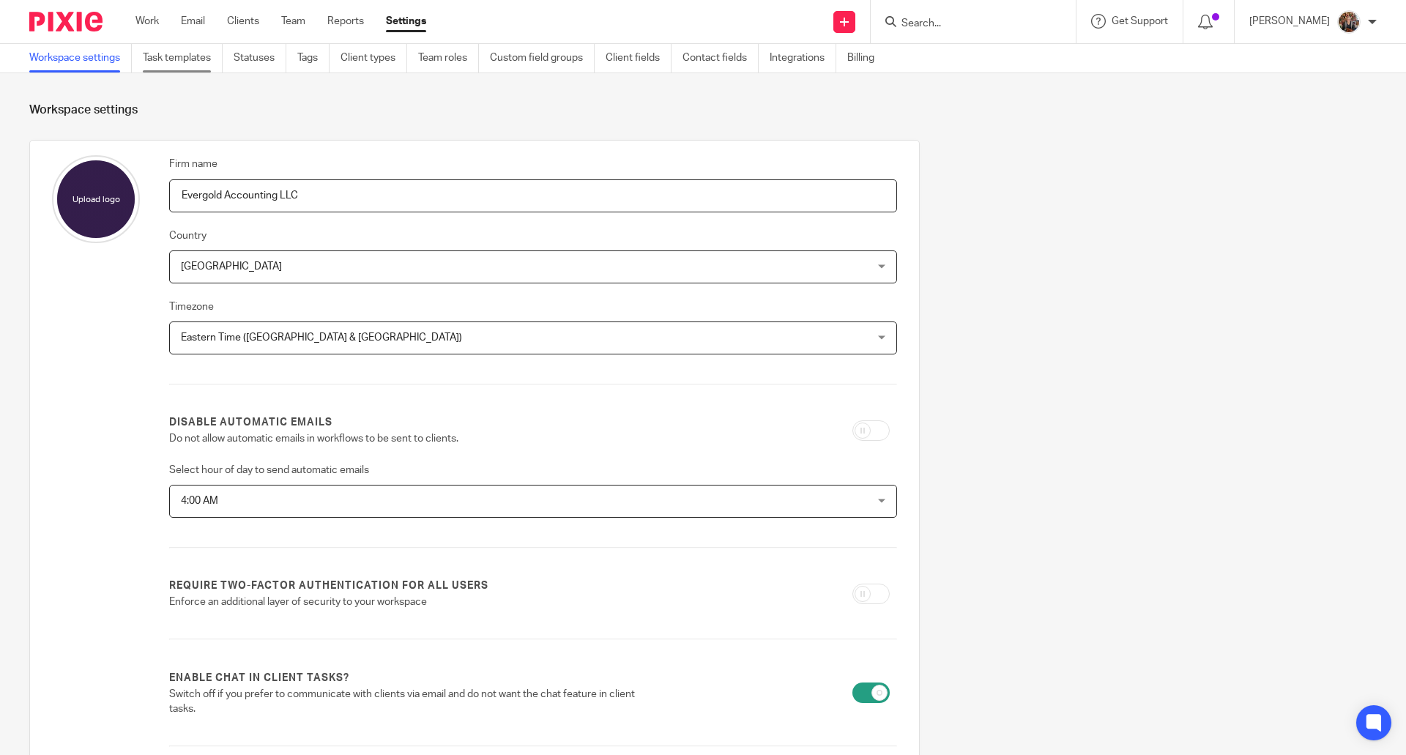
click at [190, 58] on link "Task templates" at bounding box center [183, 58] width 80 height 29
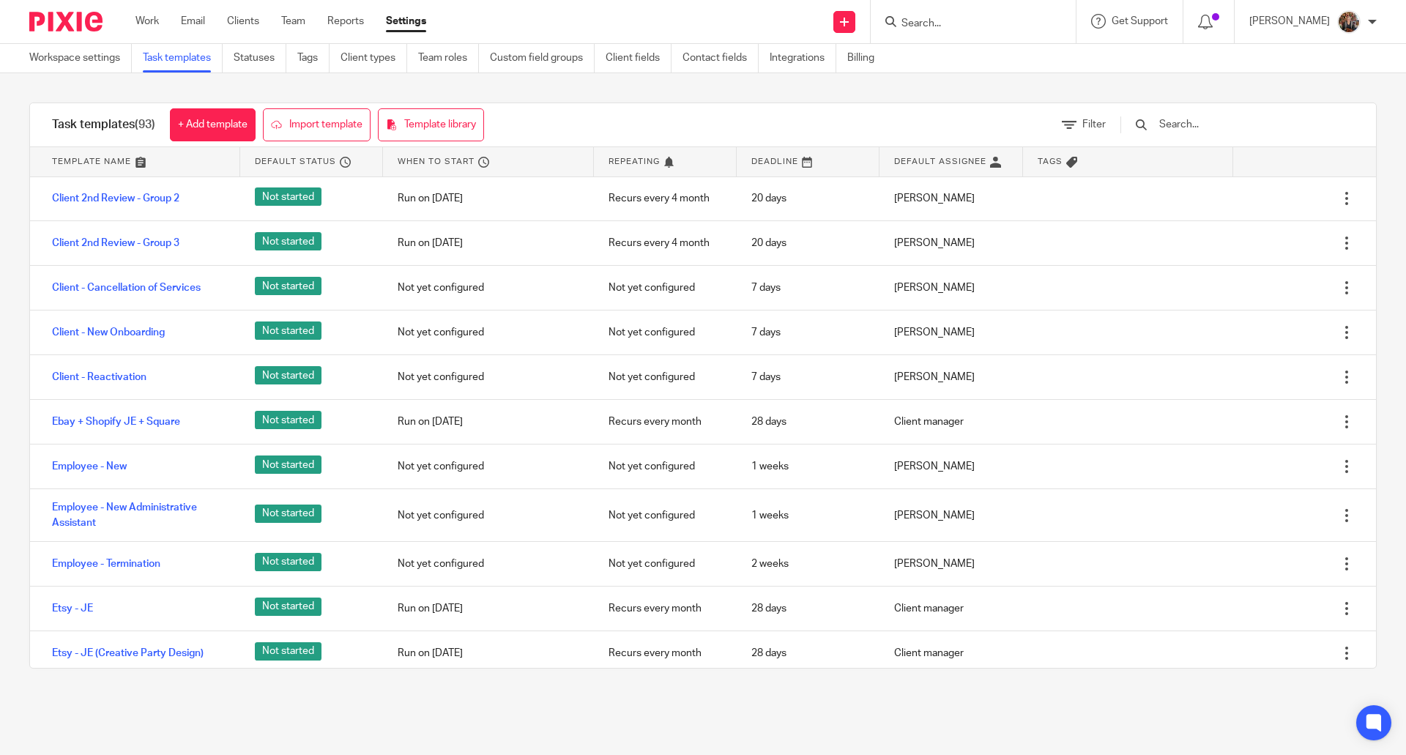
scroll to position [1364, 0]
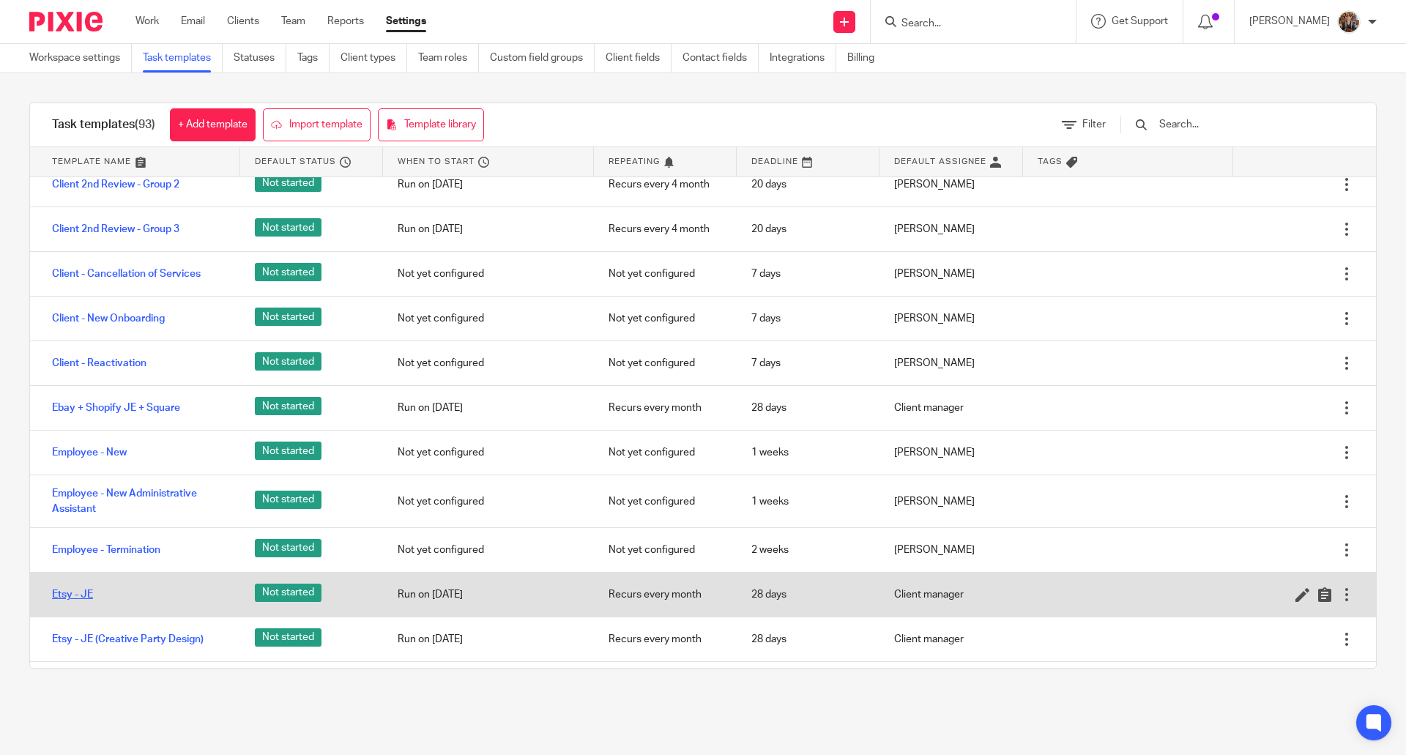
click at [64, 601] on link "Etsy - JE" at bounding box center [72, 594] width 41 height 15
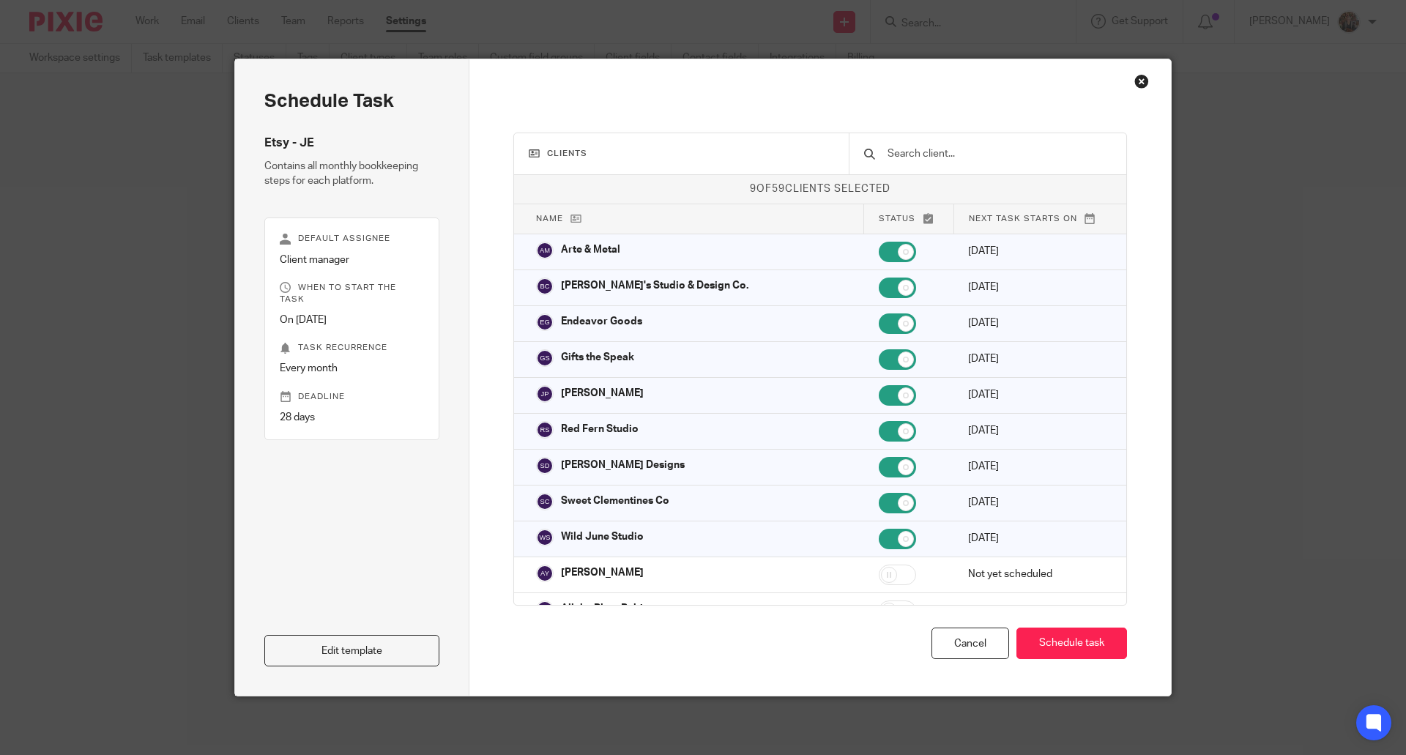
click at [1137, 86] on div "Close this dialog window" at bounding box center [1141, 81] width 15 height 15
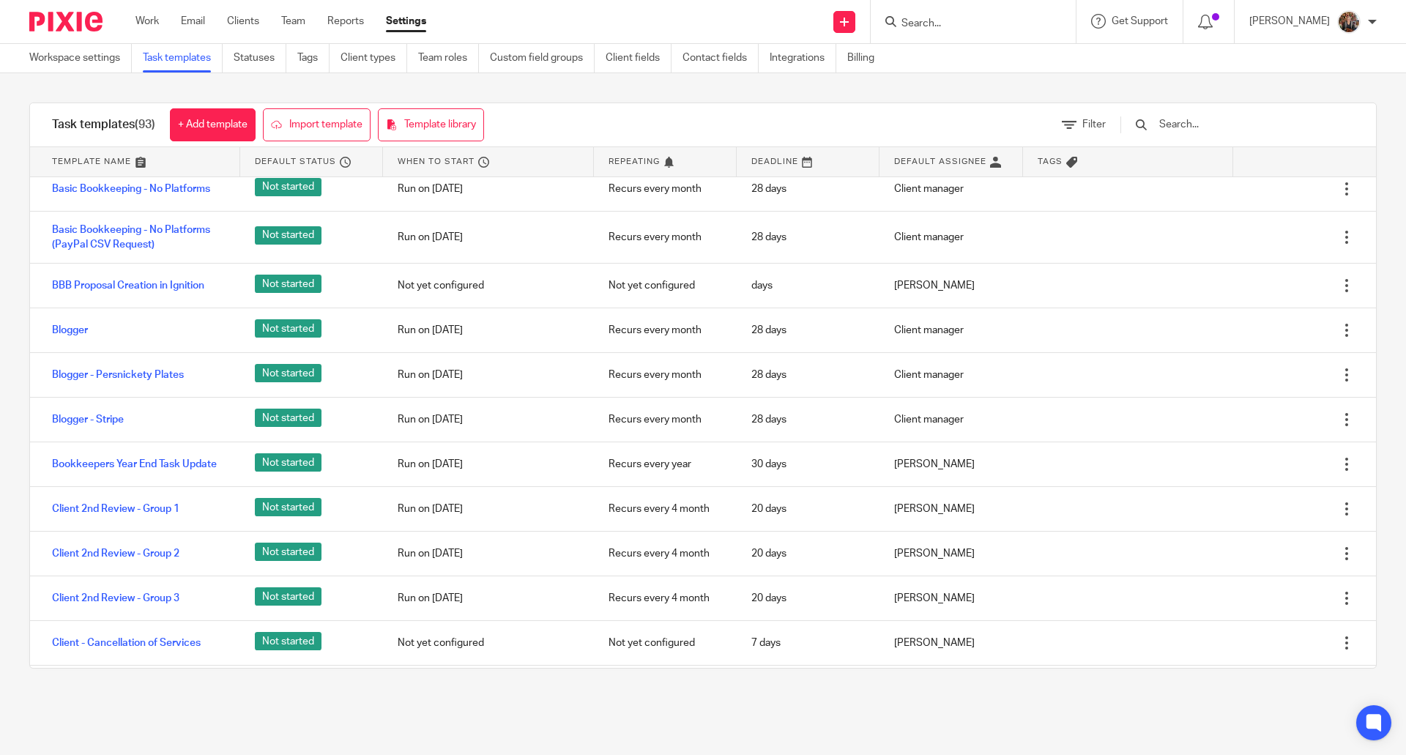
scroll to position [1023, 0]
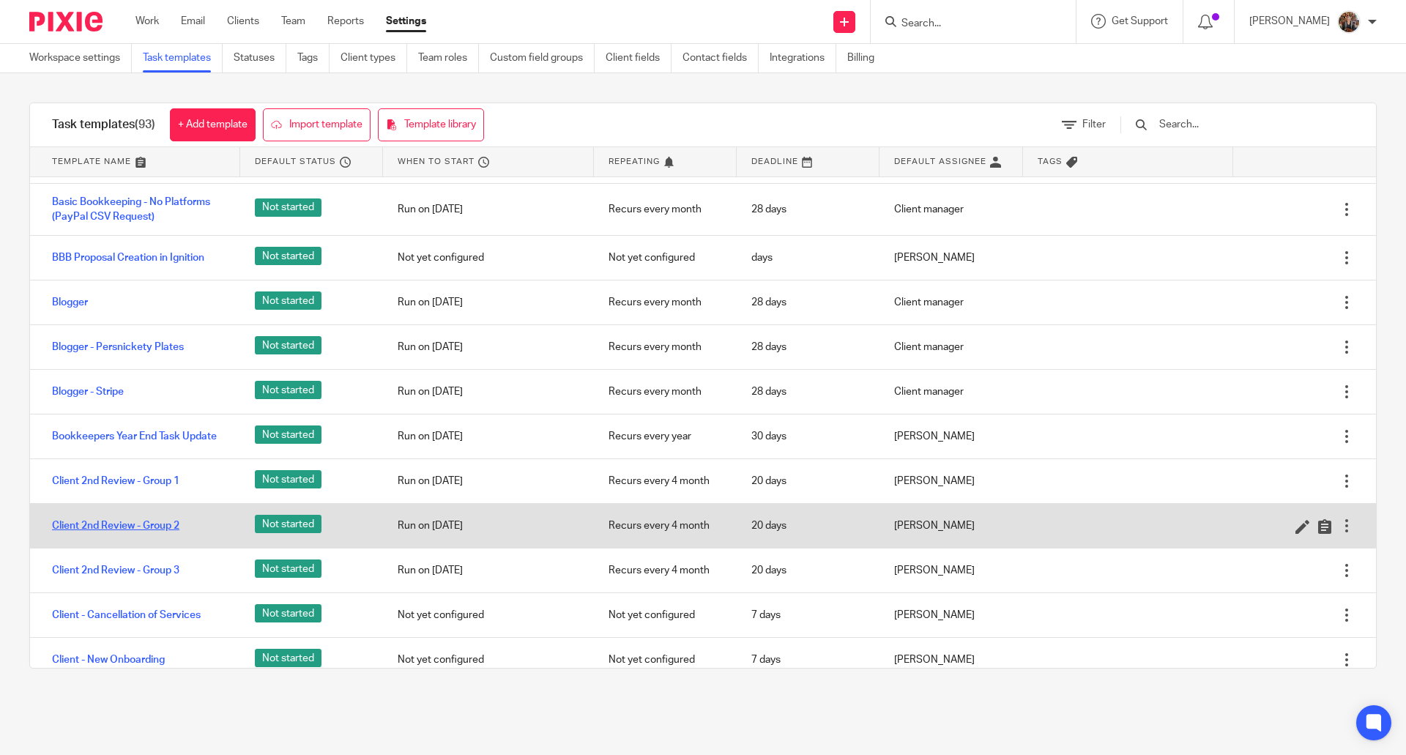
click at [127, 526] on link "Client 2nd Review - Group 2" at bounding box center [115, 525] width 127 height 15
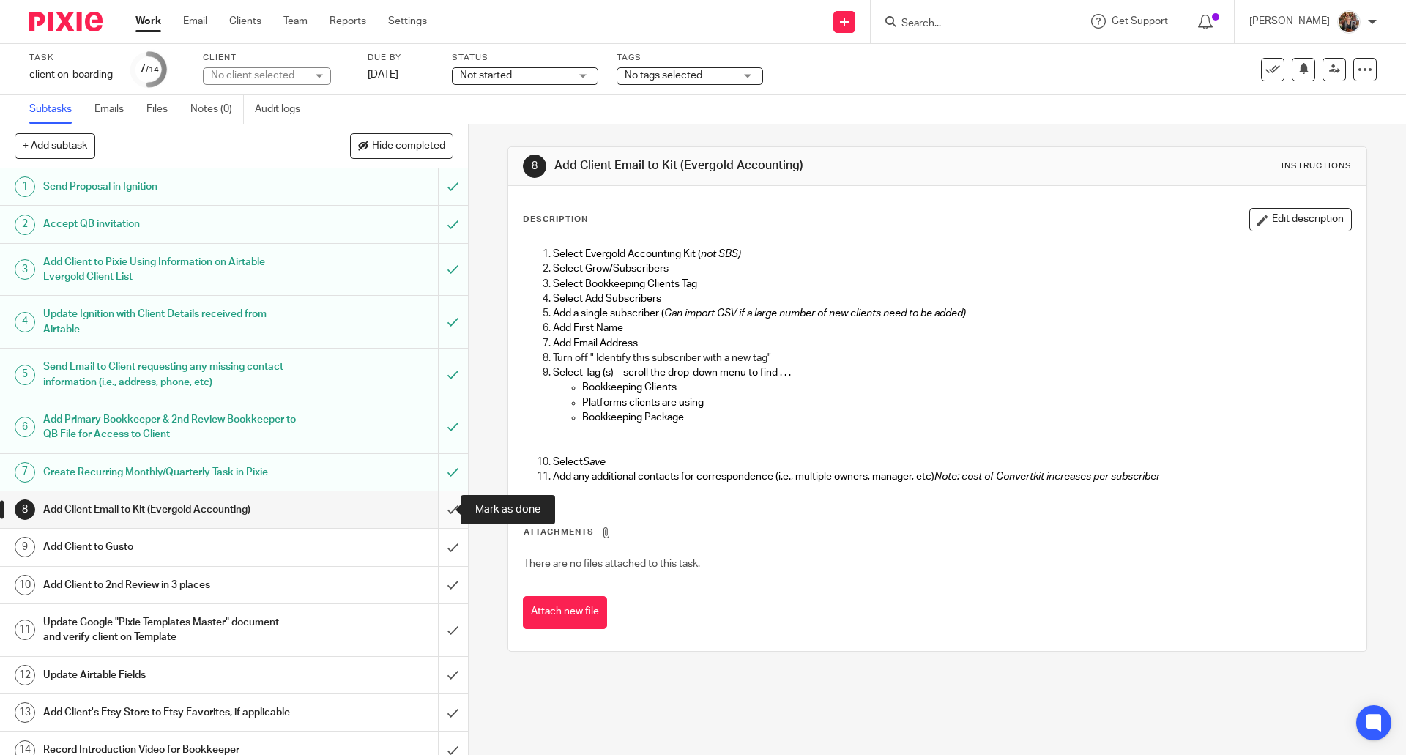
click at [441, 513] on input "submit" at bounding box center [234, 509] width 468 height 37
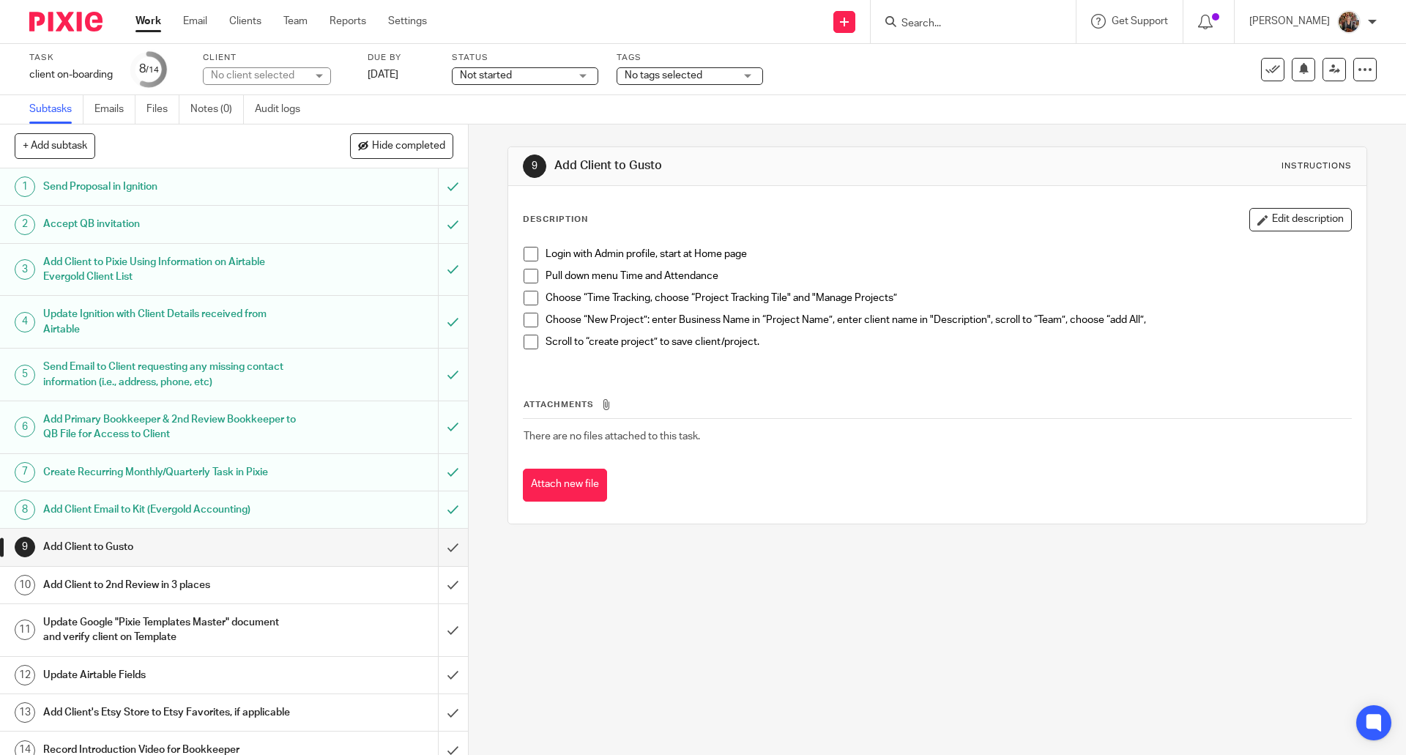
click at [314, 553] on div "Add Client to Gusto" at bounding box center [233, 547] width 380 height 22
click at [435, 547] on input "submit" at bounding box center [234, 547] width 468 height 37
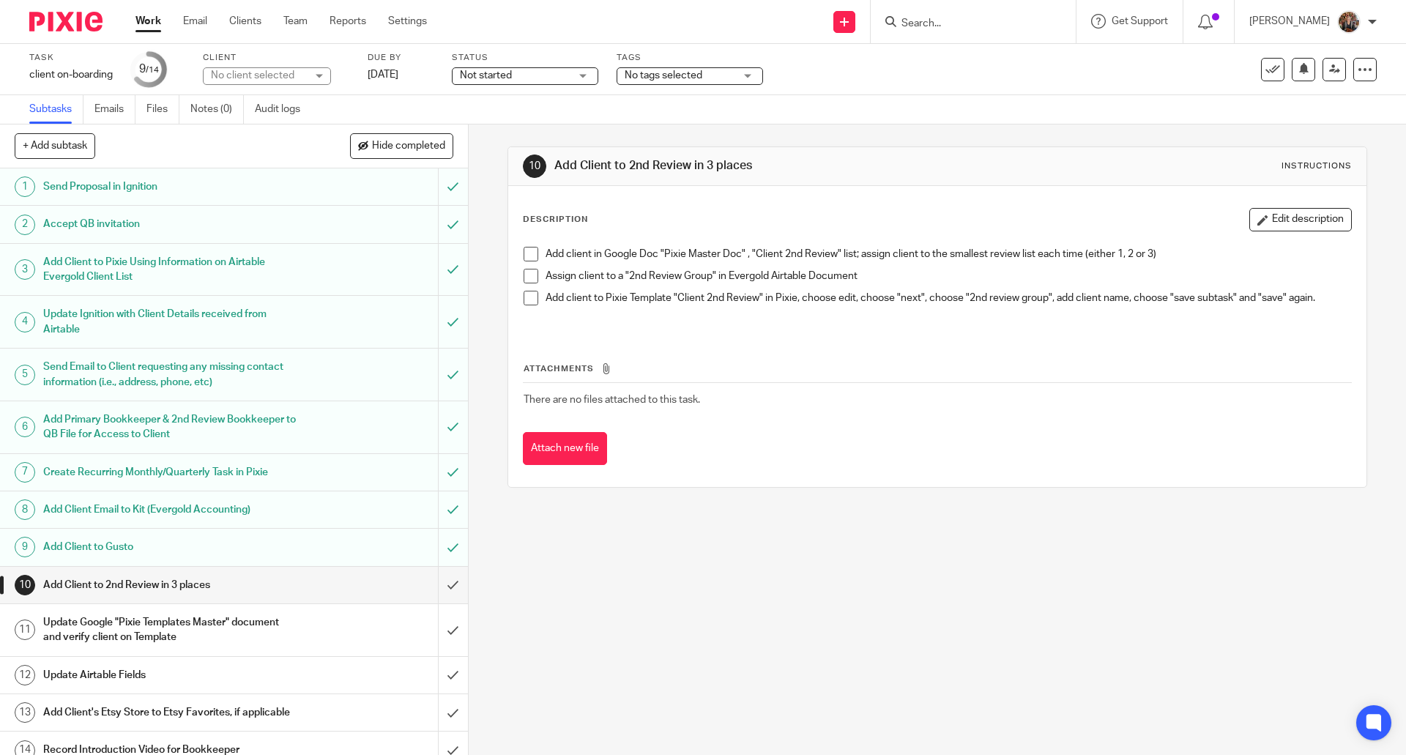
click at [523, 250] on span at bounding box center [530, 254] width 15 height 15
click at [527, 274] on span at bounding box center [530, 276] width 15 height 15
click at [524, 299] on span at bounding box center [530, 298] width 15 height 15
click at [438, 589] on input "submit" at bounding box center [234, 585] width 468 height 37
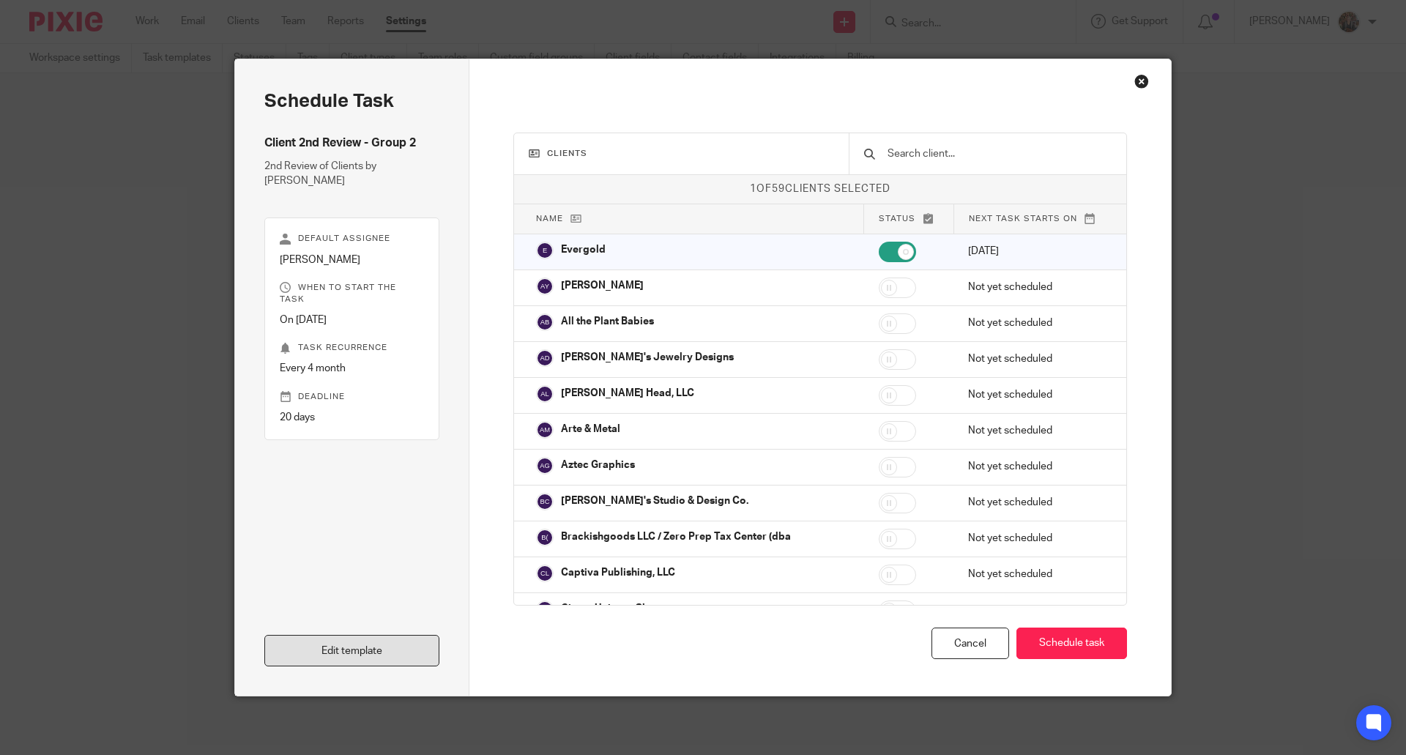
click at [320, 651] on link "Edit template" at bounding box center [351, 650] width 175 height 31
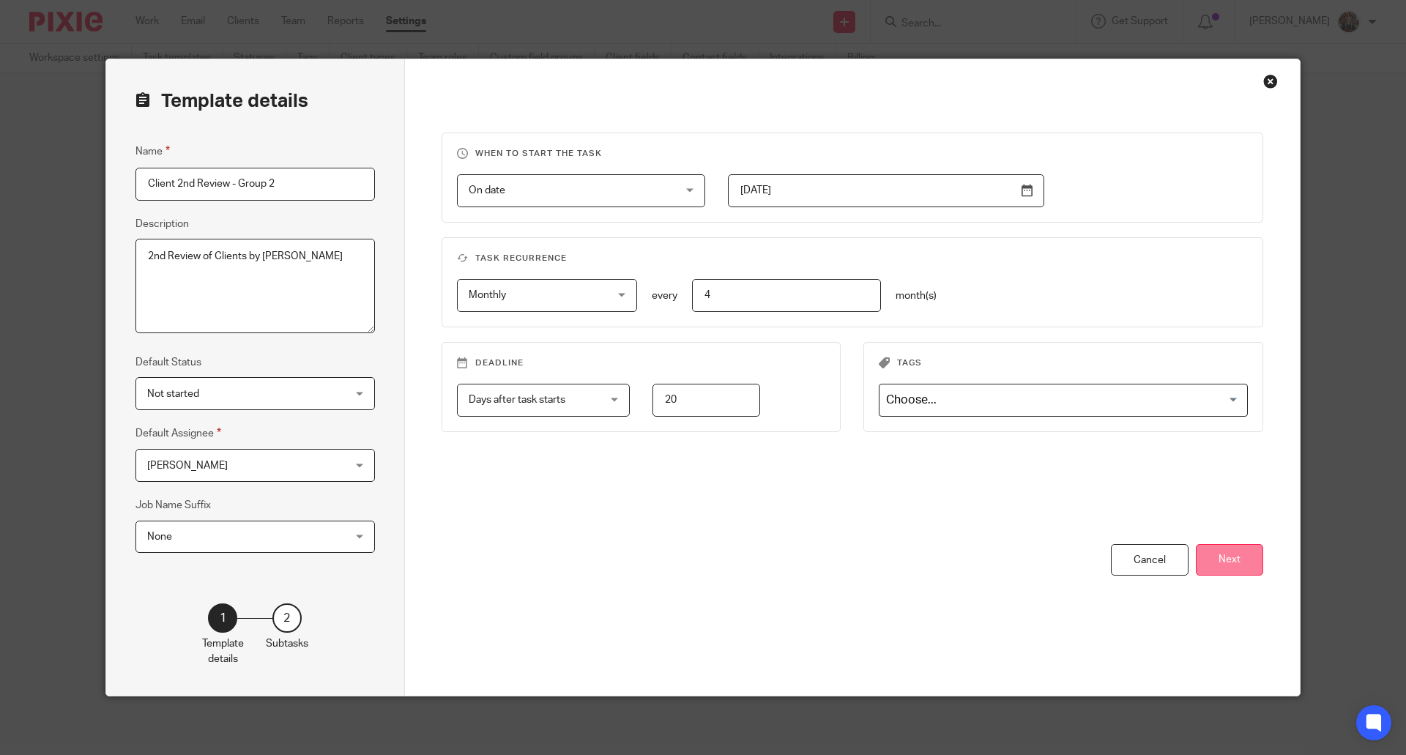
click at [1240, 551] on button "Next" at bounding box center [1228, 559] width 67 height 31
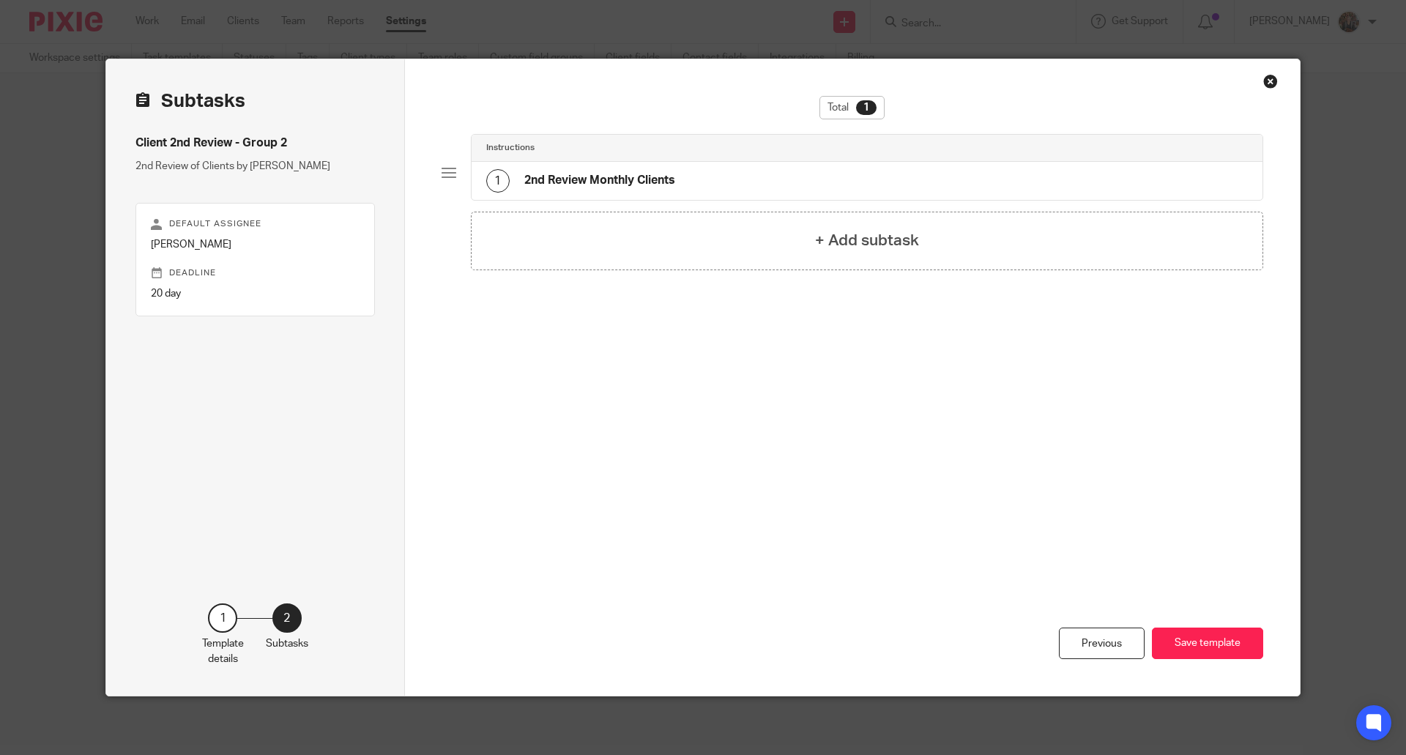
click at [644, 179] on h4 "2nd Review Monthly Clients" at bounding box center [599, 180] width 151 height 15
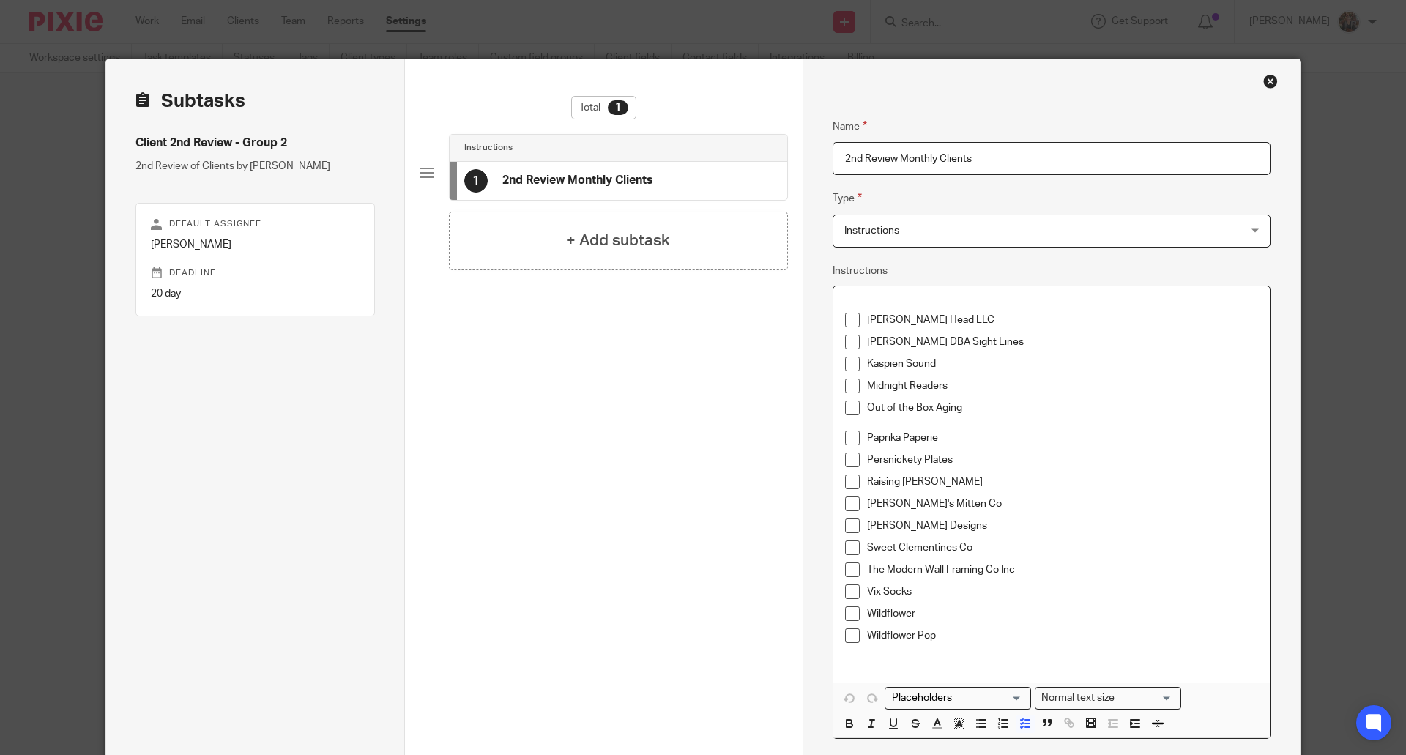
click at [1029, 345] on p "[PERSON_NAME] DBA Sight Lines" at bounding box center [1062, 342] width 391 height 15
click at [979, 313] on p "Andrea Head LLC" at bounding box center [1062, 320] width 391 height 15
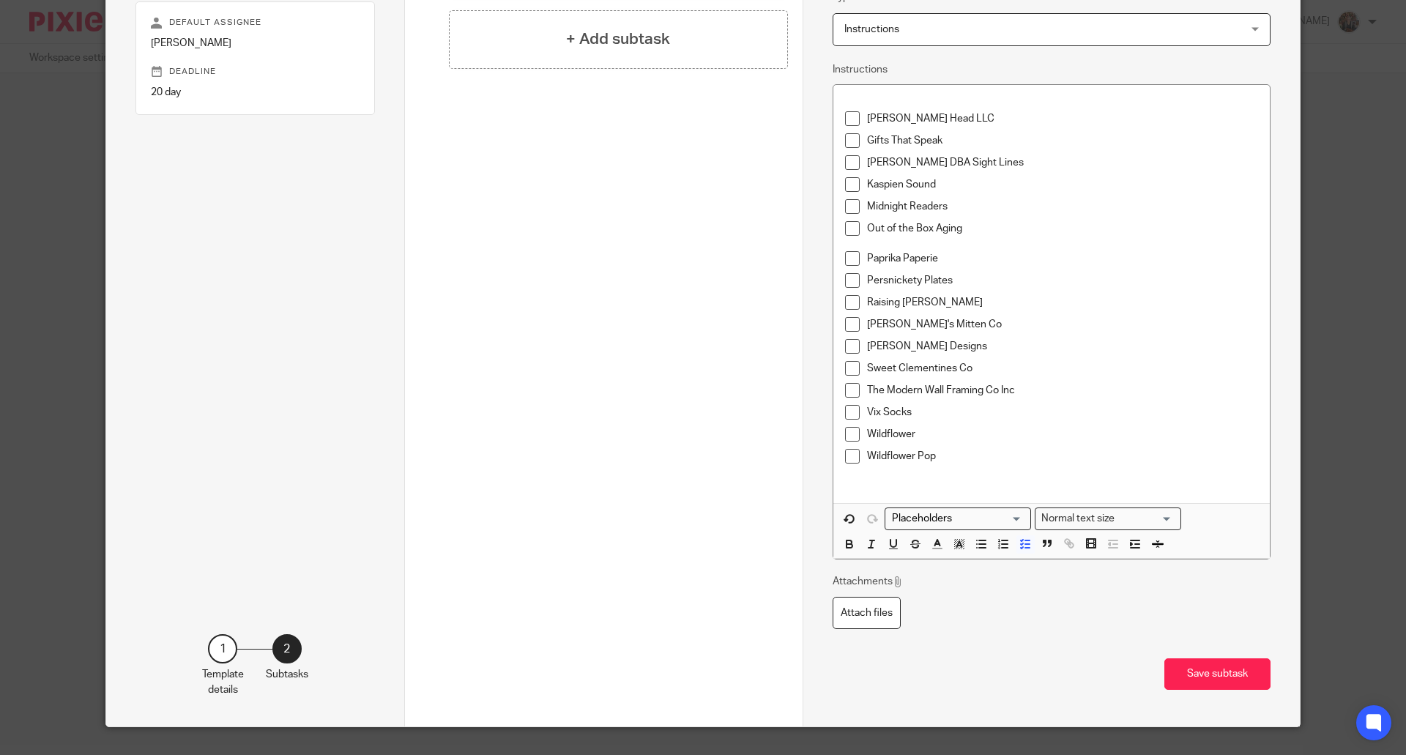
scroll to position [221, 0]
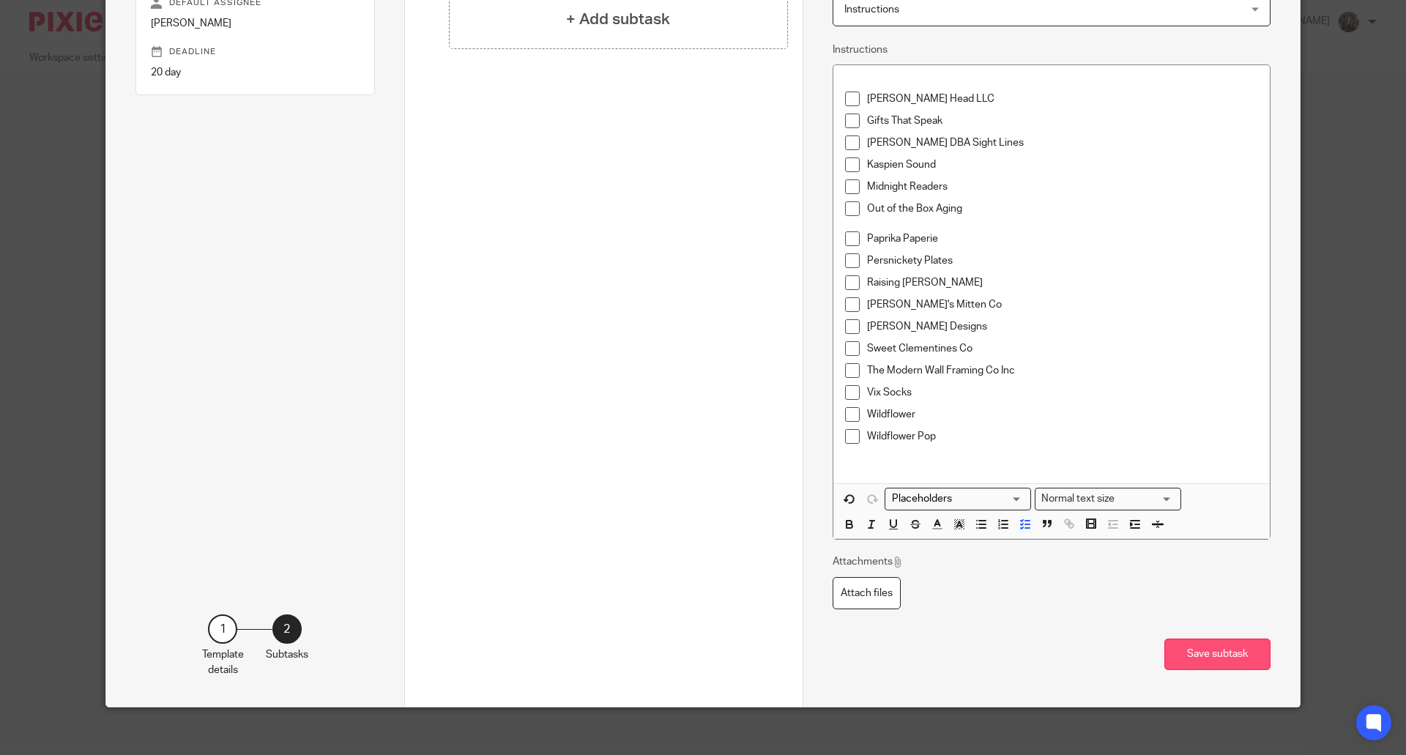
click at [1204, 648] on button "Save subtask" at bounding box center [1217, 653] width 106 height 31
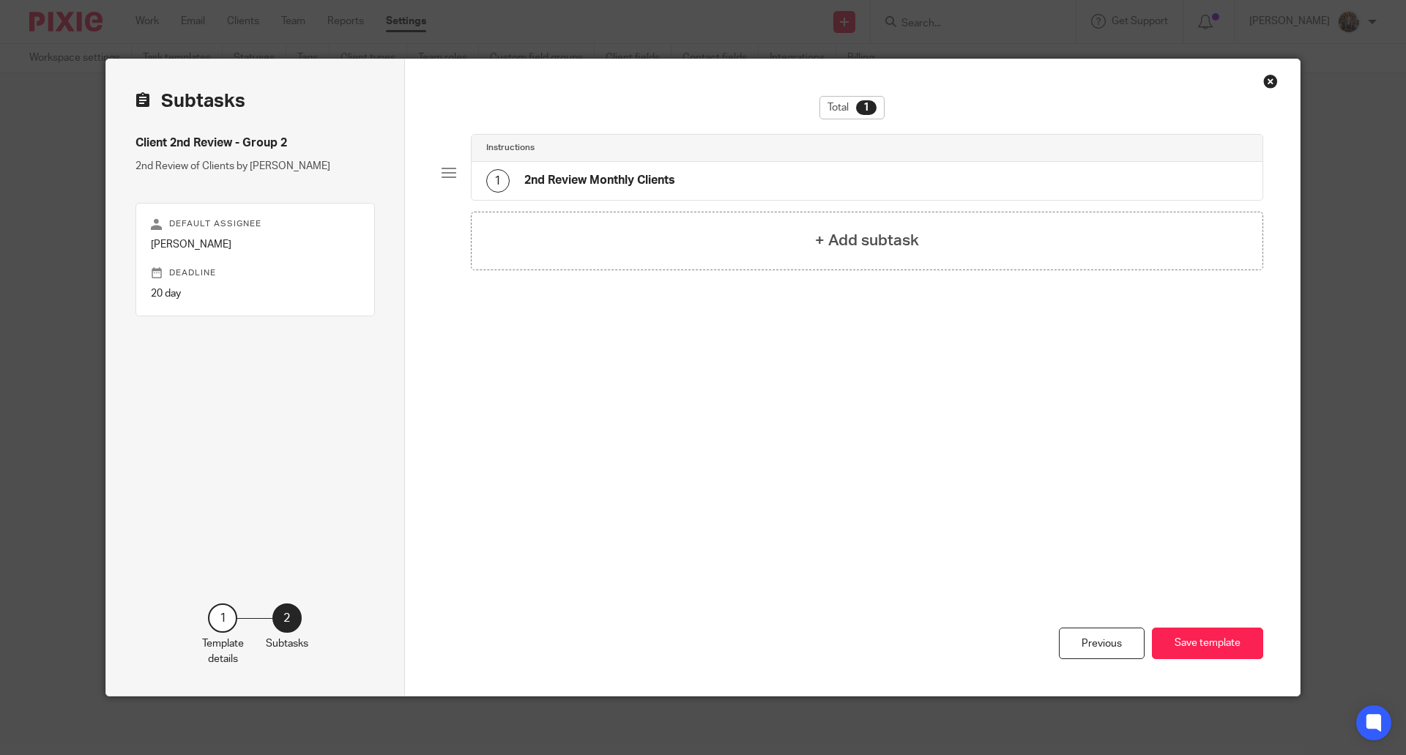
click at [556, 181] on h4 "2nd Review Monthly Clients" at bounding box center [599, 180] width 151 height 15
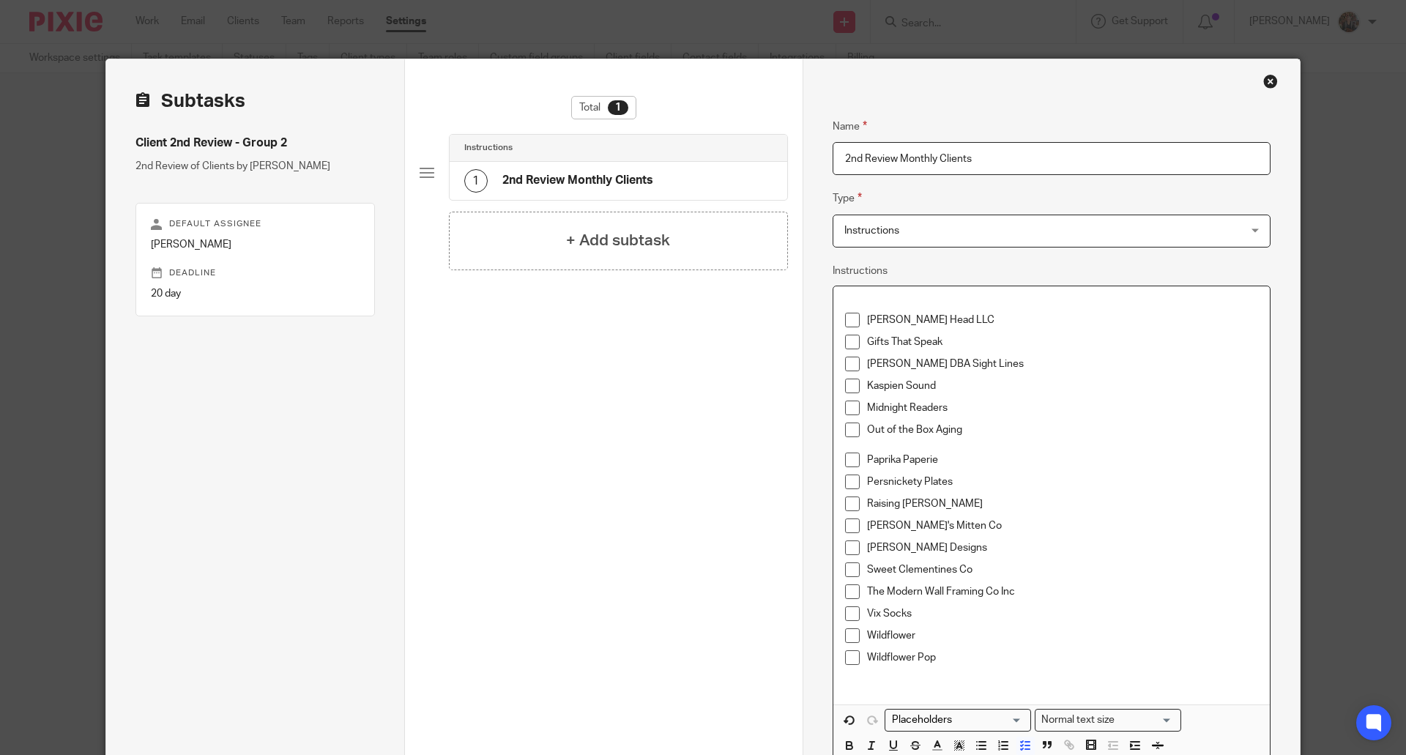
click at [958, 318] on p "Andrea Head LLC" at bounding box center [1062, 320] width 391 height 15
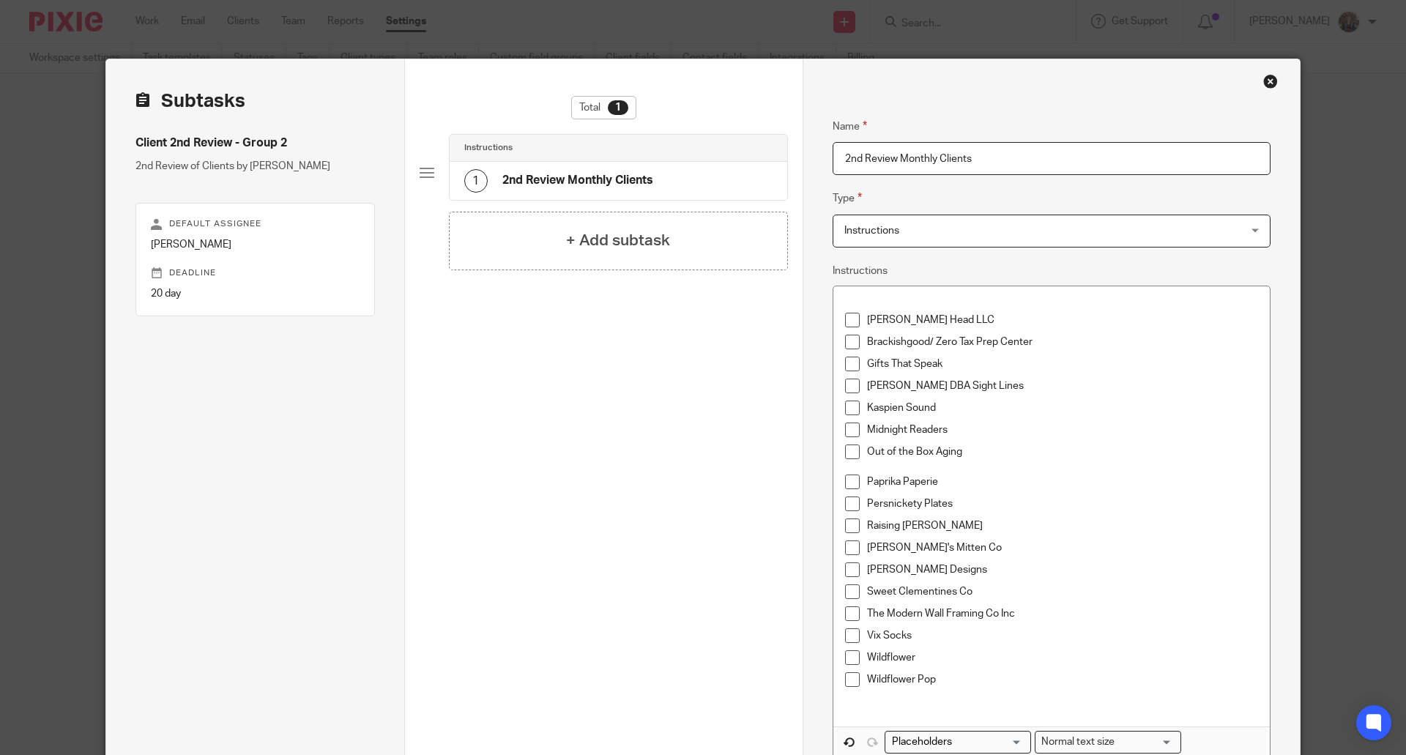
scroll to position [254, 0]
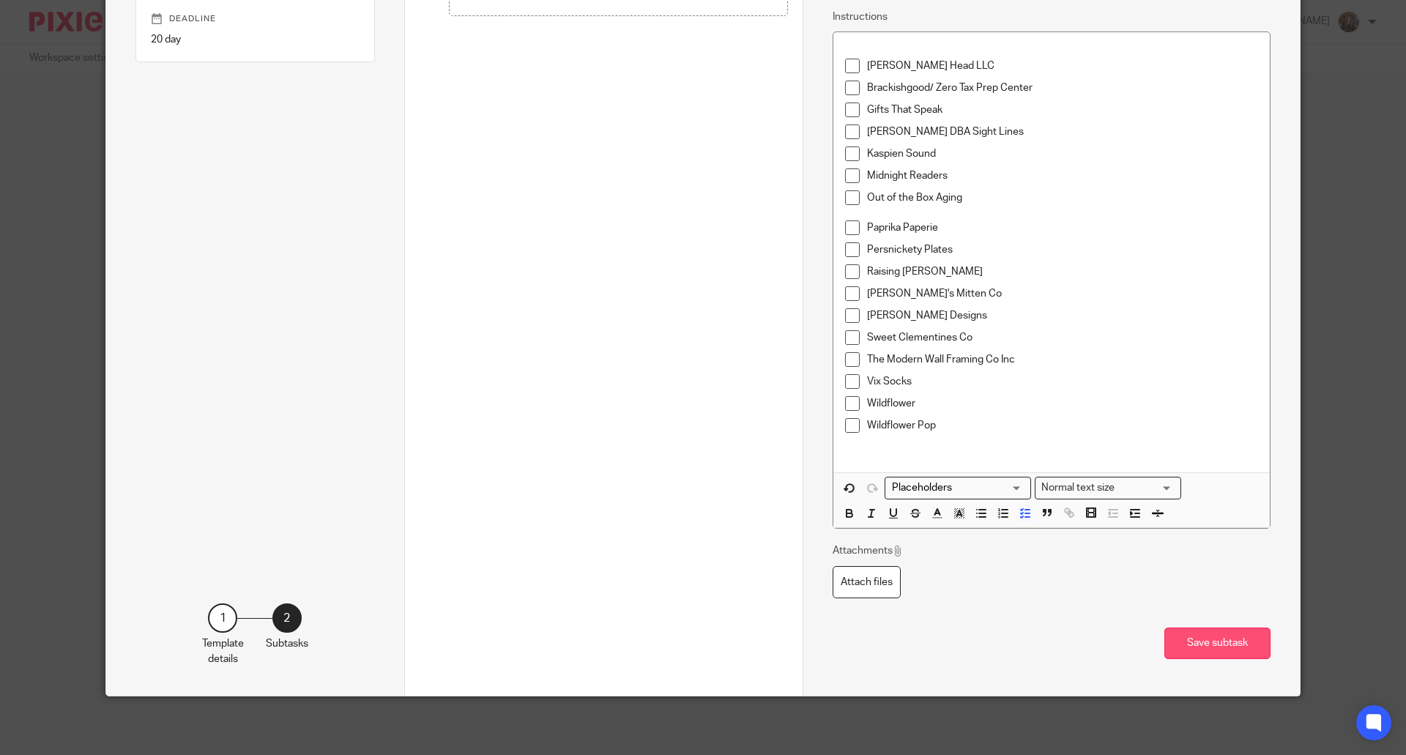
click at [1197, 641] on button "Save subtask" at bounding box center [1217, 642] width 106 height 31
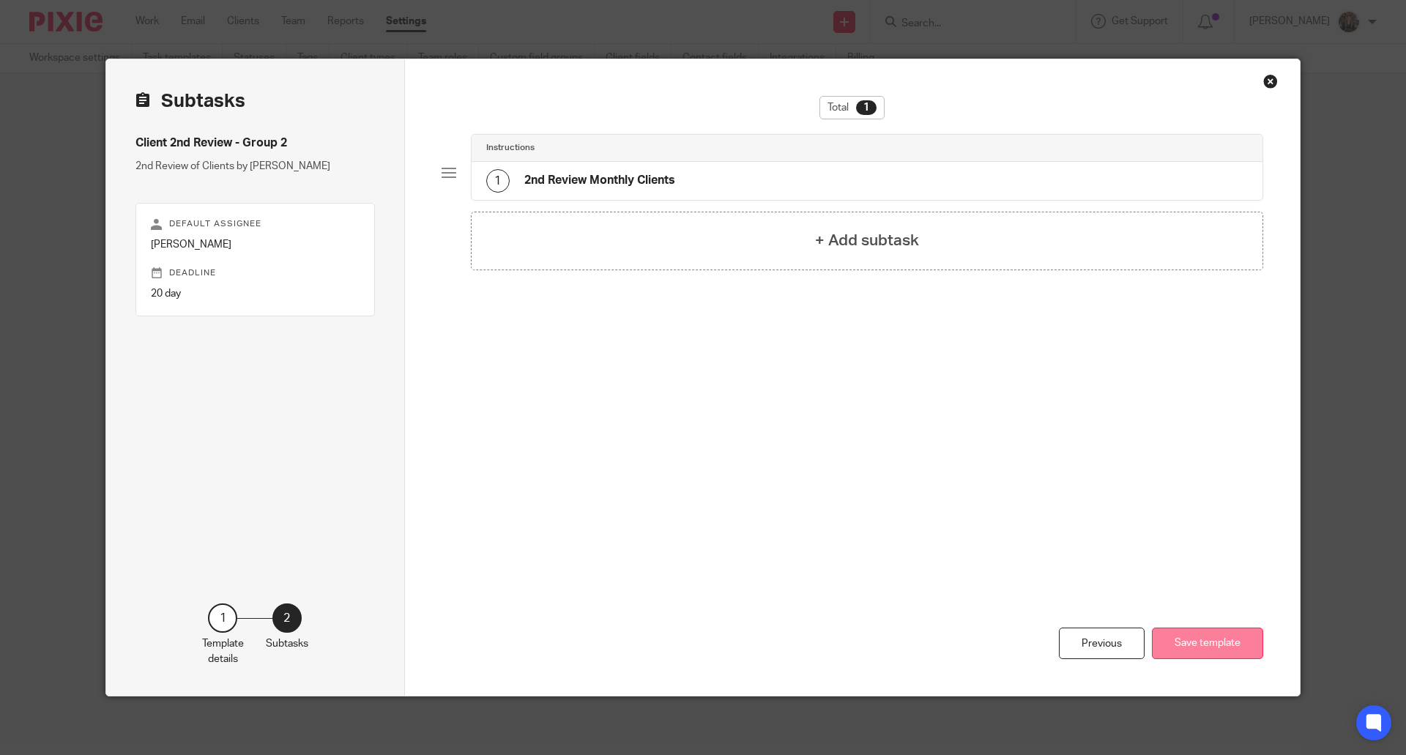
click at [1207, 648] on button "Save template" at bounding box center [1207, 642] width 111 height 31
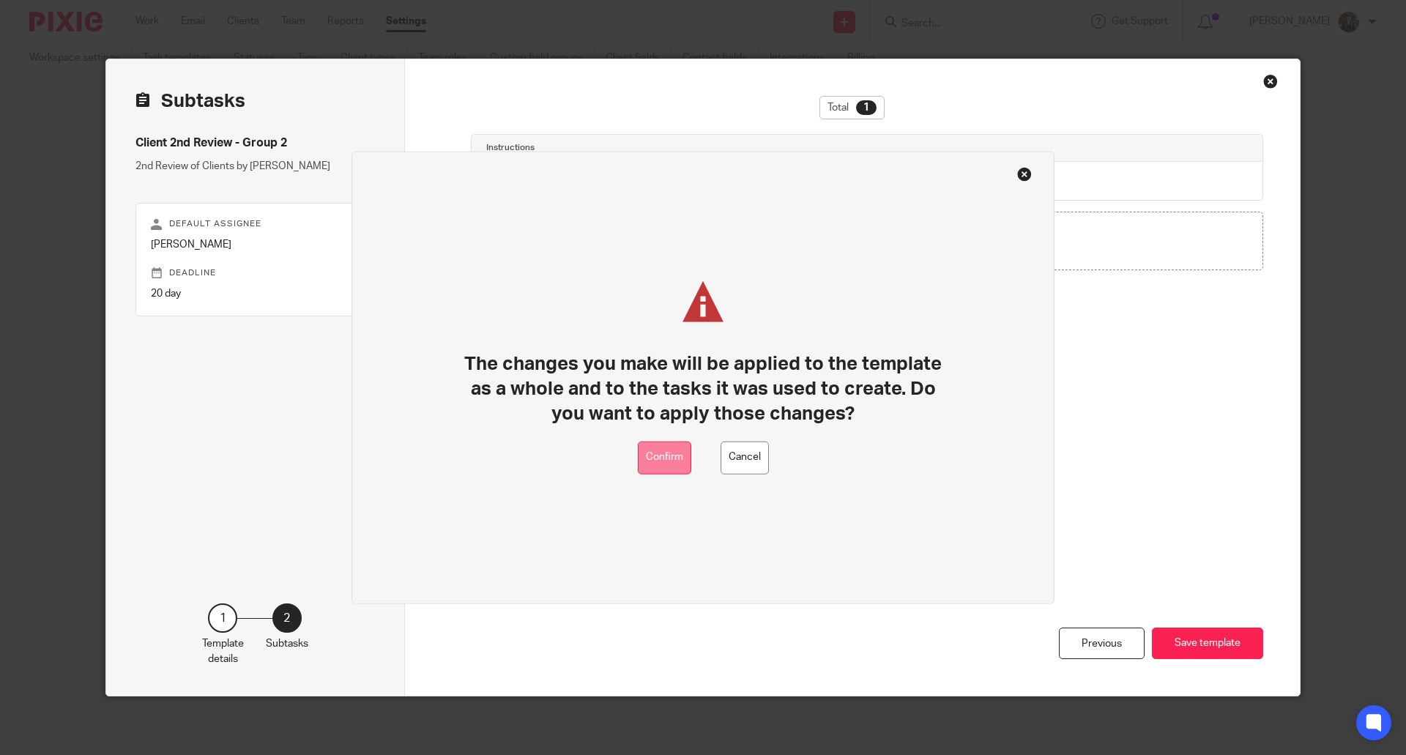
click at [668, 468] on button "Confirm" at bounding box center [664, 457] width 53 height 33
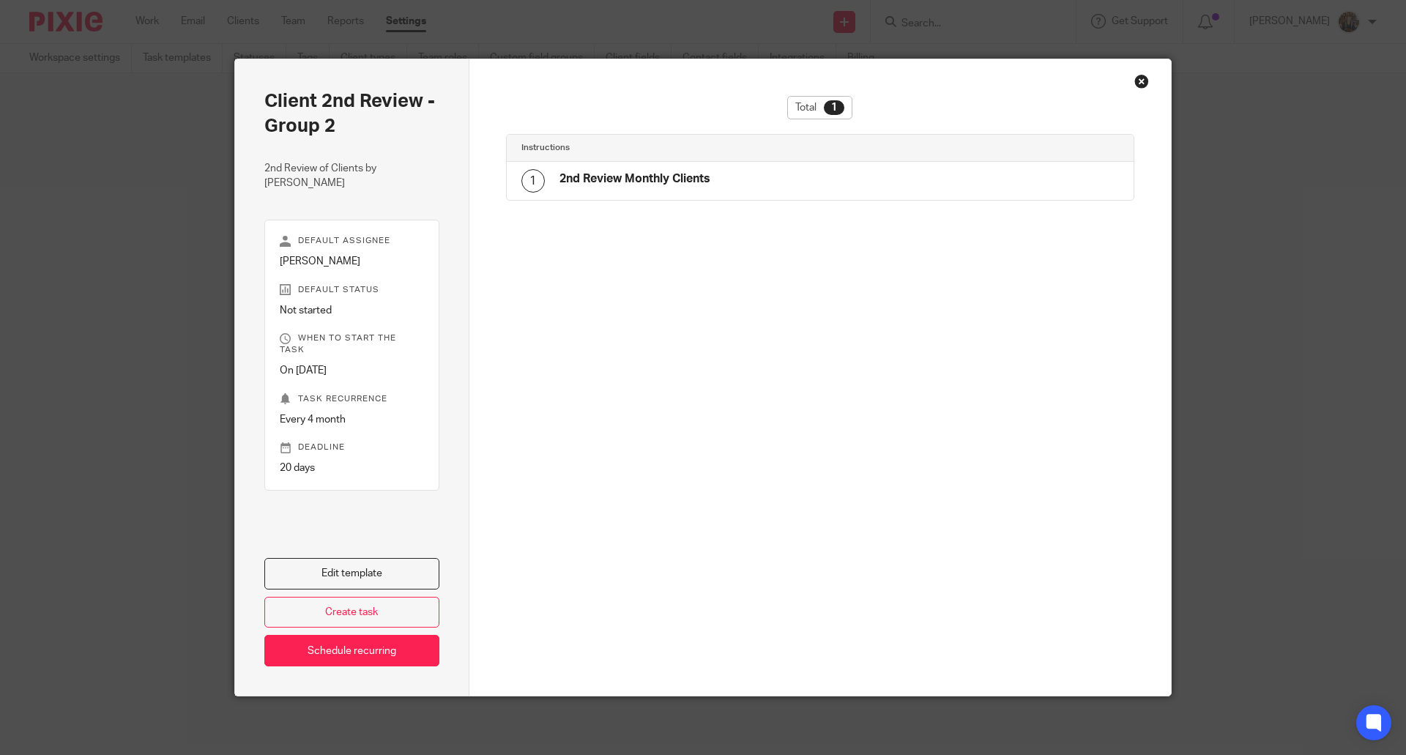
click at [1138, 80] on div "Close this dialog window" at bounding box center [1141, 81] width 15 height 15
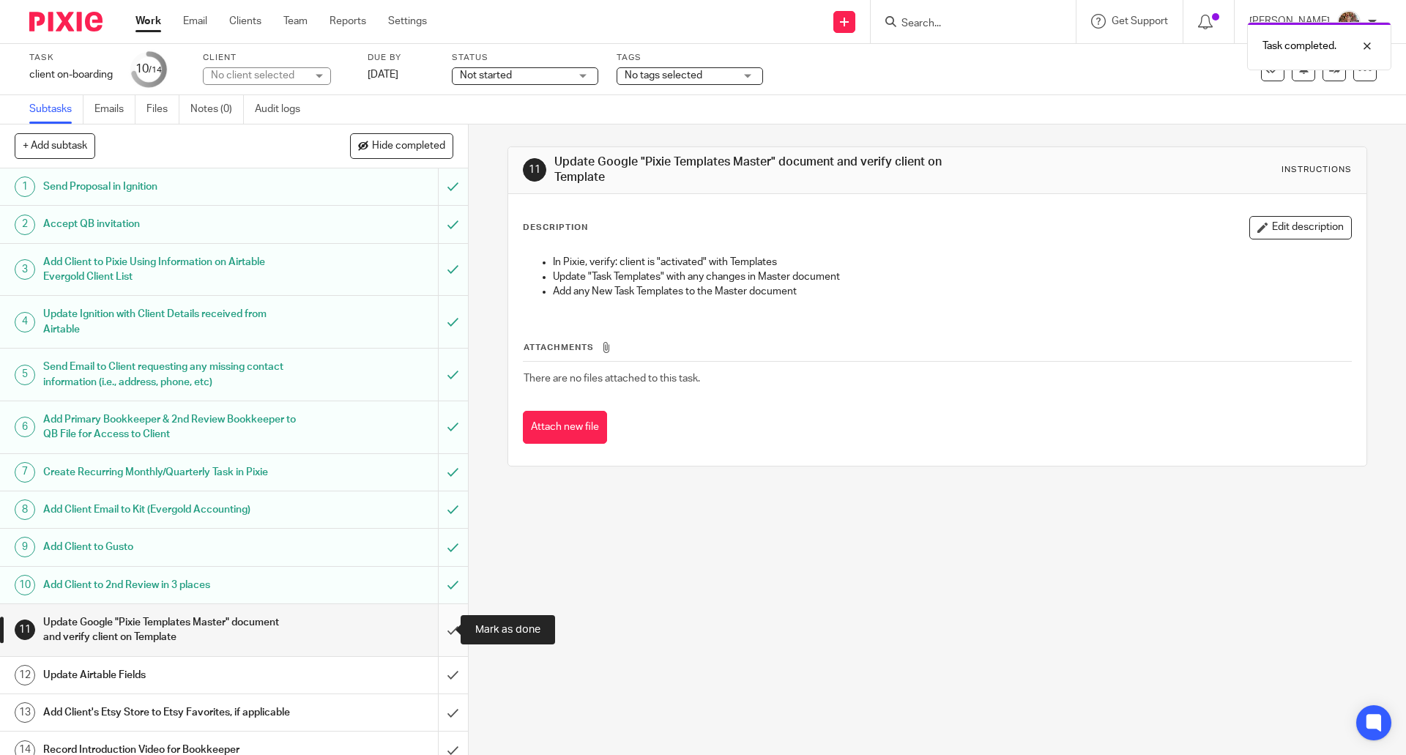
click at [442, 632] on input "submit" at bounding box center [234, 630] width 468 height 52
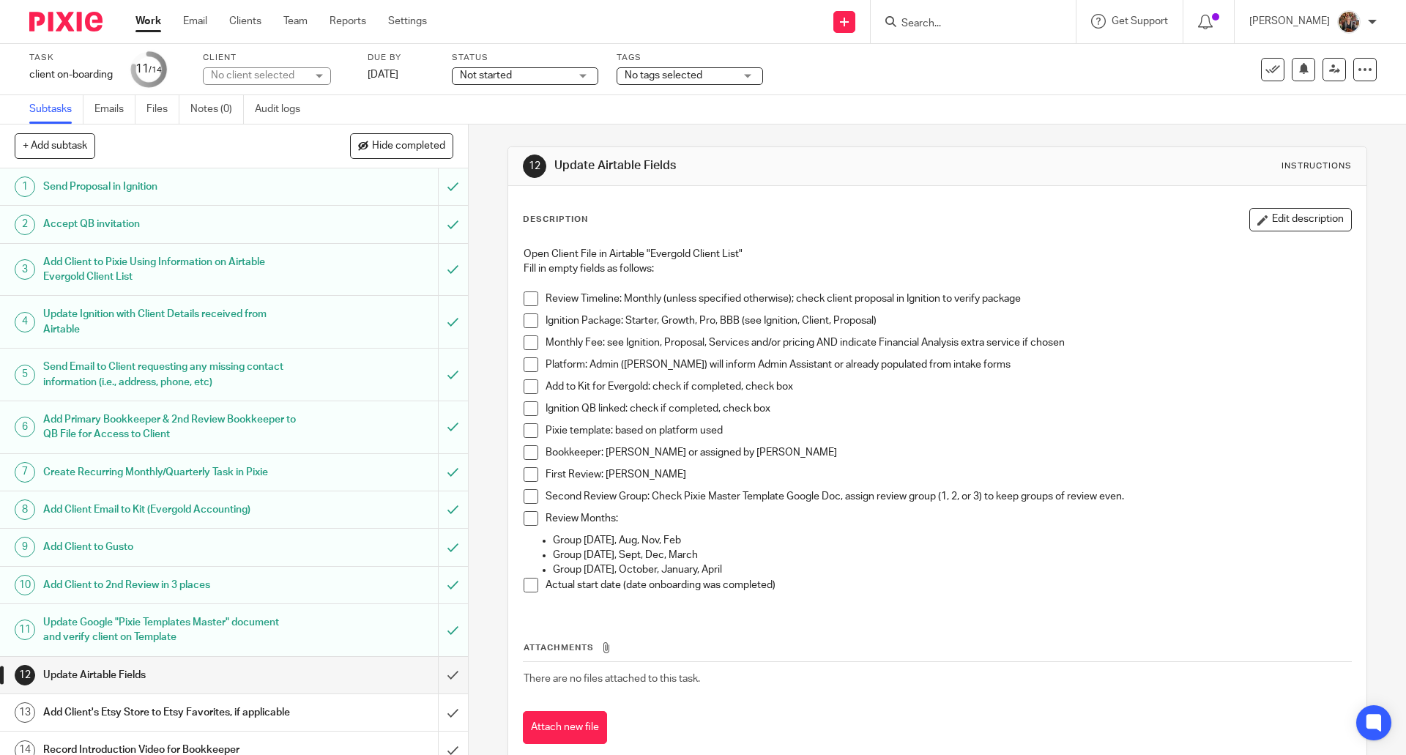
click at [319, 676] on div "Update Airtable Fields" at bounding box center [233, 675] width 380 height 22
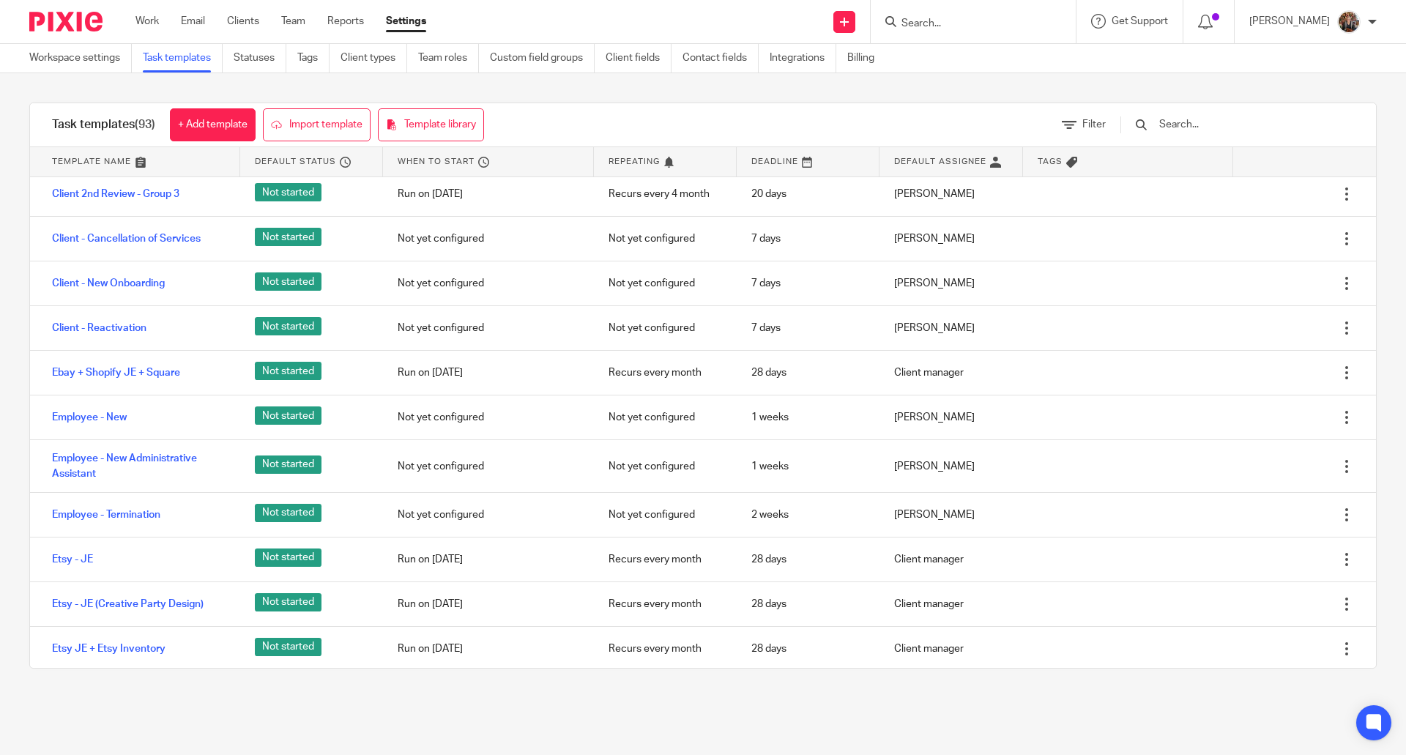
scroll to position [1469, 0]
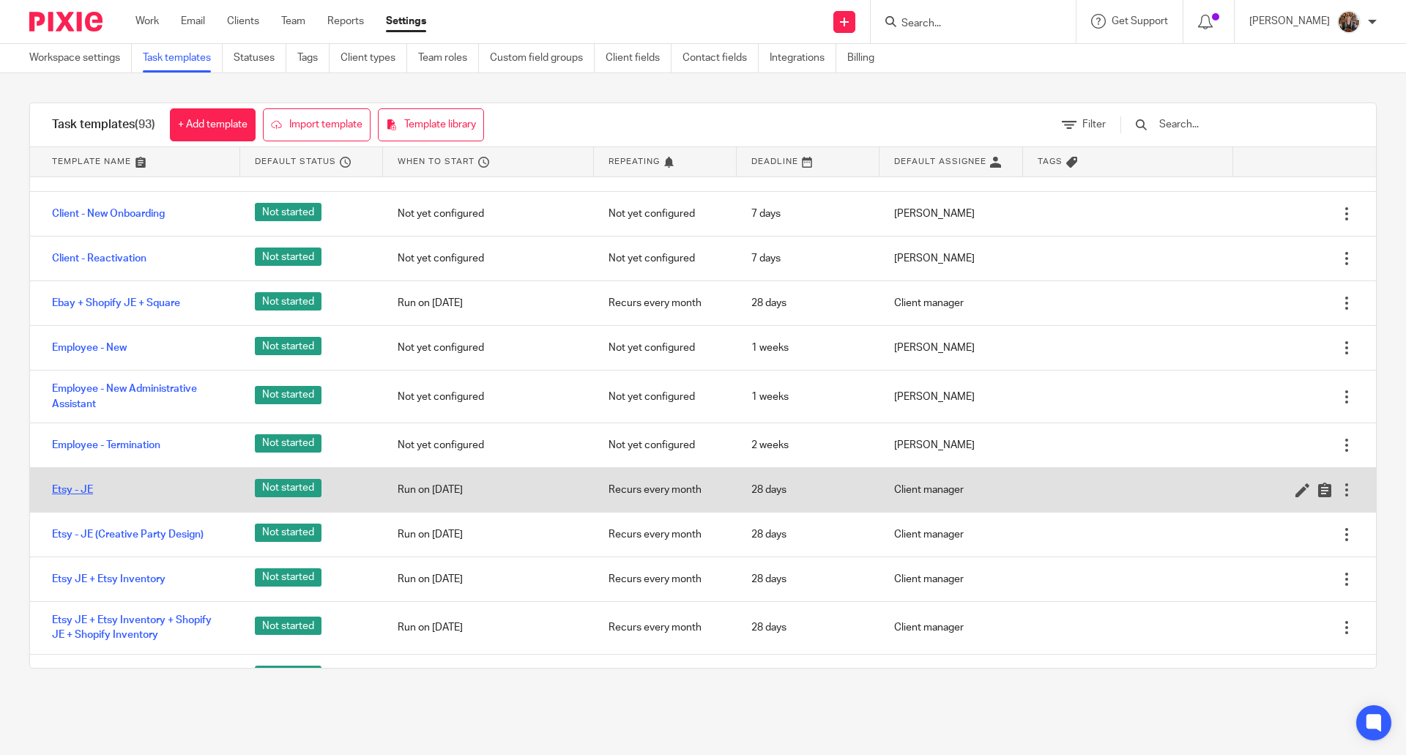
click at [66, 497] on link "Etsy - JE" at bounding box center [72, 489] width 41 height 15
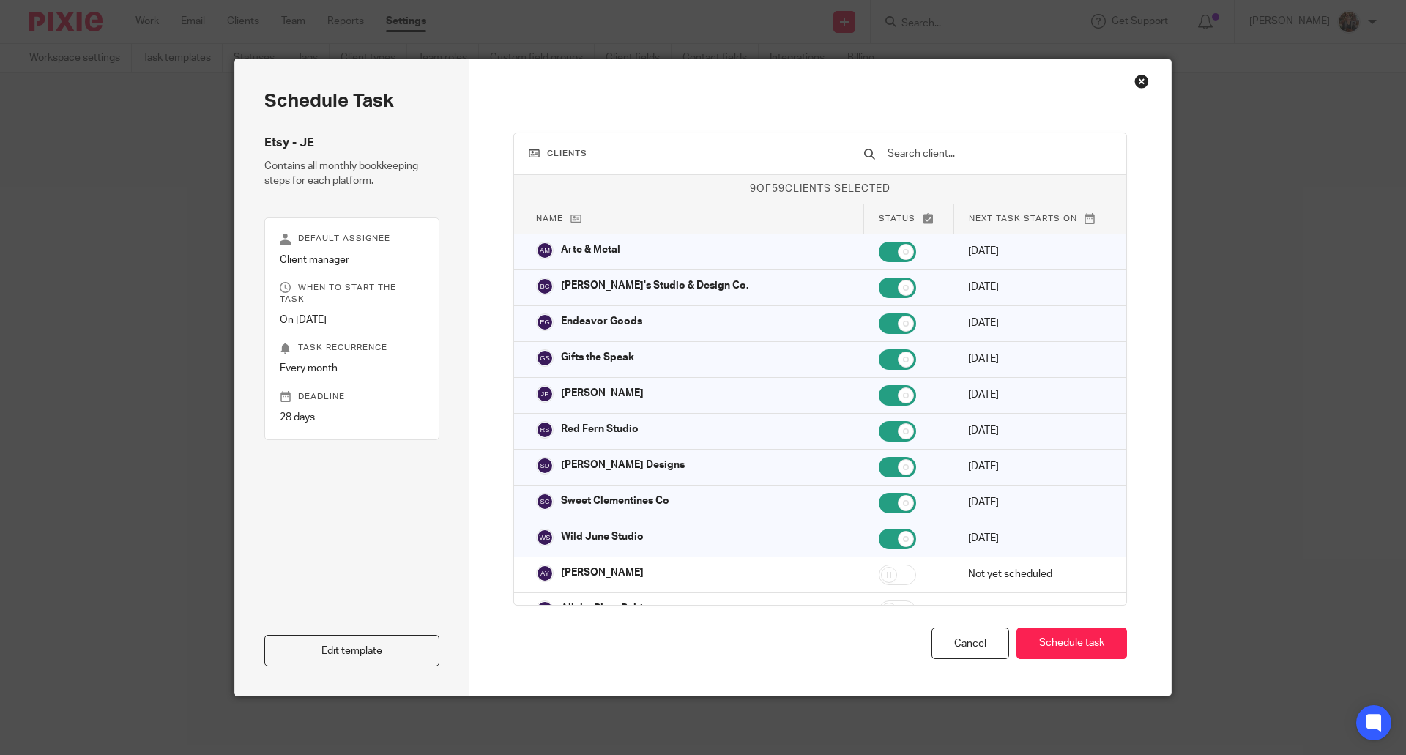
click at [1140, 78] on div "Close this dialog window" at bounding box center [1141, 81] width 15 height 15
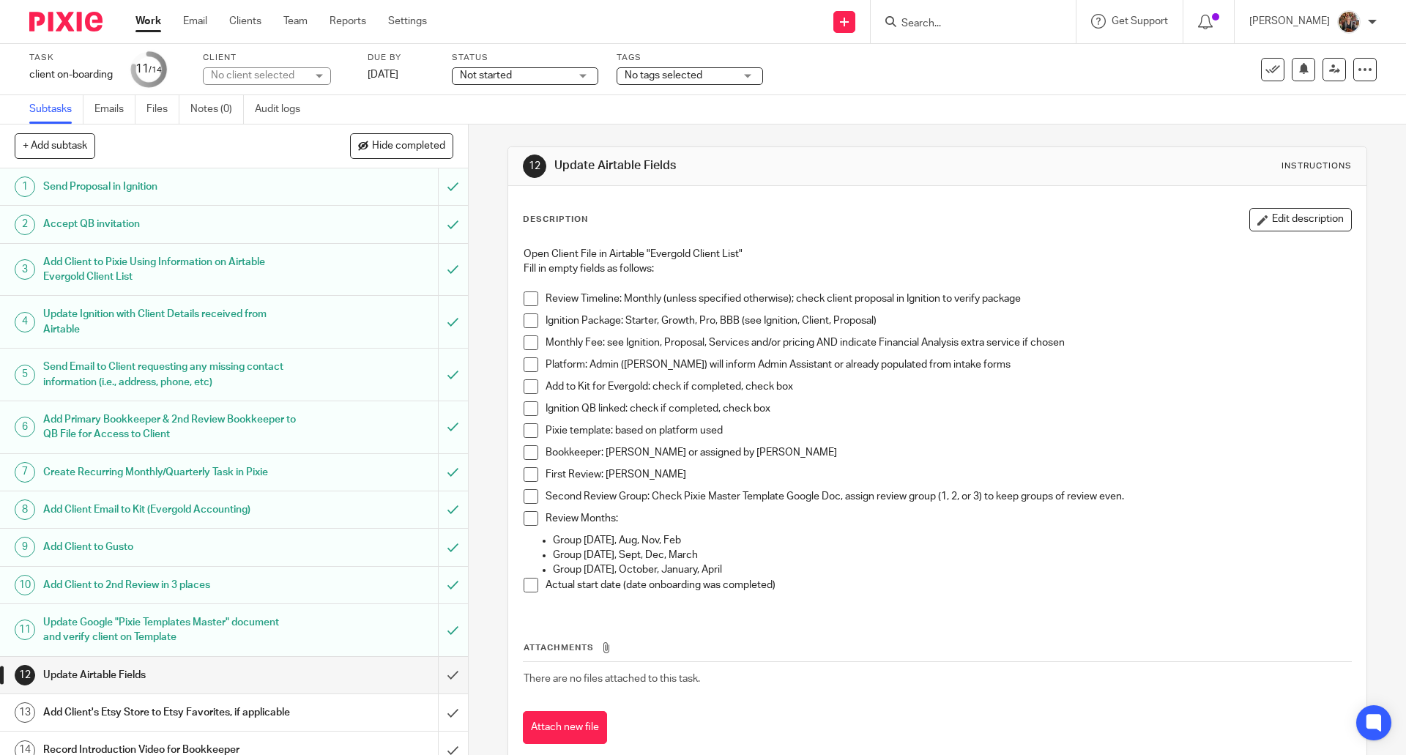
click at [527, 298] on span at bounding box center [530, 298] width 15 height 15
click at [534, 324] on span at bounding box center [530, 320] width 15 height 15
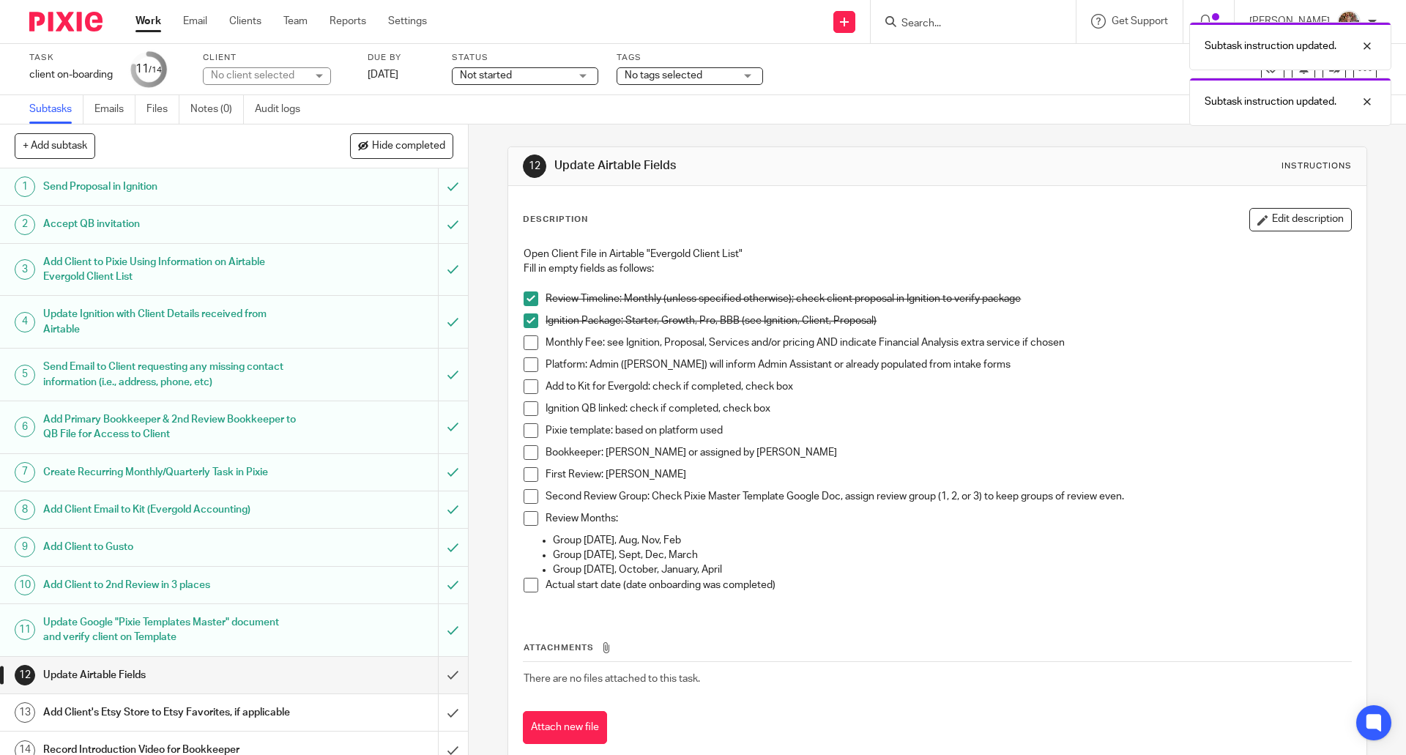
click at [532, 346] on span at bounding box center [530, 342] width 15 height 15
click at [526, 340] on span at bounding box center [530, 342] width 15 height 15
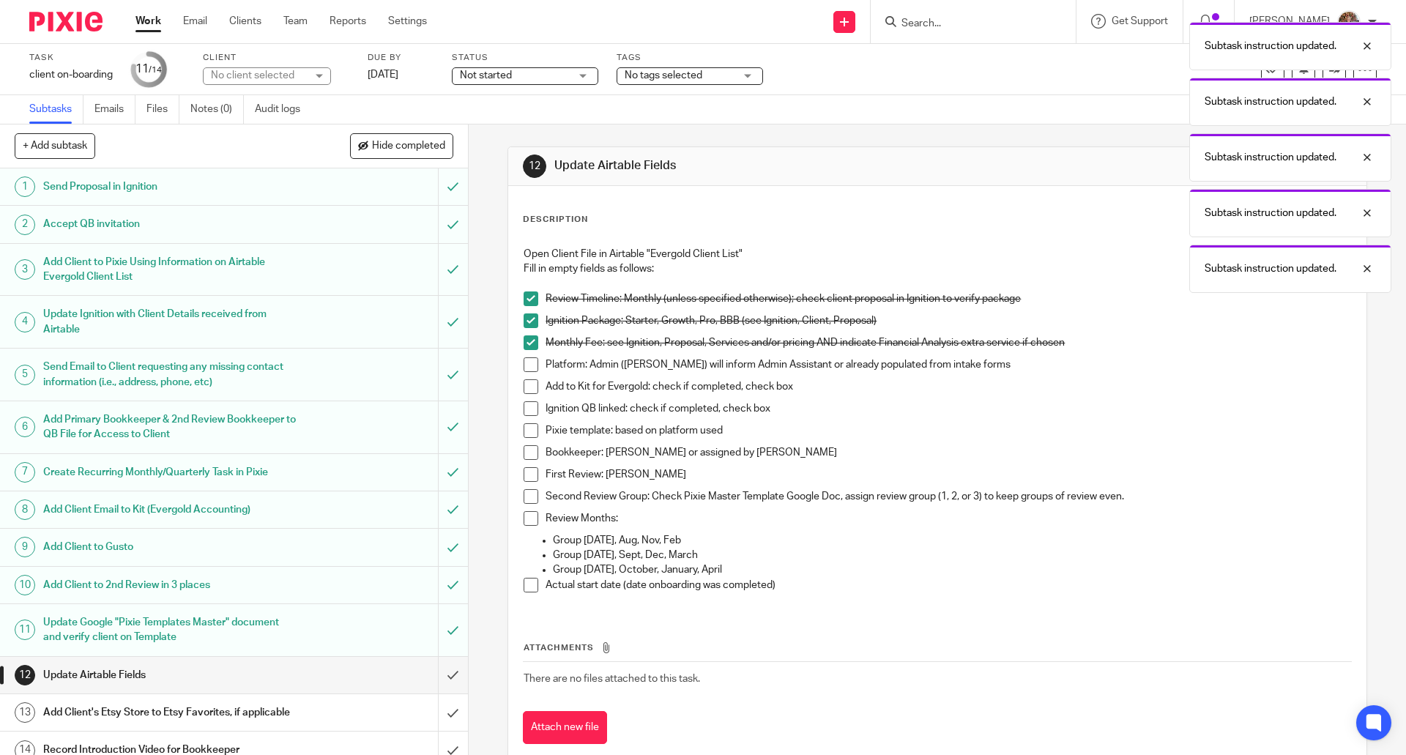
click at [529, 362] on span at bounding box center [530, 364] width 15 height 15
click at [529, 389] on span at bounding box center [530, 386] width 15 height 15
click at [527, 405] on span at bounding box center [530, 408] width 15 height 15
click at [525, 424] on span at bounding box center [530, 430] width 15 height 15
click at [527, 451] on span at bounding box center [530, 452] width 15 height 15
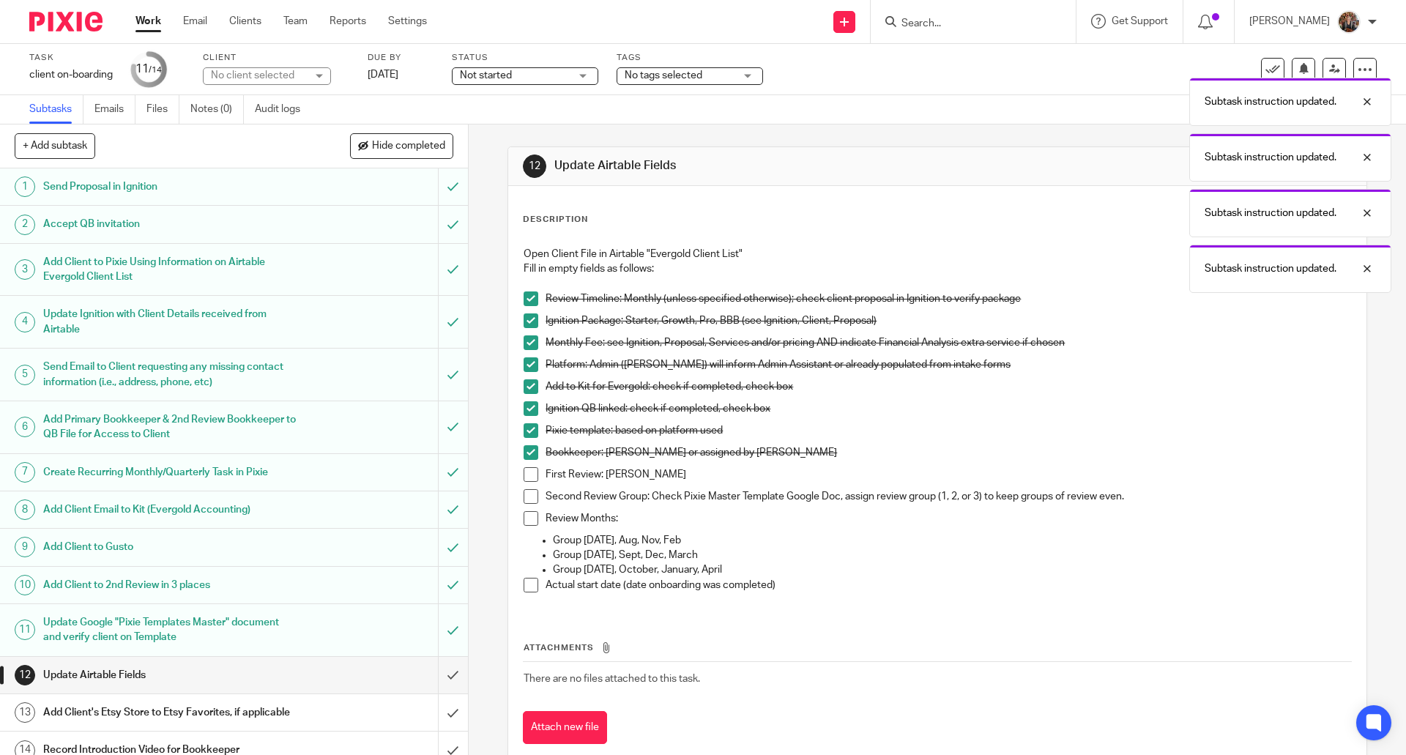
click at [527, 474] on span at bounding box center [530, 474] width 15 height 15
click at [523, 496] on span at bounding box center [530, 496] width 15 height 15
click at [527, 524] on span at bounding box center [530, 518] width 15 height 15
click at [531, 584] on span at bounding box center [530, 585] width 15 height 15
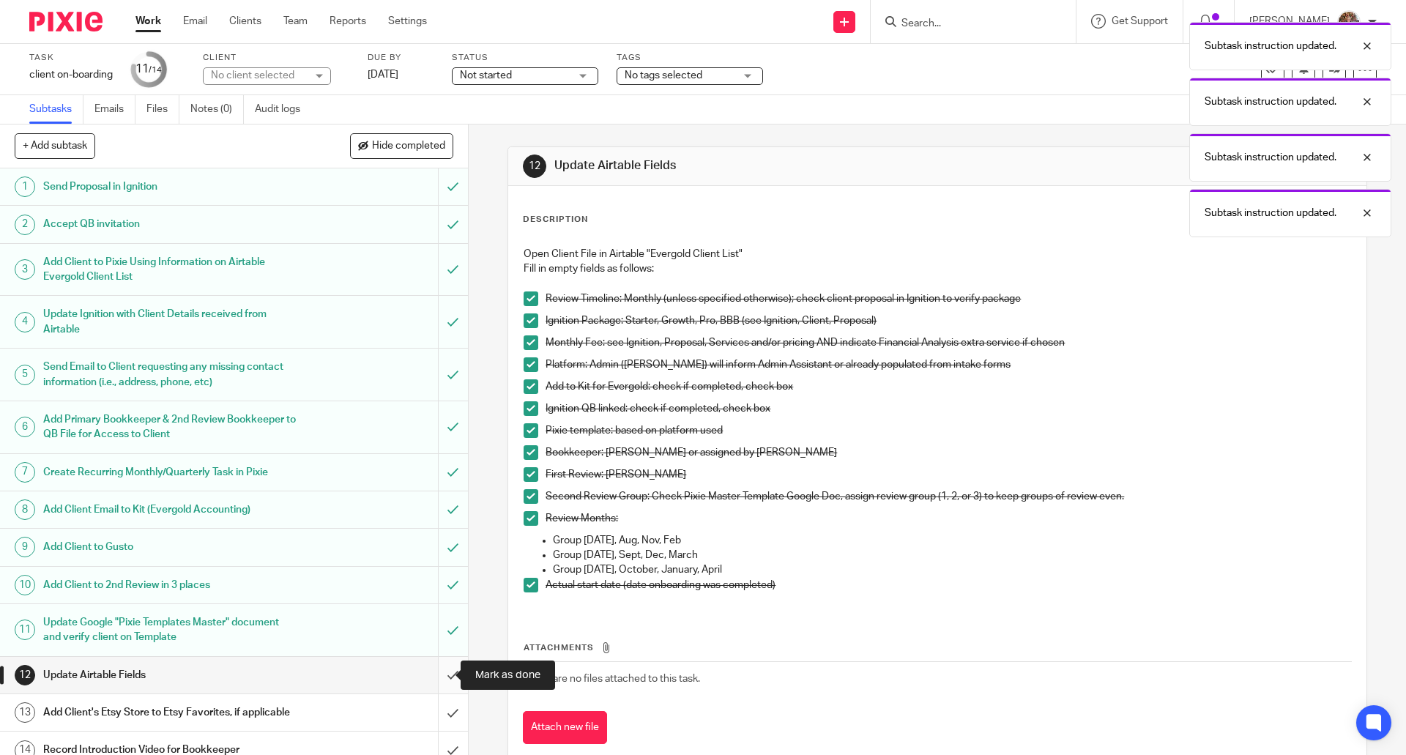
click at [432, 675] on input "submit" at bounding box center [234, 675] width 468 height 37
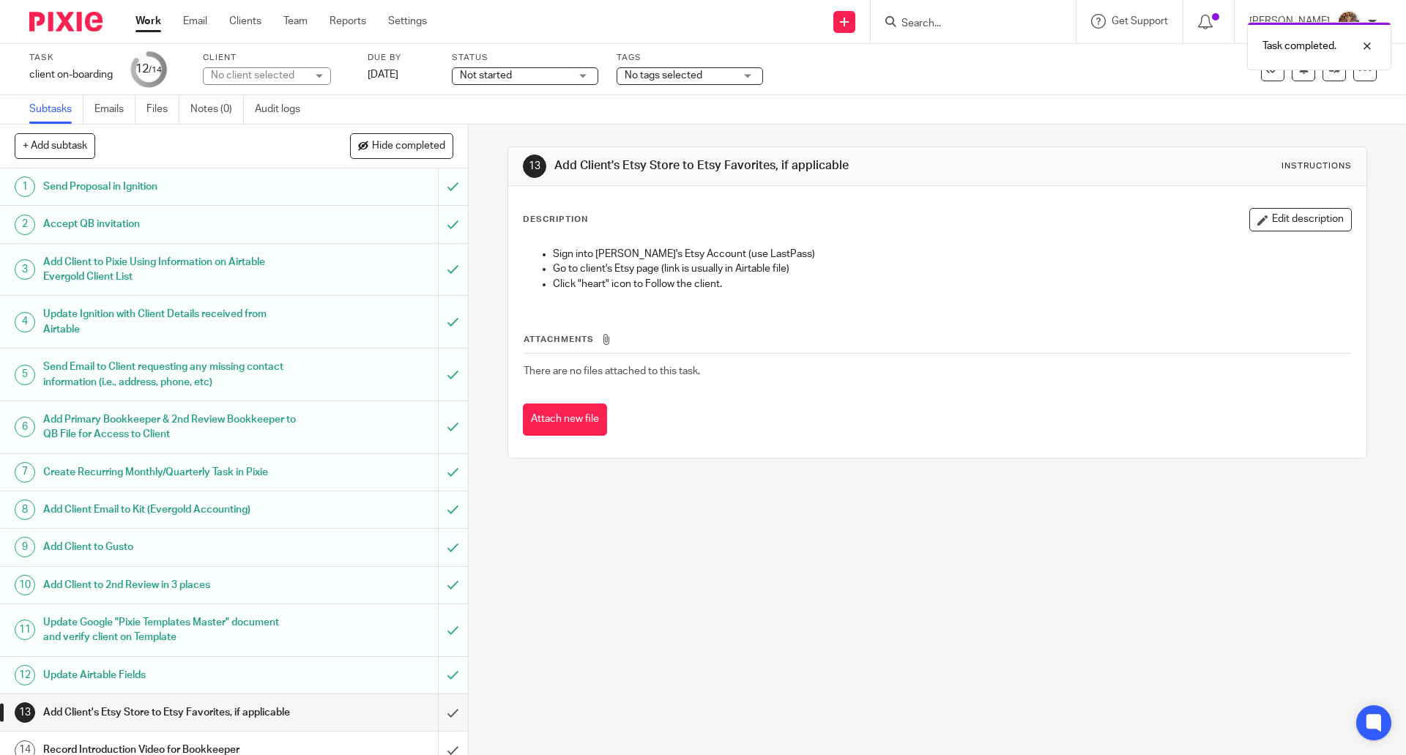
scroll to position [29, 0]
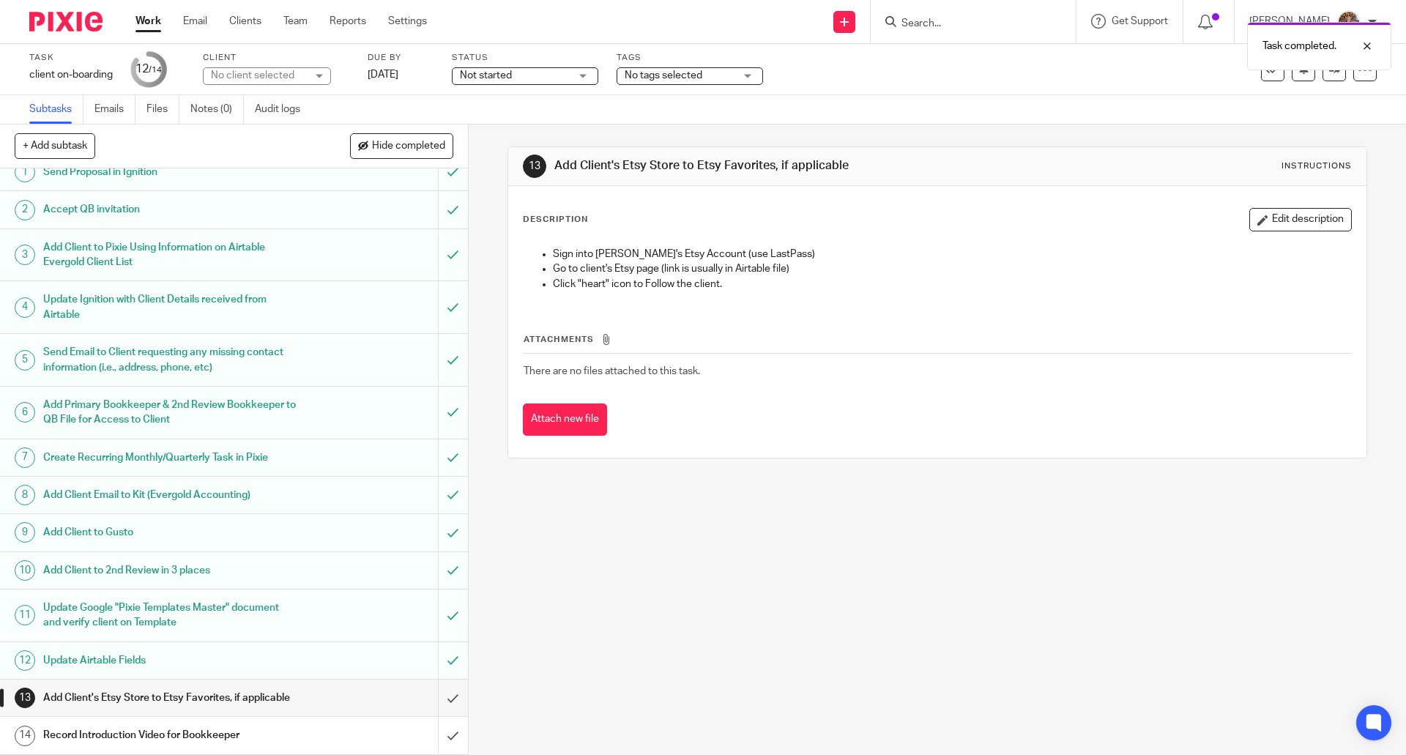
click at [375, 687] on div "Add Client's Etsy Store to Etsy Favorites, if applicable" at bounding box center [233, 698] width 380 height 22
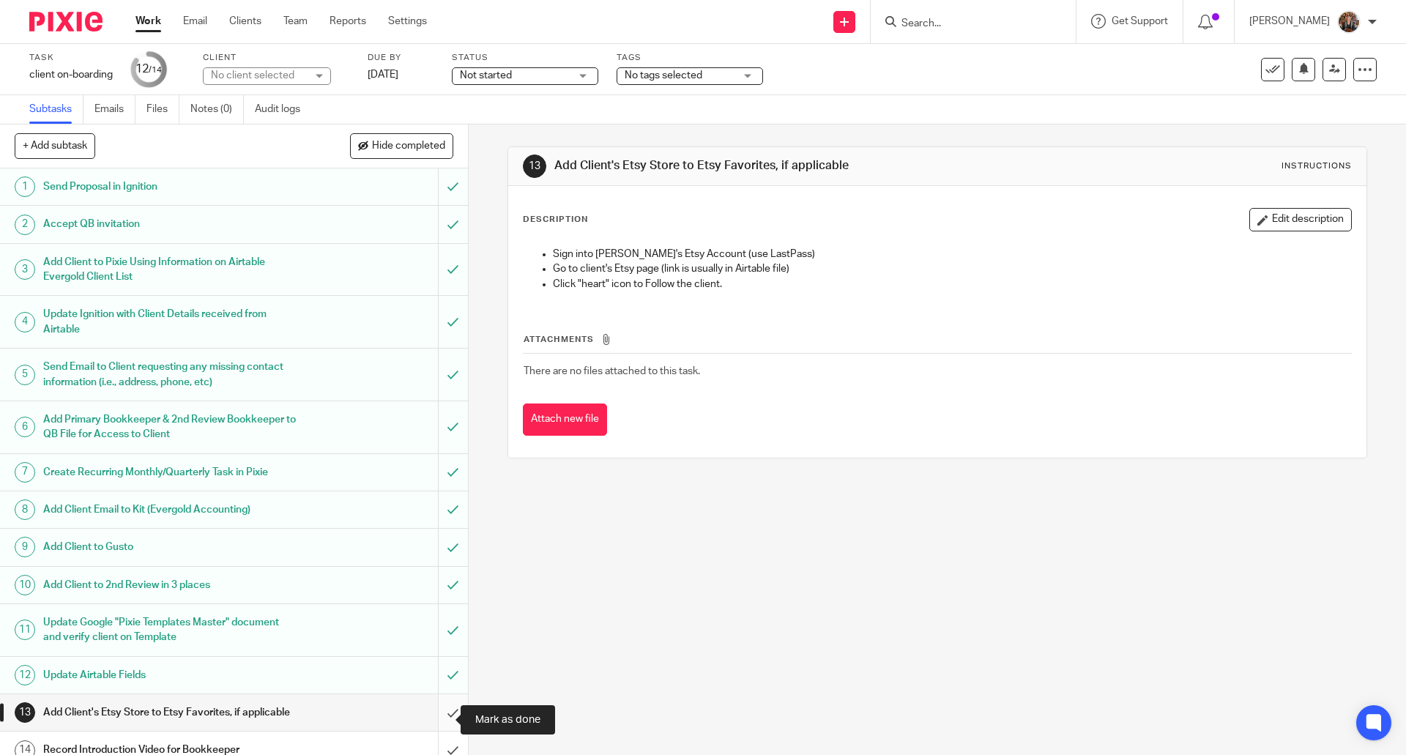
click at [440, 728] on input "submit" at bounding box center [234, 712] width 468 height 37
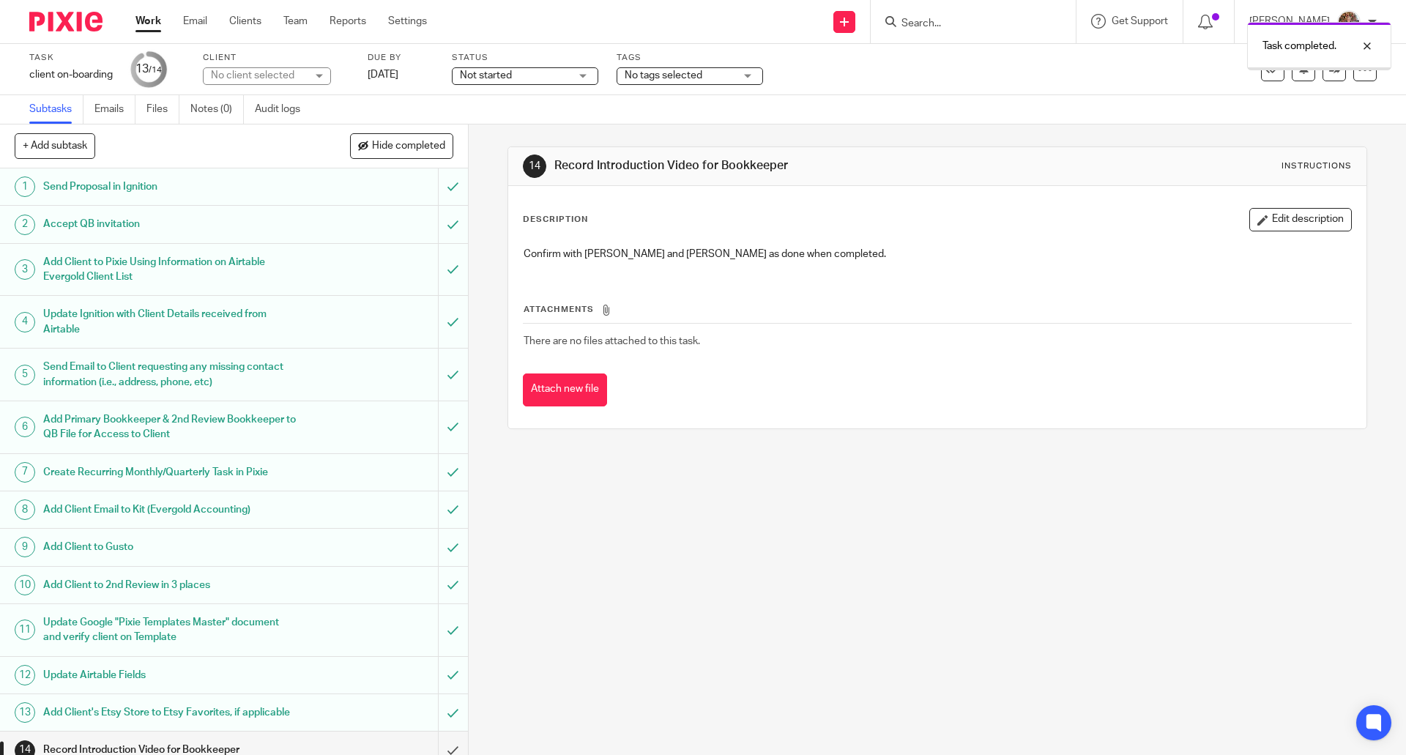
scroll to position [29, 0]
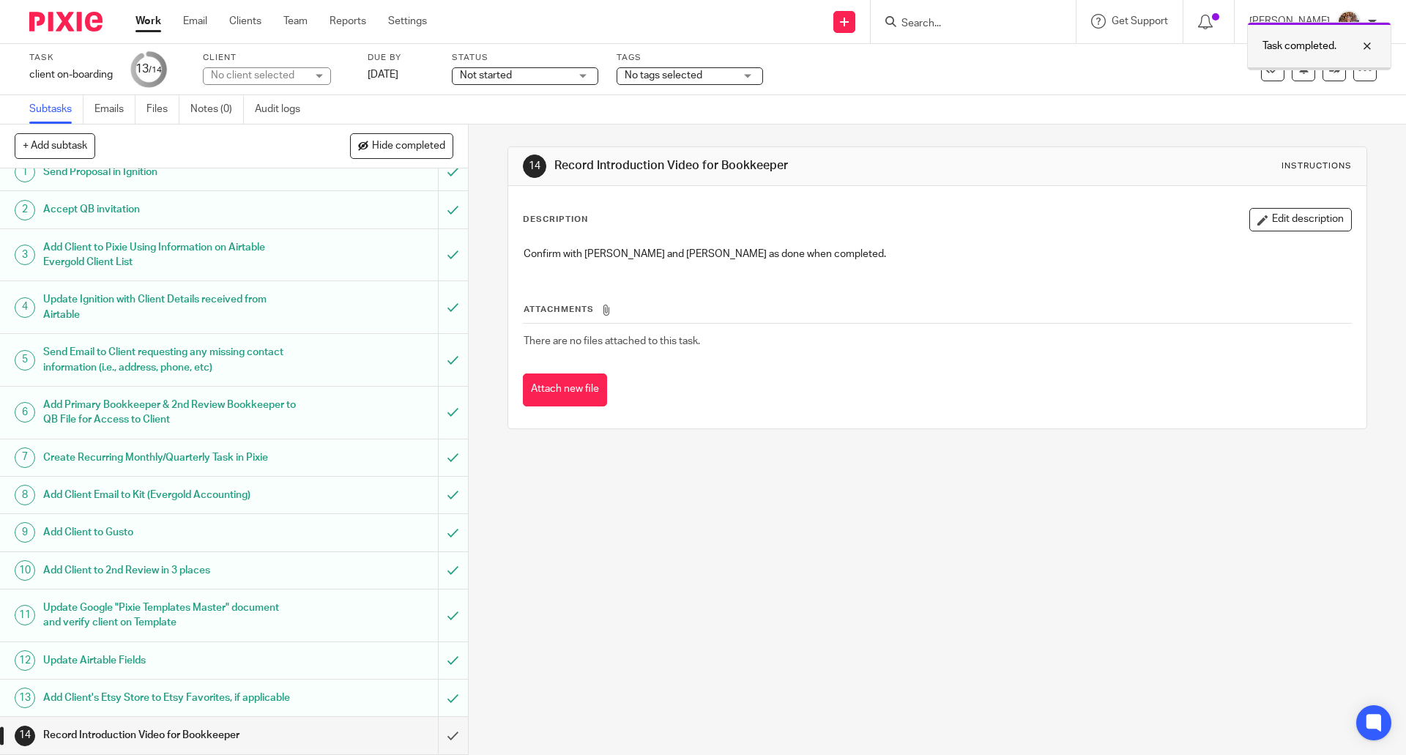
click at [1369, 43] on div at bounding box center [1356, 46] width 40 height 18
click at [1322, 63] on link at bounding box center [1333, 69] width 23 height 23
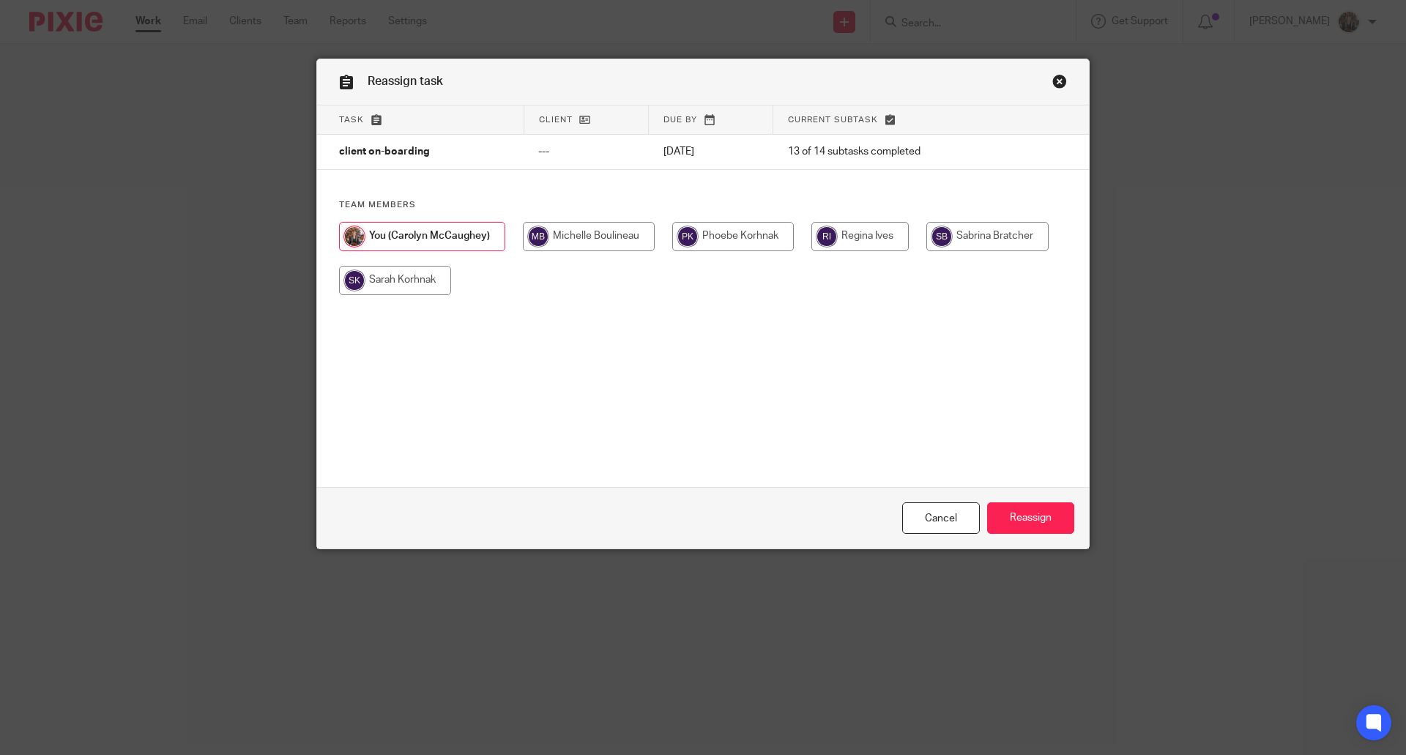
click at [392, 287] on input "radio" at bounding box center [395, 280] width 112 height 29
radio input "true"
click at [1025, 520] on input "Reassign" at bounding box center [1030, 517] width 87 height 31
